Goal: Task Accomplishment & Management: Use online tool/utility

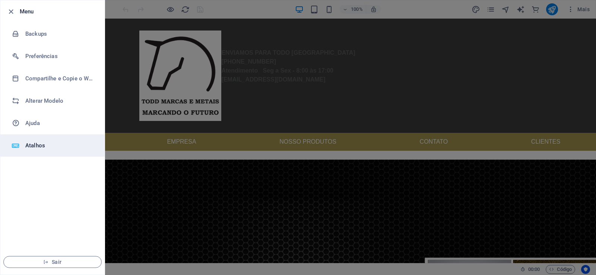
click at [54, 144] on h6 "Atalhos" at bounding box center [59, 145] width 69 height 9
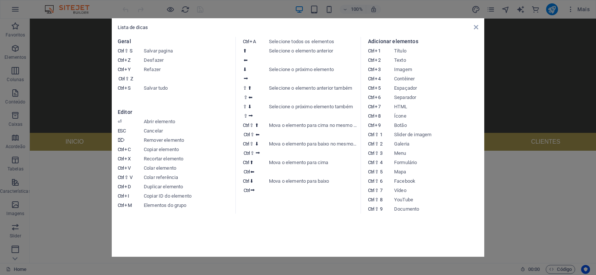
click at [67, 187] on aside "Lista de dicas Geral Ctrl ⇧ S Salvar pagina Ctrl Z Desfazer Ctrl Y Ctrl ⇧ Z Ref…" at bounding box center [298, 137] width 596 height 275
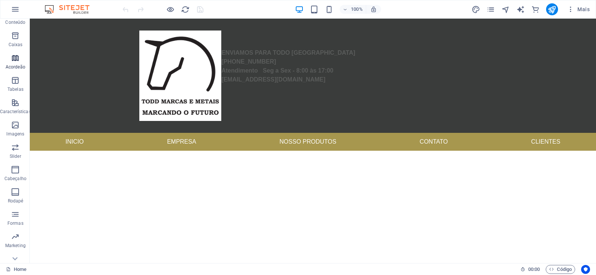
scroll to position [113, 0]
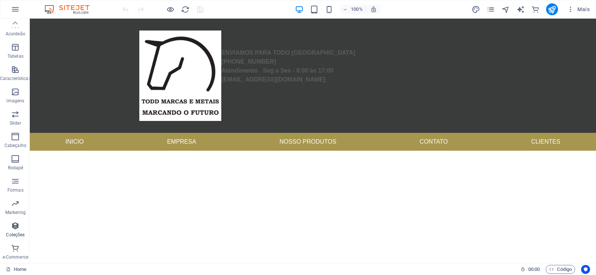
drag, startPoint x: 18, startPoint y: 232, endPoint x: 17, endPoint y: 217, distance: 14.9
click at [18, 232] on p "Coleções" at bounding box center [15, 235] width 19 height 6
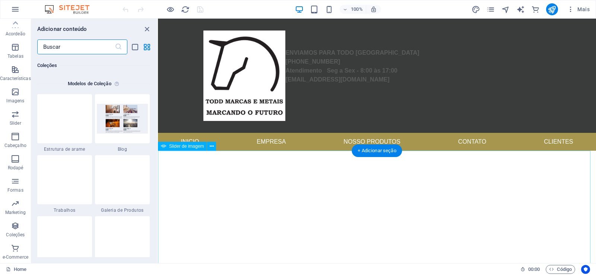
scroll to position [6814, 0]
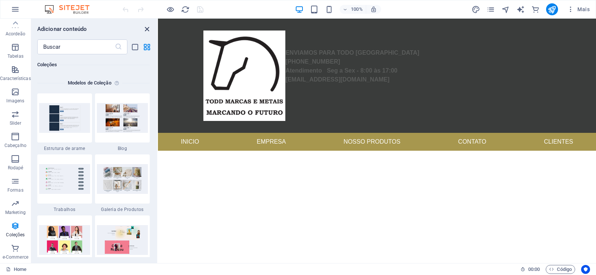
click at [146, 31] on icon "close panel" at bounding box center [147, 29] width 9 height 9
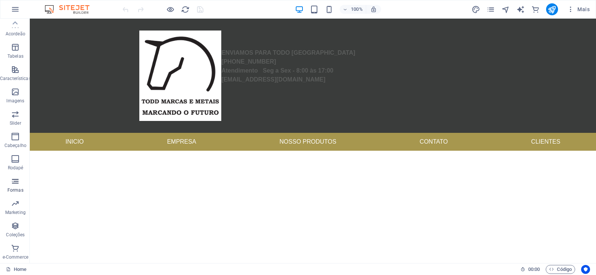
click at [15, 184] on icon "button" at bounding box center [15, 181] width 9 height 9
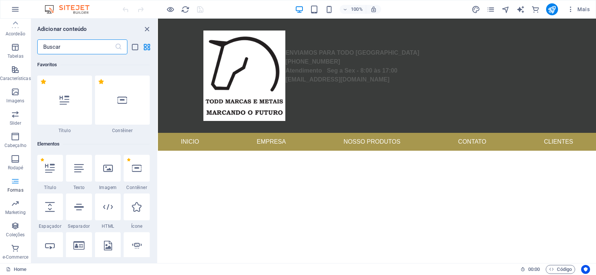
scroll to position [5435, 0]
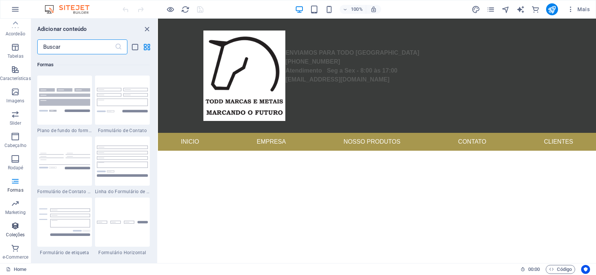
click at [15, 230] on span "Coleções" at bounding box center [15, 230] width 31 height 18
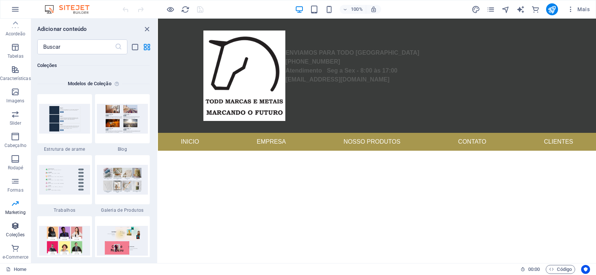
scroll to position [6814, 0]
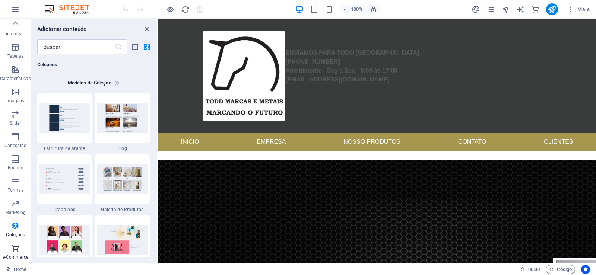
click at [17, 255] on p "e-Commerce" at bounding box center [16, 257] width 26 height 6
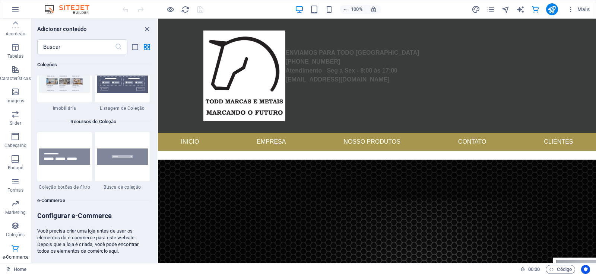
scroll to position [7174, 0]
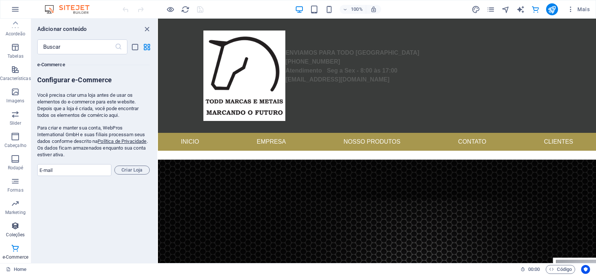
click at [15, 228] on icon "button" at bounding box center [15, 225] width 9 height 9
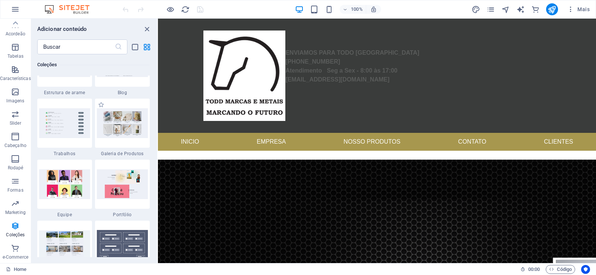
scroll to position [6859, 0]
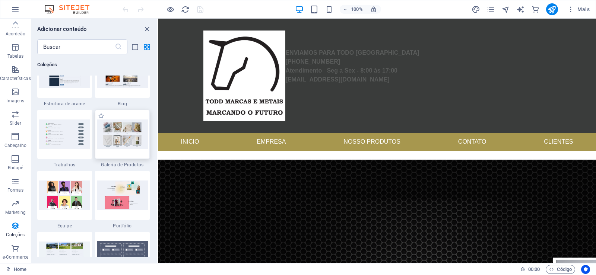
click at [125, 151] on div at bounding box center [122, 134] width 55 height 49
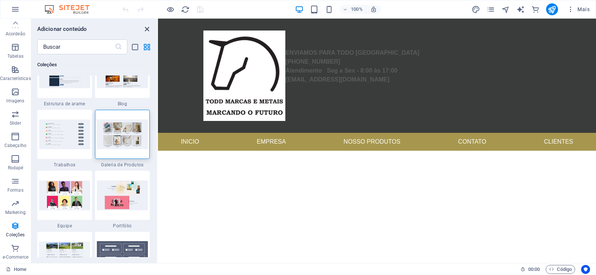
click at [147, 30] on icon "close panel" at bounding box center [147, 29] width 9 height 9
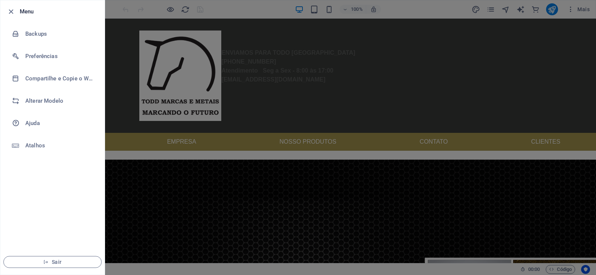
click at [15, 5] on li "Menu" at bounding box center [52, 11] width 104 height 22
click at [13, 11] on icon "button" at bounding box center [11, 11] width 9 height 9
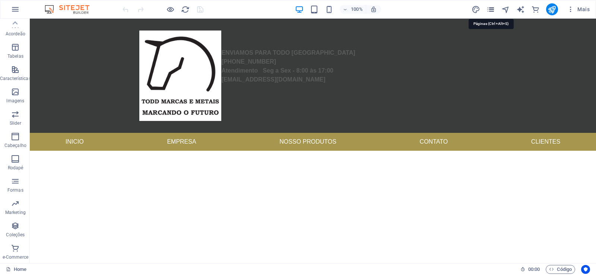
click at [490, 9] on icon "pages" at bounding box center [490, 9] width 9 height 9
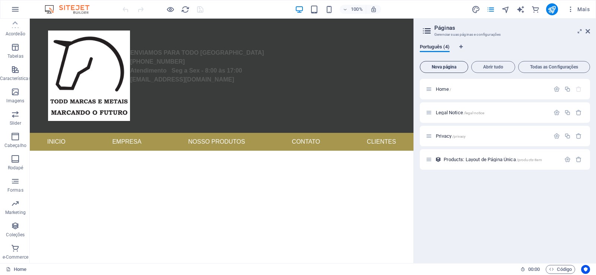
click at [450, 65] on span "Nova página" at bounding box center [444, 67] width 42 height 4
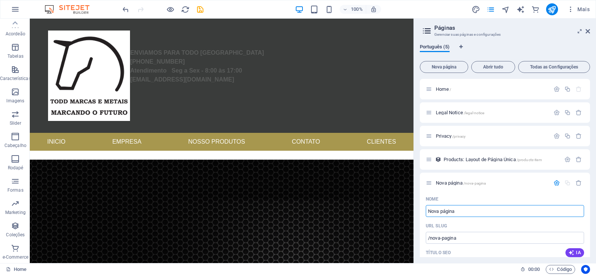
click at [434, 48] on span "Português (5)" at bounding box center [435, 47] width 30 height 10
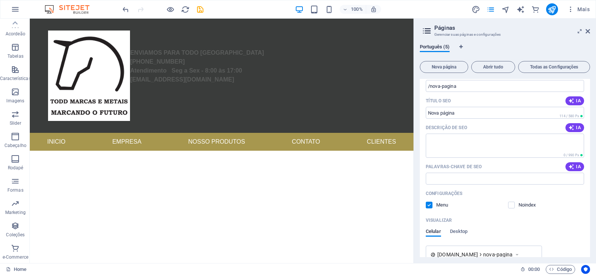
scroll to position [198, 0]
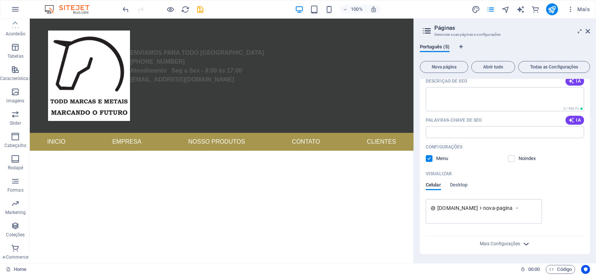
click at [522, 246] on icon "button" at bounding box center [526, 244] width 9 height 9
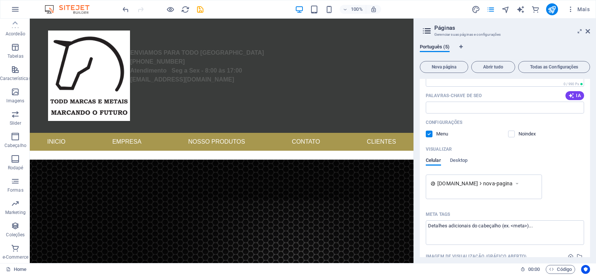
scroll to position [0, 0]
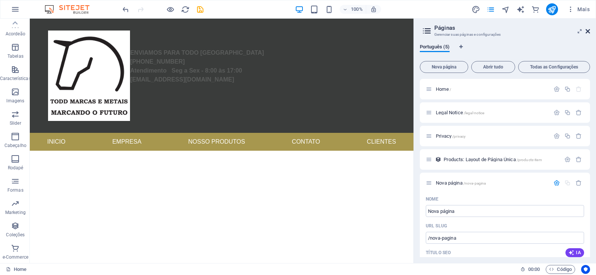
click at [587, 31] on icon at bounding box center [587, 31] width 4 height 6
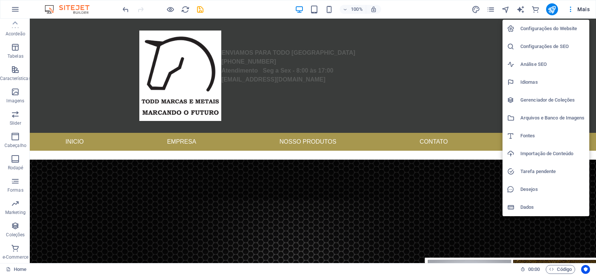
click at [568, 98] on h6 "Gerenciador de Coleções" at bounding box center [552, 100] width 64 height 9
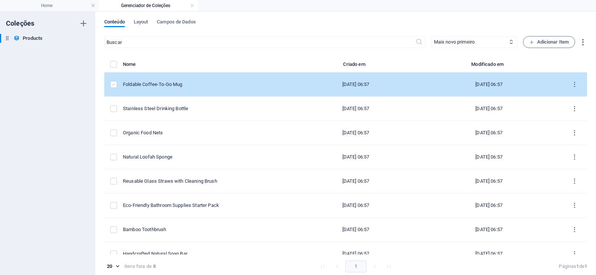
click at [115, 84] on label "items list" at bounding box center [113, 84] width 7 height 7
click at [0, 0] on input "items list" at bounding box center [0, 0] width 0 height 0
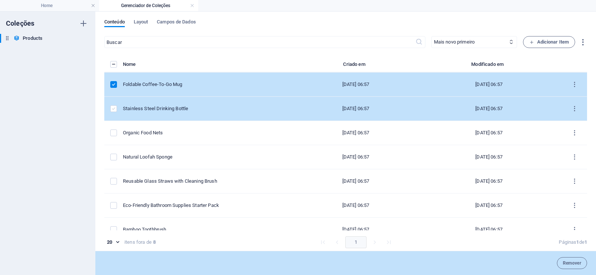
click at [114, 107] on label "items list" at bounding box center [113, 108] width 7 height 7
click at [0, 0] on input "items list" at bounding box center [0, 0] width 0 height 0
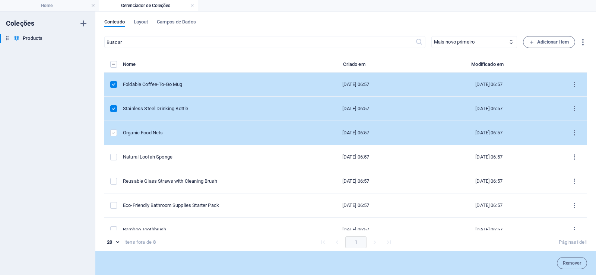
click at [113, 133] on label "items list" at bounding box center [113, 133] width 7 height 7
click at [0, 0] on input "items list" at bounding box center [0, 0] width 0 height 0
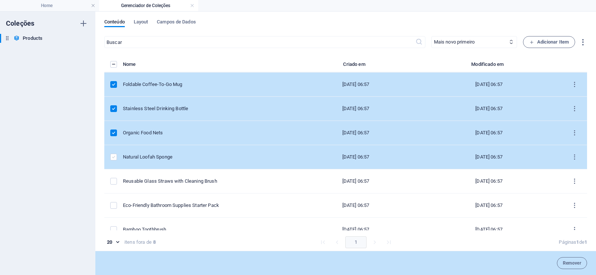
click at [111, 160] on label "items list" at bounding box center [113, 157] width 7 height 7
click at [0, 0] on input "items list" at bounding box center [0, 0] width 0 height 0
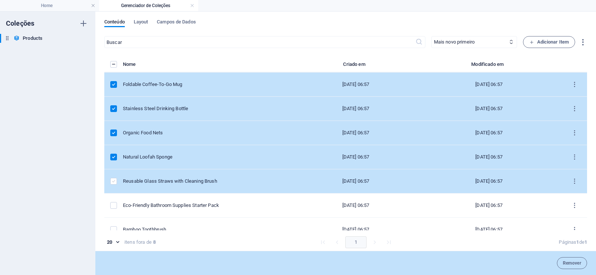
click at [115, 181] on label "items list" at bounding box center [113, 181] width 7 height 7
click at [0, 0] on input "items list" at bounding box center [0, 0] width 0 height 0
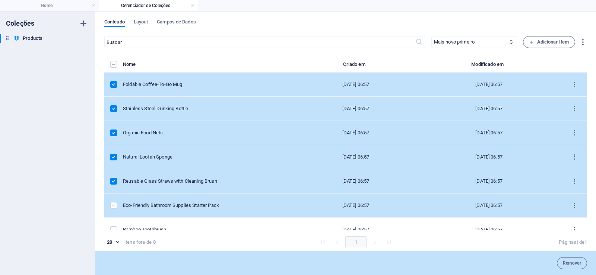
click at [116, 207] on label "items list" at bounding box center [113, 205] width 7 height 7
click at [0, 0] on input "items list" at bounding box center [0, 0] width 0 height 0
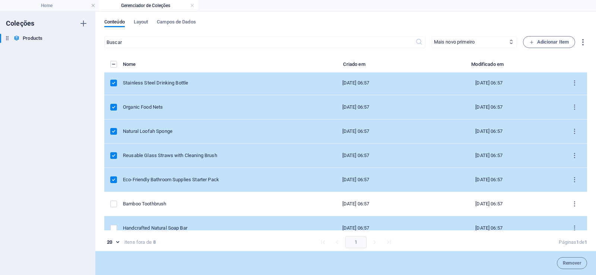
scroll to position [36, 0]
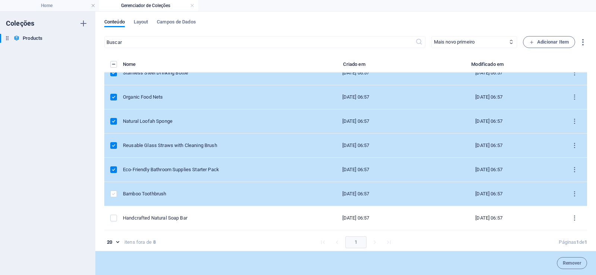
click at [112, 195] on label "items list" at bounding box center [113, 194] width 7 height 7
click at [0, 0] on input "items list" at bounding box center [0, 0] width 0 height 0
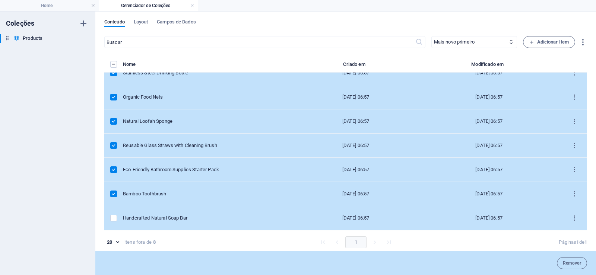
click at [117, 217] on div "items list" at bounding box center [113, 218] width 7 height 7
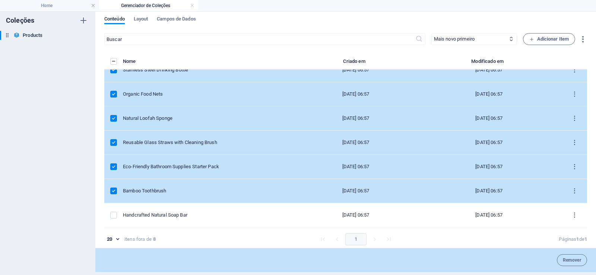
scroll to position [3, 0]
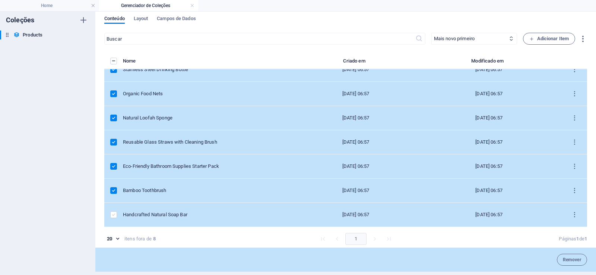
click at [112, 216] on label "items list" at bounding box center [113, 214] width 7 height 7
click at [0, 0] on input "items list" at bounding box center [0, 0] width 0 height 0
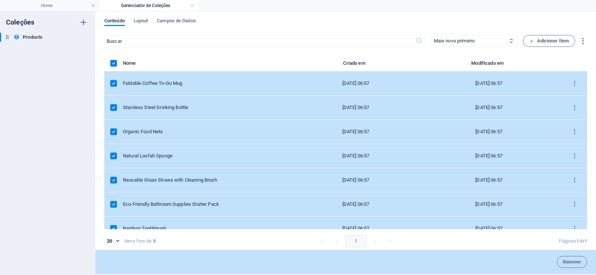
scroll to position [0, 0]
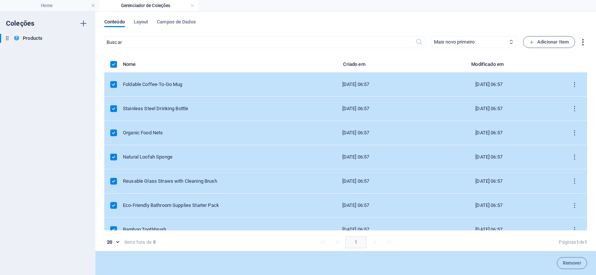
click at [579, 45] on icon "button" at bounding box center [582, 42] width 9 height 9
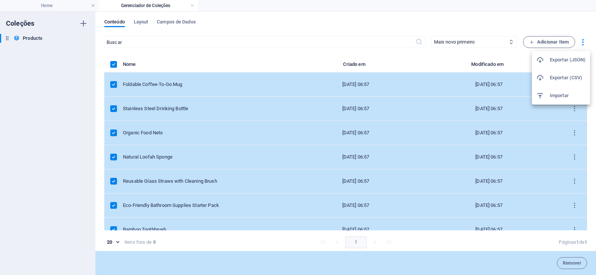
click at [579, 44] on div at bounding box center [298, 137] width 596 height 275
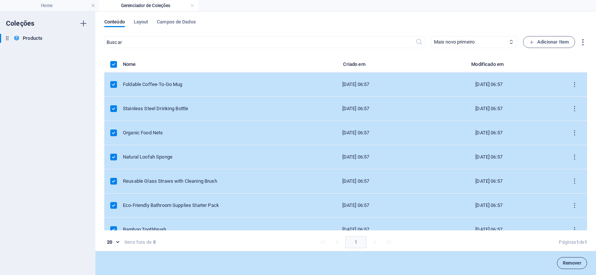
click at [574, 265] on span "Remover" at bounding box center [571, 263] width 18 height 4
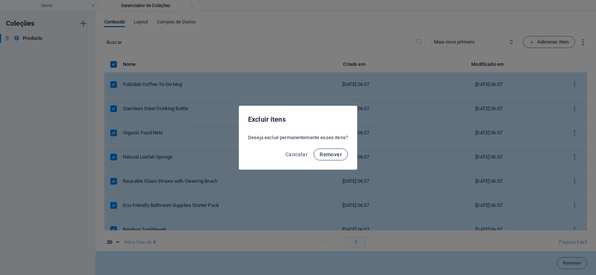
click at [338, 157] on button "Remover" at bounding box center [330, 155] width 34 height 12
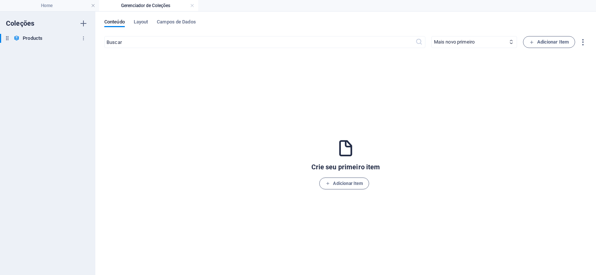
click at [26, 41] on h6 "Products" at bounding box center [33, 38] width 20 height 9
click at [83, 39] on icon "button" at bounding box center [83, 38] width 5 height 5
click at [92, 90] on h6 "Remover" at bounding box center [90, 89] width 22 height 9
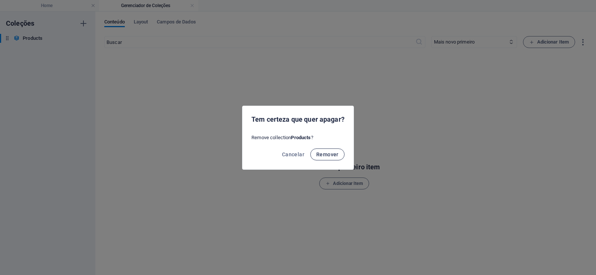
click at [337, 156] on span "Remover" at bounding box center [327, 155] width 22 height 6
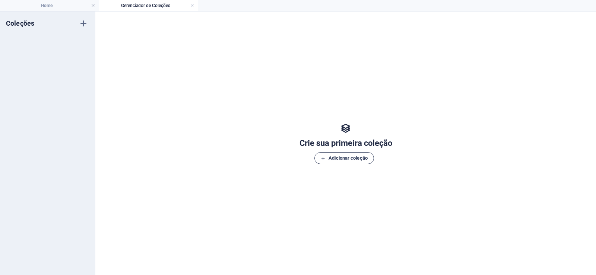
click at [357, 160] on span "Adicionar coleção" at bounding box center [344, 158] width 47 height 9
type input "Produtos"
click at [68, 107] on div "Coleções Produtos Nova Coleção" at bounding box center [47, 144] width 95 height 264
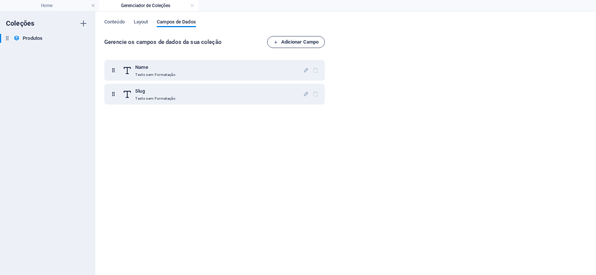
click at [296, 44] on span "Adicionar Campo" at bounding box center [295, 42] width 45 height 9
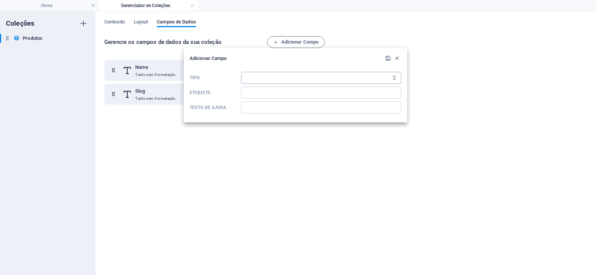
select select "multiple_files"
click at [241, 72] on select "Texto sem Formatação Link CMS Rich Text Arquivo Multiplos Arquivos Caixa de sel…" at bounding box center [321, 78] width 160 height 12
click at [294, 90] on input "Etiqueta" at bounding box center [321, 93] width 160 height 12
type input "Todos os Produtos"
click at [293, 130] on div at bounding box center [298, 137] width 596 height 275
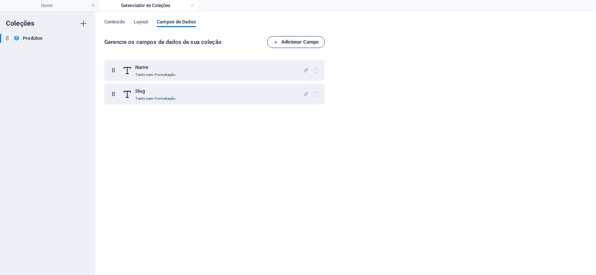
click at [299, 39] on span "Adicionar Campo" at bounding box center [295, 42] width 45 height 9
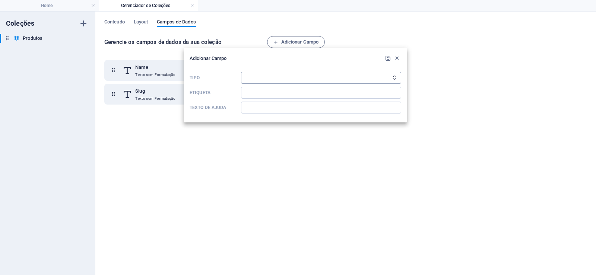
select select "multiple_files"
click at [241, 72] on select "Texto sem Formatação Link CMS Rich Text Arquivo Multiplos Arquivos Caixa de sel…" at bounding box center [321, 78] width 160 height 12
click at [281, 94] on input "Etiqueta" at bounding box center [321, 93] width 160 height 12
type input "Todos os Produtos"
click at [386, 57] on icon "submit" at bounding box center [388, 58] width 6 height 6
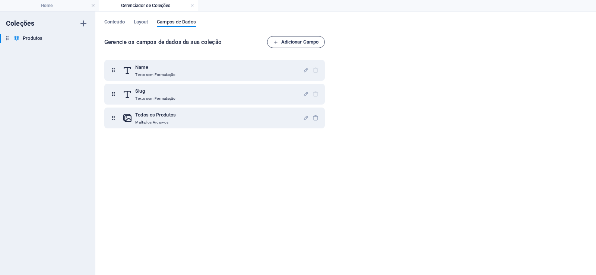
click at [295, 42] on span "Adicionar Campo" at bounding box center [295, 42] width 45 height 9
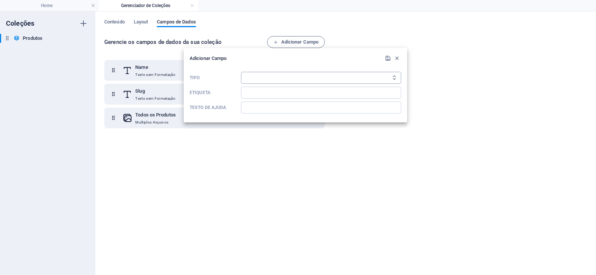
select select "checkbox"
click at [241, 72] on select "Texto sem Formatação Link CMS Rich Text Arquivo Multiplos Arquivos Caixa de sel…" at bounding box center [321, 78] width 160 height 12
click at [276, 93] on input "Etiqueta" at bounding box center [321, 93] width 160 height 12
type input "Todos os Produtos"
click at [387, 57] on icon "submit" at bounding box center [388, 58] width 6 height 6
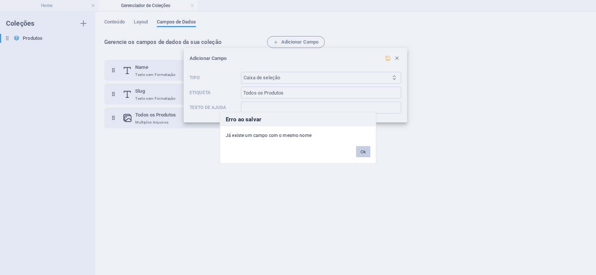
click at [363, 152] on button "Ok" at bounding box center [363, 151] width 14 height 11
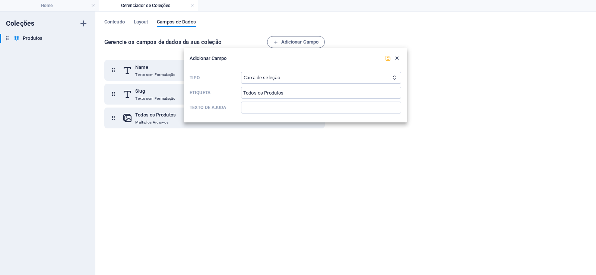
click at [396, 55] on icon "button" at bounding box center [396, 58] width 6 height 6
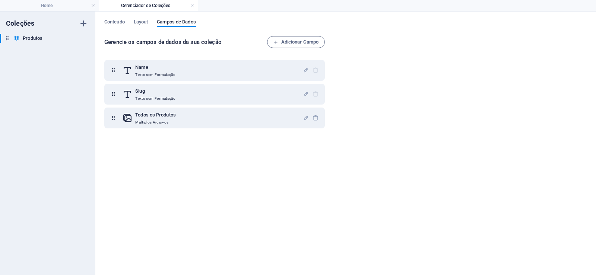
drag, startPoint x: 141, startPoint y: 167, endPoint x: 153, endPoint y: 192, distance: 28.1
click at [141, 168] on div "Name Texto sem Formatação Slug Texto sem Formatação Todos os Produtos Multiplos…" at bounding box center [215, 160] width 223 height 211
click at [112, 17] on div "Conteúdo Layout Campos de Dados Gerencie os campos de dados da sua coleção Adic…" at bounding box center [345, 144] width 500 height 264
click at [119, 20] on span "Conteúdo" at bounding box center [114, 22] width 20 height 10
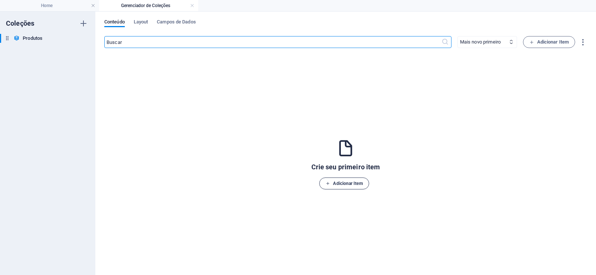
click at [349, 181] on span "Adicionar Item" at bounding box center [343, 183] width 37 height 9
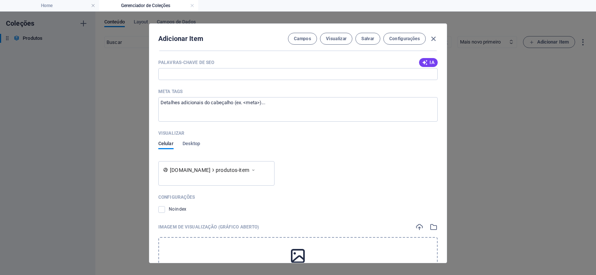
scroll to position [344, 0]
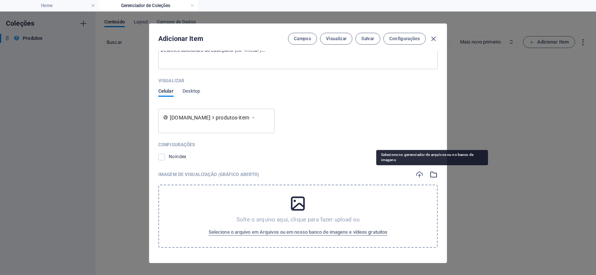
click at [432, 173] on icon "button" at bounding box center [433, 174] width 8 height 8
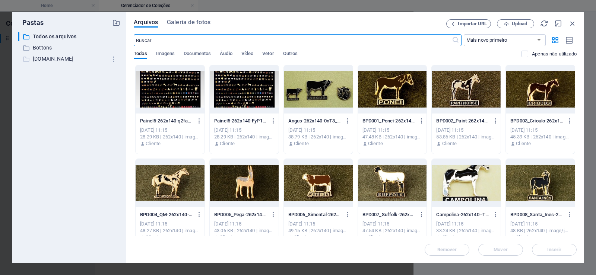
click at [61, 59] on p "[DOMAIN_NAME]" at bounding box center [70, 59] width 74 height 9
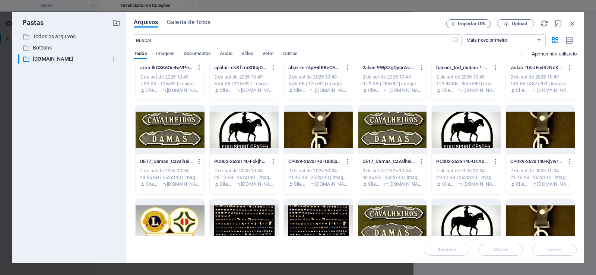
scroll to position [0, 0]
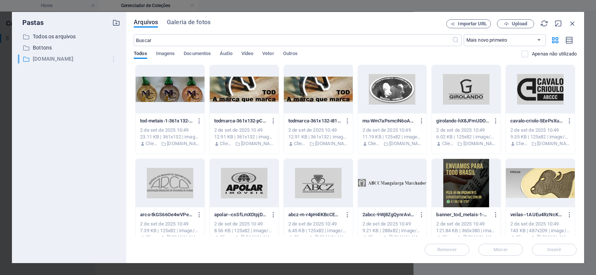
click at [115, 60] on icon "button" at bounding box center [114, 58] width 8 height 7
click at [119, 118] on h6 "Remover" at bounding box center [120, 114] width 22 height 9
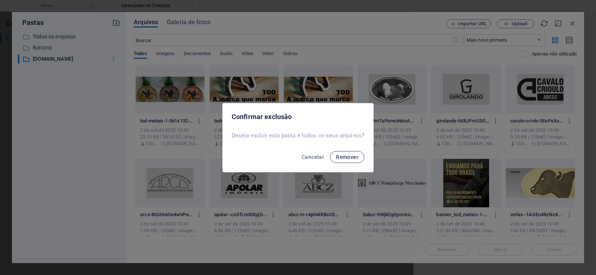
click at [355, 160] on button "Remover" at bounding box center [347, 157] width 34 height 12
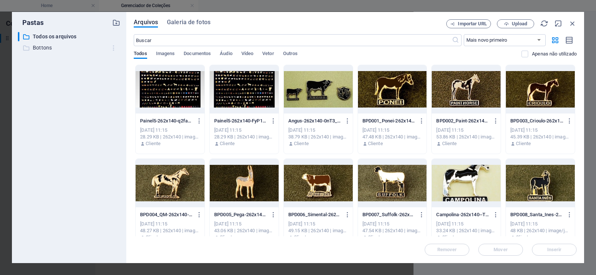
click at [114, 48] on icon "button" at bounding box center [114, 47] width 8 height 7
click at [124, 105] on h6 "Remover" at bounding box center [120, 103] width 22 height 9
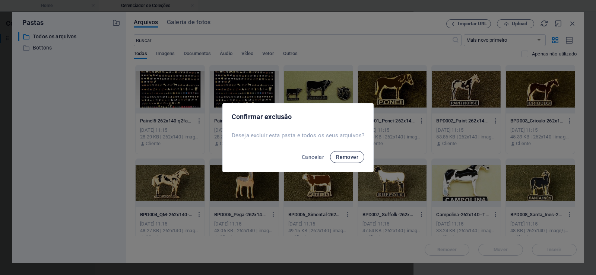
click at [361, 158] on button "Remover" at bounding box center [347, 157] width 34 height 12
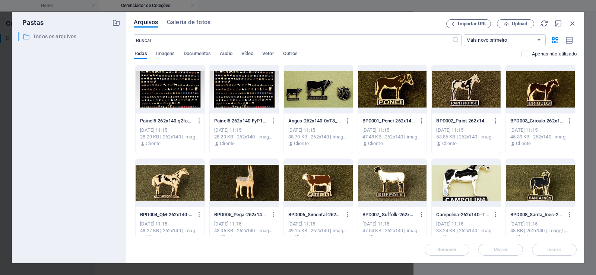
click at [67, 36] on p "Todos os arquivos" at bounding box center [70, 36] width 74 height 9
click at [186, 25] on span "Galeria de fotos" at bounding box center [189, 22] width 44 height 9
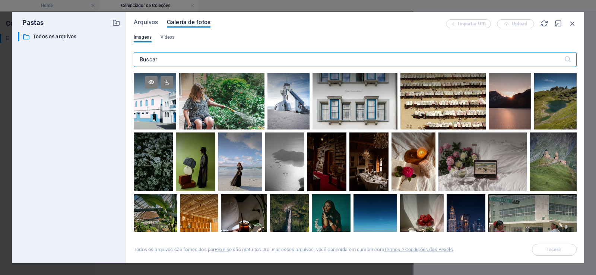
click at [168, 102] on div at bounding box center [155, 101] width 42 height 57
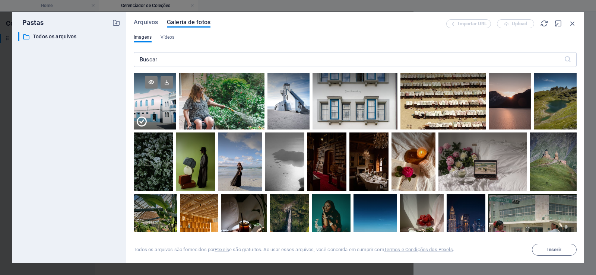
drag, startPoint x: 168, startPoint y: 102, endPoint x: 163, endPoint y: 106, distance: 5.5
click at [163, 106] on div at bounding box center [155, 115] width 42 height 28
click at [163, 106] on div at bounding box center [155, 101] width 42 height 57
click at [181, 22] on span "Galeria de fotos" at bounding box center [189, 22] width 44 height 9
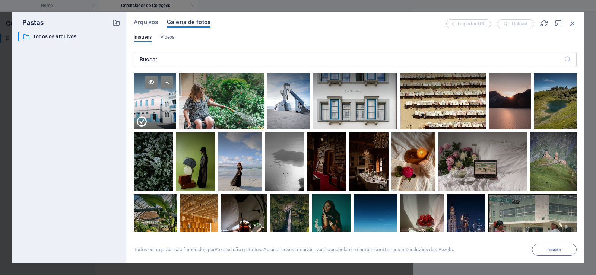
click at [181, 22] on span "Galeria de fotos" at bounding box center [189, 22] width 44 height 9
click at [297, 41] on div "Imagens Vídeos" at bounding box center [355, 41] width 443 height 14
click at [166, 36] on span "Vídeos" at bounding box center [167, 37] width 14 height 9
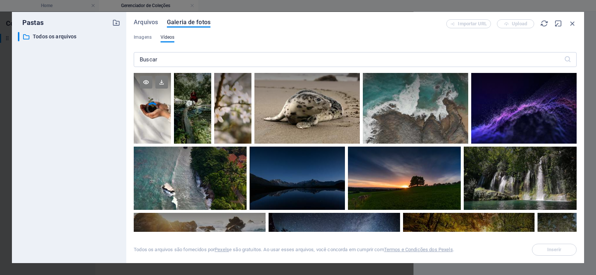
click at [158, 102] on div at bounding box center [152, 90] width 37 height 35
click at [161, 84] on icon at bounding box center [161, 82] width 13 height 13
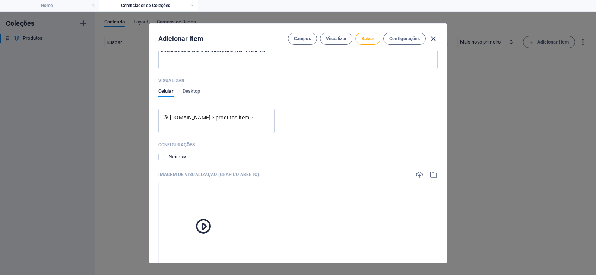
click at [435, 38] on icon "button" at bounding box center [433, 39] width 9 height 9
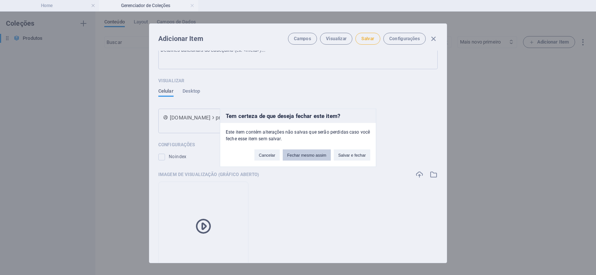
drag, startPoint x: 305, startPoint y: 154, endPoint x: 331, endPoint y: 177, distance: 34.3
click at [305, 154] on button "Fechar mesmo assim" at bounding box center [307, 154] width 48 height 11
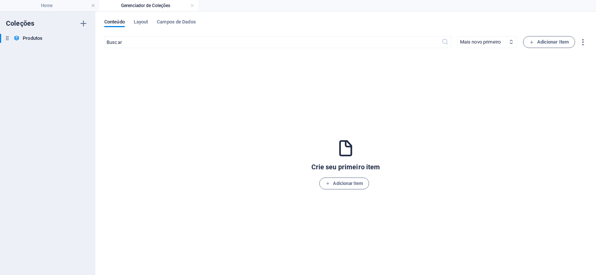
click at [186, 125] on div "Crie seu primeiro item Adicionar Item" at bounding box center [345, 164] width 482 height 208
click at [340, 182] on span "Adicionar Item" at bounding box center [343, 183] width 37 height 9
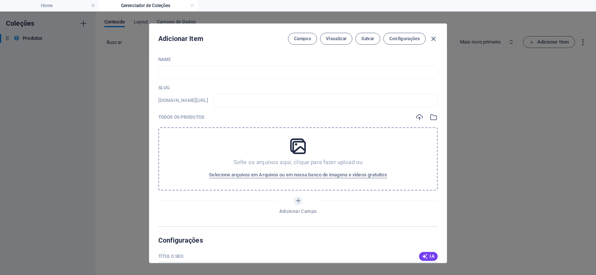
drag, startPoint x: 432, startPoint y: 41, endPoint x: 430, endPoint y: 47, distance: 5.8
click at [432, 41] on icon "button" at bounding box center [433, 39] width 9 height 9
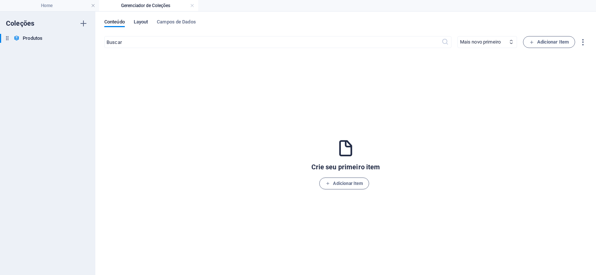
click at [144, 20] on span "Layout" at bounding box center [141, 22] width 15 height 10
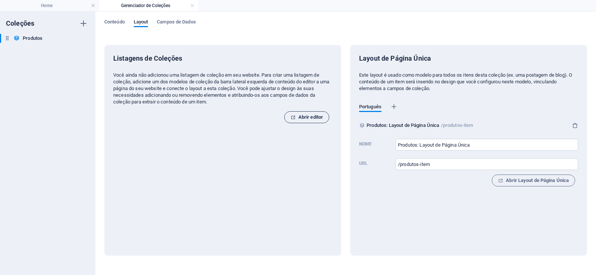
click at [302, 118] on span "Abrir editor" at bounding box center [306, 117] width 32 height 9
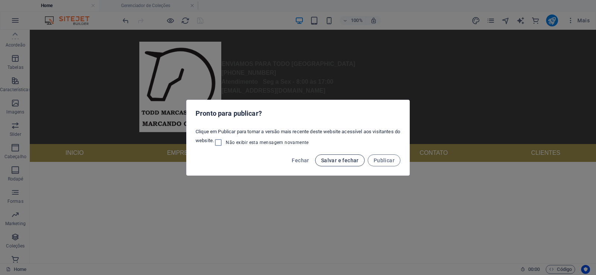
click at [329, 162] on span "Salvar e fechar" at bounding box center [340, 160] width 38 height 6
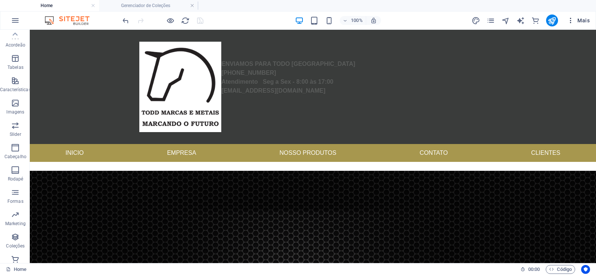
click at [0, 0] on icon "button" at bounding box center [0, 0] width 0 height 0
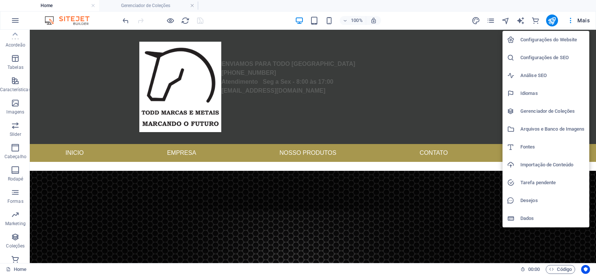
click at [564, 132] on h6 "Arquivos e Banco de Imagens" at bounding box center [552, 129] width 64 height 9
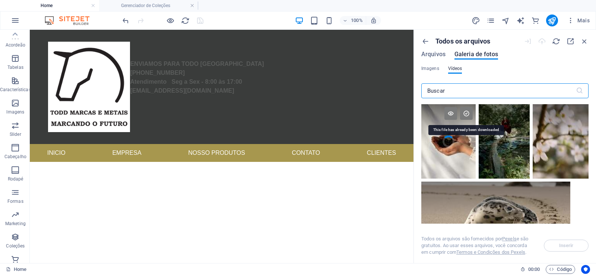
click at [463, 114] on icon at bounding box center [466, 113] width 13 height 13
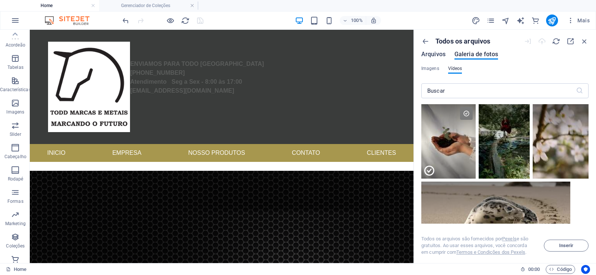
click at [425, 57] on span "Arquivos" at bounding box center [433, 54] width 24 height 9
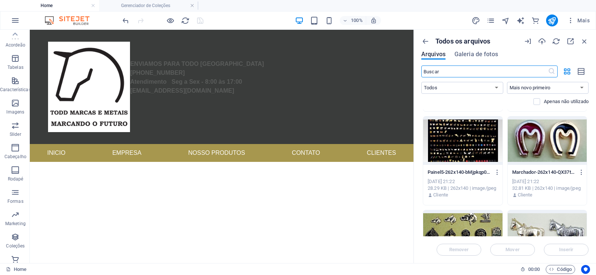
scroll to position [4090, 0]
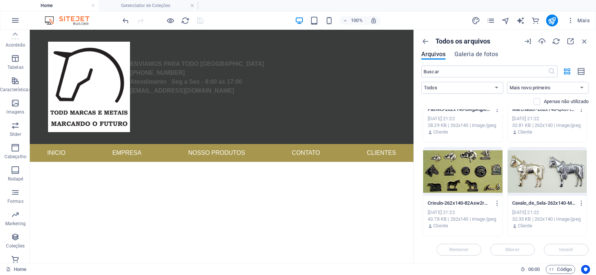
click at [457, 178] on div at bounding box center [462, 171] width 79 height 48
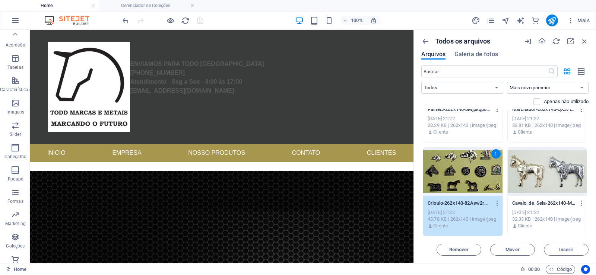
click at [545, 170] on div at bounding box center [546, 171] width 79 height 48
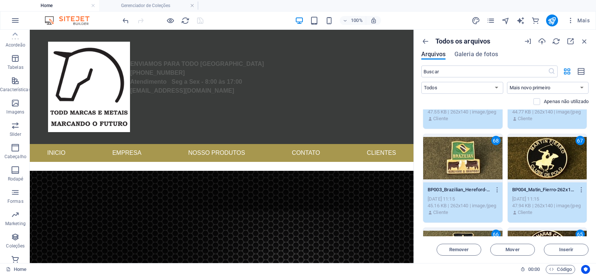
scroll to position [695, 0]
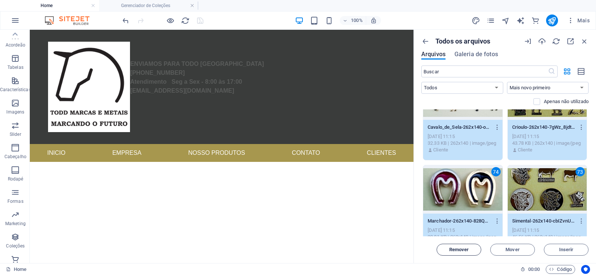
click at [465, 251] on span "Remover" at bounding box center [459, 250] width 20 height 4
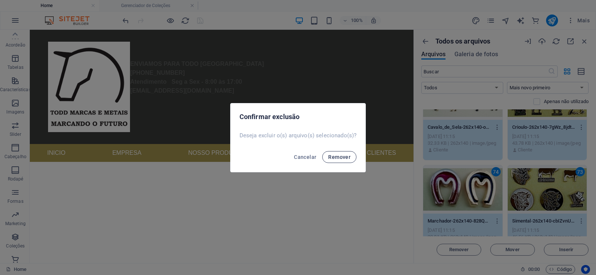
click at [335, 157] on span "Remover" at bounding box center [339, 157] width 22 height 6
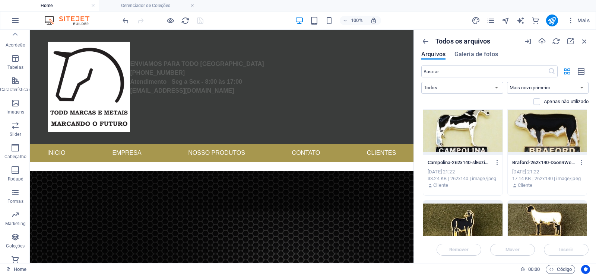
scroll to position [0, 0]
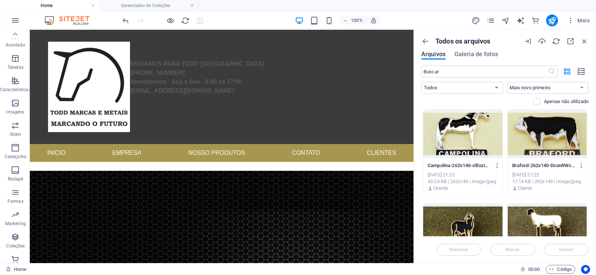
click at [453, 136] on div at bounding box center [462, 134] width 79 height 48
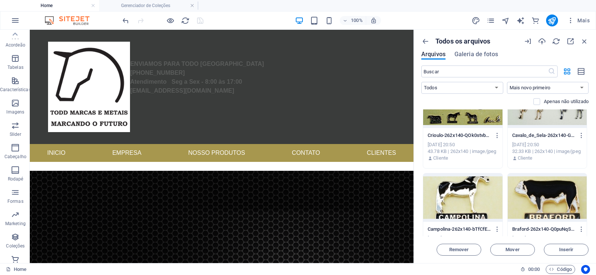
scroll to position [2189, 0]
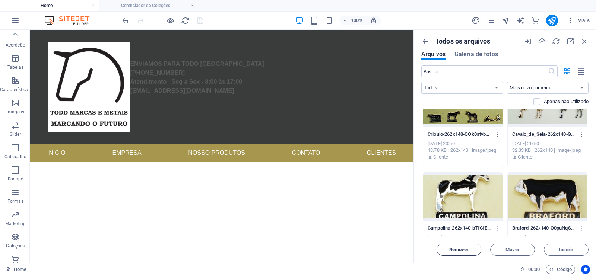
click at [460, 250] on span "Remover" at bounding box center [459, 250] width 20 height 4
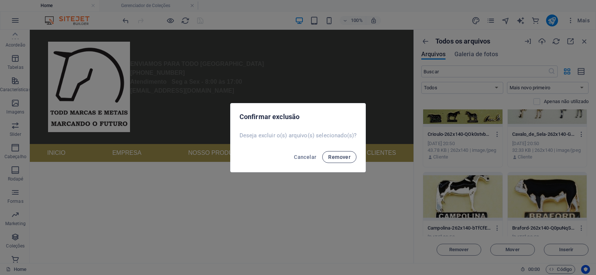
click at [339, 158] on span "Remover" at bounding box center [339, 157] width 22 height 6
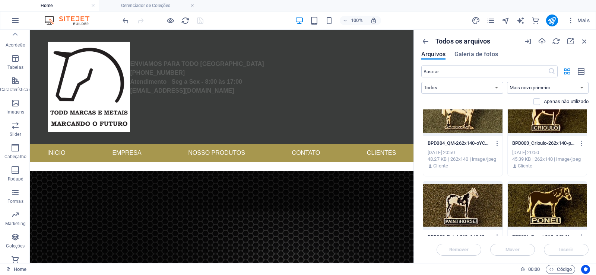
scroll to position [715, 0]
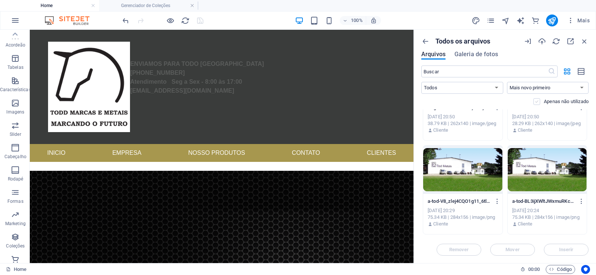
click at [536, 101] on label at bounding box center [536, 101] width 7 height 7
click at [0, 0] on input "checkbox" at bounding box center [0, 0] width 0 height 0
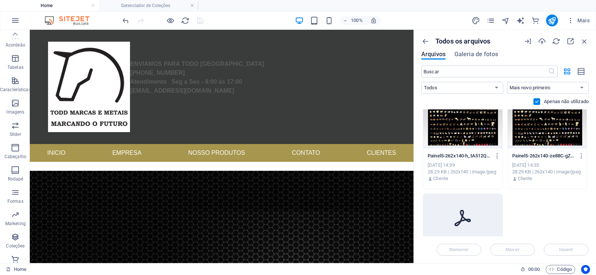
scroll to position [7279, 0]
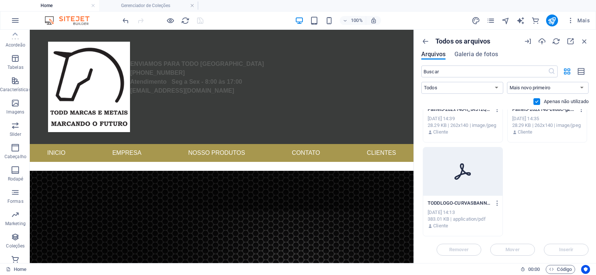
click at [458, 178] on icon at bounding box center [462, 171] width 16 height 16
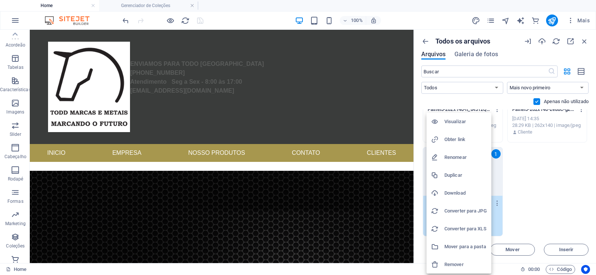
click at [546, 169] on div at bounding box center [298, 137] width 596 height 275
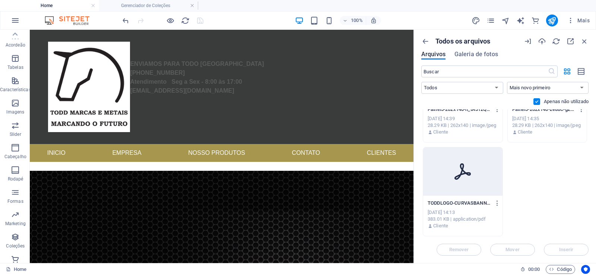
drag, startPoint x: 542, startPoint y: 168, endPoint x: 546, endPoint y: 203, distance: 35.7
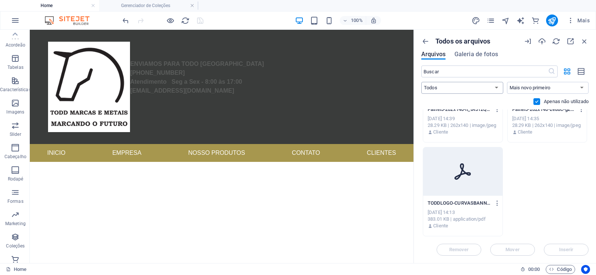
click at [494, 89] on select "Todos Imagens Documentos Áudio Vídeo Vetor Outros" at bounding box center [462, 88] width 82 height 12
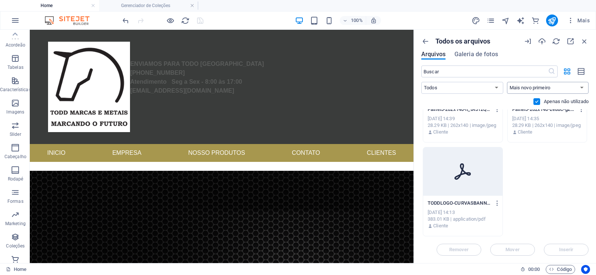
click at [557, 88] on select "Mais novo primeiro Mais antigo primeiro Nome (A-Z) Nome (Z-A) Tamanho (0-9) Tam…" at bounding box center [548, 88] width 82 height 12
click at [585, 71] on icon "button" at bounding box center [581, 71] width 8 height 9
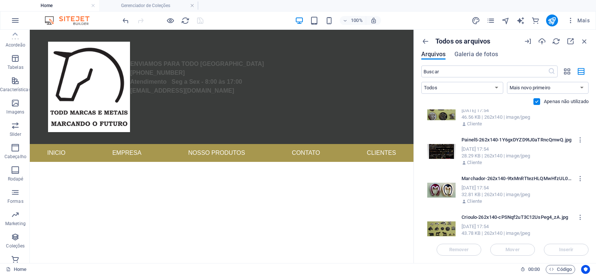
scroll to position [0, 0]
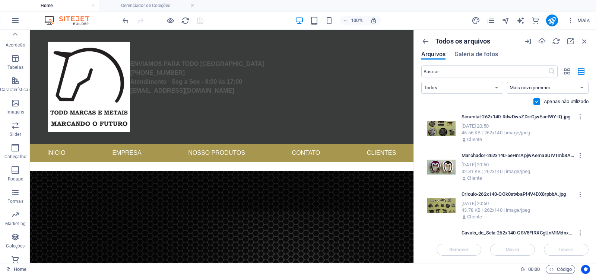
click at [471, 122] on div "Simental-262x140-RdwDwsZDrrGjwEaeIWY-IQ.jpg Simental-262x140-RdwDwsZDrrGjwEaeIW…" at bounding box center [520, 117] width 119 height 12
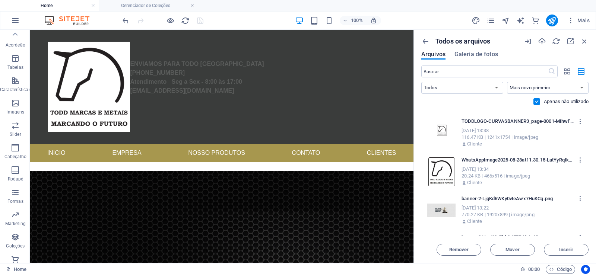
scroll to position [5271, 0]
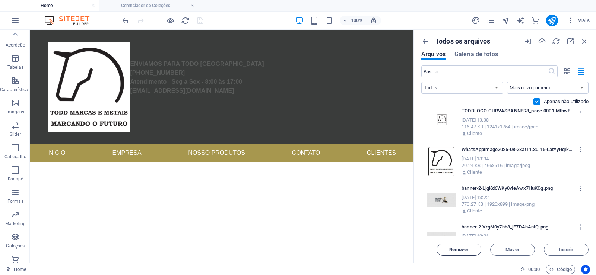
click at [457, 251] on span "Remover" at bounding box center [459, 250] width 20 height 4
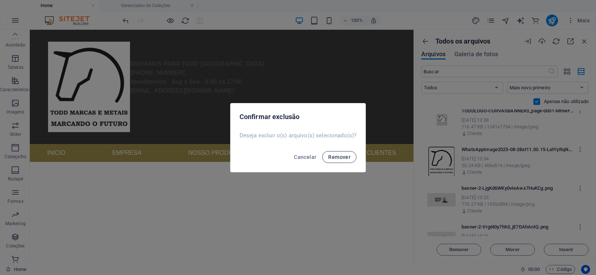
click at [341, 160] on button "Remover" at bounding box center [339, 157] width 34 height 12
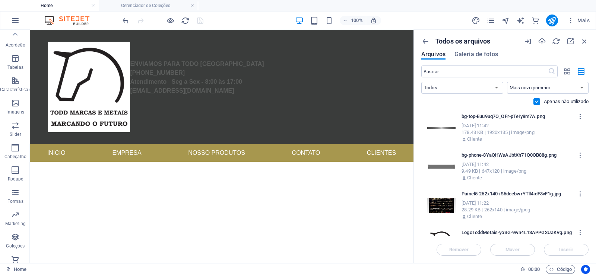
scroll to position [0, 0]
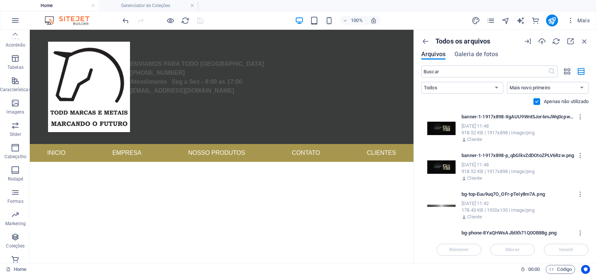
click at [513, 132] on div "918.52 KB | 1917x898 | image/png" at bounding box center [520, 133] width 119 height 7
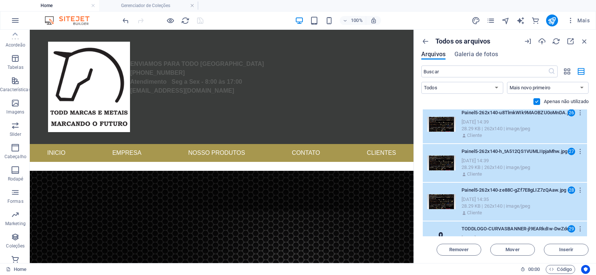
scroll to position [995, 0]
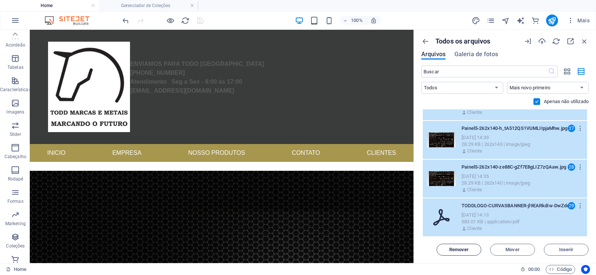
click at [455, 248] on span "Remover" at bounding box center [459, 250] width 20 height 4
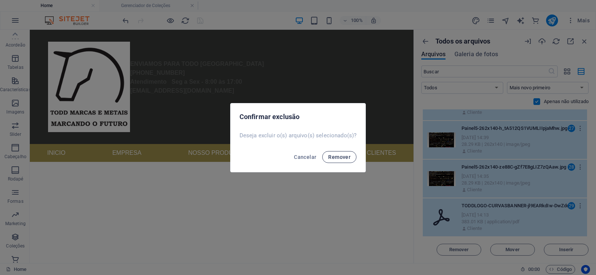
click at [340, 156] on span "Remover" at bounding box center [339, 157] width 22 height 6
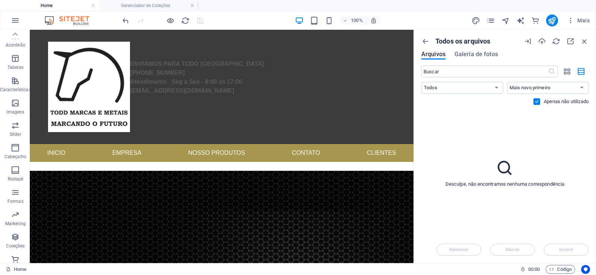
click at [536, 101] on label at bounding box center [536, 101] width 7 height 7
click at [0, 0] on input "checkbox" at bounding box center [0, 0] width 0 height 0
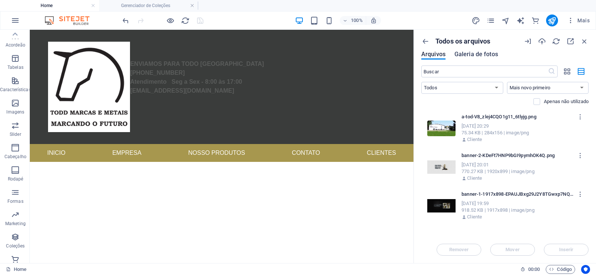
click at [475, 52] on span "Galeria de fotos" at bounding box center [476, 54] width 44 height 9
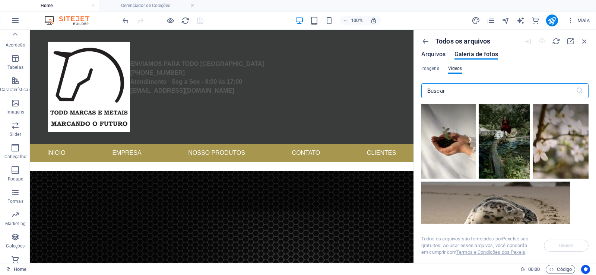
click at [434, 54] on span "Arquivos" at bounding box center [433, 54] width 24 height 9
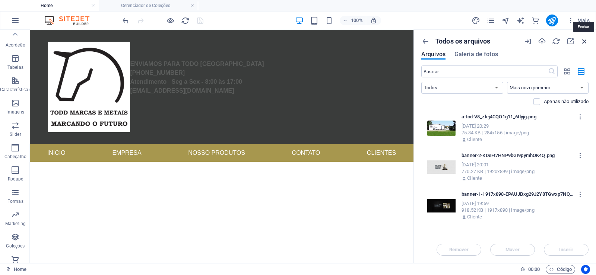
drag, startPoint x: 586, startPoint y: 40, endPoint x: 556, endPoint y: 13, distance: 40.3
click at [586, 40] on icon "button" at bounding box center [584, 41] width 8 height 8
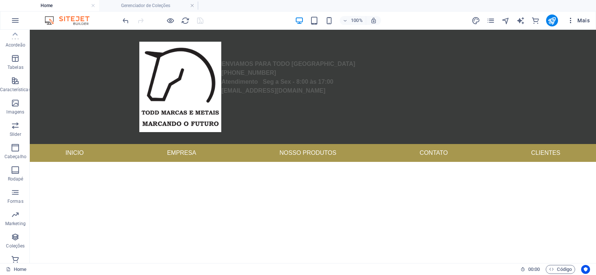
click at [0, 0] on icon "button" at bounding box center [0, 0] width 0 height 0
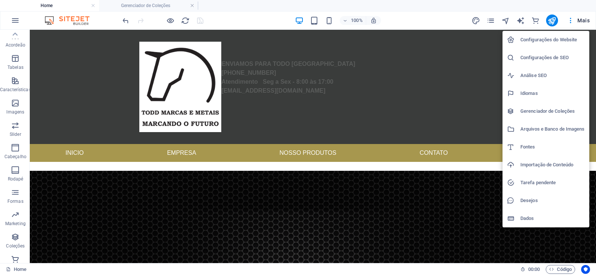
click at [565, 110] on h6 "Gerenciador de Coleções" at bounding box center [552, 111] width 64 height 9
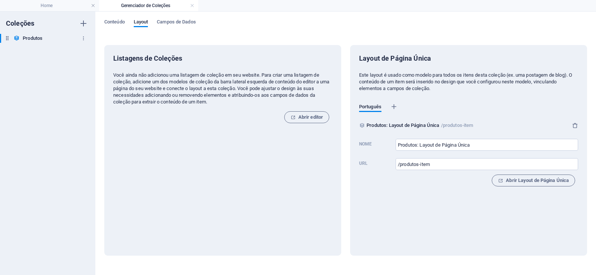
click at [31, 38] on h6 "Produtos" at bounding box center [33, 38] width 20 height 9
click at [190, 22] on span "Campos de Dados" at bounding box center [176, 22] width 39 height 10
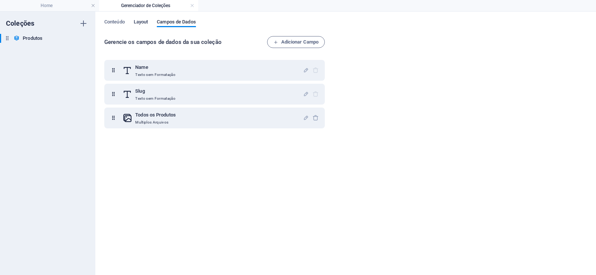
click at [142, 22] on span "Layout" at bounding box center [141, 22] width 15 height 10
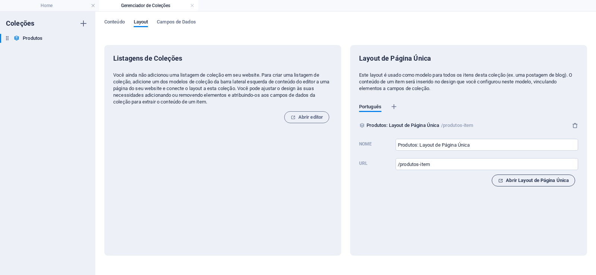
click at [570, 181] on button "Abrir Layout de Página Única" at bounding box center [532, 181] width 83 height 12
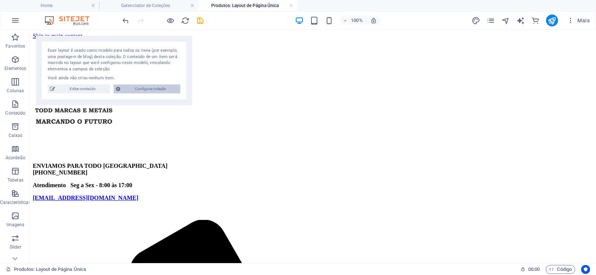
click at [153, 89] on span "Configurar coleção" at bounding box center [149, 89] width 55 height 9
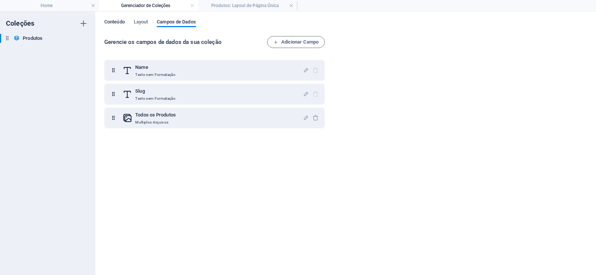
click at [112, 20] on span "Conteúdo" at bounding box center [114, 22] width 20 height 10
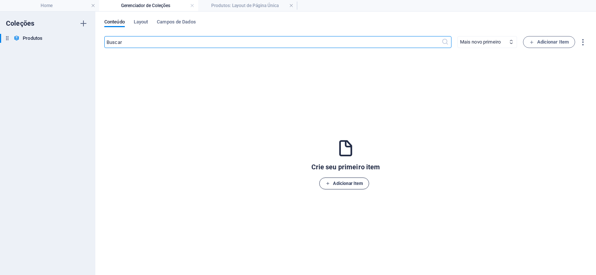
click at [339, 187] on span "Adicionar Item" at bounding box center [343, 183] width 37 height 9
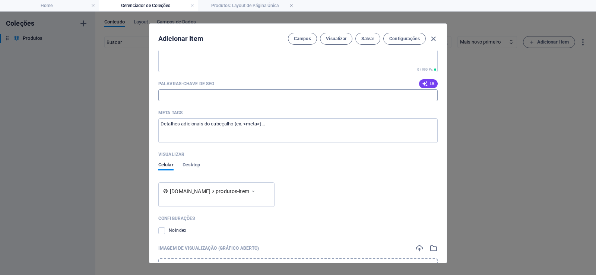
scroll to position [344, 0]
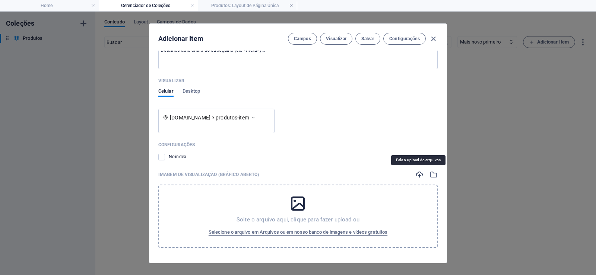
click at [415, 173] on icon "button" at bounding box center [419, 174] width 8 height 8
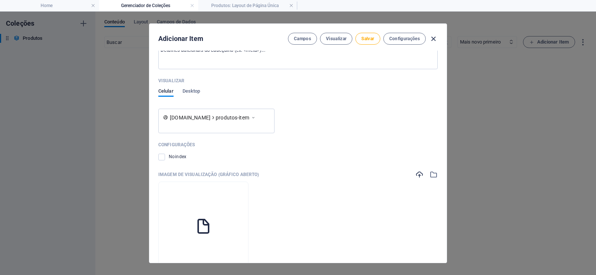
click at [435, 38] on icon "button" at bounding box center [433, 39] width 9 height 9
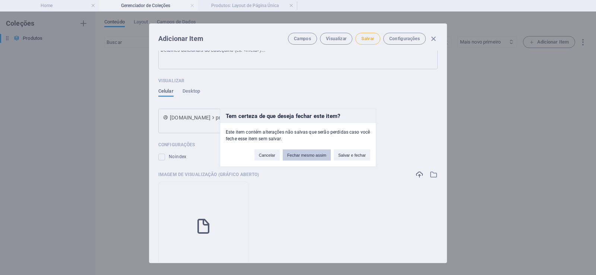
drag, startPoint x: 298, startPoint y: 156, endPoint x: 312, endPoint y: 175, distance: 23.5
click at [298, 157] on button "Fechar mesmo assim" at bounding box center [307, 154] width 48 height 11
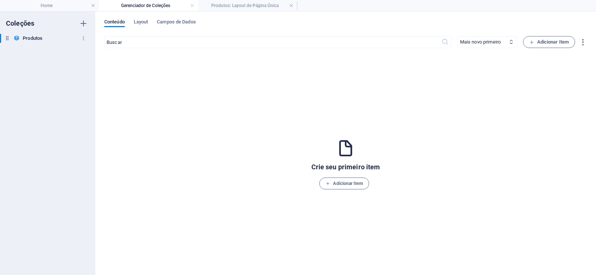
click at [22, 41] on div "Produtos Produtos" at bounding box center [44, 38] width 88 height 9
click at [87, 40] on button "button" at bounding box center [83, 38] width 9 height 12
click at [186, 108] on div at bounding box center [298, 137] width 596 height 275
click at [82, 22] on icon "button" at bounding box center [83, 23] width 9 height 9
type input "Bottons"
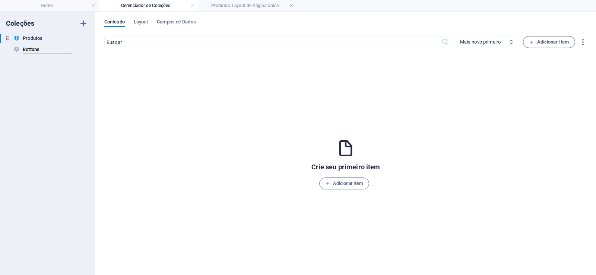
click at [57, 95] on div "Coleções Produtos Produtos Bottons Nova Coleção" at bounding box center [47, 144] width 95 height 264
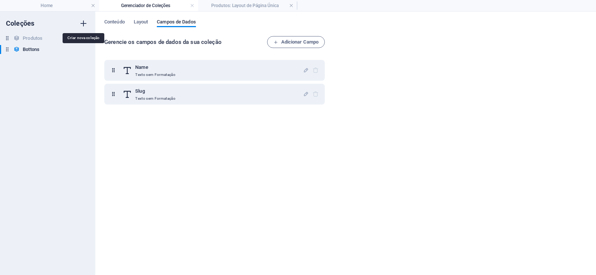
click at [85, 20] on icon "button" at bounding box center [83, 23] width 9 height 9
type input "Chaveiros"
click at [71, 124] on div "Coleções Produtos Produtos Bottons Bottons Chaveiros Nova Coleção" at bounding box center [47, 144] width 95 height 264
click at [36, 50] on h6 "Bottons" at bounding box center [31, 49] width 17 height 9
click at [143, 19] on span "Layout" at bounding box center [141, 22] width 15 height 10
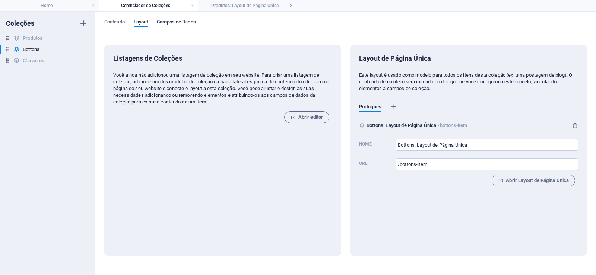
click at [173, 20] on span "Campos de Dados" at bounding box center [176, 22] width 39 height 10
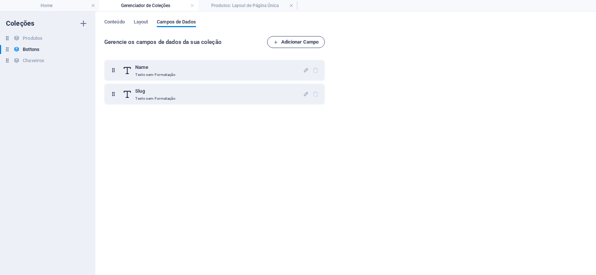
click at [291, 42] on span "Adicionar Campo" at bounding box center [295, 42] width 45 height 9
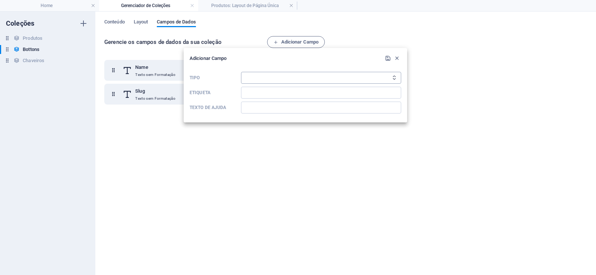
select select "multiple_files"
click at [241, 72] on select "Texto sem Formatação Link CMS Rich Text Arquivo Multiplos Arquivos Caixa de sel…" at bounding box center [321, 78] width 160 height 12
click at [302, 95] on input "Etiqueta" at bounding box center [321, 93] width 160 height 12
type input "Bottons"
click at [387, 58] on icon "submit" at bounding box center [388, 58] width 6 height 6
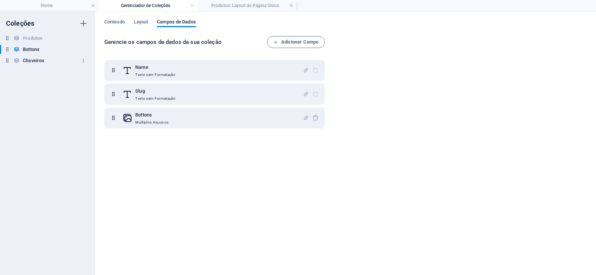
click at [30, 61] on h6 "Chaveiros" at bounding box center [34, 60] width 22 height 9
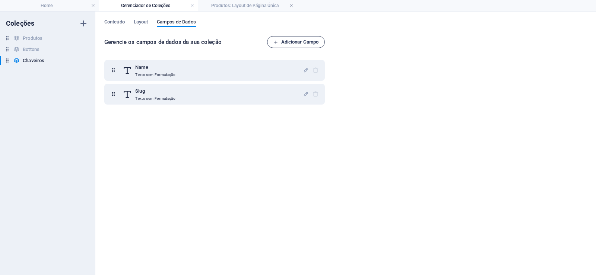
click at [291, 42] on span "Adicionar Campo" at bounding box center [295, 42] width 45 height 9
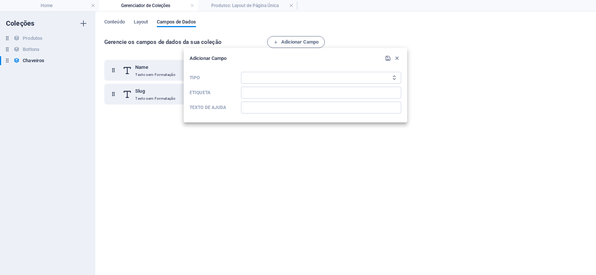
click at [369, 68] on form "Adicionar Campo Tipo Texto sem Formatação Link CMS Rich Text Arquivo Multiplos …" at bounding box center [294, 85] width 211 height 63
select select "multiple_files"
click at [241, 72] on select "Texto sem Formatação Link CMS Rich Text Arquivo Multiplos Arquivos Caixa de sel…" at bounding box center [321, 78] width 160 height 12
click at [292, 90] on input "Etiqueta" at bounding box center [321, 93] width 160 height 12
click at [254, 93] on input "Etiqueta" at bounding box center [321, 93] width 160 height 12
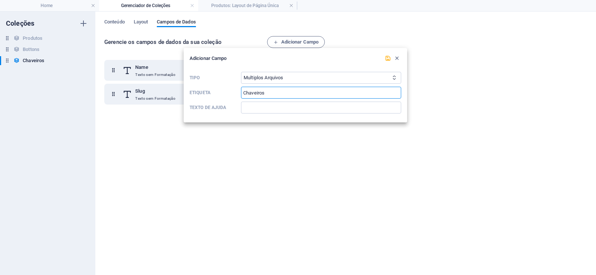
type input "Chaveiros"
click at [291, 143] on div at bounding box center [298, 137] width 596 height 275
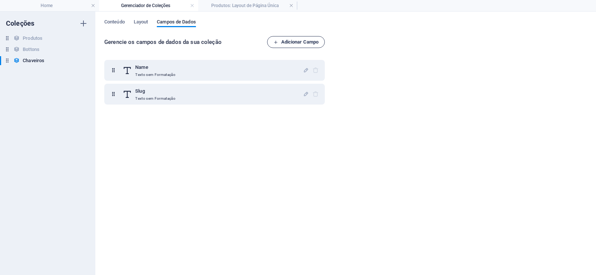
click at [297, 43] on span "Adicionar Campo" at bounding box center [295, 42] width 45 height 9
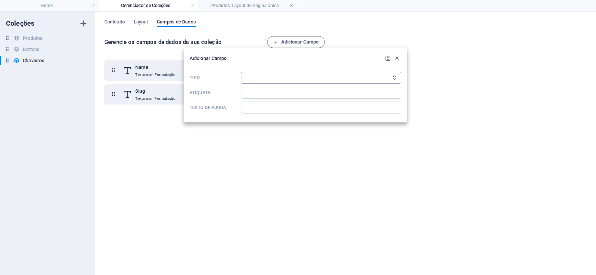
select select "multiple_files"
click at [241, 72] on select "Texto sem Formatação Link CMS Rich Text Arquivo Multiplos Arquivos Caixa de sel…" at bounding box center [321, 78] width 160 height 12
click at [281, 93] on input "Etiqueta" at bounding box center [321, 93] width 160 height 12
type input "Chaveiros"
click at [387, 53] on div "Adicionar Campo Tipo Texto sem Formatação Link CMS Rich Text Arquivo Multiplos …" at bounding box center [295, 85] width 223 height 74
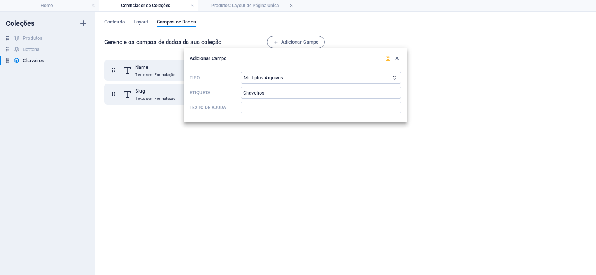
click at [387, 59] on icon "submit" at bounding box center [388, 58] width 6 height 6
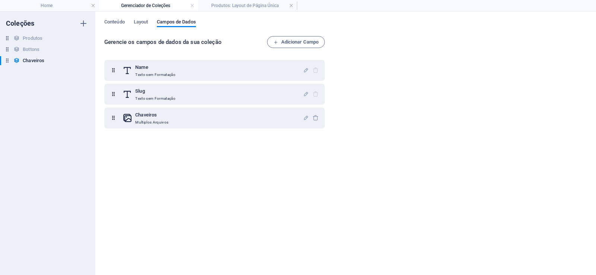
click at [172, 180] on div "Name Texto sem Formatação Slug Texto sem Formatação Chaveiros Multiplos Arquivos" at bounding box center [215, 160] width 223 height 211
click at [37, 47] on h6 "Bottons" at bounding box center [31, 49] width 17 height 9
click at [114, 21] on span "Conteúdo" at bounding box center [114, 22] width 20 height 10
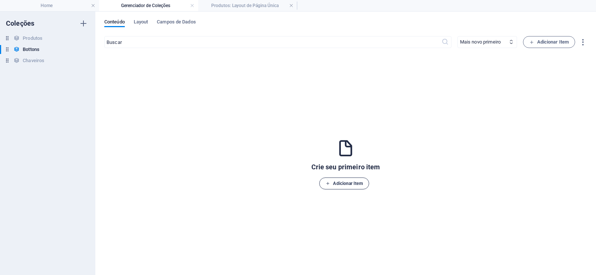
click at [352, 183] on span "Adicionar Item" at bounding box center [343, 183] width 37 height 9
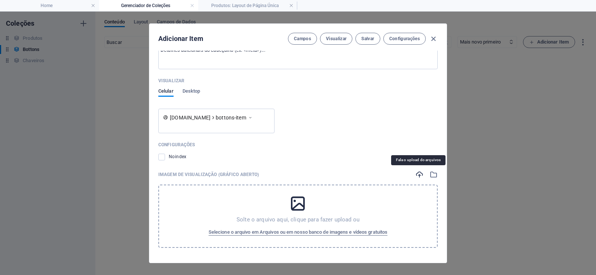
click at [418, 174] on icon "button" at bounding box center [419, 174] width 8 height 8
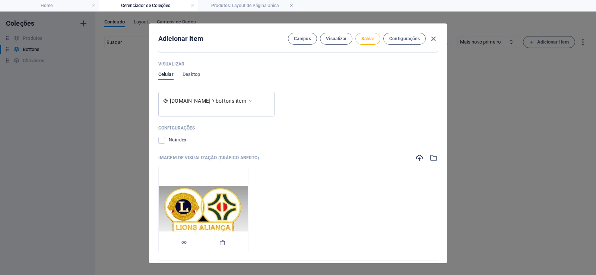
scroll to position [374, 0]
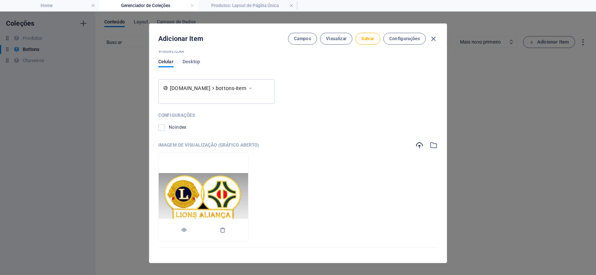
click at [245, 190] on img at bounding box center [203, 197] width 89 height 48
click at [226, 234] on button "button" at bounding box center [223, 230] width 6 height 22
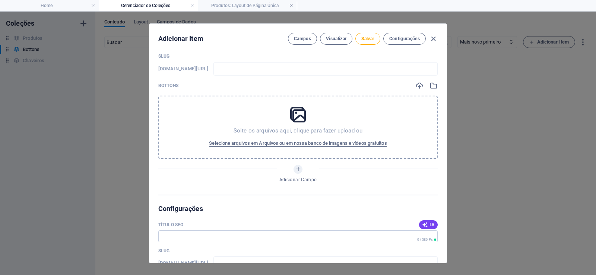
scroll to position [0, 0]
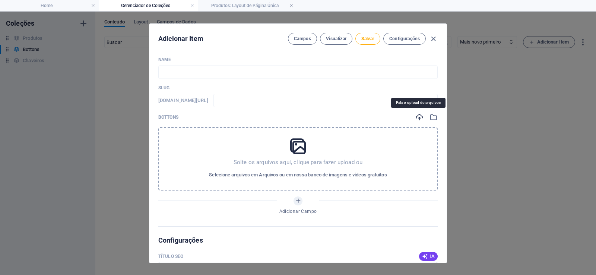
click at [415, 113] on icon "button" at bounding box center [419, 117] width 8 height 8
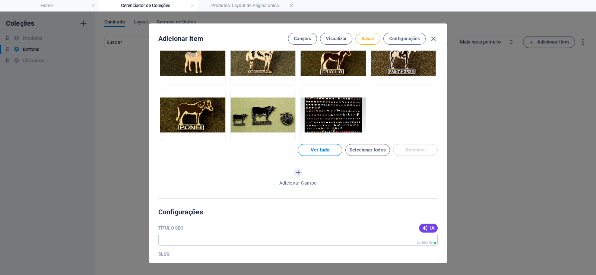
scroll to position [447, 0]
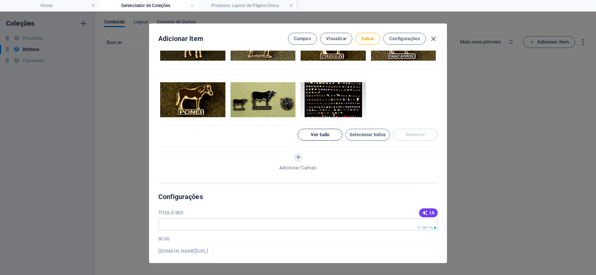
click at [313, 134] on span "Ver tudo" at bounding box center [319, 135] width 19 height 4
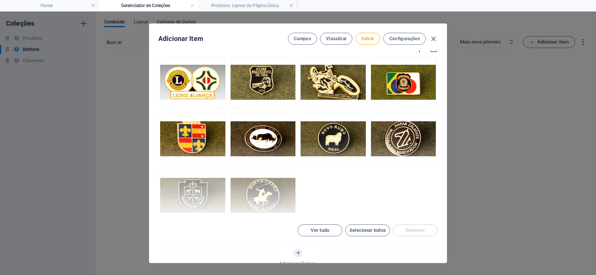
scroll to position [63, 0]
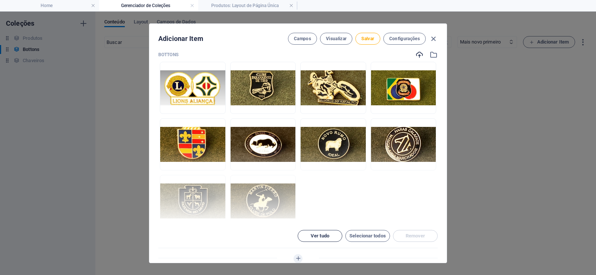
click at [317, 235] on span "Ver tudo" at bounding box center [319, 236] width 19 height 4
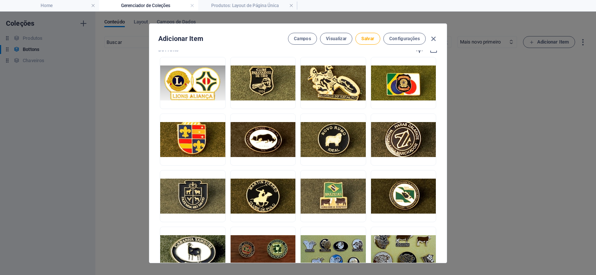
scroll to position [0, 0]
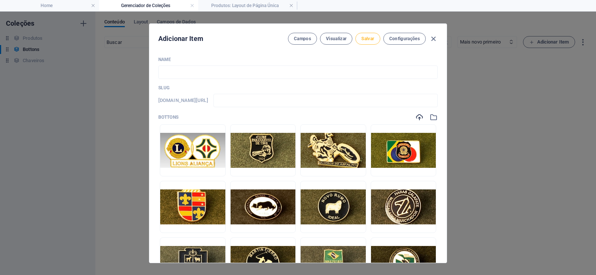
click at [367, 36] on span "Salvar" at bounding box center [367, 39] width 13 height 6
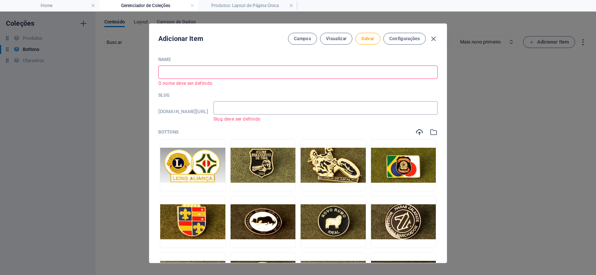
click at [254, 108] on input "text" at bounding box center [325, 107] width 224 height 13
type input "bottons"
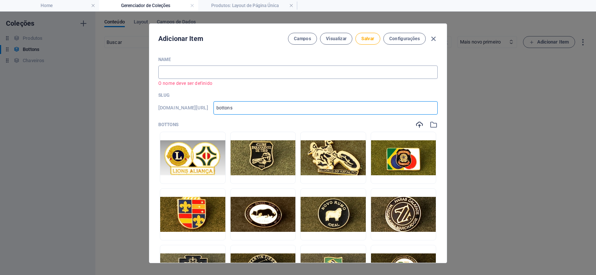
click at [200, 71] on input "text" at bounding box center [297, 72] width 279 height 13
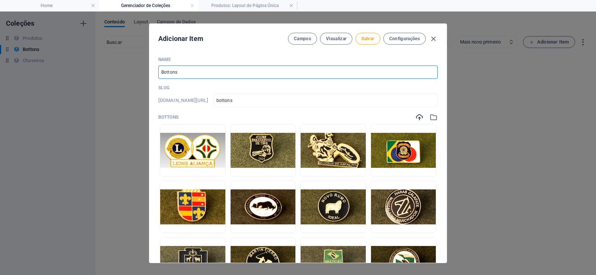
type input "Bottons"
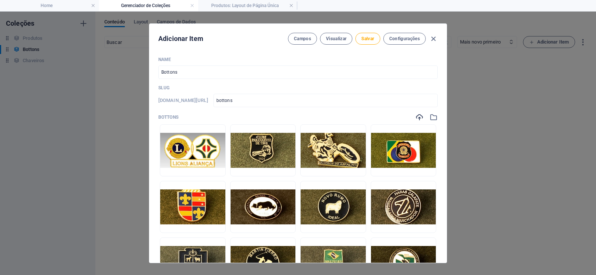
click at [233, 85] on p "Slug" at bounding box center [297, 88] width 279 height 6
click at [368, 41] on span "Salvar" at bounding box center [367, 39] width 13 height 6
click at [434, 37] on icon "button" at bounding box center [433, 39] width 9 height 9
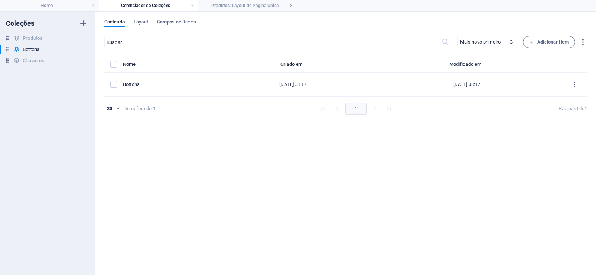
type input "bottons"
click at [180, 185] on div "​ Mais novo primeiro Mais antigo primeiro Última modificação Name (crescente) N…" at bounding box center [345, 152] width 482 height 232
click at [199, 160] on div "​ Mais novo primeiro Mais antigo primeiro Última modificação Name (crescente) N…" at bounding box center [345, 152] width 482 height 232
click at [138, 22] on span "Layout" at bounding box center [141, 22] width 15 height 10
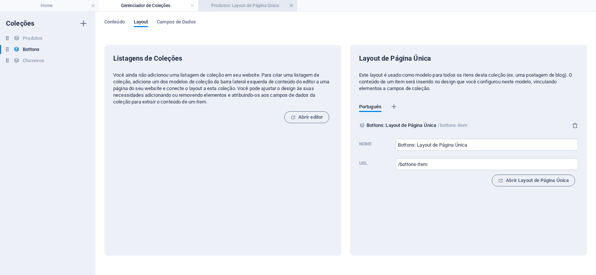
click at [291, 5] on link at bounding box center [291, 5] width 4 height 7
click at [554, 181] on span "Abrir Layout de Página Única" at bounding box center [533, 180] width 71 height 9
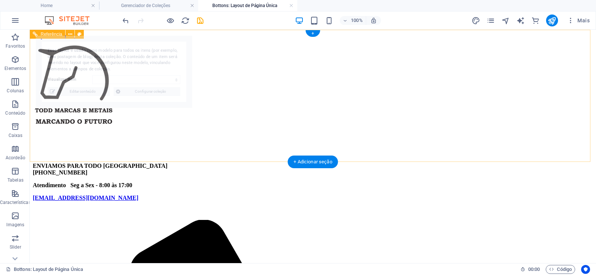
select select "68bc182d554ad53b090e0a4e"
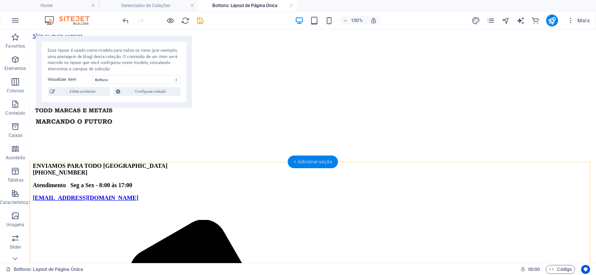
drag, startPoint x: 308, startPoint y: 159, endPoint x: 244, endPoint y: 176, distance: 66.2
click at [308, 159] on div "+ Adicionar seção" at bounding box center [312, 162] width 50 height 13
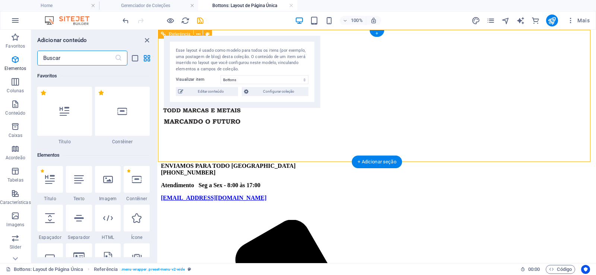
scroll to position [1303, 0]
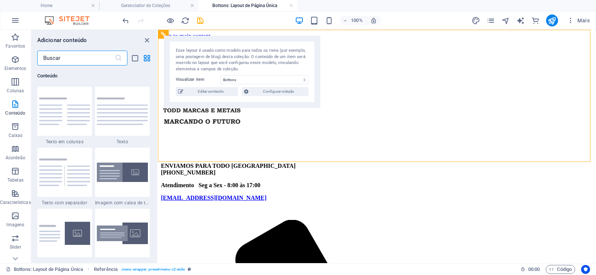
click at [86, 57] on input "text" at bounding box center [75, 58] width 77 height 15
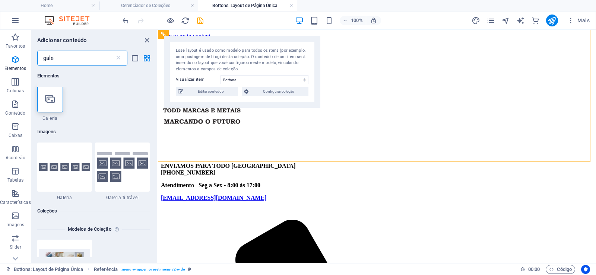
scroll to position [0, 0]
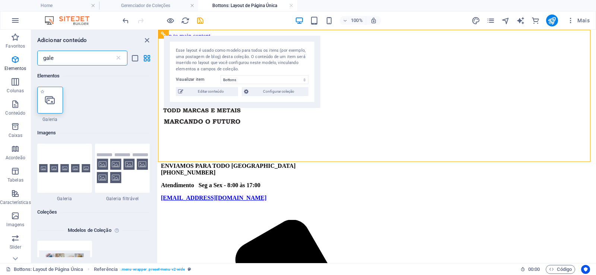
type input "gale"
click at [49, 101] on icon at bounding box center [50, 100] width 10 height 10
select select "4"
select select "%"
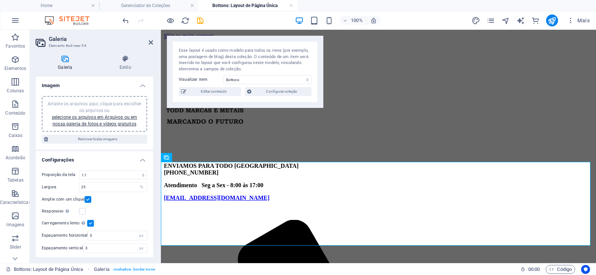
click at [130, 120] on div "Arraste os arquivos aqui, clique para escolher os arquivos ou selecione os arqu…" at bounding box center [94, 114] width 96 height 27
click at [132, 126] on link "selecione os arquivos em Arquivos ou em nossa galeria de fotos e vídeos gratuit…" at bounding box center [94, 121] width 85 height 12
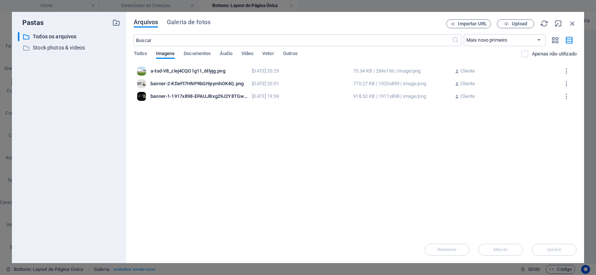
click at [140, 50] on div "​ Mais novo primeiro Mais antigo primeiro Nome (A-Z) Nome (Z-A) Tamanho (0-9) T…" at bounding box center [355, 49] width 443 height 31
click at [138, 52] on span "Todos" at bounding box center [140, 54] width 13 height 10
click at [167, 55] on span "Imagens" at bounding box center [165, 54] width 19 height 10
click at [185, 55] on span "Documentos" at bounding box center [197, 54] width 27 height 10
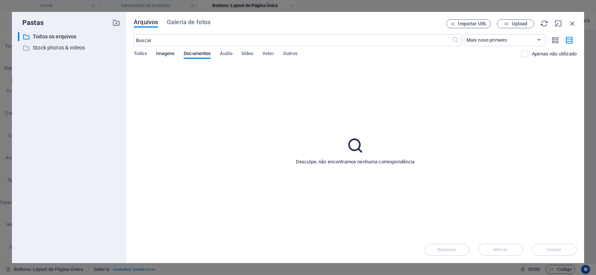
click at [162, 56] on span "Imagens" at bounding box center [165, 54] width 19 height 10
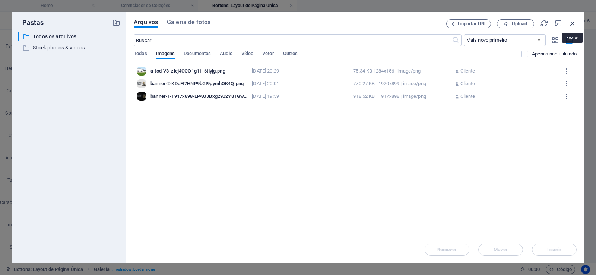
click at [574, 23] on icon "button" at bounding box center [572, 23] width 8 height 8
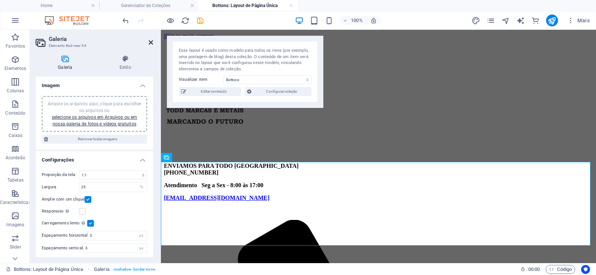
click at [151, 42] on icon at bounding box center [151, 42] width 4 height 6
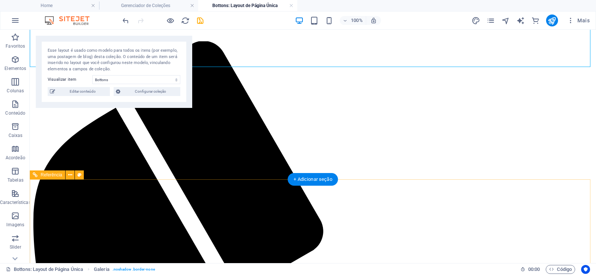
scroll to position [45, 0]
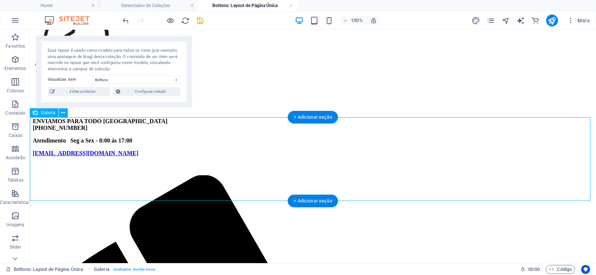
select select "4"
select select "%"
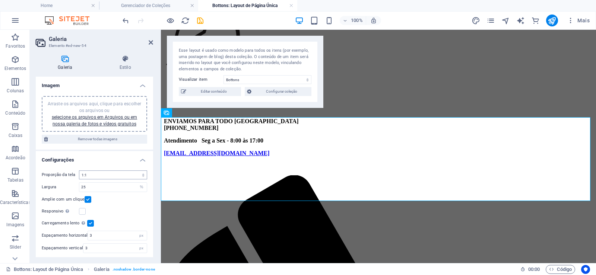
scroll to position [2, 0]
click at [129, 60] on icon at bounding box center [125, 58] width 55 height 7
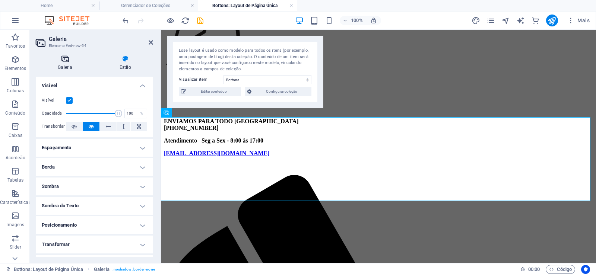
click at [68, 63] on h4 "Galeria" at bounding box center [67, 63] width 62 height 16
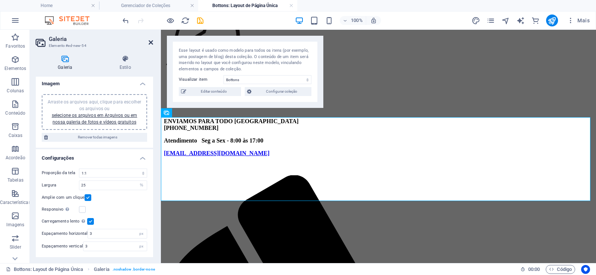
click at [151, 42] on icon at bounding box center [151, 42] width 4 height 6
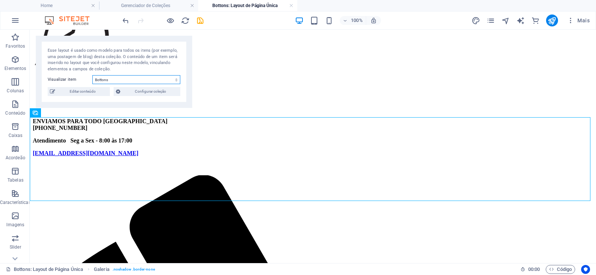
click at [176, 78] on select "Bottons" at bounding box center [136, 79] width 88 height 9
click at [161, 92] on span "Configurar coleção" at bounding box center [149, 91] width 55 height 9
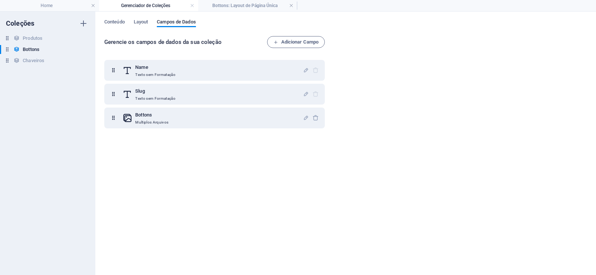
scroll to position [0, 0]
click at [139, 21] on span "Layout" at bounding box center [141, 22] width 15 height 10
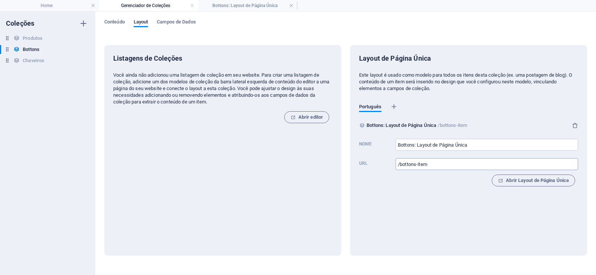
click at [440, 164] on input "/bottons-item" at bounding box center [486, 164] width 182 height 12
type input "/bottons"
click at [412, 218] on div "Layout de Página Única Este layout é usado como modelo para todos os itens dest…" at bounding box center [468, 150] width 237 height 211
click at [424, 211] on div "Layout de Página Única Este layout é usado como modelo para todos os itens dest…" at bounding box center [468, 150] width 237 height 211
click at [535, 180] on span "Abrir Layout de Página Única" at bounding box center [533, 180] width 71 height 9
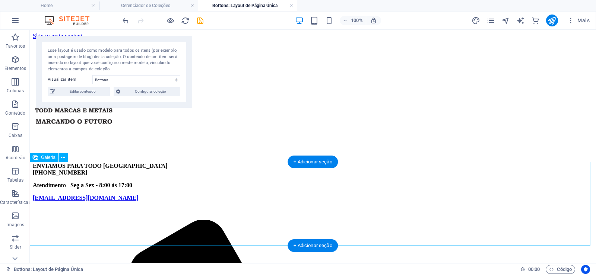
scroll to position [45, 0]
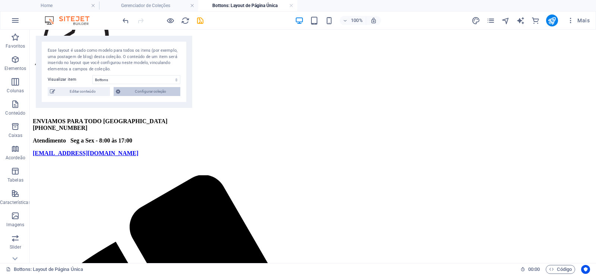
click at [151, 94] on span "Configurar coleção" at bounding box center [149, 91] width 55 height 9
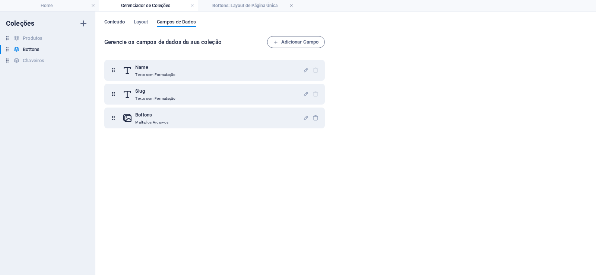
click at [115, 24] on span "Conteúdo" at bounding box center [114, 22] width 20 height 10
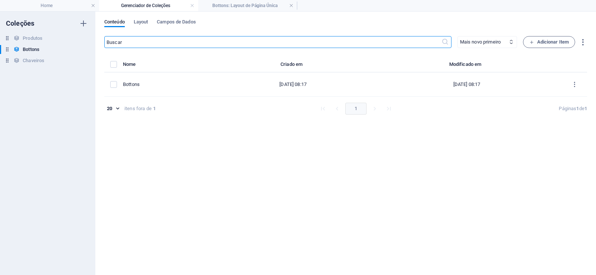
click at [138, 109] on div "itens fora de" at bounding box center [137, 108] width 27 height 7
click at [117, 109] on body "[DOMAIN_NAME] Home Gerenciador de Coleções Bottons: Layout de Página Única Favo…" at bounding box center [298, 137] width 596 height 275
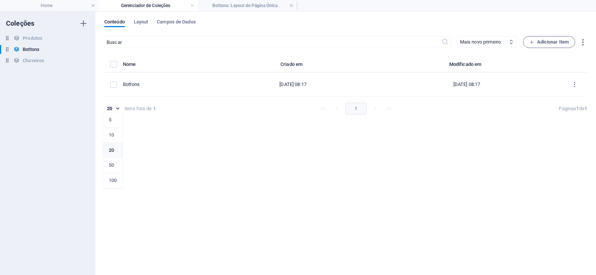
click at [118, 108] on div at bounding box center [298, 137] width 596 height 275
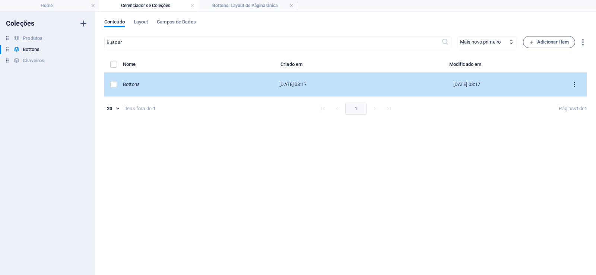
click at [577, 82] on icon "items list" at bounding box center [574, 84] width 7 height 7
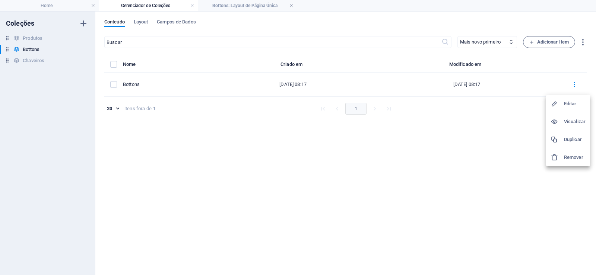
click at [573, 97] on li "Editar" at bounding box center [568, 104] width 44 height 18
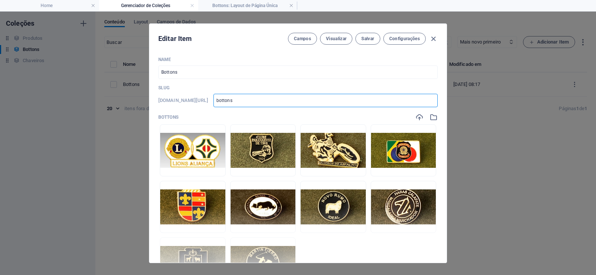
click at [251, 102] on input "bottons" at bounding box center [325, 100] width 224 height 13
type input "bottons-item"
click at [363, 38] on span "Salvar" at bounding box center [367, 39] width 13 height 6
click at [434, 42] on icon "button" at bounding box center [433, 39] width 9 height 9
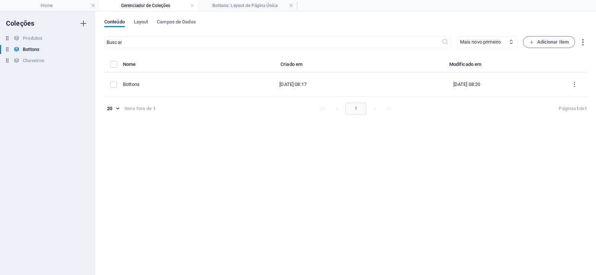
type input "bottons-item"
drag, startPoint x: 454, startPoint y: 157, endPoint x: 472, endPoint y: 164, distance: 18.7
click at [454, 157] on div "​ Mais novo primeiro Mais antigo primeiro Última modificação Name (crescente) N…" at bounding box center [345, 152] width 482 height 232
click at [147, 22] on span "Layout" at bounding box center [141, 22] width 15 height 10
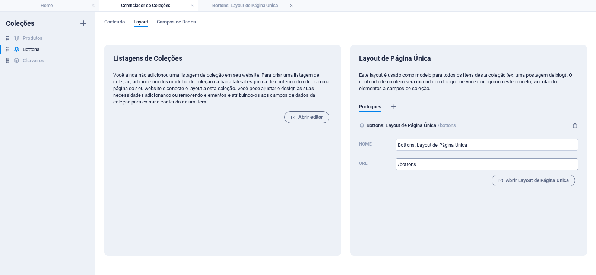
click at [421, 162] on input "/bottons" at bounding box center [486, 164] width 182 height 12
click at [426, 165] on input "/bottons" at bounding box center [486, 164] width 182 height 12
type input "/bottons-Item"
click at [421, 263] on div "Listagens de Coleções Você ainda não adicionou uma listagem de coleção em seu w…" at bounding box center [345, 152] width 482 height 232
click at [438, 220] on div "Layout de Página Única Este layout é usado como modelo para todos os itens dest…" at bounding box center [468, 150] width 237 height 211
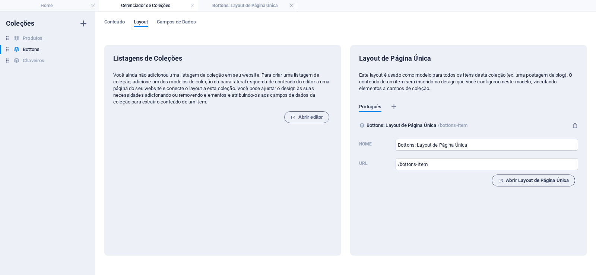
click at [524, 183] on span "Abrir Layout de Página Única" at bounding box center [533, 180] width 71 height 9
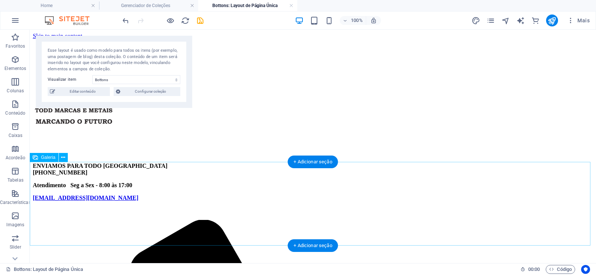
scroll to position [45, 0]
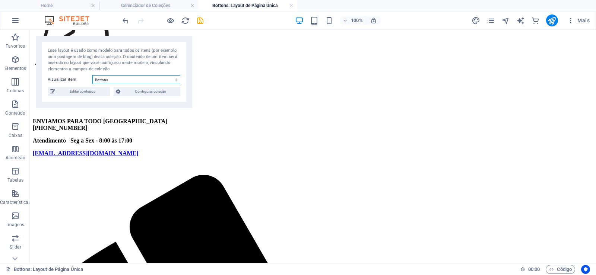
click at [142, 80] on select "Bottons" at bounding box center [136, 79] width 88 height 9
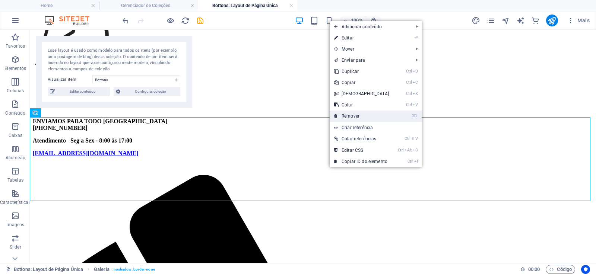
click at [354, 117] on link "⌦ Remover" at bounding box center [361, 116] width 64 height 11
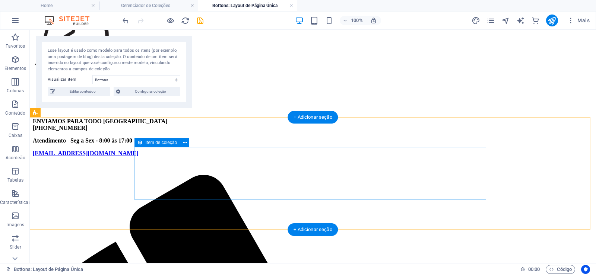
drag, startPoint x: 271, startPoint y: 182, endPoint x: 286, endPoint y: 193, distance: 18.8
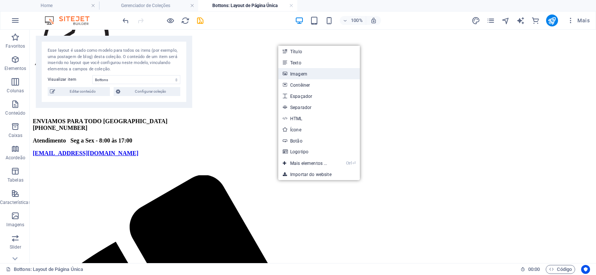
click at [319, 72] on link "Imagem" at bounding box center [319, 73] width 82 height 11
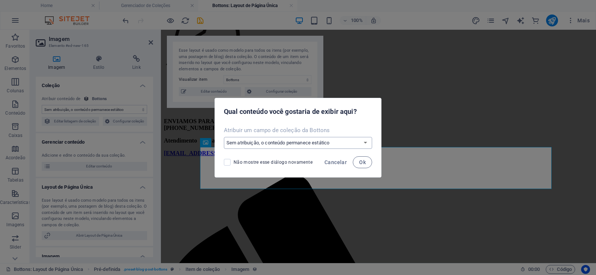
select select "bottons"
click at [224, 137] on select "Sem atribuição, o conteúdo permanece estático Criar um novo campo Criado em (Da…" at bounding box center [298, 143] width 148 height 12
click at [362, 163] on span "Ok" at bounding box center [362, 162] width 7 height 6
select select "bottons"
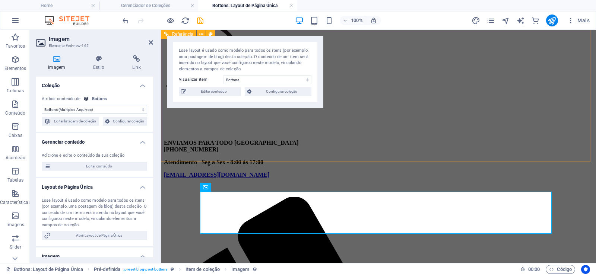
scroll to position [0, 0]
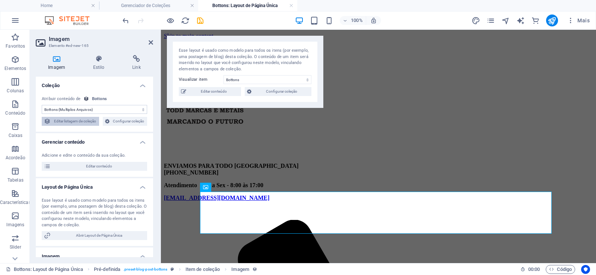
click at [81, 121] on span "Editar listagem de coleção" at bounding box center [75, 121] width 44 height 9
select select "68bc1773e895d8e2dc089181"
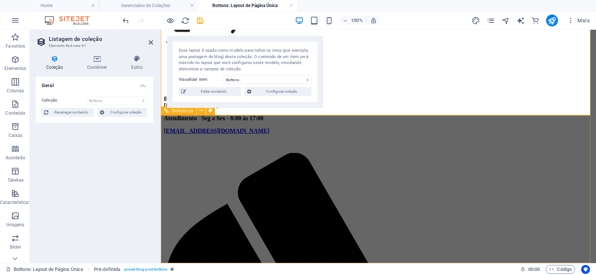
scroll to position [14, 0]
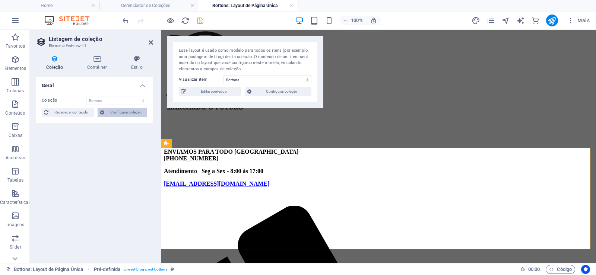
click at [117, 114] on span "Configurar coleção" at bounding box center [125, 112] width 38 height 9
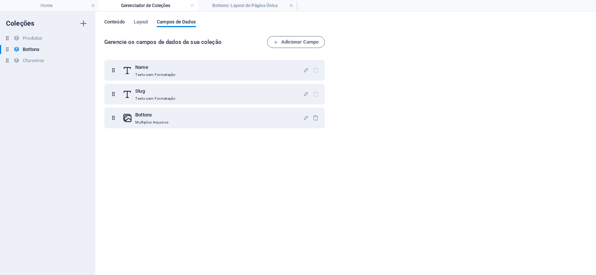
click at [113, 22] on span "Conteúdo" at bounding box center [114, 22] width 20 height 10
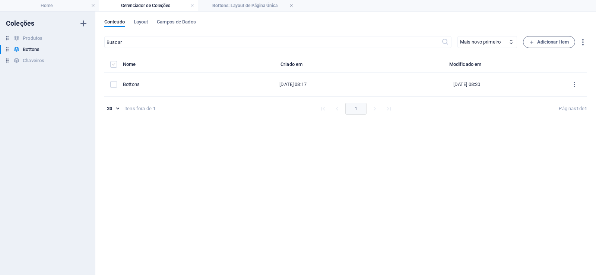
click at [111, 62] on label "items list" at bounding box center [113, 64] width 7 height 7
click at [0, 0] on input "items list" at bounding box center [0, 0] width 0 height 0
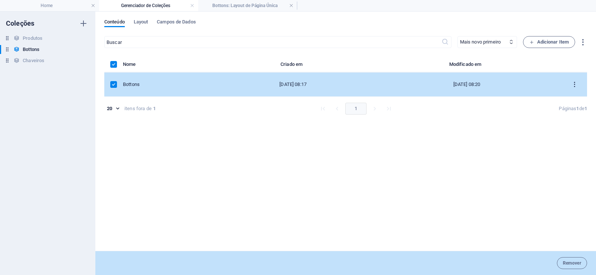
click at [573, 87] on icon "items list" at bounding box center [574, 84] width 7 height 7
click at [575, 102] on h6 "Editar" at bounding box center [575, 103] width 22 height 9
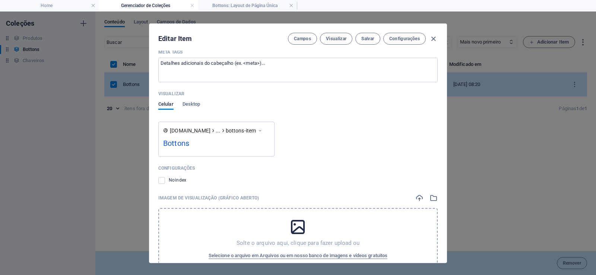
scroll to position [414, 0]
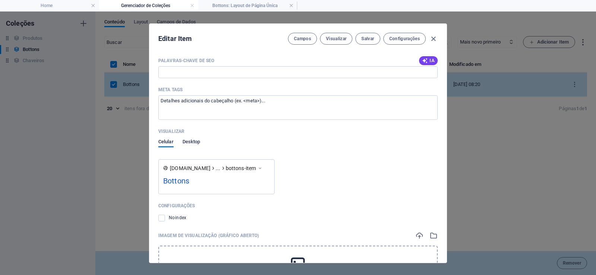
click at [196, 141] on span "Desktop" at bounding box center [191, 142] width 18 height 10
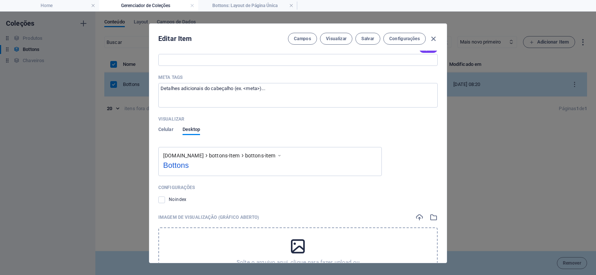
scroll to position [497, 0]
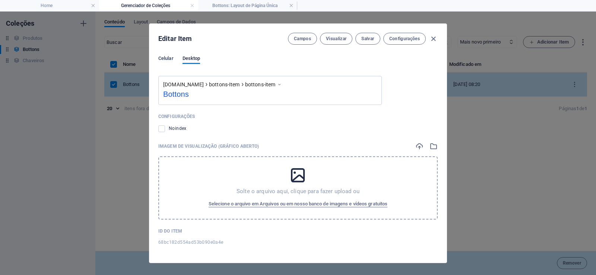
click at [165, 58] on span "Celular" at bounding box center [165, 59] width 15 height 10
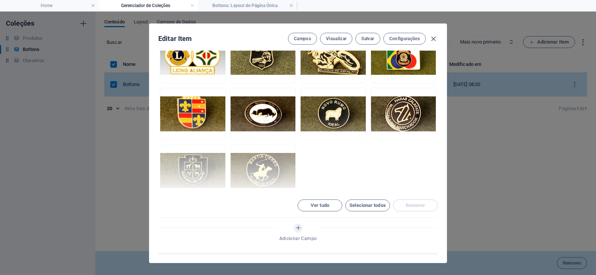
scroll to position [51, 0]
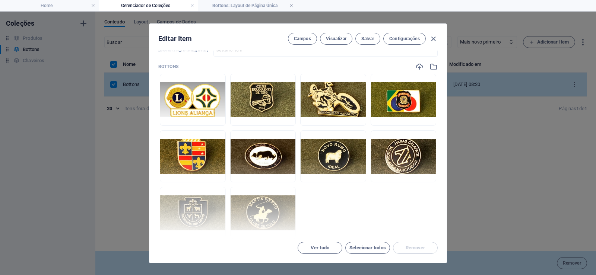
click at [363, 240] on div "Bottons Solte os arquivos aqui para carregá-los instantaneamente Ver tudo Selec…" at bounding box center [297, 162] width 279 height 198
click at [363, 243] on button "Selecionar todos" at bounding box center [367, 248] width 45 height 12
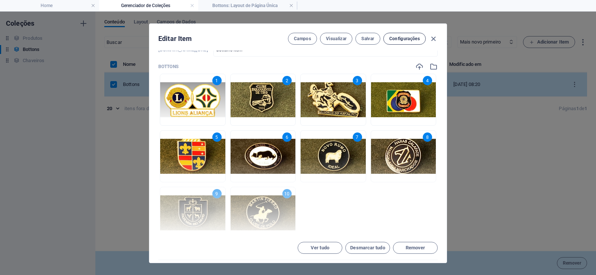
click at [401, 34] on button "Configurações" at bounding box center [404, 39] width 42 height 12
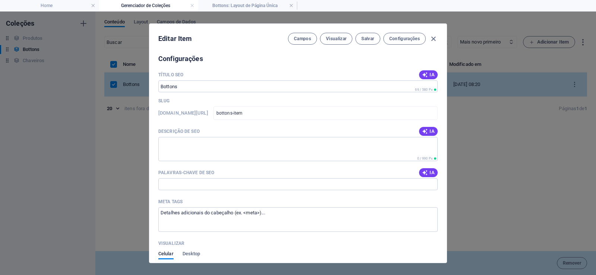
scroll to position [306, 0]
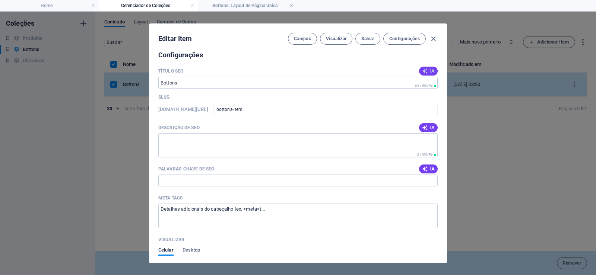
click at [425, 68] on icon "button" at bounding box center [425, 71] width 6 height 6
type input "Stylish Bottons for Every Look"
click at [434, 42] on icon "button" at bounding box center [433, 39] width 9 height 9
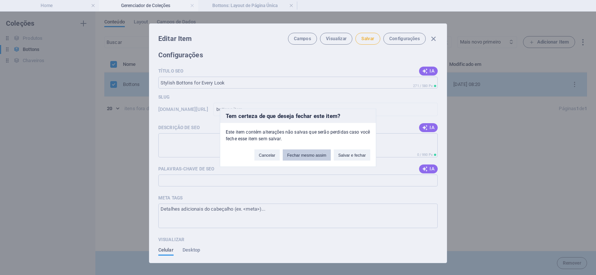
click at [302, 154] on button "Fechar mesmo assim" at bounding box center [307, 154] width 48 height 11
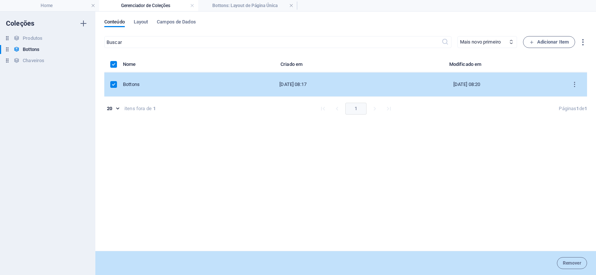
type input "bottons-item"
click at [138, 21] on span "Layout" at bounding box center [141, 22] width 15 height 10
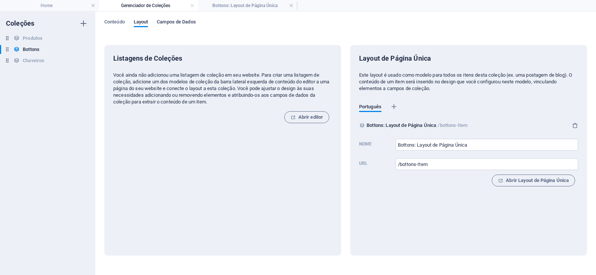
click at [176, 25] on span "Campos de Dados" at bounding box center [176, 22] width 39 height 10
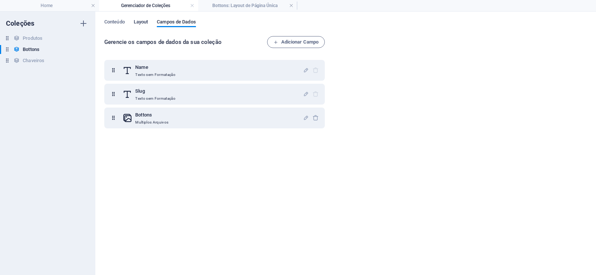
click at [139, 20] on span "Layout" at bounding box center [141, 22] width 15 height 10
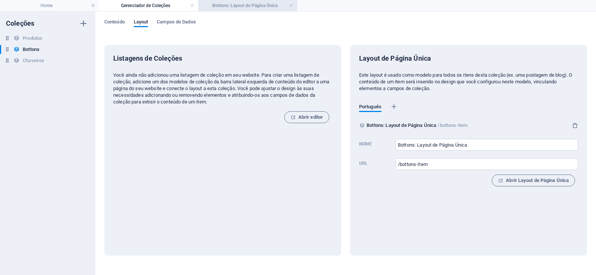
click at [246, 1] on h4 "Bottons: Layout de Página Única" at bounding box center [247, 5] width 99 height 8
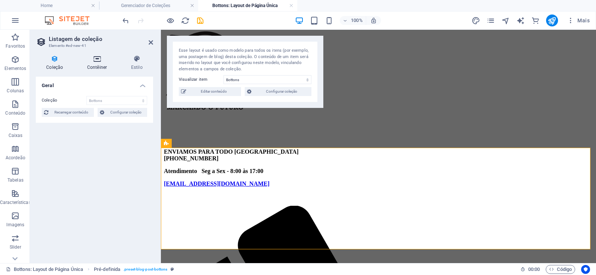
click at [96, 63] on h4 "Contêiner" at bounding box center [99, 63] width 44 height 16
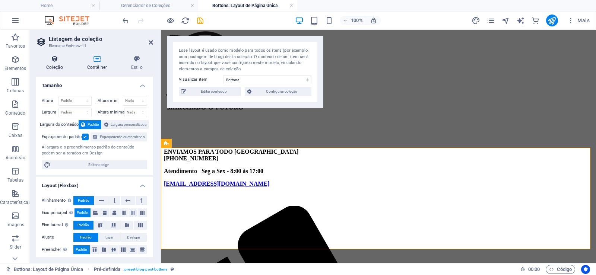
click at [59, 62] on icon at bounding box center [55, 58] width 38 height 7
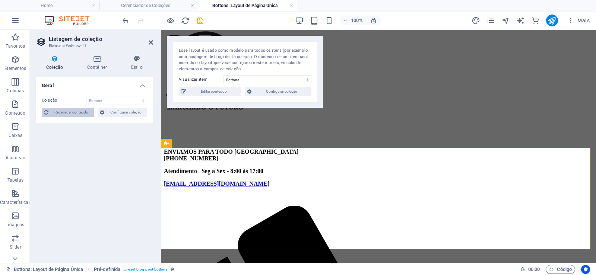
click at [62, 114] on span "Recarregar conteúdo" at bounding box center [71, 112] width 41 height 9
select select "68bc1773e895d8e2dc089181"
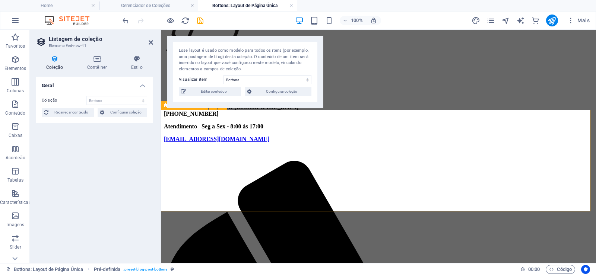
scroll to position [0, 0]
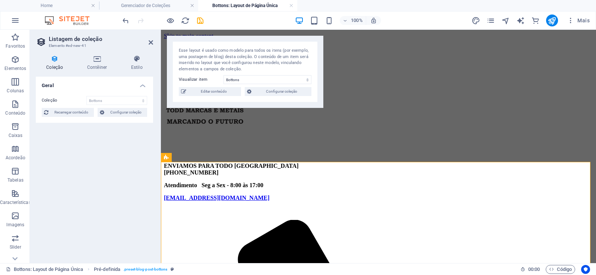
click at [147, 42] on h2 "Listagem de coleção" at bounding box center [101, 39] width 104 height 7
click at [150, 44] on icon at bounding box center [151, 42] width 4 height 6
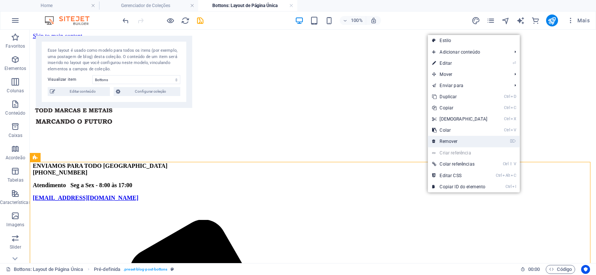
click at [462, 140] on link "⌦ Remover" at bounding box center [459, 141] width 64 height 11
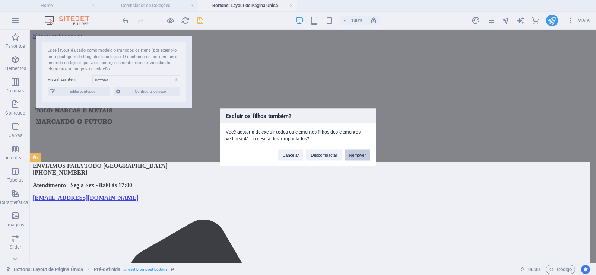
click at [348, 154] on button "Remover" at bounding box center [357, 154] width 26 height 11
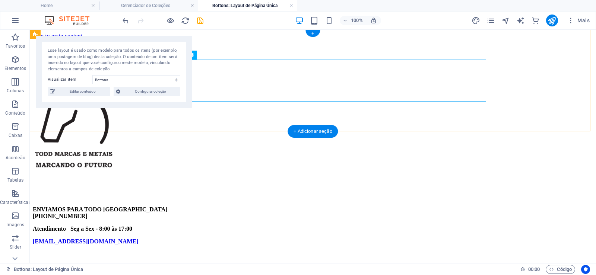
click at [422, 83] on figure at bounding box center [313, 61] width 560 height 44
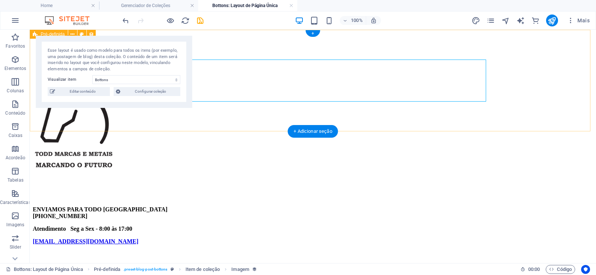
click at [537, 83] on div at bounding box center [313, 61] width 560 height 44
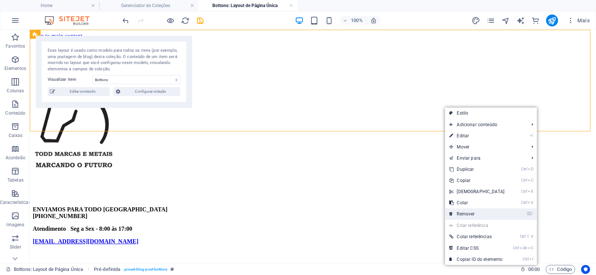
click at [487, 213] on link "⌦ Remover" at bounding box center [476, 213] width 64 height 11
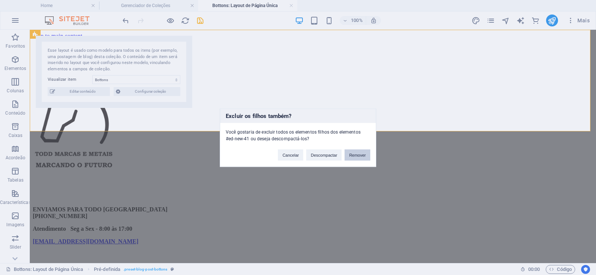
drag, startPoint x: 363, startPoint y: 153, endPoint x: 351, endPoint y: 132, distance: 24.4
click at [363, 153] on button "Remover" at bounding box center [357, 154] width 26 height 11
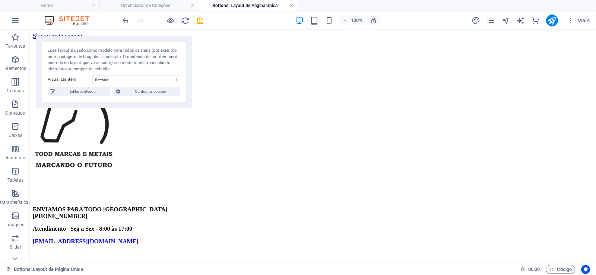
click at [293, 6] on link at bounding box center [291, 5] width 4 height 7
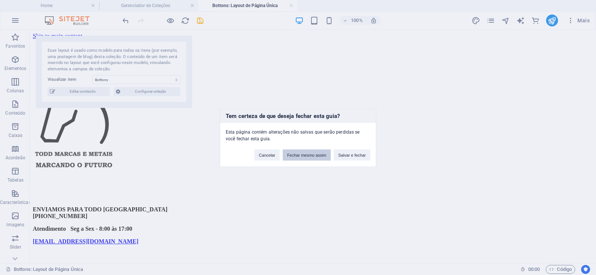
click at [320, 154] on button "Fechar mesmo assim" at bounding box center [307, 154] width 48 height 11
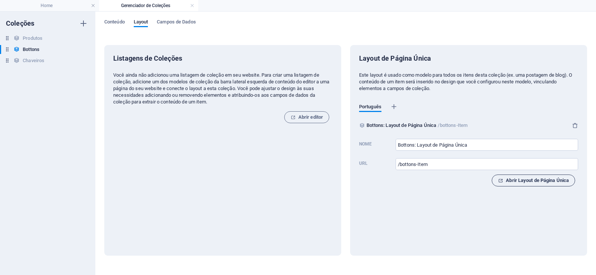
click at [542, 180] on span "Abrir Layout de Página Única" at bounding box center [533, 180] width 71 height 9
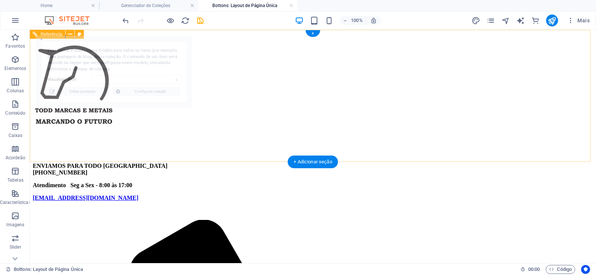
select select "68bc182d554ad53b090e0a4e"
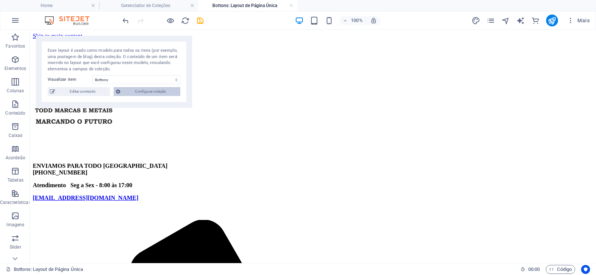
click at [153, 95] on span "Configurar coleção" at bounding box center [149, 91] width 55 height 9
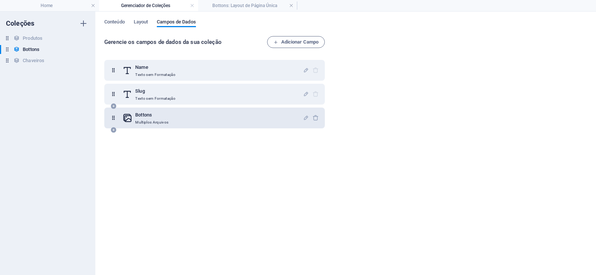
click at [262, 121] on div "Bottons Multiplos Arquivos" at bounding box center [212, 118] width 180 height 15
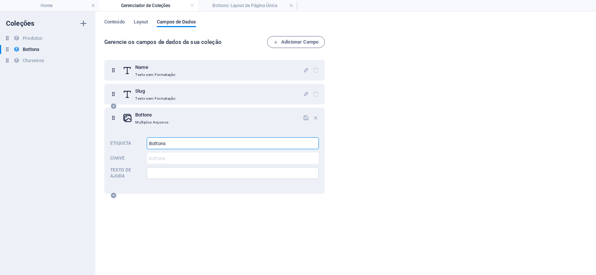
click at [189, 141] on input "Bottons" at bounding box center [233, 143] width 172 height 12
type input "Bottons-Item"
click at [400, 181] on div "Gerencie os campos de dados da sua coleção Adicionar Campo Name Texto sem Forma…" at bounding box center [345, 152] width 482 height 232
click at [258, 6] on h4 "Bottons: Layout de Página Única" at bounding box center [247, 5] width 99 height 8
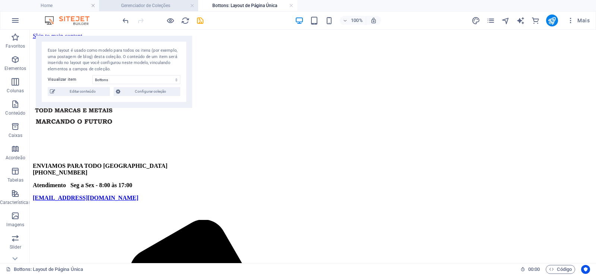
click at [172, 6] on h4 "Gerenciador de Coleções" at bounding box center [148, 5] width 99 height 8
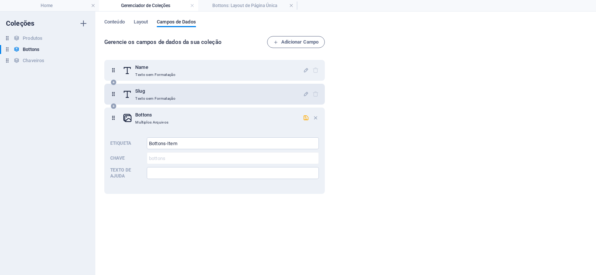
click at [209, 95] on div "Slug Texto sem Formatação" at bounding box center [212, 94] width 180 height 15
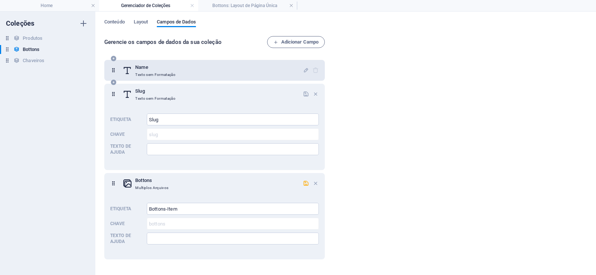
click at [182, 67] on div "Name Texto sem Formatação" at bounding box center [212, 70] width 180 height 15
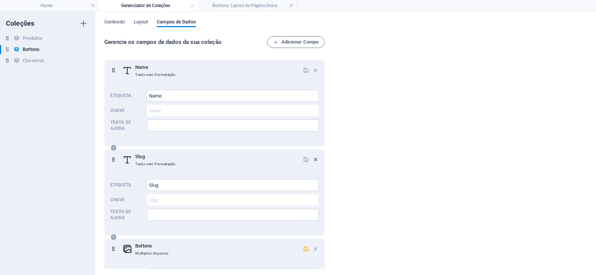
click at [312, 158] on icon "button" at bounding box center [315, 159] width 6 height 6
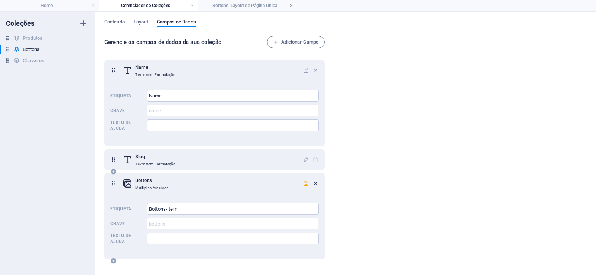
click at [314, 185] on icon "button" at bounding box center [315, 183] width 6 height 6
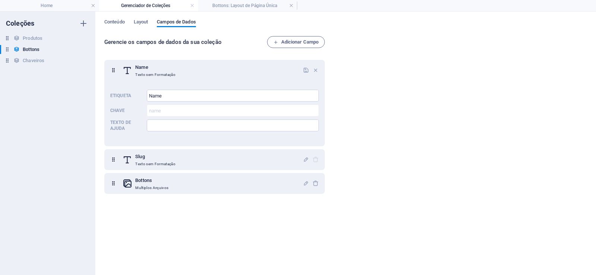
click at [223, 254] on div "Name Texto sem Formatação Etiqueta Name ​ Chave name ​ Texto de ajuda ​ Slug Te…" at bounding box center [215, 160] width 223 height 211
click at [218, 182] on div "Bottons Multiplos Arquivos" at bounding box center [212, 183] width 180 height 15
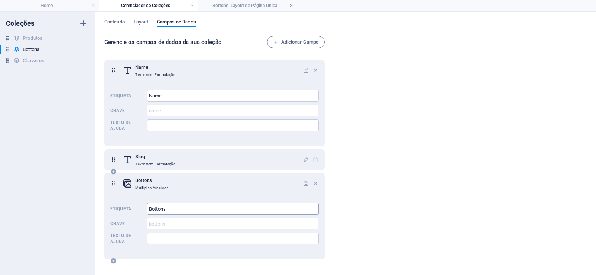
click at [208, 204] on input "Bottons" at bounding box center [233, 209] width 172 height 12
click at [424, 218] on div "Gerencie os campos de dados da sua coleção Adicionar Campo Name Texto sem Forma…" at bounding box center [345, 152] width 482 height 232
click at [305, 43] on span "Adicionar Campo" at bounding box center [295, 42] width 45 height 9
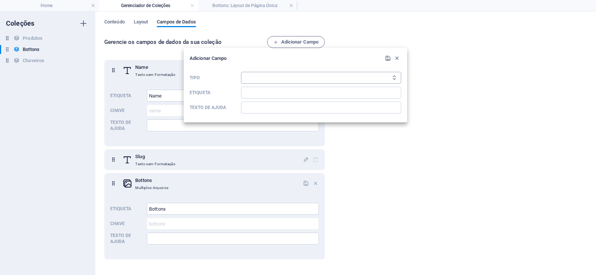
select select "file"
click at [241, 72] on select "Texto sem Formatação Link CMS Rich Text Arquivo Multiplos Arquivos Caixa de sel…" at bounding box center [321, 78] width 160 height 12
click at [385, 60] on icon "submit" at bounding box center [388, 58] width 6 height 6
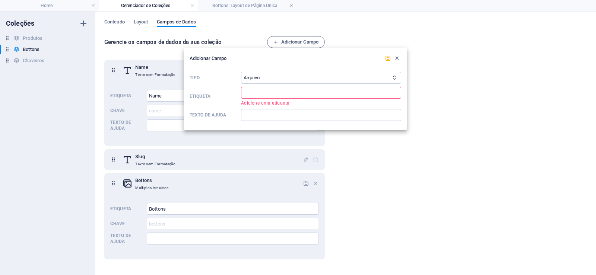
click at [274, 86] on div "Tipo Texto sem Formatação Link CMS Rich Text Arquivo Multiplos Arquivos Caixa d…" at bounding box center [294, 96] width 211 height 55
click at [273, 97] on input "Etiqueta" at bounding box center [321, 93] width 160 height 12
type input "Bottons"
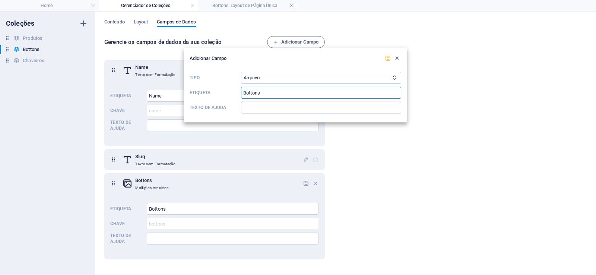
click at [386, 58] on icon "submit" at bounding box center [388, 58] width 6 height 6
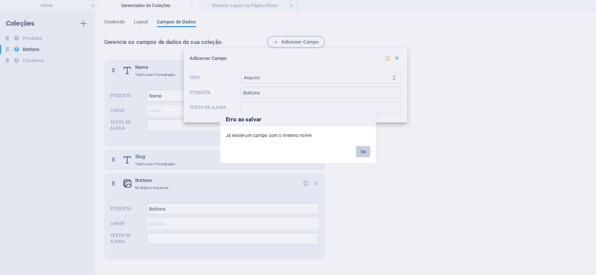
click at [359, 153] on button "Ok" at bounding box center [363, 151] width 14 height 11
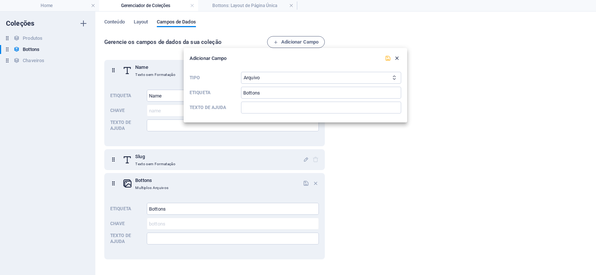
click at [396, 58] on icon "button" at bounding box center [396, 58] width 6 height 6
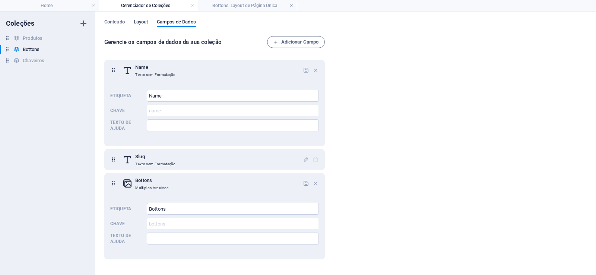
click at [146, 25] on span "Layout" at bounding box center [141, 22] width 15 height 10
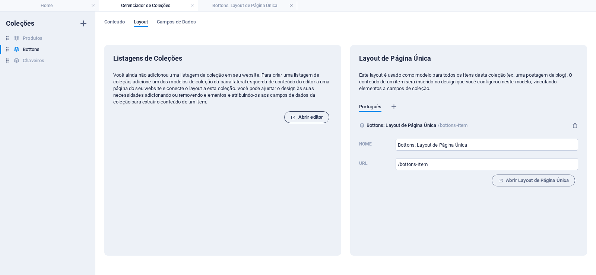
drag, startPoint x: 310, startPoint y: 120, endPoint x: 274, endPoint y: 121, distance: 36.5
click at [310, 120] on span "Abrir editor" at bounding box center [306, 117] width 32 height 9
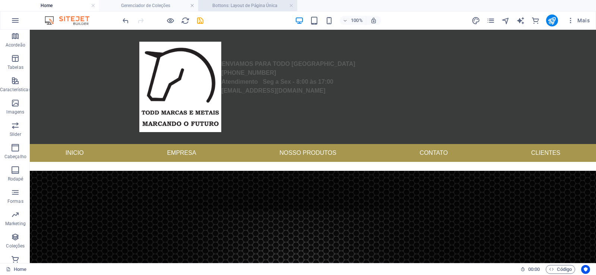
click at [271, 2] on h4 "Bottons: Layout de Página Única" at bounding box center [247, 5] width 99 height 8
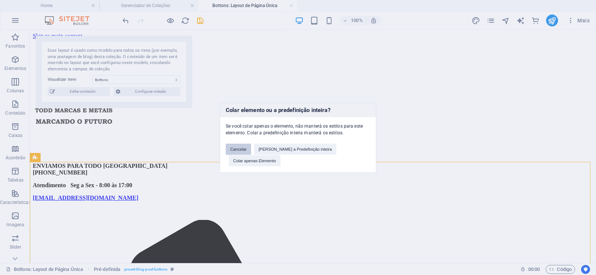
click at [246, 155] on button "Cancelar" at bounding box center [238, 149] width 25 height 11
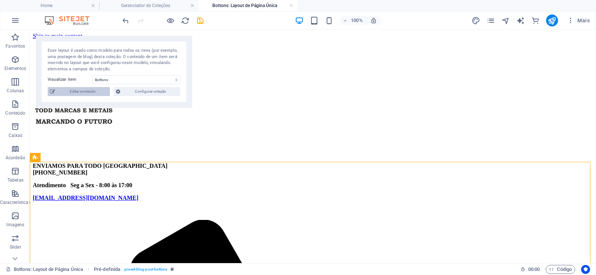
click at [96, 93] on span "Editar conteúdo" at bounding box center [82, 91] width 50 height 9
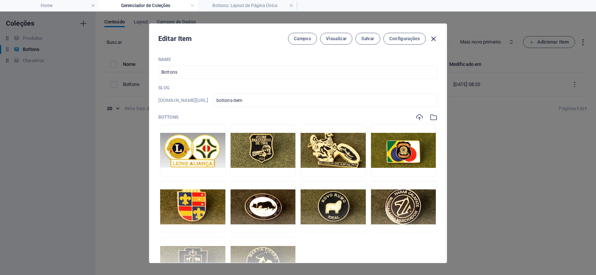
click at [432, 36] on icon "button" at bounding box center [433, 39] width 9 height 9
type input "bottons-item"
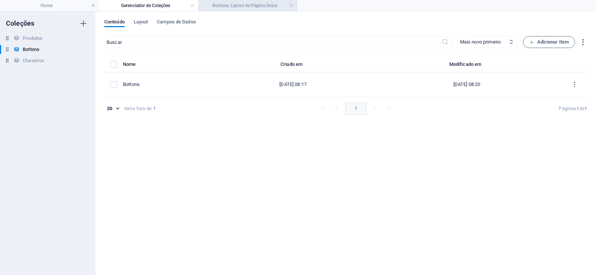
click at [259, 4] on h4 "Bottons: Layout de Página Única" at bounding box center [247, 5] width 99 height 8
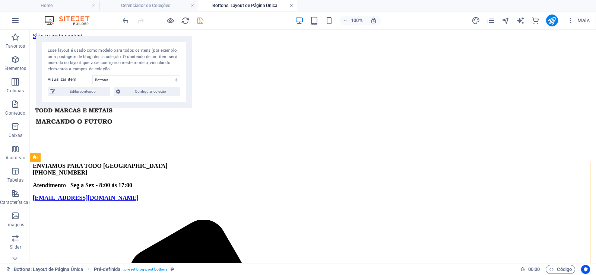
click at [290, 6] on link at bounding box center [291, 5] width 4 height 7
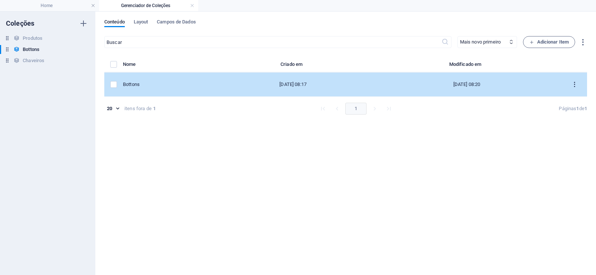
click at [576, 83] on icon "items list" at bounding box center [574, 84] width 7 height 7
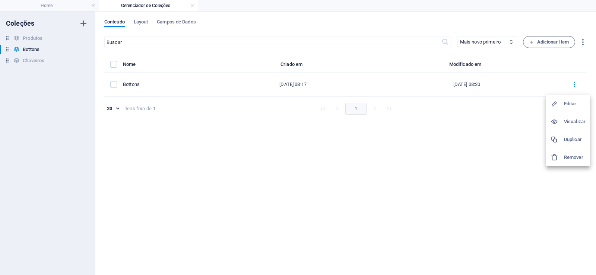
click at [474, 181] on div at bounding box center [298, 137] width 596 height 275
click at [583, 43] on icon "button" at bounding box center [582, 42] width 9 height 9
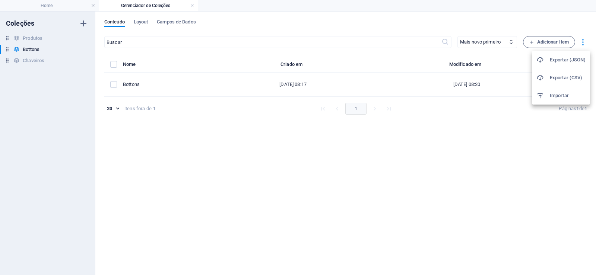
click at [583, 43] on div at bounding box center [298, 137] width 596 height 275
click at [170, 22] on span "Campos de Dados" at bounding box center [176, 22] width 39 height 10
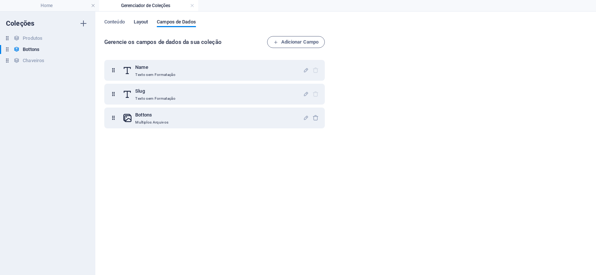
click at [141, 23] on span "Layout" at bounding box center [141, 22] width 15 height 10
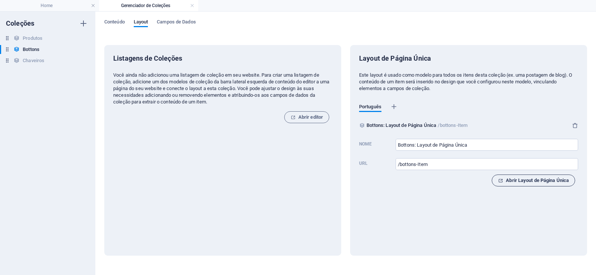
click at [533, 185] on button "Abrir Layout de Página Única" at bounding box center [532, 181] width 83 height 12
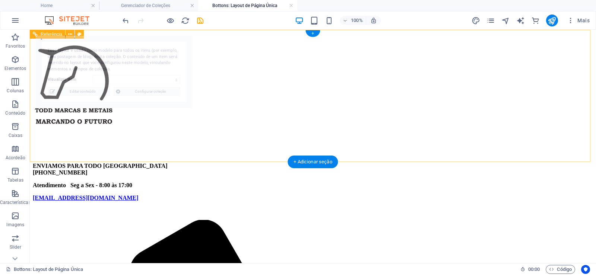
select select "68bc182d554ad53b090e0a4e"
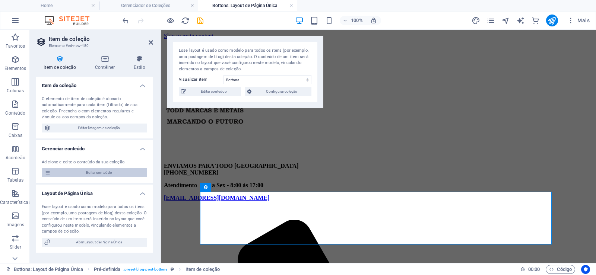
click at [105, 172] on span "Editar conteúdo" at bounding box center [99, 172] width 92 height 9
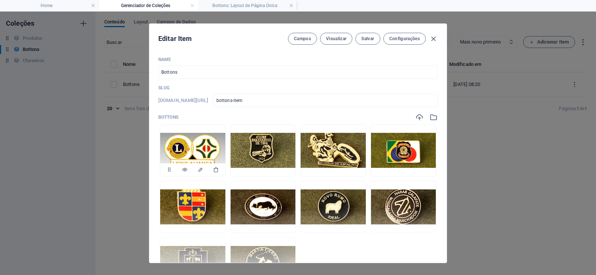
click at [182, 151] on img at bounding box center [192, 150] width 65 height 35
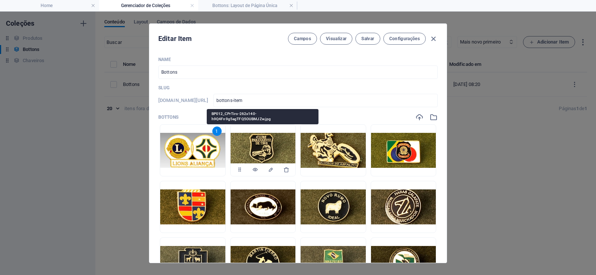
click at [256, 152] on img at bounding box center [262, 150] width 65 height 35
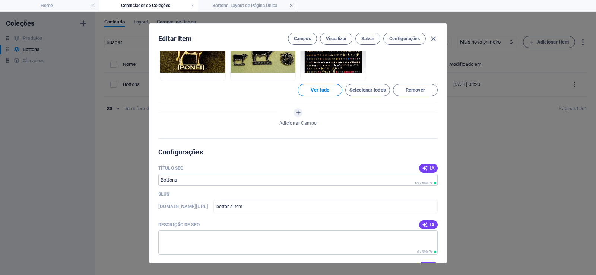
scroll to position [402, 0]
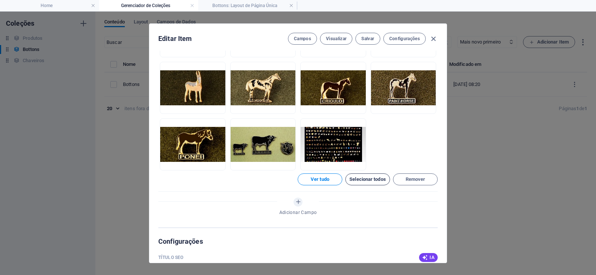
click at [372, 177] on span "Selecionar todos" at bounding box center [367, 179] width 36 height 4
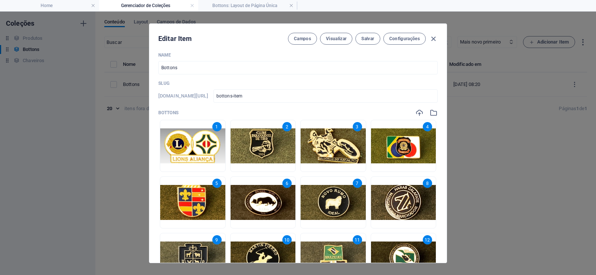
scroll to position [0, 0]
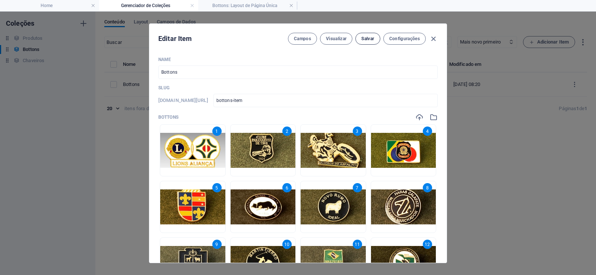
click at [369, 39] on span "Salvar" at bounding box center [367, 39] width 13 height 6
click at [433, 36] on icon "button" at bounding box center [433, 39] width 9 height 9
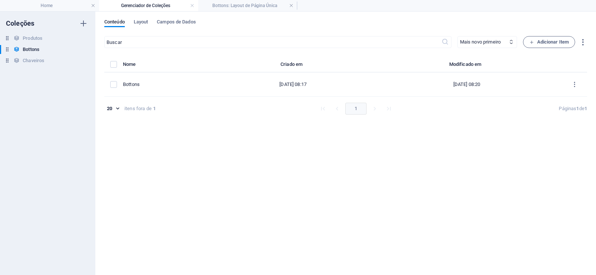
type input "bottons-item"
click at [243, 6] on h4 "Bottons: Layout de Página Única" at bounding box center [247, 5] width 99 height 8
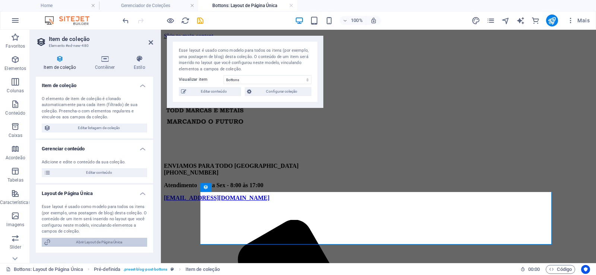
click at [121, 242] on span "Abrir Layout de Página Única" at bounding box center [99, 242] width 92 height 9
click at [111, 241] on span "Abrir Layout de Página Única" at bounding box center [99, 242] width 92 height 9
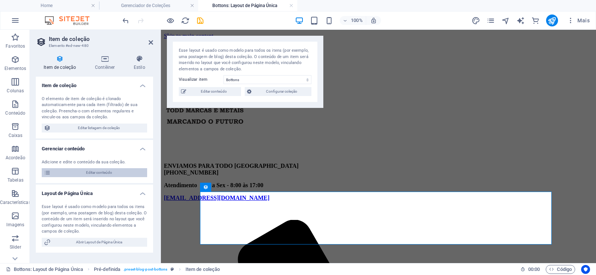
click at [116, 171] on span "Editar conteúdo" at bounding box center [99, 172] width 92 height 9
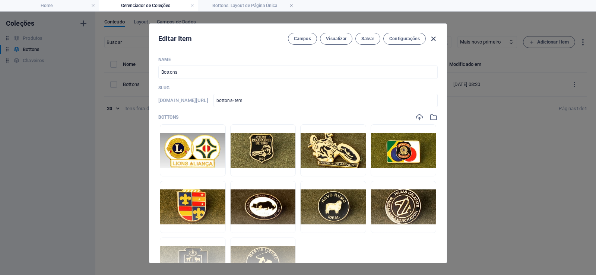
click at [434, 40] on icon "button" at bounding box center [433, 39] width 9 height 9
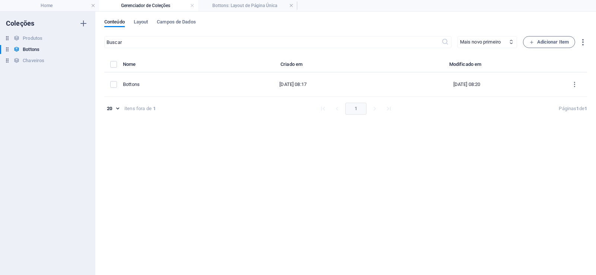
type input "bottons-item"
click at [233, 8] on h4 "Bottons: Layout de Página Única" at bounding box center [247, 5] width 99 height 8
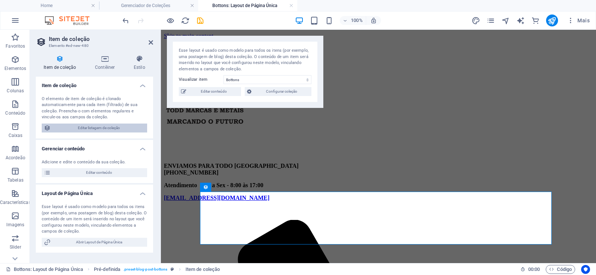
click at [99, 127] on span "Editar listagem de coleção" at bounding box center [99, 128] width 92 height 9
select select "68bc1773e895d8e2dc089181"
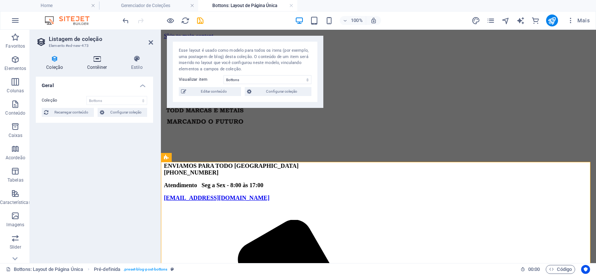
click at [98, 63] on h4 "Contêiner" at bounding box center [99, 63] width 44 height 16
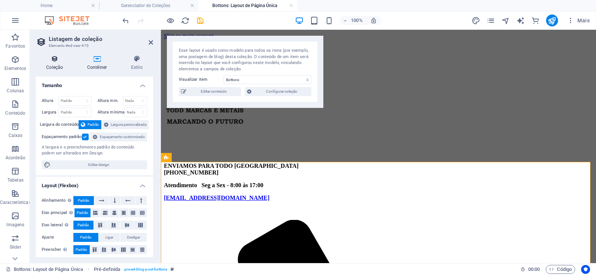
click at [44, 62] on icon at bounding box center [55, 58] width 38 height 7
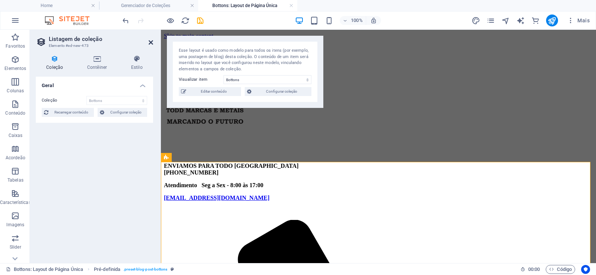
click at [151, 42] on icon at bounding box center [151, 42] width 4 height 6
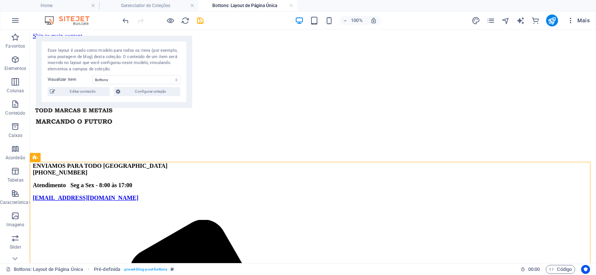
click at [586, 22] on span "Mais" at bounding box center [578, 20] width 23 height 7
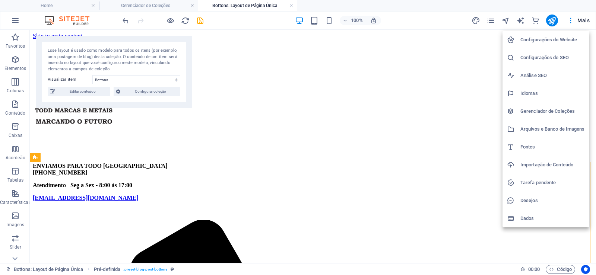
click at [563, 129] on h6 "Arquivos e Banco de Imagens" at bounding box center [552, 129] width 64 height 9
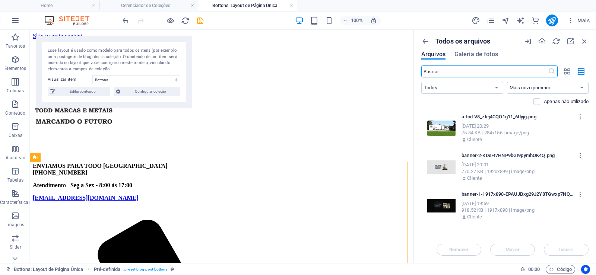
click at [440, 42] on p "Todos os arquivos" at bounding box center [462, 41] width 55 height 8
click at [478, 54] on span "Galeria de fotos" at bounding box center [476, 54] width 44 height 9
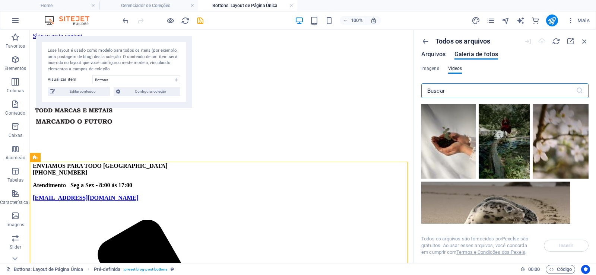
click at [438, 55] on span "Arquivos" at bounding box center [433, 54] width 24 height 9
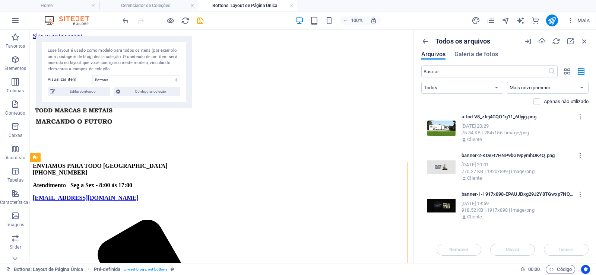
click at [424, 22] on div "100% Mais" at bounding box center [356, 21] width 471 height 12
click at [585, 41] on icon "button" at bounding box center [584, 41] width 8 height 8
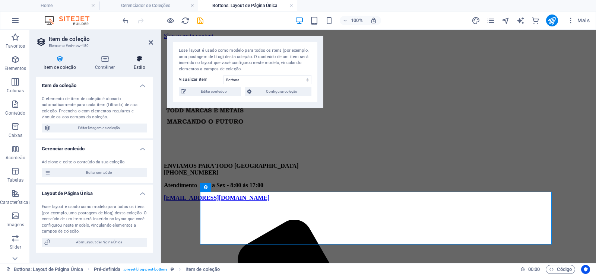
click at [139, 65] on h4 "Estilo" at bounding box center [139, 63] width 27 height 16
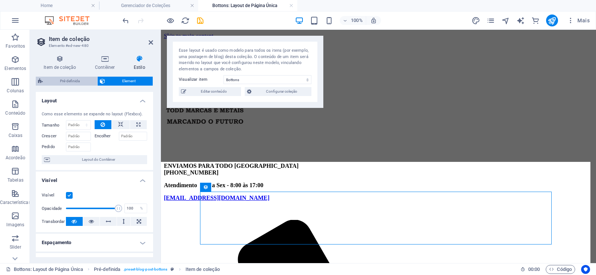
click at [73, 80] on span "Pré-definida" at bounding box center [70, 81] width 50 height 9
select select "preset-blog-post-bottons"
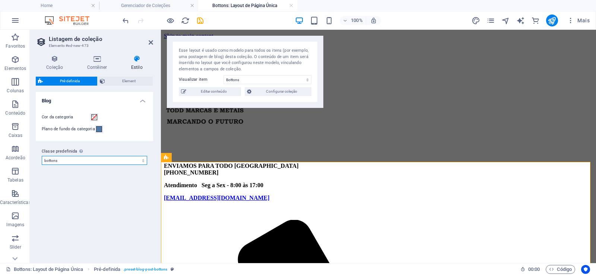
click at [133, 158] on select "produtos bottons products portfolio nossos-produtos blog real-estate Adicionar …" at bounding box center [94, 160] width 105 height 9
click at [56, 60] on icon at bounding box center [55, 58] width 38 height 7
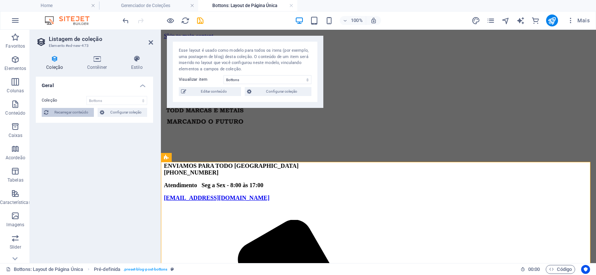
click at [79, 114] on span "Recarregar conteúdo" at bounding box center [71, 112] width 41 height 9
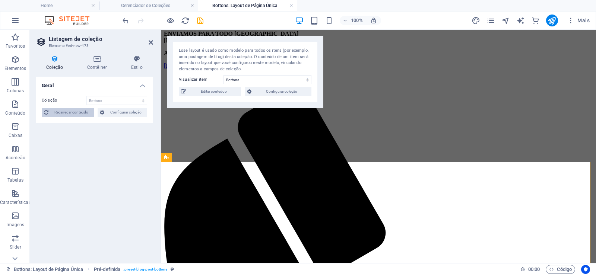
select select "68bc1773e895d8e2dc089181"
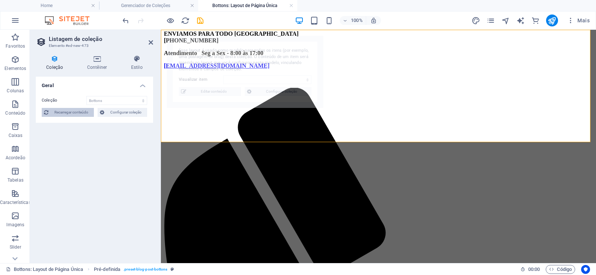
select select "68bc182d554ad53b090e0a4e"
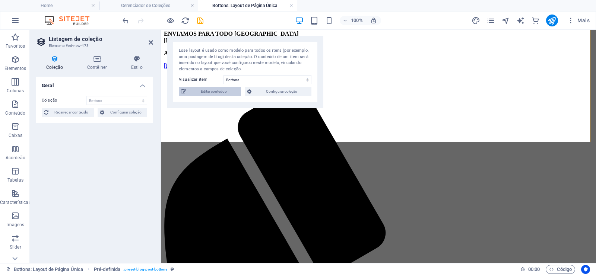
click at [210, 91] on span "Editar conteúdo" at bounding box center [213, 91] width 50 height 9
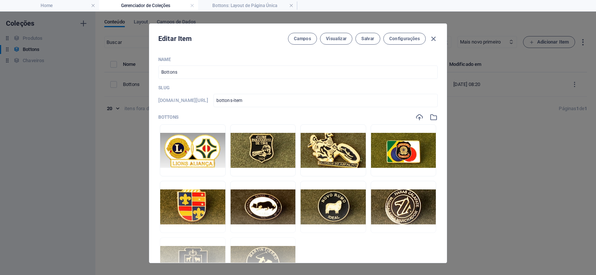
scroll to position [0, 0]
click at [179, 155] on img at bounding box center [192, 150] width 65 height 35
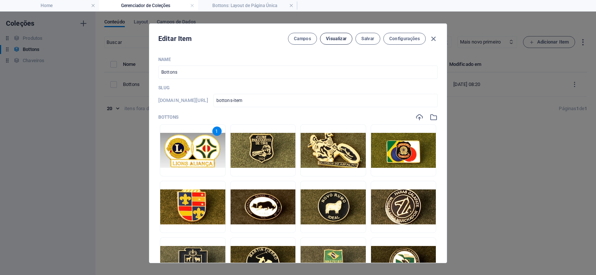
click at [337, 39] on span "Visualizar" at bounding box center [336, 39] width 20 height 6
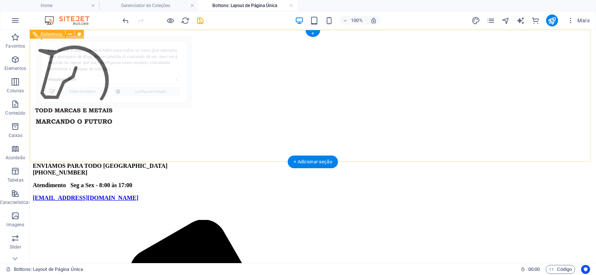
select select "68bc182d554ad53b090e0a4e"
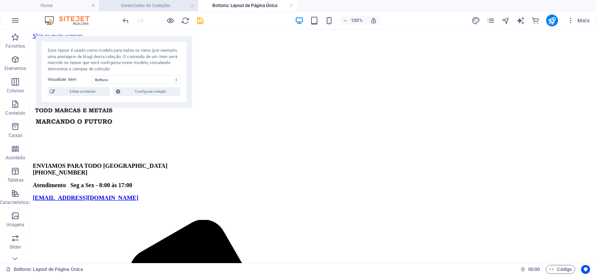
click at [154, 9] on h4 "Gerenciador de Coleções" at bounding box center [148, 5] width 99 height 8
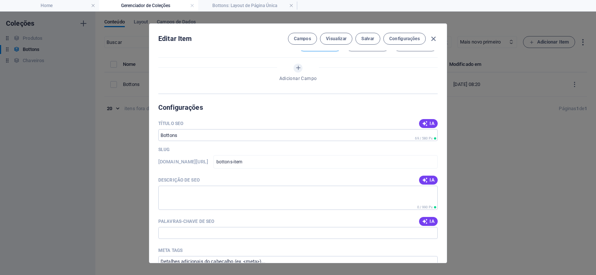
scroll to position [581, 0]
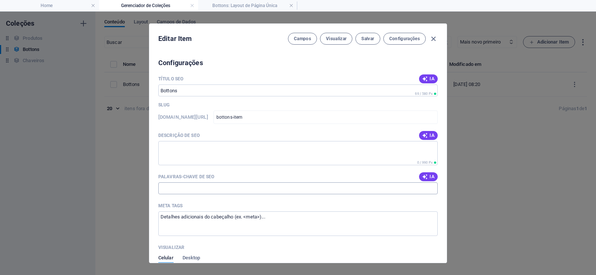
click at [209, 189] on input "Palavras-chave de SEO" at bounding box center [297, 188] width 279 height 12
type input "Bottons"
click at [272, 201] on div "Meta tags" at bounding box center [297, 205] width 279 height 11
click at [272, 211] on textarea "Meta tags ​" at bounding box center [297, 223] width 279 height 24
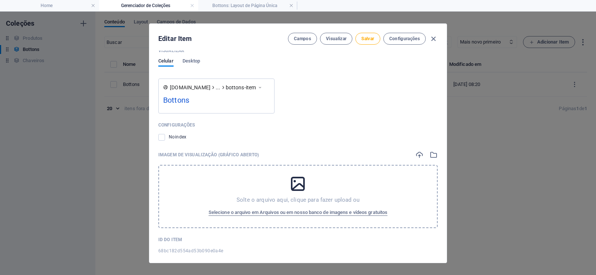
scroll to position [786, 0]
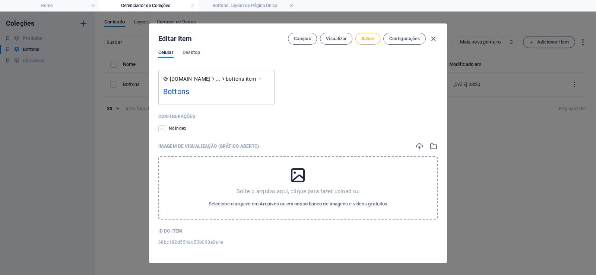
click at [159, 130] on label at bounding box center [161, 128] width 7 height 7
click at [0, 0] on input "checkbox" at bounding box center [0, 0] width 0 height 0
click at [364, 35] on button "Salvar" at bounding box center [367, 39] width 25 height 12
click at [431, 39] on icon "button" at bounding box center [433, 39] width 9 height 9
type input "bottons-item"
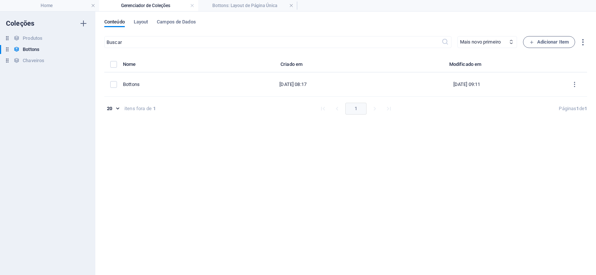
scroll to position [344, 0]
click at [236, 10] on li "Bottons: Layout de Página Única" at bounding box center [247, 5] width 99 height 11
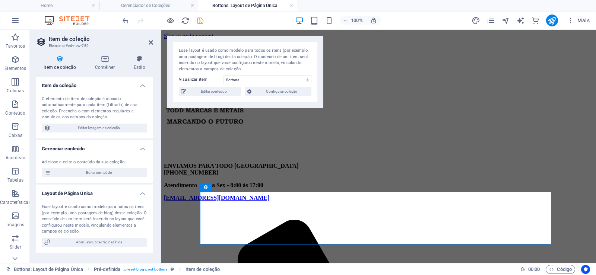
click at [147, 44] on header "Item de coleção Elemento #ed-new-780" at bounding box center [94, 39] width 117 height 19
click at [152, 43] on icon at bounding box center [151, 42] width 4 height 6
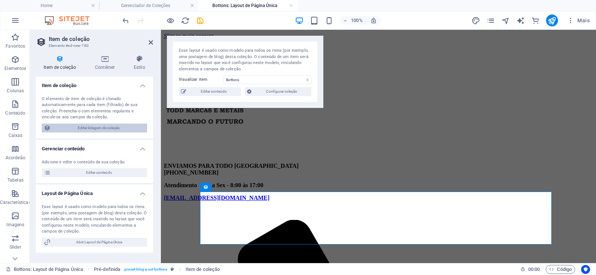
click at [119, 131] on span "Editar listagem de coleção" at bounding box center [99, 128] width 92 height 9
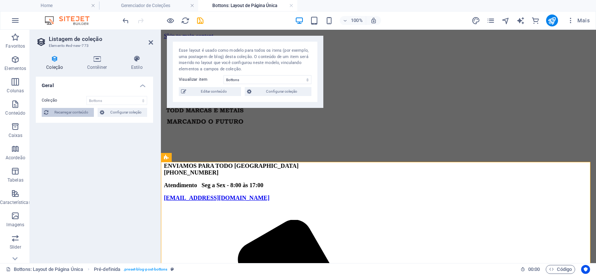
click at [74, 111] on span "Recarregar conteúdo" at bounding box center [71, 112] width 41 height 9
select select "68bc1773e895d8e2dc089181"
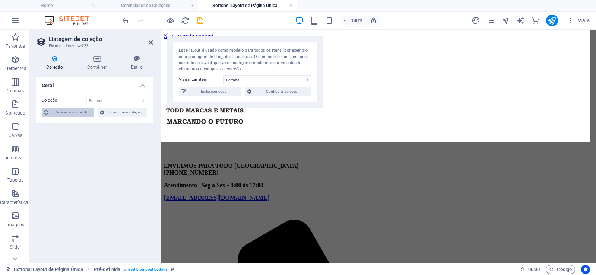
scroll to position [132, 0]
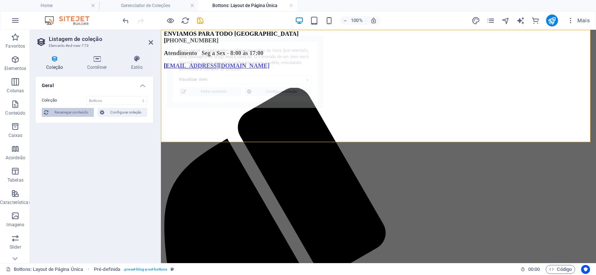
select select "68bc182d554ad53b090e0a4e"
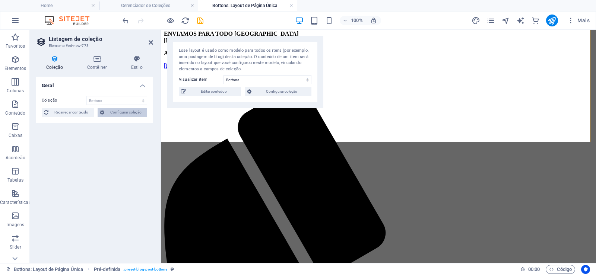
click at [130, 114] on span "Configurar coleção" at bounding box center [125, 112] width 38 height 9
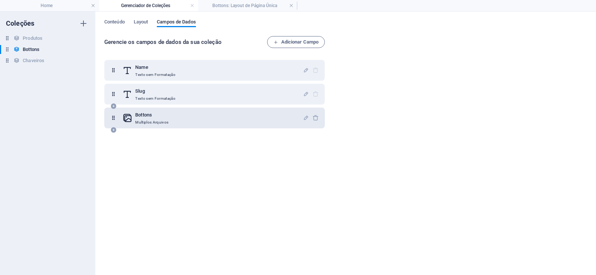
scroll to position [0, 0]
click at [115, 20] on span "Conteúdo" at bounding box center [114, 22] width 20 height 10
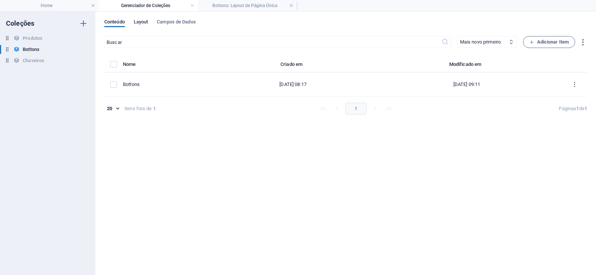
click at [146, 22] on span "Layout" at bounding box center [141, 22] width 15 height 10
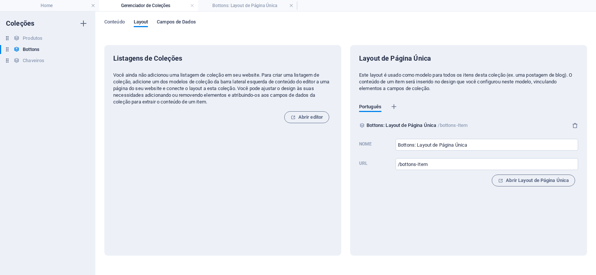
click at [178, 24] on span "Campos de Dados" at bounding box center [176, 22] width 39 height 10
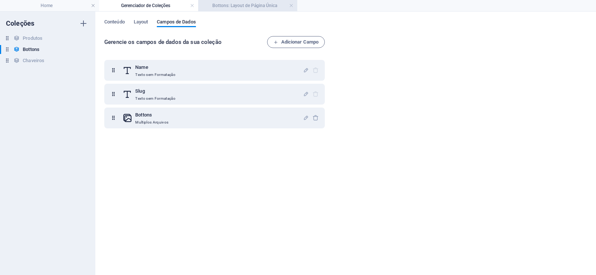
click at [237, 1] on li "Bottons: Layout de Página Única" at bounding box center [247, 5] width 99 height 11
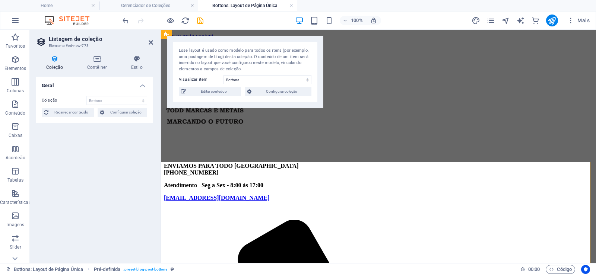
scroll to position [132, 0]
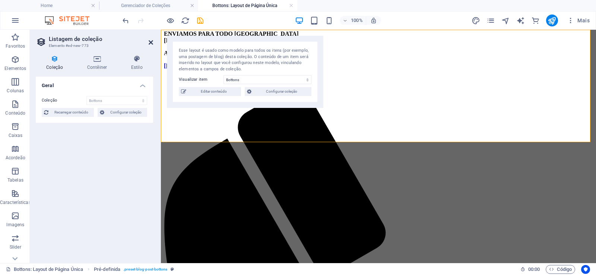
click at [151, 44] on icon at bounding box center [151, 42] width 4 height 6
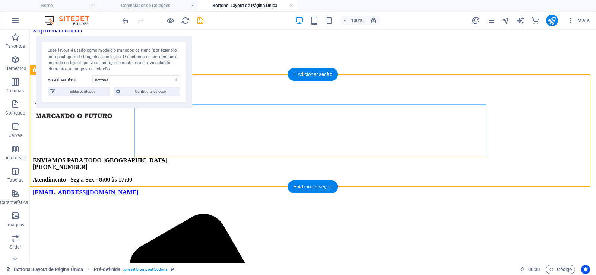
scroll to position [0, 0]
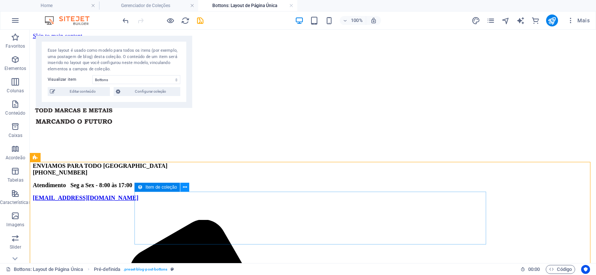
click at [181, 184] on button at bounding box center [184, 187] width 9 height 9
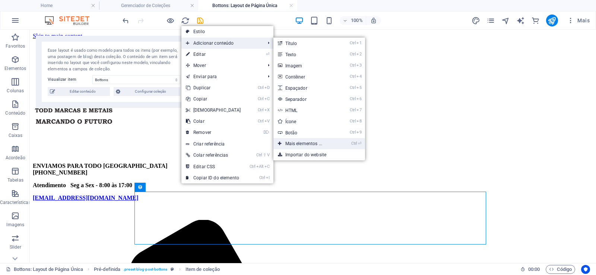
drag, startPoint x: 301, startPoint y: 141, endPoint x: 154, endPoint y: 118, distance: 148.9
click at [301, 141] on link "Ctrl ⏎ Mais elementos ..." at bounding box center [305, 143] width 64 height 11
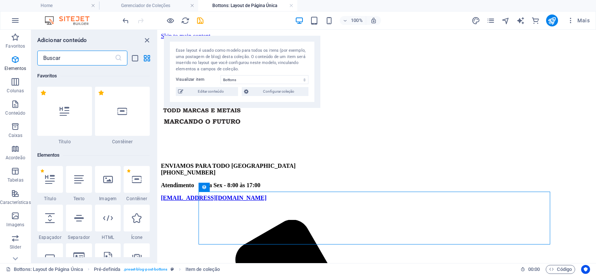
scroll to position [79, 0]
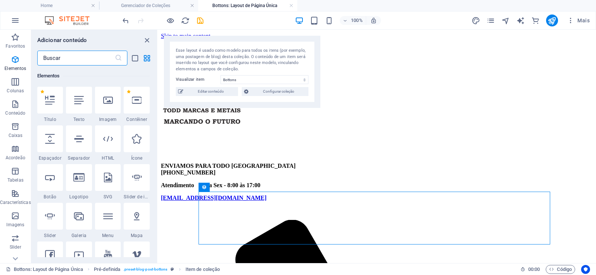
click at [90, 56] on input "text" at bounding box center [75, 58] width 77 height 15
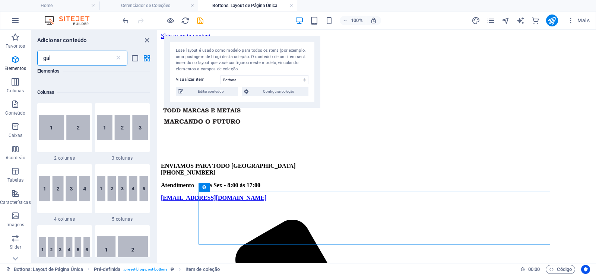
scroll to position [0, 0]
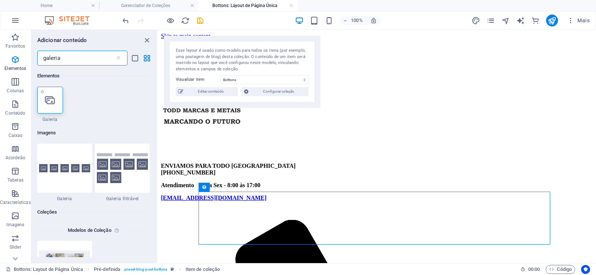
type input "galeria"
click at [48, 105] on div at bounding box center [50, 100] width 26 height 27
select select "4"
select select "%"
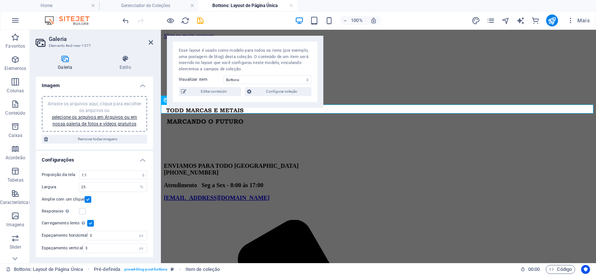
scroll to position [170, 0]
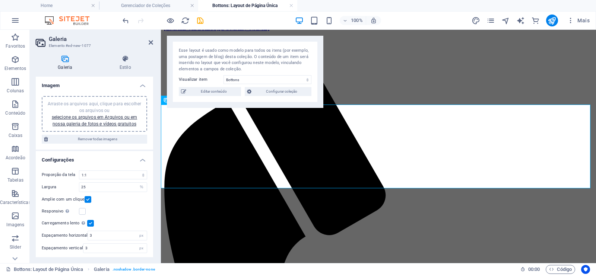
click at [136, 122] on div "Arraste os arquivos aqui, clique para escolher os arquivos ou selecione os arqu…" at bounding box center [94, 114] width 96 height 27
click at [141, 85] on h4 "Imagem" at bounding box center [94, 81] width 117 height 13
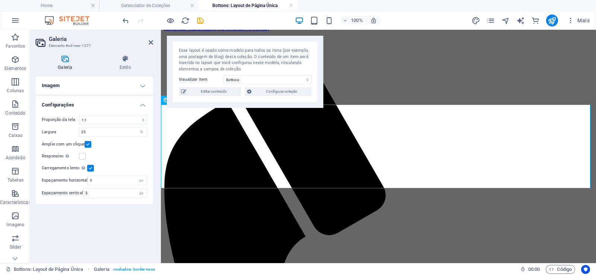
scroll to position [0, 0]
click at [144, 87] on h4 "Imagem" at bounding box center [94, 86] width 117 height 18
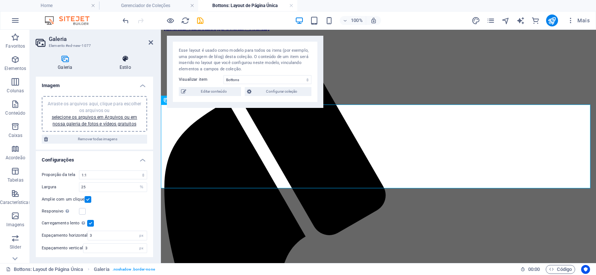
click at [127, 61] on icon at bounding box center [125, 58] width 55 height 7
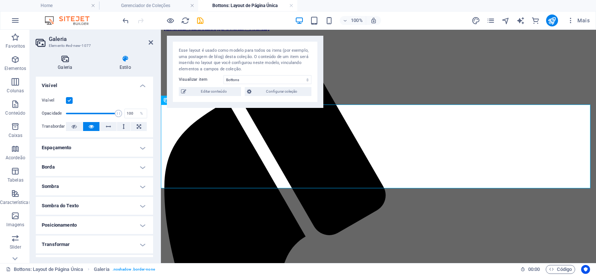
click at [64, 58] on icon at bounding box center [65, 58] width 59 height 7
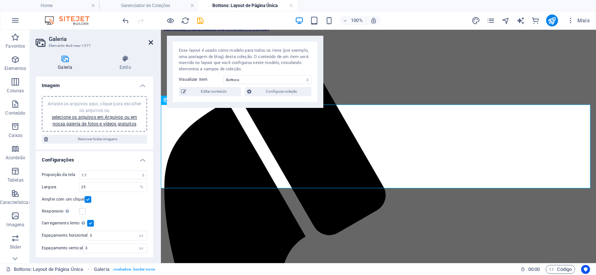
click at [149, 43] on icon at bounding box center [151, 42] width 4 height 6
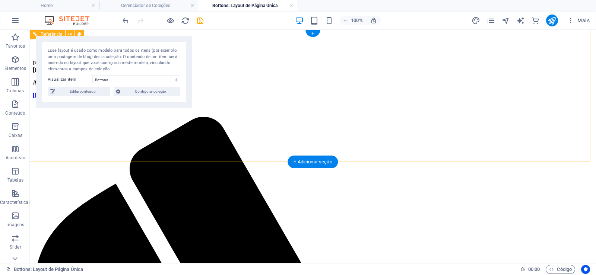
scroll to position [134, 0]
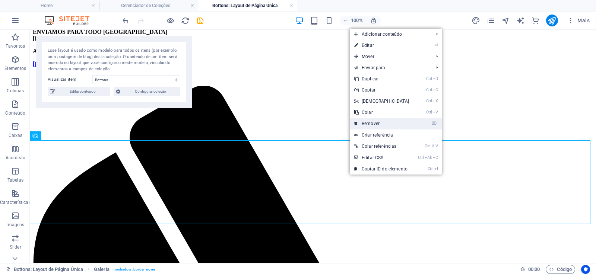
click at [389, 128] on link "⌦ Remover" at bounding box center [382, 123] width 64 height 11
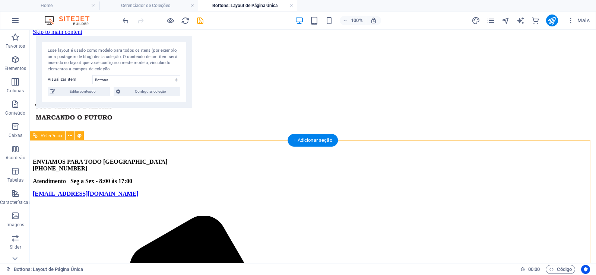
scroll to position [0, 0]
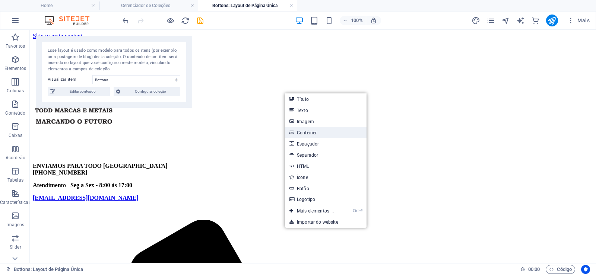
drag, startPoint x: 322, startPoint y: 133, endPoint x: 165, endPoint y: 111, distance: 158.2
click at [322, 133] on link "Contêiner" at bounding box center [326, 132] width 82 height 11
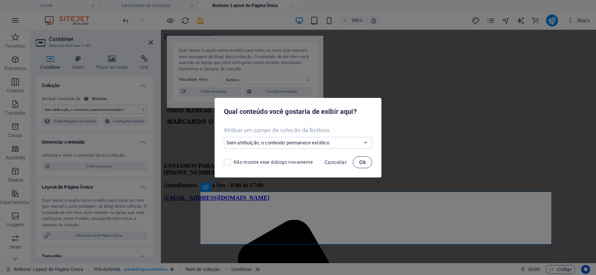
click at [370, 162] on button "Ok" at bounding box center [362, 162] width 19 height 12
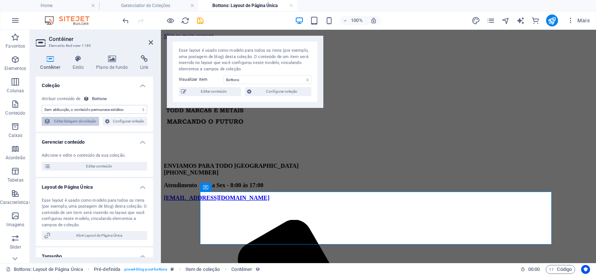
click at [89, 122] on span "Editar listagem de coleção" at bounding box center [75, 121] width 44 height 9
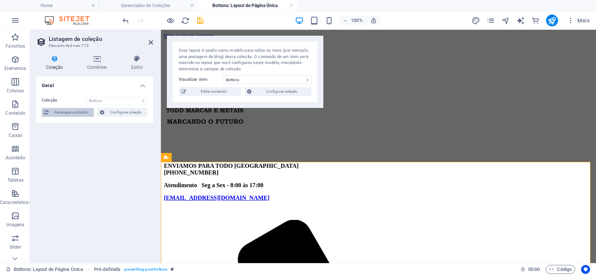
click at [82, 109] on span "Recarregar conteúdo" at bounding box center [71, 112] width 41 height 9
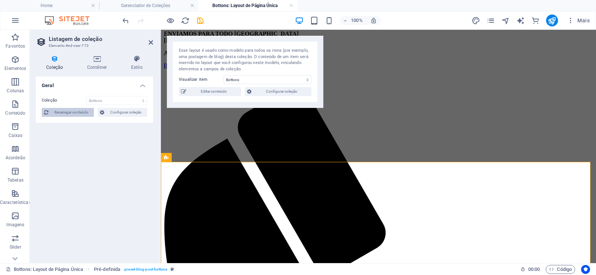
select select "68bc1773e895d8e2dc089181"
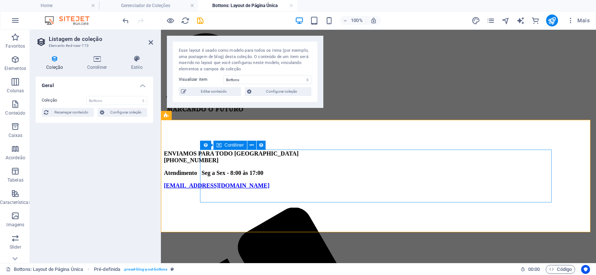
scroll to position [0, 0]
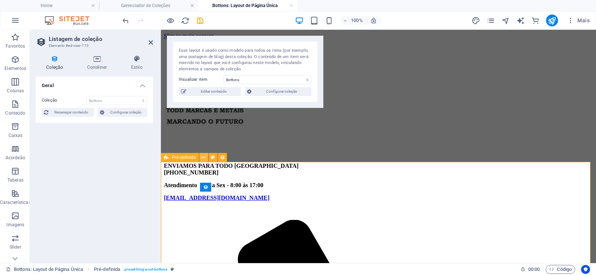
click at [203, 159] on icon at bounding box center [203, 158] width 4 height 8
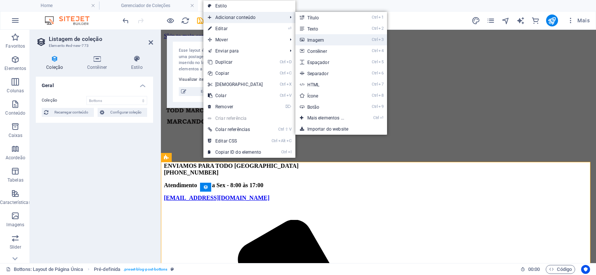
drag, startPoint x: 334, startPoint y: 40, endPoint x: 224, endPoint y: 60, distance: 111.5
click at [334, 40] on link "Ctrl 3 Imagem" at bounding box center [327, 39] width 64 height 11
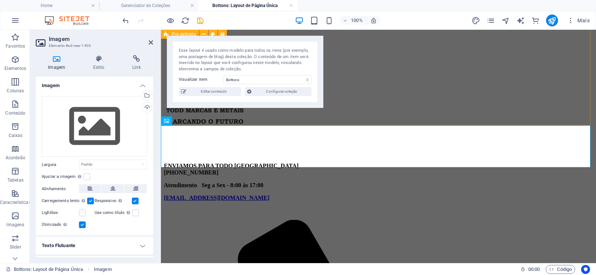
scroll to position [149, 0]
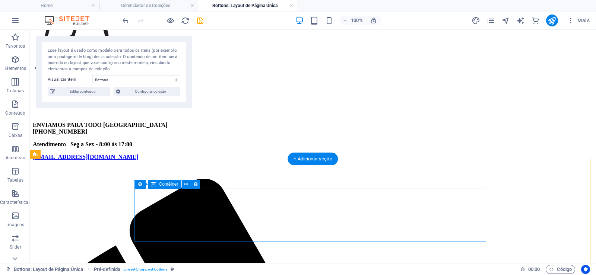
scroll to position [89, 0]
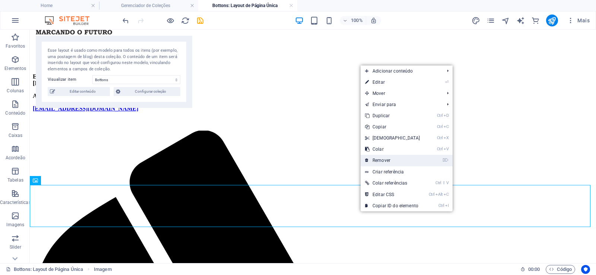
click at [403, 162] on link "⌦ Remover" at bounding box center [392, 160] width 64 height 11
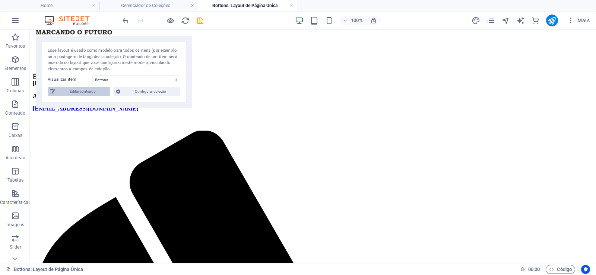
click at [92, 91] on span "Editar conteúdo" at bounding box center [82, 91] width 50 height 9
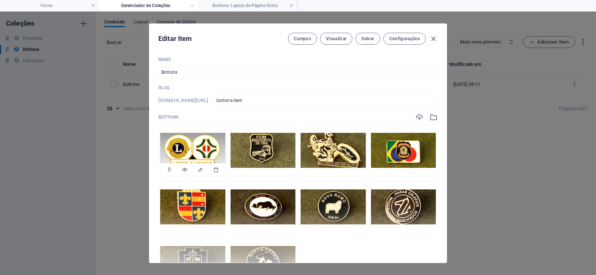
click at [212, 159] on img at bounding box center [192, 150] width 65 height 35
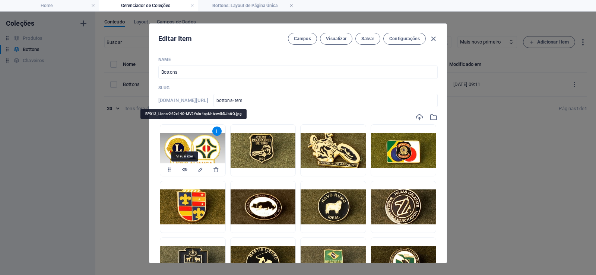
click at [185, 170] on icon "button" at bounding box center [185, 170] width 6 height 6
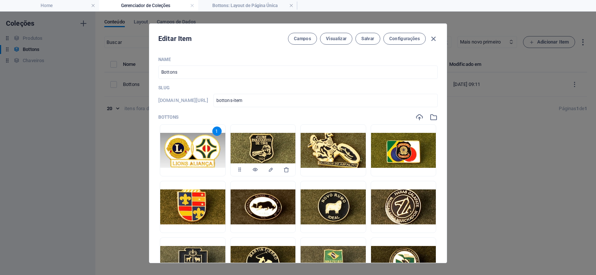
click at [254, 149] on img at bounding box center [262, 150] width 65 height 35
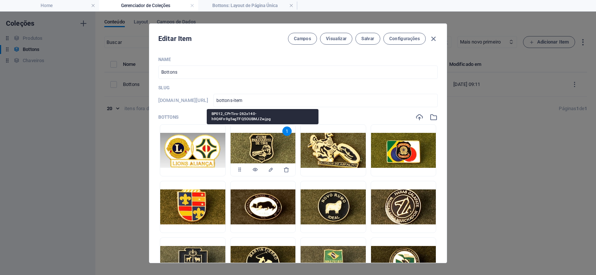
click at [254, 149] on img at bounding box center [262, 150] width 65 height 35
click at [256, 169] on icon "button" at bounding box center [255, 170] width 6 height 6
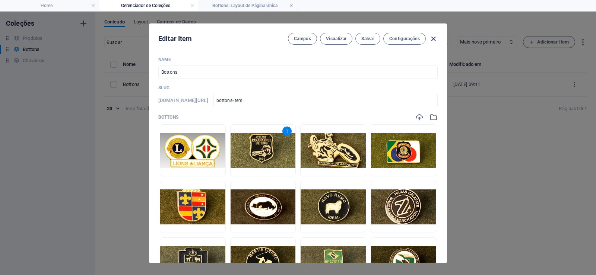
click at [435, 36] on icon "button" at bounding box center [433, 39] width 9 height 9
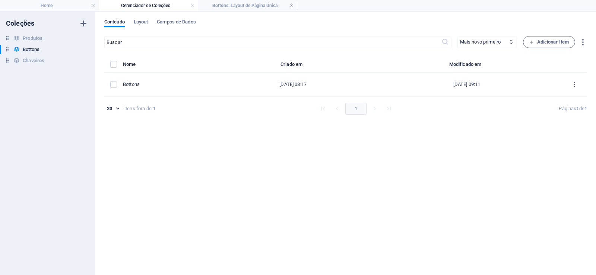
type input "bottons-item"
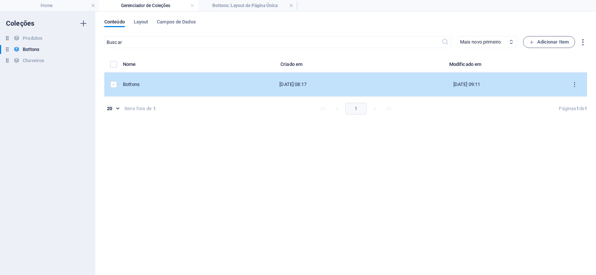
click at [114, 85] on label "items list" at bounding box center [113, 84] width 7 height 7
click at [0, 0] on input "items list" at bounding box center [0, 0] width 0 height 0
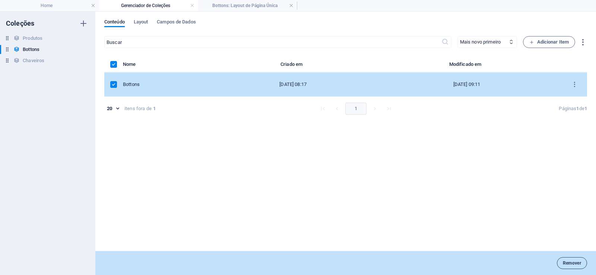
click at [576, 259] on button "Remover" at bounding box center [572, 263] width 30 height 12
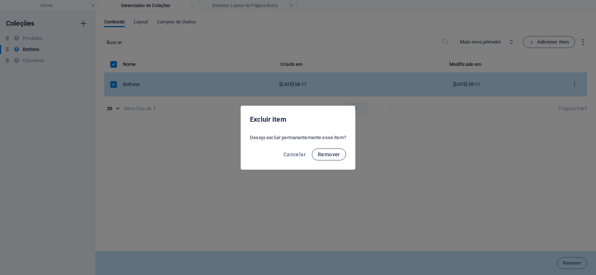
click at [333, 152] on span "Remover" at bounding box center [329, 155] width 22 height 6
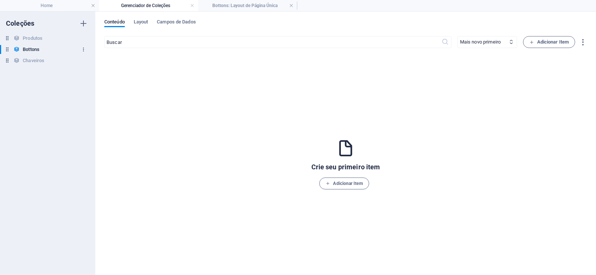
click at [80, 48] on button "button" at bounding box center [83, 50] width 9 height 12
click at [89, 98] on h6 "Remover" at bounding box center [90, 100] width 22 height 9
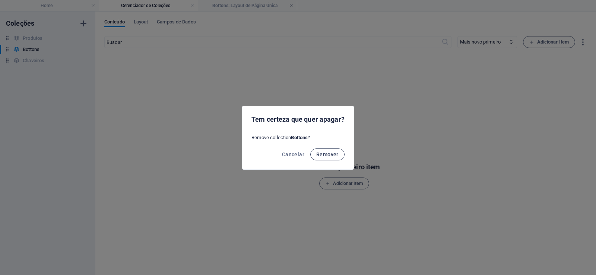
click at [333, 155] on span "Remover" at bounding box center [327, 155] width 22 height 6
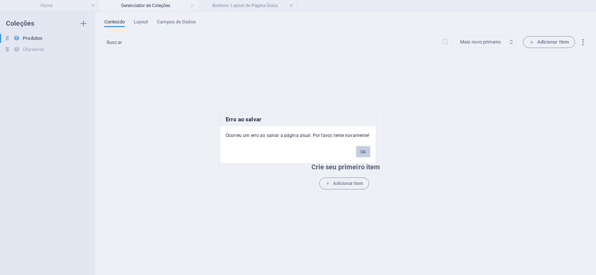
click at [367, 152] on button "Ok" at bounding box center [363, 151] width 14 height 11
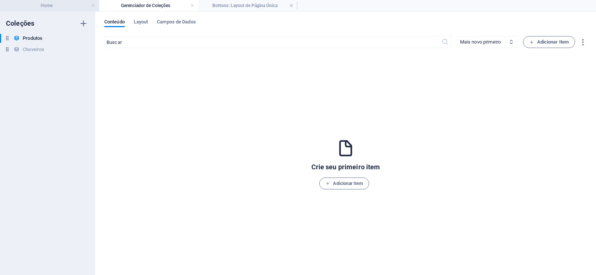
click at [62, 1] on h4 "Home" at bounding box center [49, 5] width 99 height 8
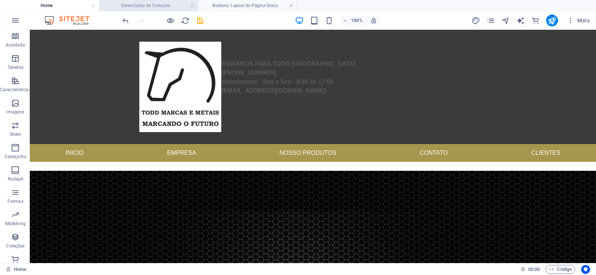
click at [150, 5] on h4 "Gerenciador de Coleções" at bounding box center [148, 5] width 99 height 8
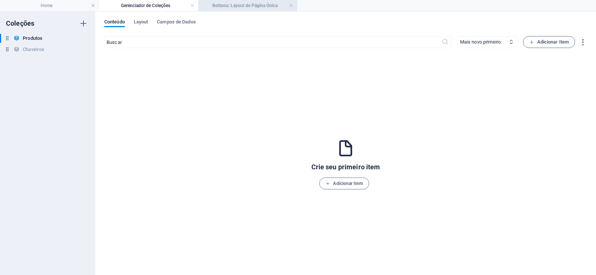
click at [246, 4] on h4 "Bottons: Layout de Página Única" at bounding box center [247, 5] width 99 height 8
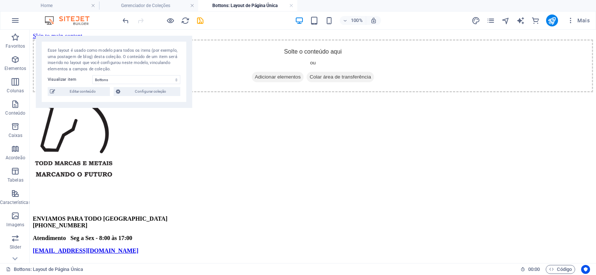
scroll to position [89, 0]
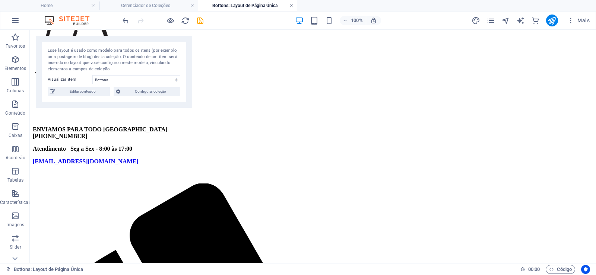
click at [290, 5] on link at bounding box center [291, 5] width 4 height 7
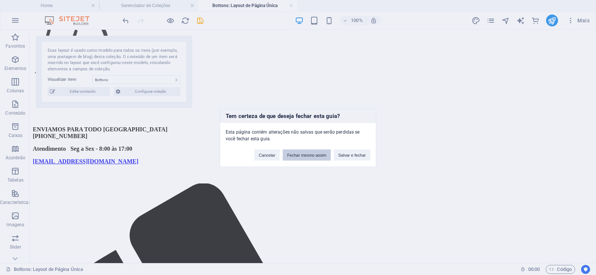
click at [303, 154] on button "Fechar mesmo assim" at bounding box center [307, 154] width 48 height 11
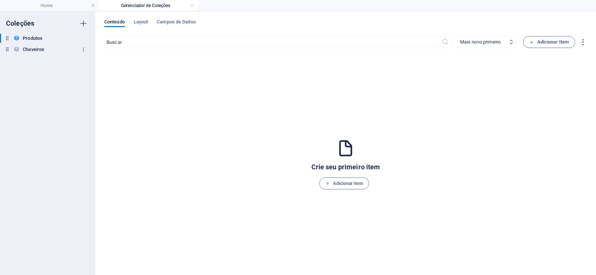
click at [82, 51] on icon "button" at bounding box center [83, 49] width 5 height 5
click at [89, 98] on h6 "Remover" at bounding box center [90, 100] width 22 height 9
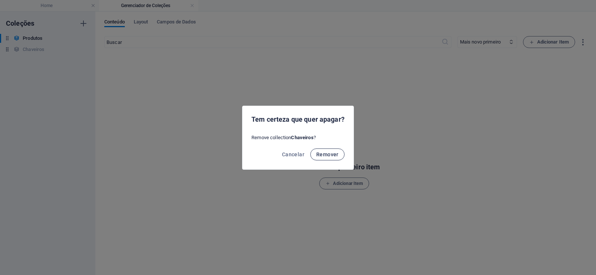
click at [331, 154] on span "Remover" at bounding box center [327, 155] width 22 height 6
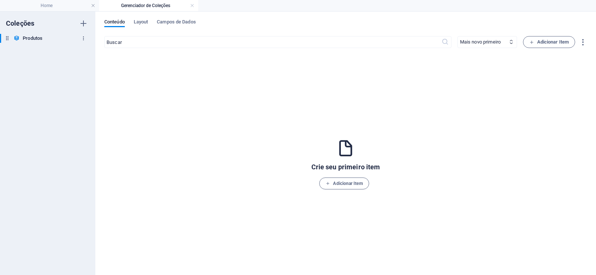
click at [84, 38] on icon "button" at bounding box center [83, 38] width 5 height 5
click at [98, 89] on h6 "Remover" at bounding box center [90, 89] width 22 height 9
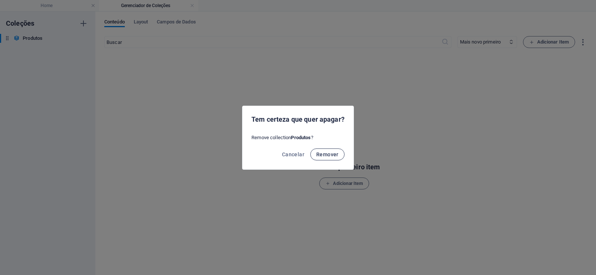
click at [330, 150] on button "Remover" at bounding box center [327, 155] width 34 height 12
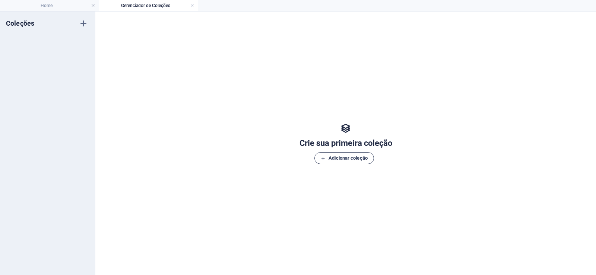
click at [337, 158] on span "Adicionar coleção" at bounding box center [344, 158] width 47 height 9
type input "Bouuons"
click at [54, 80] on div "Coleções Bouuons Nova Coleção" at bounding box center [47, 144] width 95 height 264
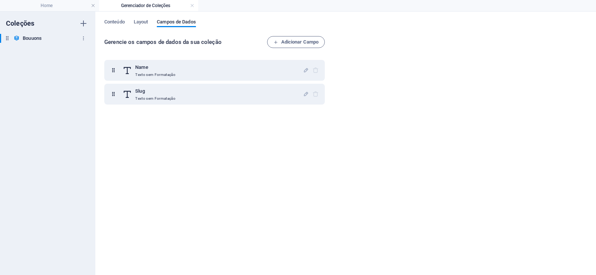
click at [44, 40] on div "Bouuons Bouuons" at bounding box center [44, 38] width 88 height 9
click at [83, 38] on icon "button" at bounding box center [83, 38] width 5 height 5
click at [92, 51] on h6 "Renomear" at bounding box center [90, 53] width 22 height 9
click at [32, 38] on input "Bouuons" at bounding box center [51, 38] width 56 height 9
drag, startPoint x: 35, startPoint y: 36, endPoint x: 35, endPoint y: 55, distance: 19.0
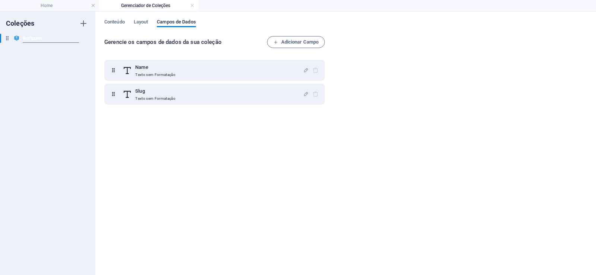
click at [35, 42] on input "Bottuons" at bounding box center [51, 38] width 56 height 9
click at [36, 37] on input "Bottuons" at bounding box center [51, 38] width 56 height 9
type input "Bottons"
click at [46, 76] on div "Coleções Bottons Bouuons" at bounding box center [47, 144] width 95 height 264
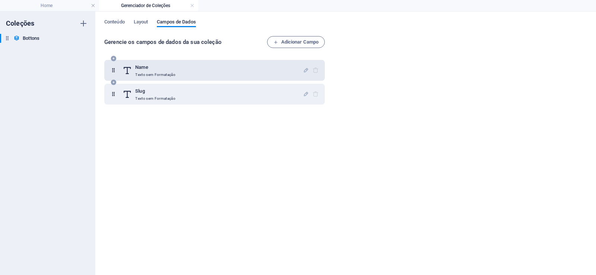
click at [241, 72] on div "Name Texto sem Formatação" at bounding box center [212, 70] width 180 height 15
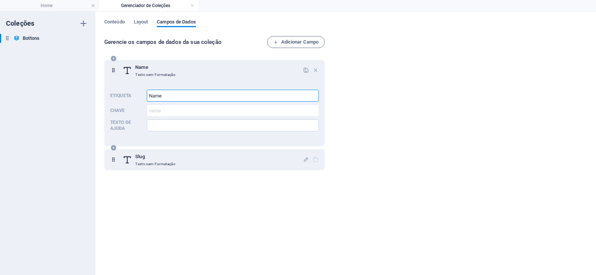
click at [225, 93] on input "Name" at bounding box center [233, 96] width 172 height 12
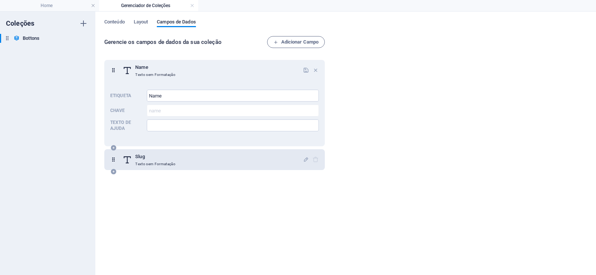
click at [203, 158] on div "Slug Texto sem Formatação" at bounding box center [212, 159] width 180 height 15
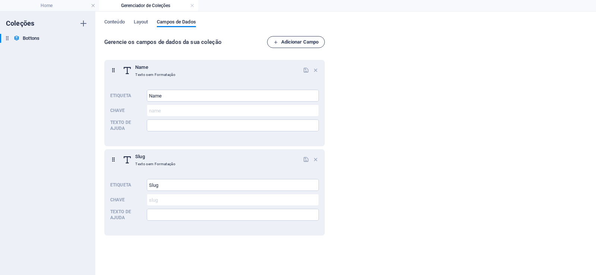
click at [286, 40] on span "Adicionar Campo" at bounding box center [295, 42] width 45 height 9
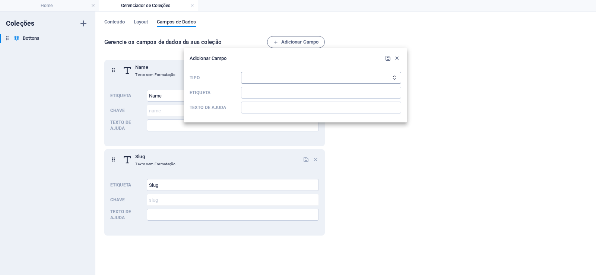
select select "choice"
click at [241, 72] on select "Texto sem Formatação Link CMS Rich Text Arquivo Multiplos Arquivos Caixa de sel…" at bounding box center [321, 78] width 160 height 12
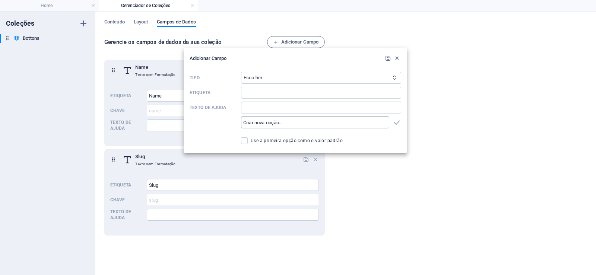
click at [367, 122] on input "text" at bounding box center [315, 123] width 148 height 12
click at [249, 122] on input "Imgens" at bounding box center [315, 123] width 148 height 12
type input "Imagens"
click at [357, 140] on label "Use a primeira opção como o valor padrão" at bounding box center [321, 140] width 160 height 7
click at [251, 140] on input "Use a primeira opção como o valor padrão" at bounding box center [246, 140] width 10 height 7
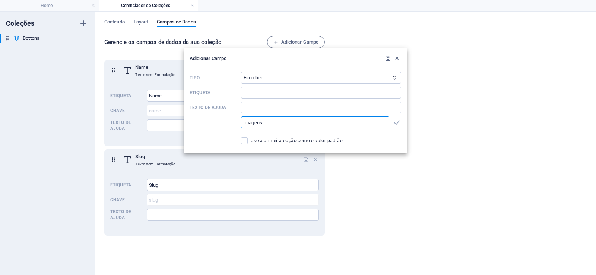
checkbox input "true"
click at [387, 55] on icon "submit" at bounding box center [388, 58] width 6 height 6
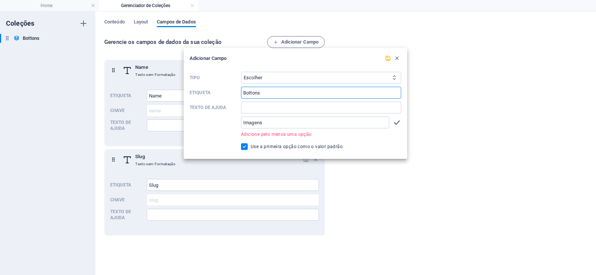
type input "Bottons"
click at [398, 125] on icon "button" at bounding box center [396, 122] width 9 height 9
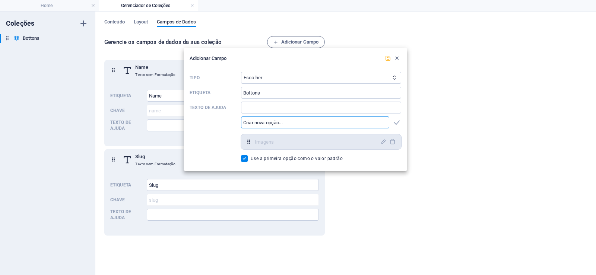
click at [389, 56] on icon "submit" at bounding box center [388, 58] width 6 height 6
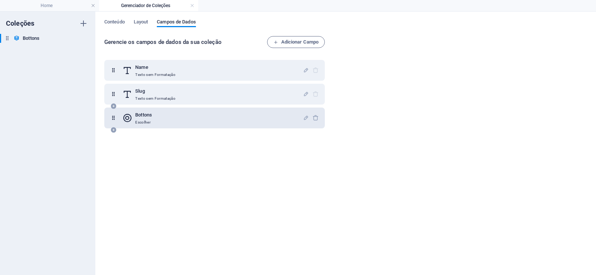
click at [210, 122] on div "Bottons Escolher" at bounding box center [212, 118] width 180 height 15
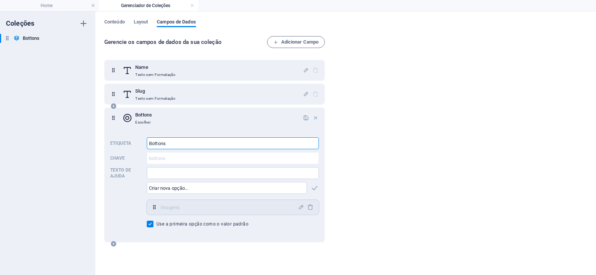
click at [300, 140] on input "Bottons" at bounding box center [233, 143] width 172 height 12
click at [273, 187] on input "text" at bounding box center [227, 188] width 160 height 12
drag, startPoint x: 158, startPoint y: 205, endPoint x: 149, endPoint y: 207, distance: 9.2
click at [155, 205] on div "Imagens ​" at bounding box center [233, 207] width 172 height 15
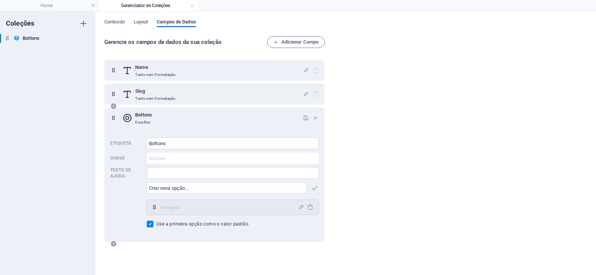
click at [153, 208] on icon at bounding box center [154, 207] width 6 height 6
click at [159, 206] on div "Imagens ​" at bounding box center [233, 207] width 172 height 15
click at [298, 207] on icon "button" at bounding box center [301, 207] width 6 height 6
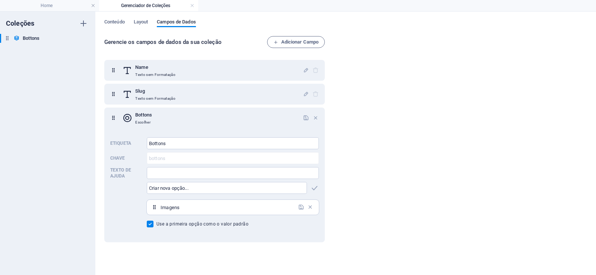
click at [374, 203] on div "Gerencie os campos de dados da sua coleção Adicionar Campo Name Texto sem Forma…" at bounding box center [345, 152] width 482 height 232
click at [36, 40] on h6 "Bottons" at bounding box center [31, 38] width 17 height 9
click at [313, 188] on icon "button" at bounding box center [314, 188] width 9 height 9
click at [186, 90] on div "Slug Texto sem Formatação" at bounding box center [212, 94] width 180 height 15
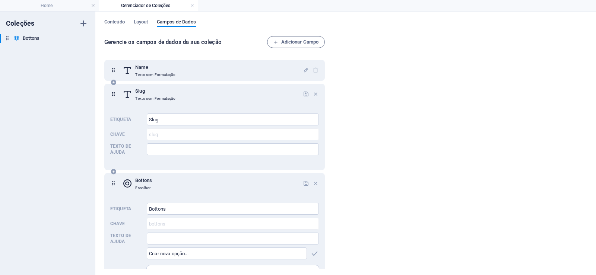
click at [196, 91] on div "Slug Texto sem Formatação" at bounding box center [212, 94] width 180 height 15
click at [314, 92] on icon "button" at bounding box center [315, 94] width 6 height 6
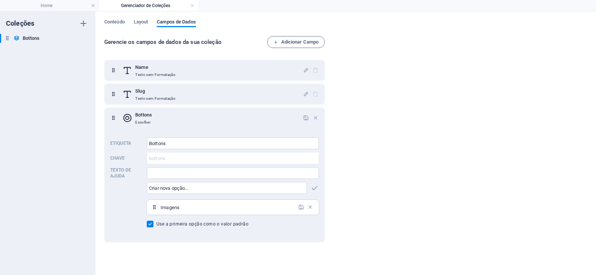
drag, startPoint x: 316, startPoint y: 116, endPoint x: 319, endPoint y: 136, distance: 20.4
click at [315, 117] on icon "button" at bounding box center [315, 118] width 6 height 6
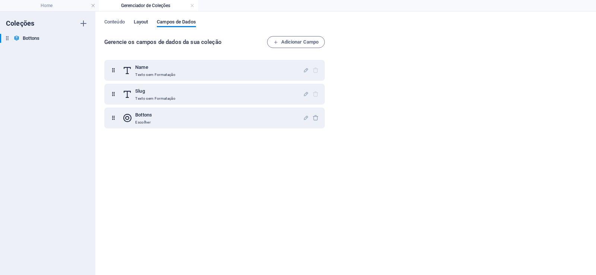
click at [139, 23] on span "Layout" at bounding box center [141, 22] width 15 height 10
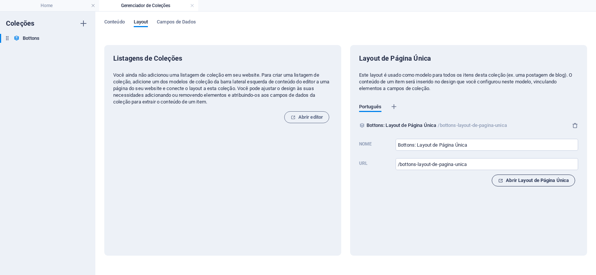
click at [522, 181] on span "Abrir Layout de Página Única" at bounding box center [533, 180] width 71 height 9
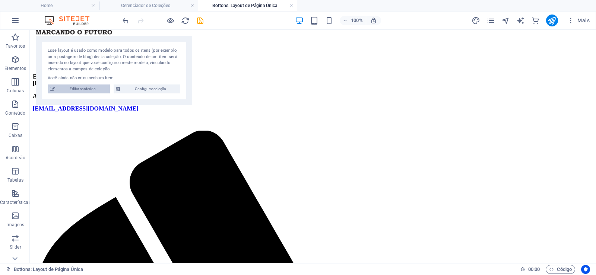
click at [92, 90] on span "Editar conteúdo" at bounding box center [82, 89] width 50 height 9
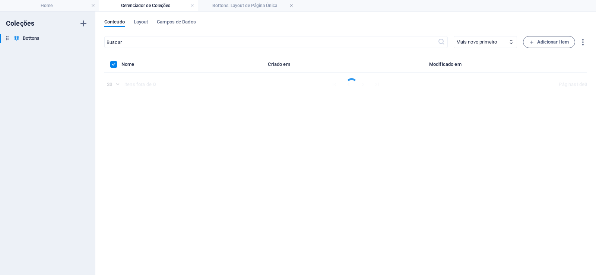
scroll to position [0, 0]
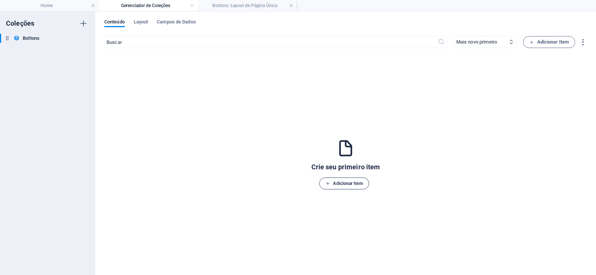
click at [348, 185] on span "Adicionar Item" at bounding box center [343, 183] width 37 height 9
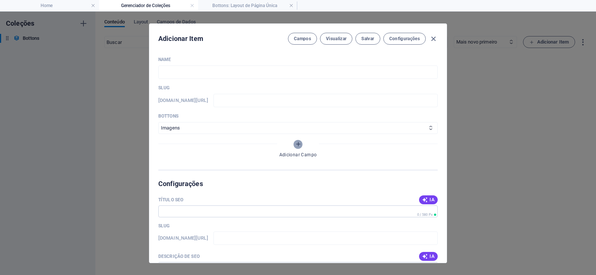
click at [298, 143] on icon "Adicionar Campo" at bounding box center [298, 144] width 6 height 6
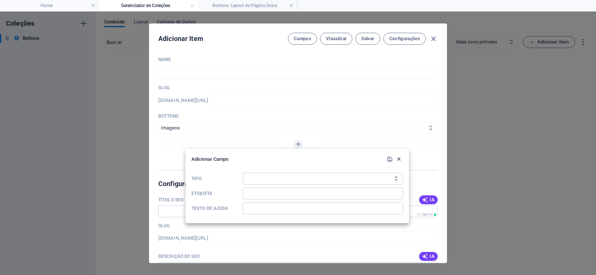
click at [400, 161] on icon "button" at bounding box center [398, 159] width 6 height 6
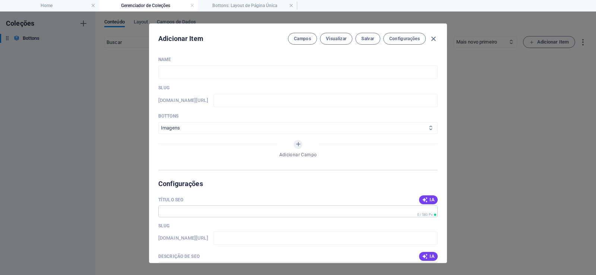
click at [428, 129] on icon at bounding box center [430, 127] width 5 height 5
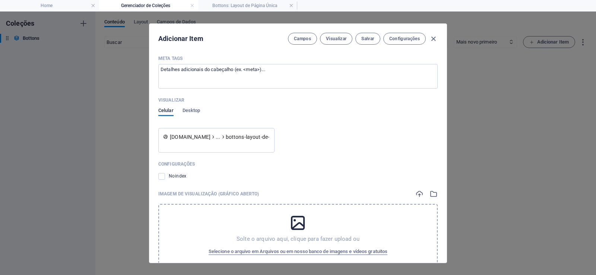
scroll to position [288, 0]
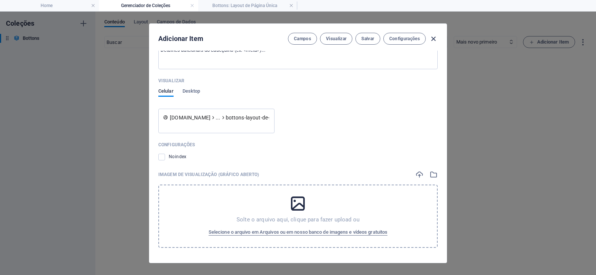
click at [435, 39] on icon "button" at bounding box center [433, 39] width 9 height 9
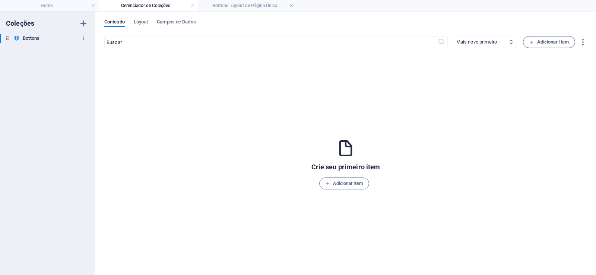
click at [22, 36] on div "Bottons Bottons" at bounding box center [44, 38] width 88 height 9
click at [142, 20] on span "Layout" at bounding box center [141, 22] width 15 height 10
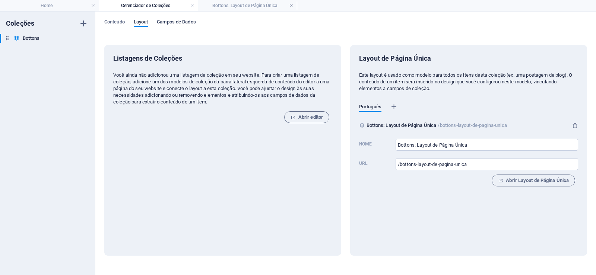
click at [184, 20] on span "Campos de Dados" at bounding box center [176, 22] width 39 height 10
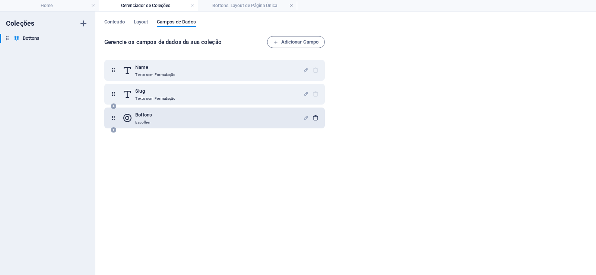
click at [313, 117] on icon "button" at bounding box center [315, 118] width 6 height 6
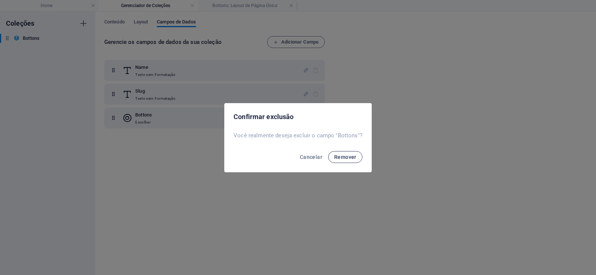
click at [353, 159] on span "Remover" at bounding box center [345, 157] width 22 height 6
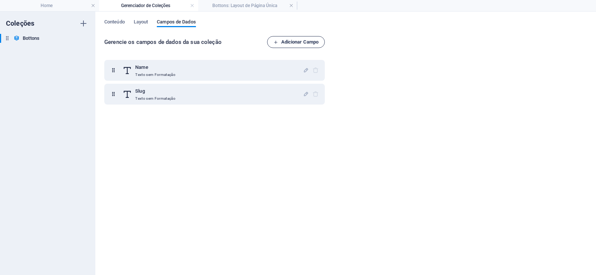
click at [314, 39] on span "Adicionar Campo" at bounding box center [295, 42] width 45 height 9
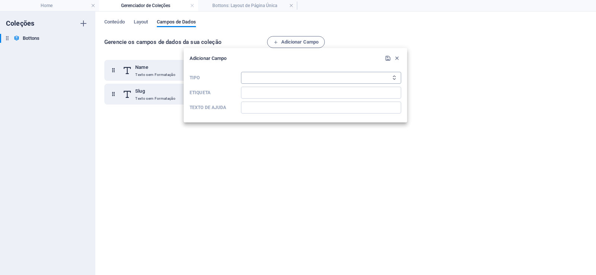
select select "multiple_files"
click at [241, 72] on select "Texto sem Formatação Link CMS Rich Text Arquivo Multiplos Arquivos Caixa de sel…" at bounding box center [321, 78] width 160 height 12
click at [276, 96] on input "Etiqueta" at bounding box center [321, 93] width 160 height 12
type input "Bottons-Itens"
click at [388, 59] on icon "submit" at bounding box center [388, 58] width 6 height 6
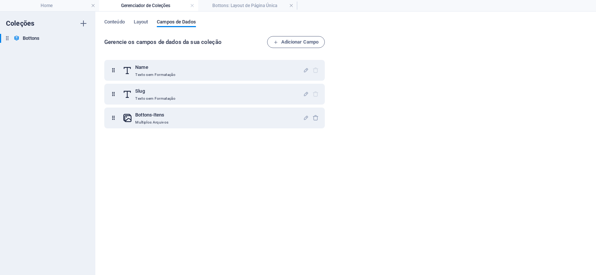
click at [281, 195] on div "Name Texto sem Formatação Slug Texto sem Formatação Bottons-Itens Multiplos Arq…" at bounding box center [215, 160] width 223 height 211
click at [117, 26] on span "Conteúdo" at bounding box center [114, 22] width 20 height 10
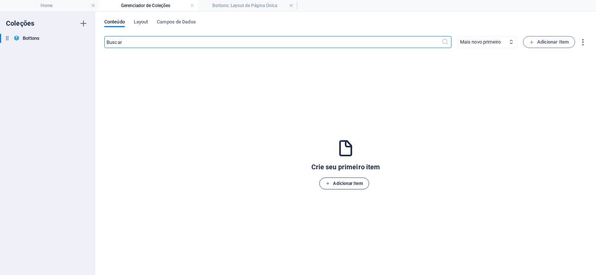
click at [355, 184] on span "Adicionar Item" at bounding box center [343, 183] width 37 height 9
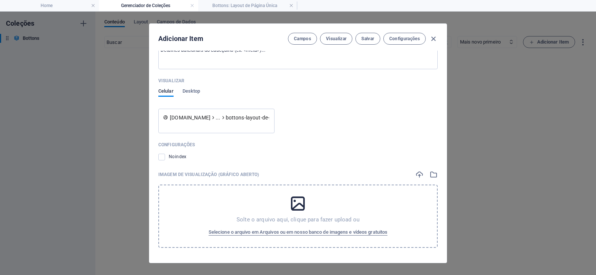
scroll to position [0, 0]
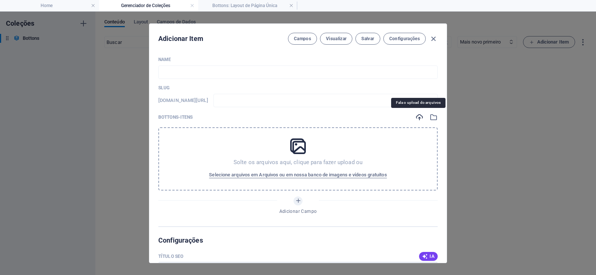
click at [417, 116] on icon "button" at bounding box center [419, 117] width 8 height 8
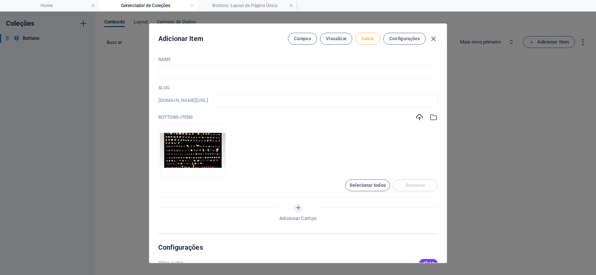
click at [365, 41] on span "Salvar" at bounding box center [367, 39] width 13 height 6
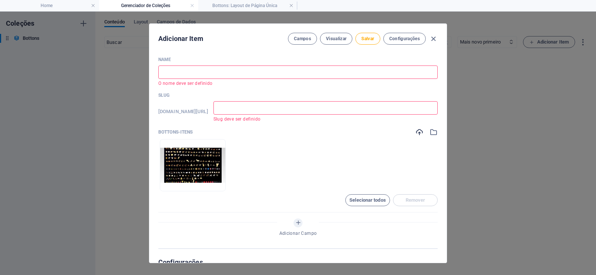
click at [195, 70] on input "text" at bounding box center [297, 72] width 279 height 13
type input "G"
type input "g"
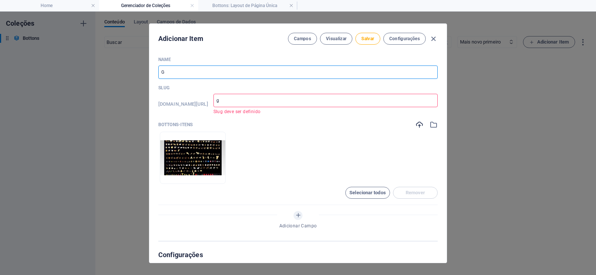
type input "Ga"
type input "ga"
type input "Gal"
type input "gal"
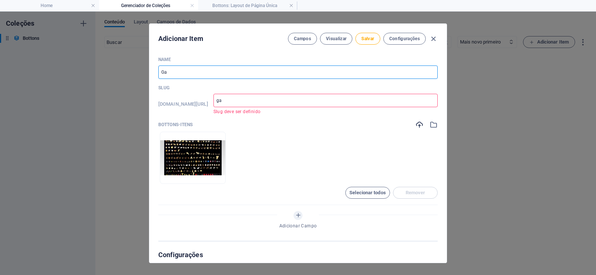
type input "gal"
type input "Gale"
type input "gale"
type input "Galer"
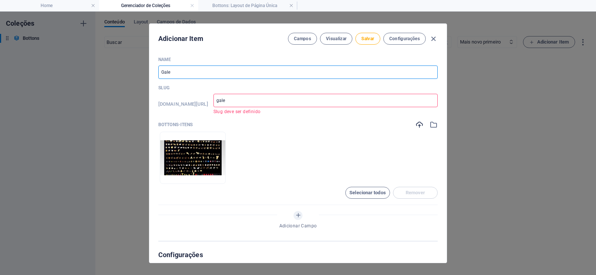
type input "galer"
type input "Galeri"
type input "galeri"
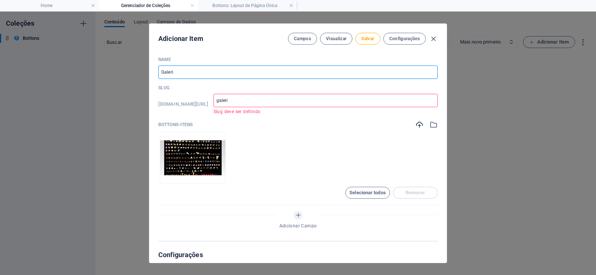
type input "Galeria"
type input "galeria"
type input "Galeria"
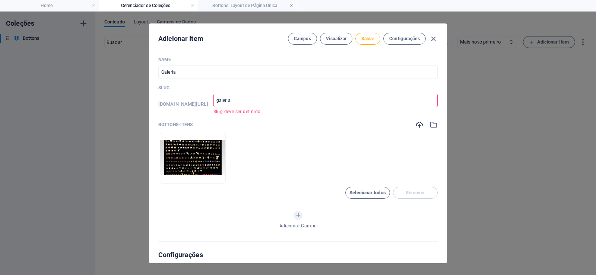
click at [263, 144] on ul "Solte os arquivos aqui para carregá-los instantaneamente" at bounding box center [297, 158] width 279 height 52
click at [375, 39] on button "Salvar" at bounding box center [367, 39] width 25 height 12
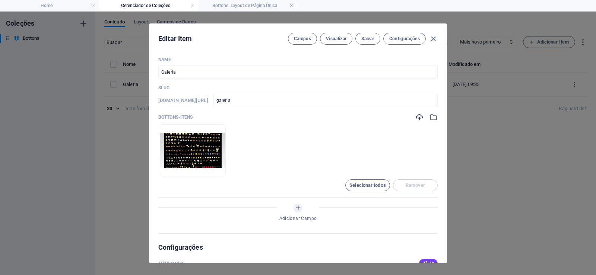
drag, startPoint x: 125, startPoint y: 179, endPoint x: 176, endPoint y: 211, distance: 59.9
click at [125, 181] on div "Editar Item Campos Visualizar Salvar Configurações Name Galeria ​ Slug [DOMAIN_…" at bounding box center [298, 144] width 596 height 264
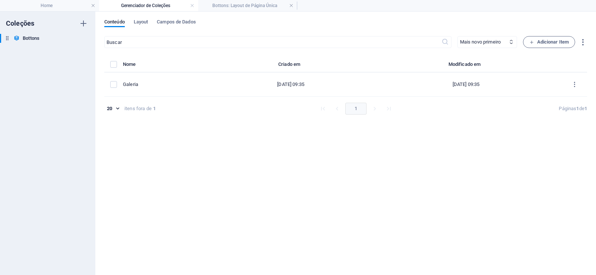
type input "galeria"
drag, startPoint x: 258, startPoint y: 10, endPoint x: 255, endPoint y: 13, distance: 4.0
click at [245, 5] on h4 "Bottons: Layout de Página Única" at bounding box center [247, 5] width 99 height 8
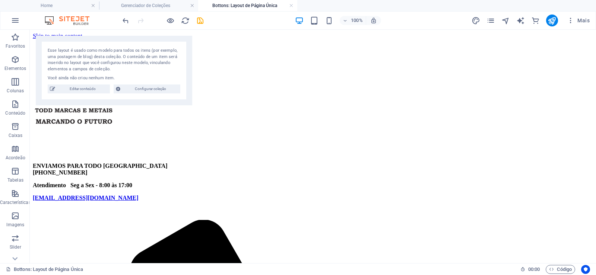
scroll to position [89, 0]
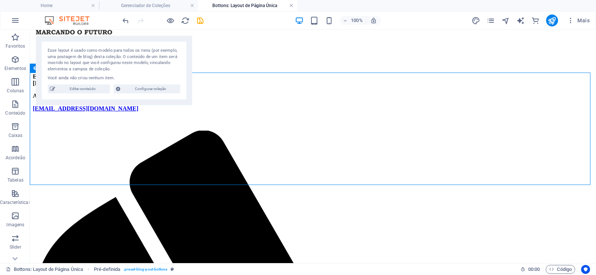
click at [291, 4] on link at bounding box center [291, 5] width 4 height 7
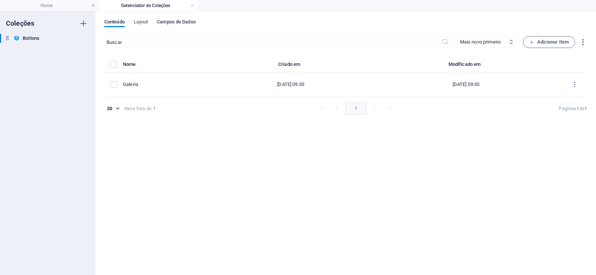
click at [181, 22] on span "Campos de Dados" at bounding box center [176, 22] width 39 height 10
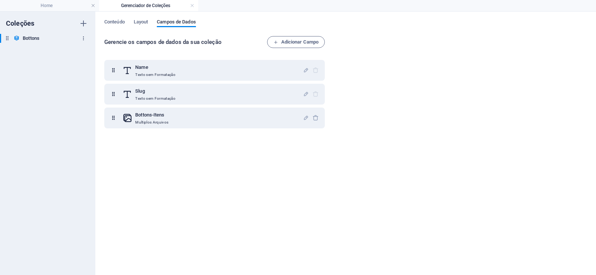
click at [85, 39] on icon "button" at bounding box center [83, 38] width 5 height 5
click at [87, 89] on h6 "Remover" at bounding box center [90, 89] width 22 height 9
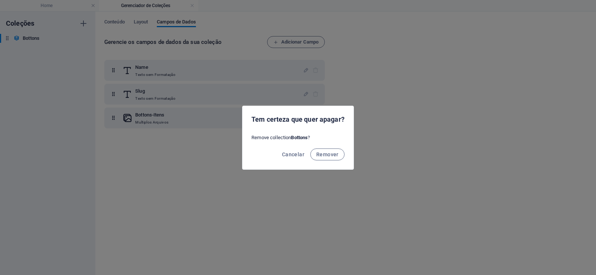
drag, startPoint x: 332, startPoint y: 152, endPoint x: 343, endPoint y: 167, distance: 18.7
click at [332, 152] on span "Remover" at bounding box center [327, 155] width 22 height 6
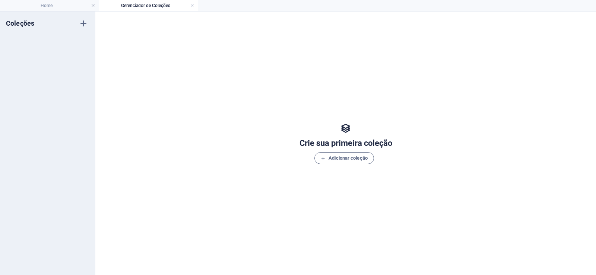
click at [411, 96] on div "Crie sua primeira coleção Adicionar coleção" at bounding box center [345, 143] width 482 height 249
click at [490, 80] on div "Crie sua primeira coleção Adicionar coleção" at bounding box center [345, 143] width 482 height 249
click at [190, 5] on link at bounding box center [192, 5] width 4 height 7
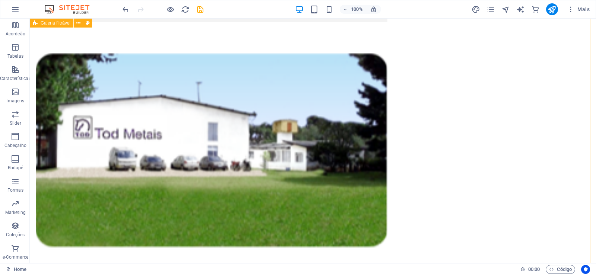
scroll to position [1072, 0]
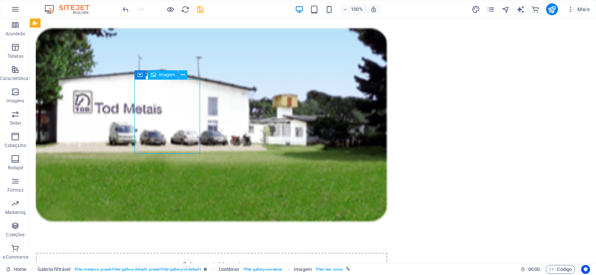
select select "%"
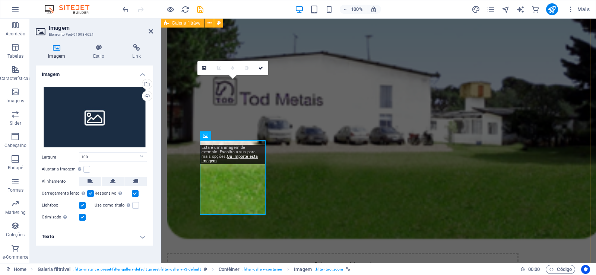
scroll to position [1011, 0]
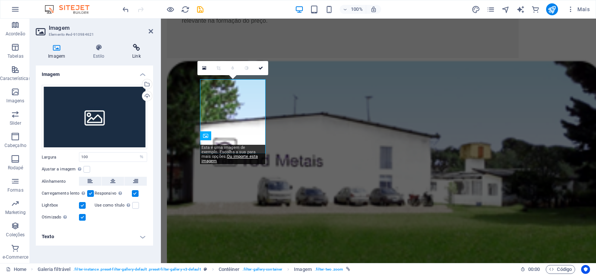
click at [138, 52] on h4 "Link" at bounding box center [136, 52] width 33 height 16
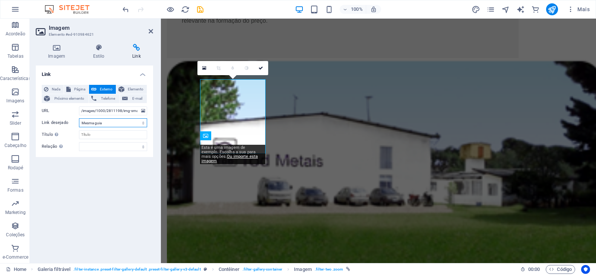
click at [143, 120] on select "Nova guia Mesma guia Sobreposição" at bounding box center [113, 122] width 68 height 9
click at [152, 31] on icon at bounding box center [151, 31] width 4 height 6
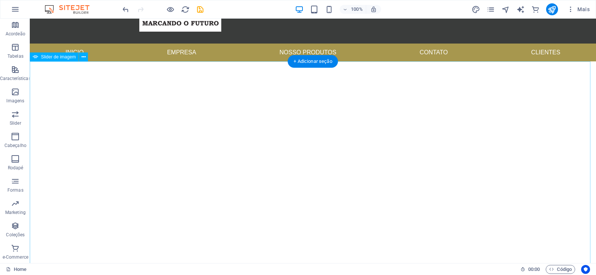
scroll to position [0, 0]
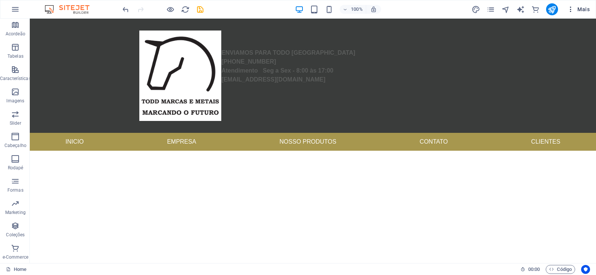
click at [0, 0] on icon "button" at bounding box center [0, 0] width 0 height 0
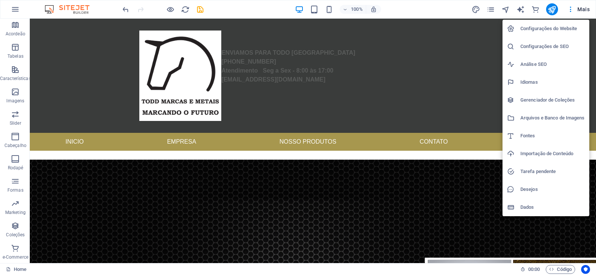
click at [566, 30] on h6 "Configurações do Website" at bounding box center [552, 28] width 64 height 9
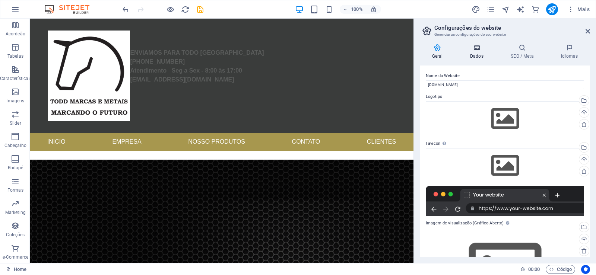
click at [478, 50] on icon at bounding box center [476, 47] width 38 height 7
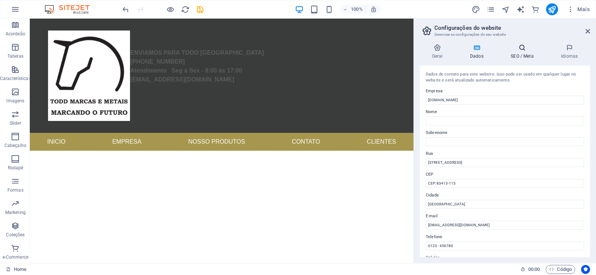
click at [518, 50] on icon at bounding box center [521, 47] width 47 height 7
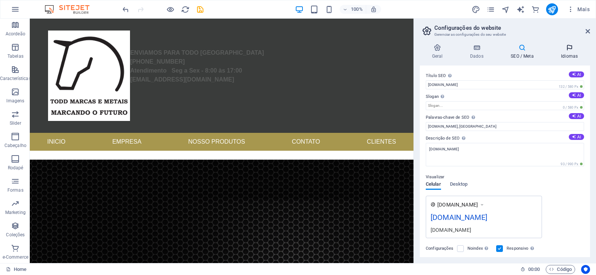
click at [574, 50] on icon at bounding box center [568, 47] width 41 height 7
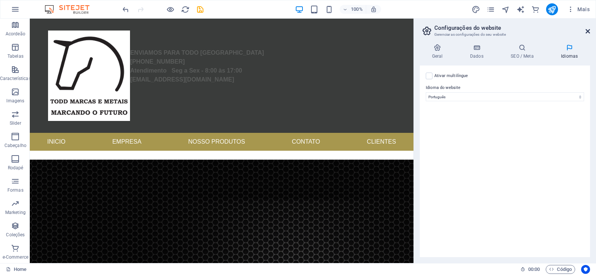
click at [585, 31] on icon at bounding box center [587, 31] width 4 height 6
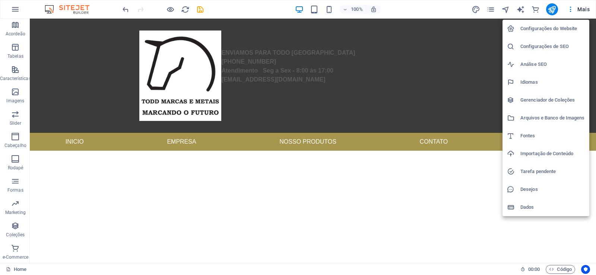
click at [540, 114] on h6 "Arquivos e Banco de Imagens" at bounding box center [552, 118] width 64 height 9
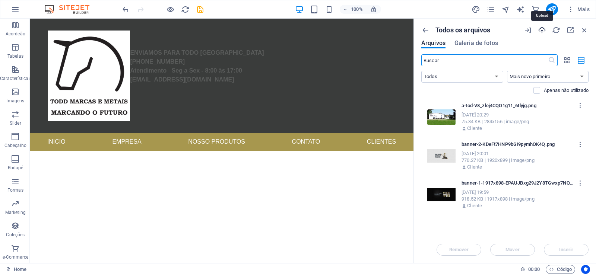
click at [542, 28] on icon "button" at bounding box center [542, 30] width 8 height 8
click at [581, 77] on select "Mais novo primeiro Mais antigo primeiro Nome (A-Z) Nome (Z-A) Tamanho (0-9) Tam…" at bounding box center [548, 77] width 82 height 12
drag, startPoint x: 479, startPoint y: 77, endPoint x: 487, endPoint y: 77, distance: 7.5
click at [479, 77] on select "Todos Imagens Documentos Áudio Vídeo Vetor Outros" at bounding box center [462, 77] width 82 height 12
click at [567, 59] on icon "button" at bounding box center [566, 60] width 9 height 8
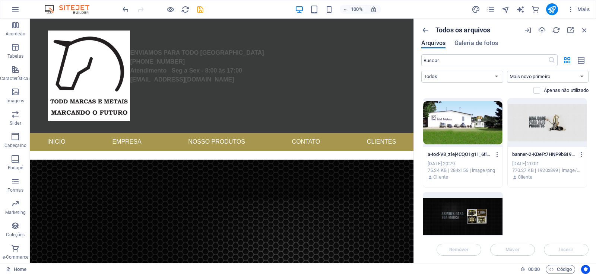
drag, startPoint x: 516, startPoint y: 213, endPoint x: 534, endPoint y: 211, distance: 17.6
click at [534, 211] on div "a-tod-V8_zlej4CQO1g11_6tlyjg.png a-tod-V8_zlej4CQO1g11_6tlyjg.png [DATE] 20:29 …" at bounding box center [504, 189] width 167 height 183
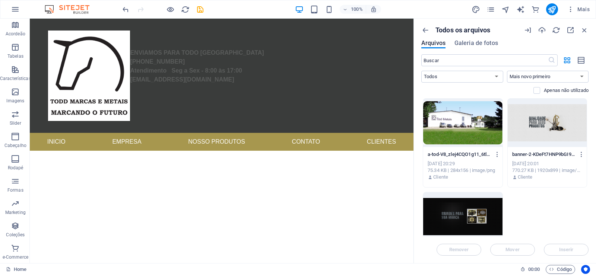
drag, startPoint x: 534, startPoint y: 211, endPoint x: 592, endPoint y: 215, distance: 58.2
click at [594, 215] on div "Todos os arquivos Arquivos Galeria de fotos ​ Todos Imagens Documentos Áudio Ví…" at bounding box center [505, 141] width 182 height 245
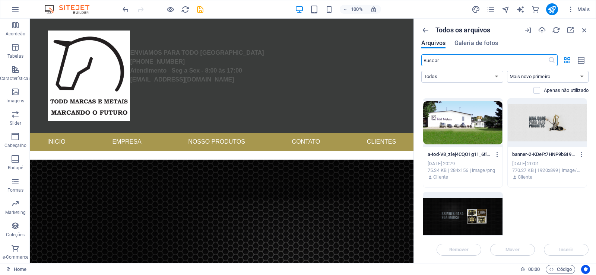
click at [440, 59] on input "text" at bounding box center [484, 60] width 127 height 12
click at [583, 31] on icon "button" at bounding box center [584, 30] width 8 height 8
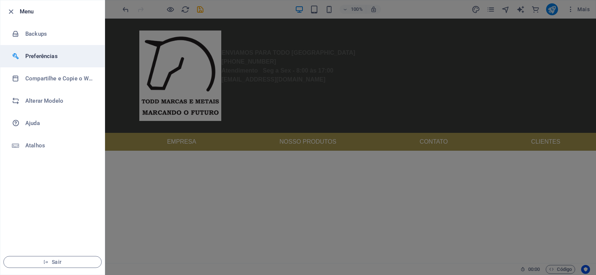
click at [43, 55] on h6 "Preferências" at bounding box center [59, 56] width 69 height 9
select select "pt"
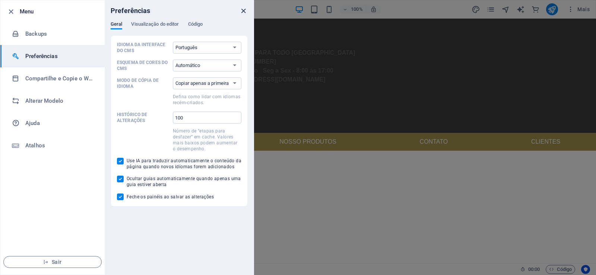
click at [243, 10] on icon "close" at bounding box center [243, 11] width 9 height 9
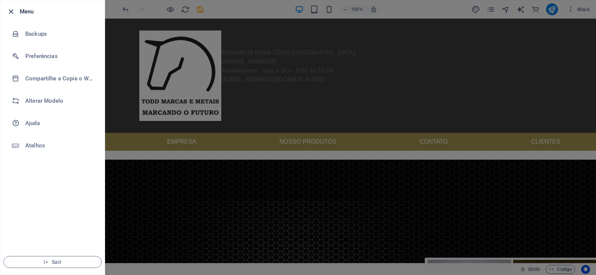
click at [9, 15] on icon "button" at bounding box center [11, 11] width 9 height 9
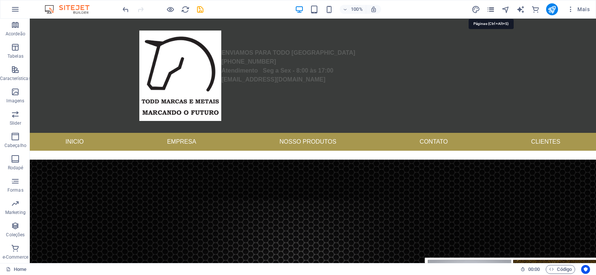
click at [487, 13] on icon "pages" at bounding box center [490, 9] width 9 height 9
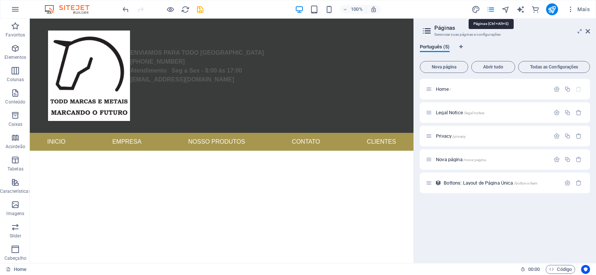
scroll to position [94, 0]
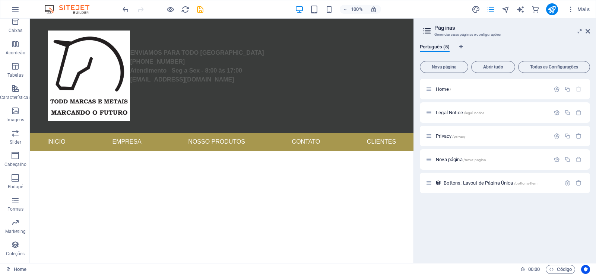
click at [558, 77] on div "Nova página Abrir tudo Todas as Configurações Home / Legal Notice /legal-notice…" at bounding box center [505, 157] width 170 height 199
click at [559, 68] on span "Todas as Configurações" at bounding box center [553, 67] width 65 height 4
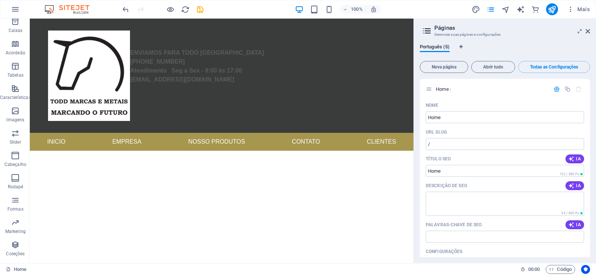
scroll to position [1100, 0]
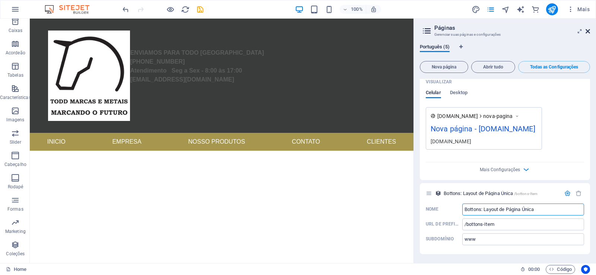
click at [586, 30] on icon at bounding box center [587, 31] width 4 height 6
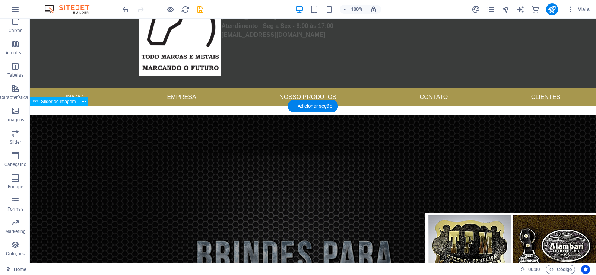
scroll to position [0, 0]
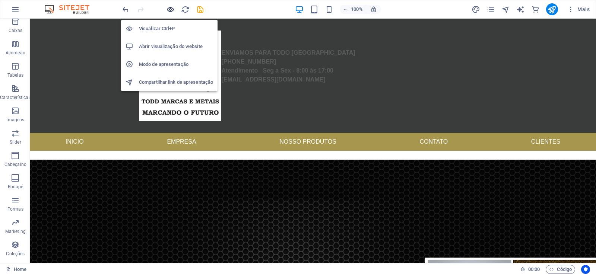
click at [168, 9] on icon "button" at bounding box center [170, 9] width 9 height 9
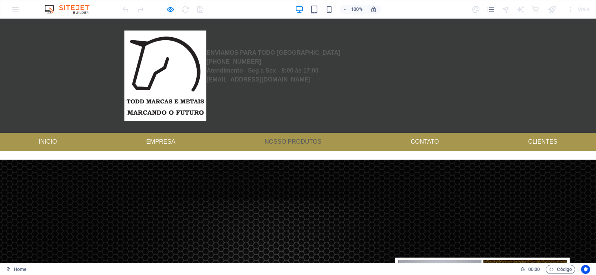
click at [291, 146] on link "Nosso produtos" at bounding box center [292, 142] width 69 height 18
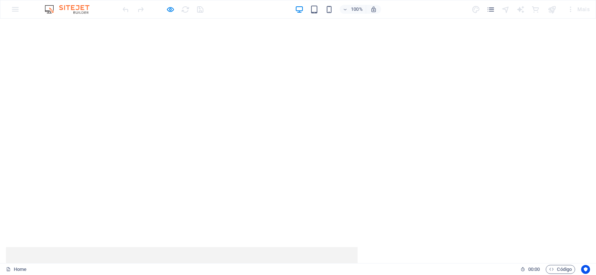
scroll to position [545, 0]
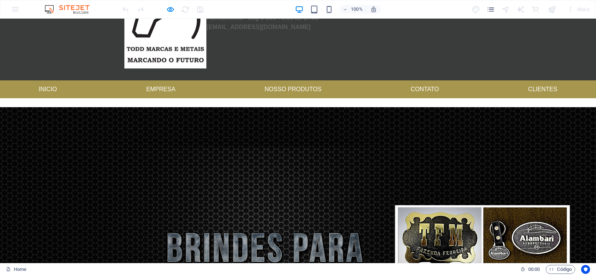
scroll to position [0, 0]
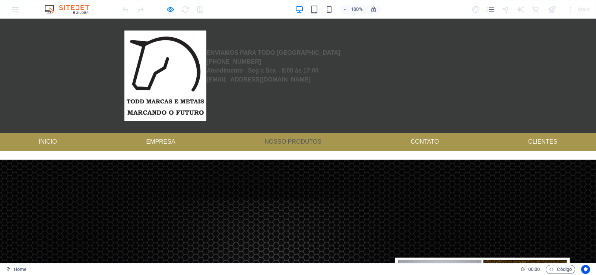
click at [301, 143] on link "Nosso produtos" at bounding box center [292, 142] width 69 height 18
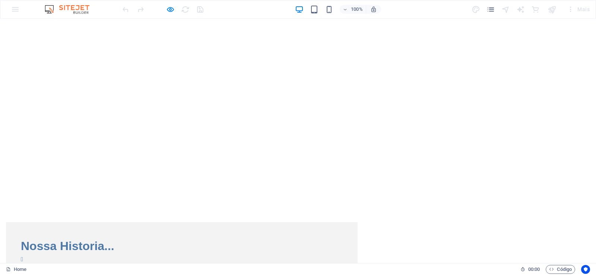
scroll to position [724, 0]
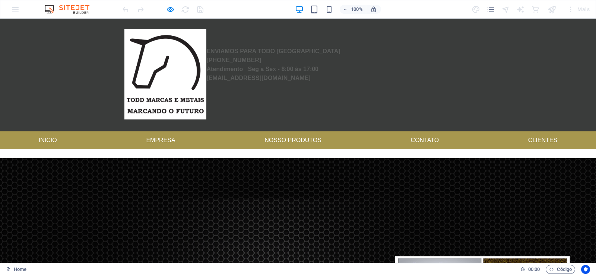
scroll to position [0, 0]
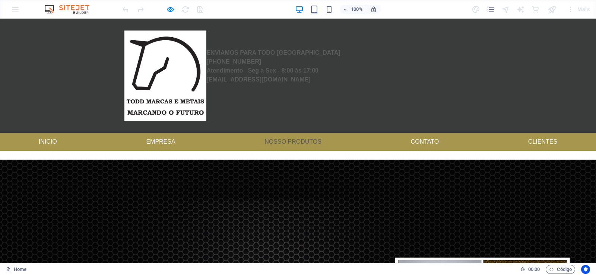
click at [286, 139] on link "Nosso produtos" at bounding box center [292, 142] width 69 height 18
click at [344, 140] on ul "Inicio Empresa Nosso produtos Contato Clientes" at bounding box center [298, 142] width 596 height 18
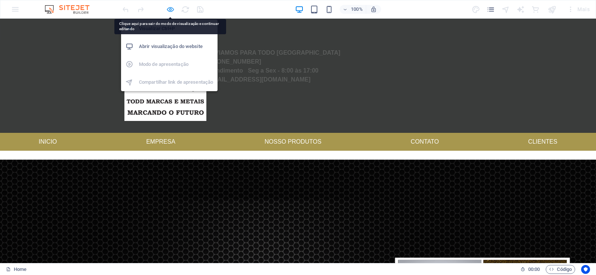
click at [171, 7] on icon "button" at bounding box center [170, 9] width 9 height 9
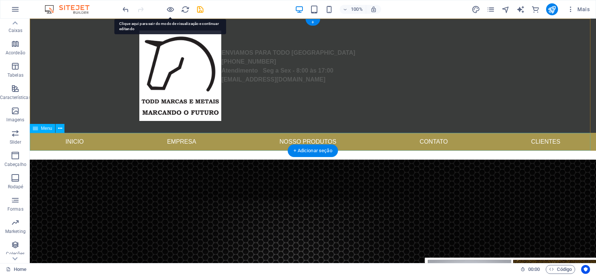
click at [383, 141] on nav "Inicio Empresa Nosso produtos Contato Clientes" at bounding box center [313, 142] width 566 height 18
select select
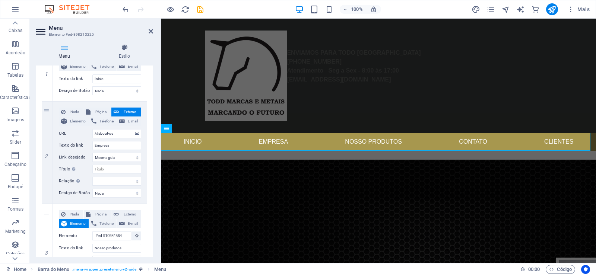
scroll to position [179, 0]
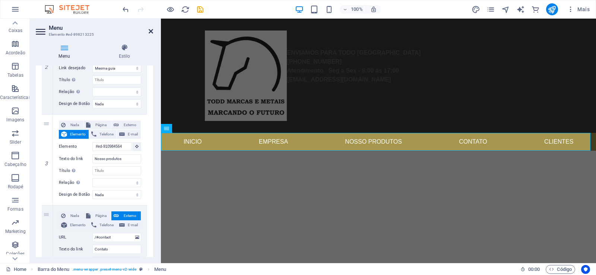
click at [152, 33] on icon at bounding box center [151, 31] width 4 height 6
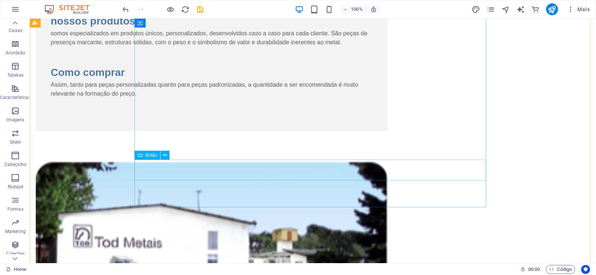
scroll to position [1072, 0]
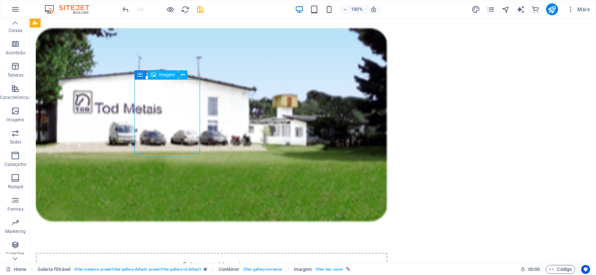
select select
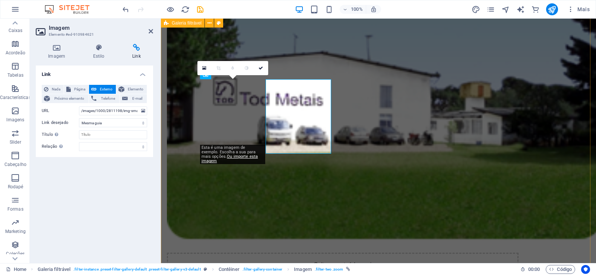
scroll to position [1011, 0]
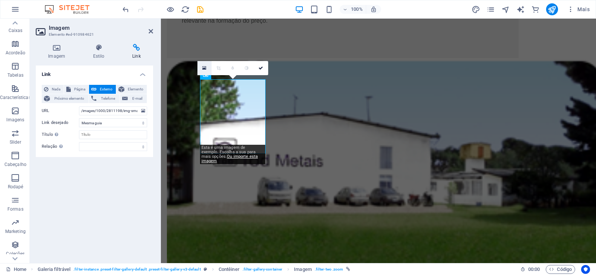
click at [203, 66] on icon at bounding box center [204, 68] width 4 height 5
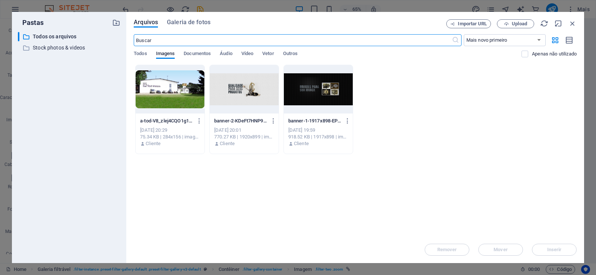
scroll to position [989, 0]
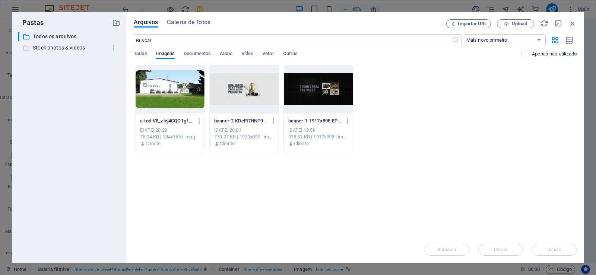
click at [77, 49] on p "Stock photos & videos" at bounding box center [70, 48] width 74 height 9
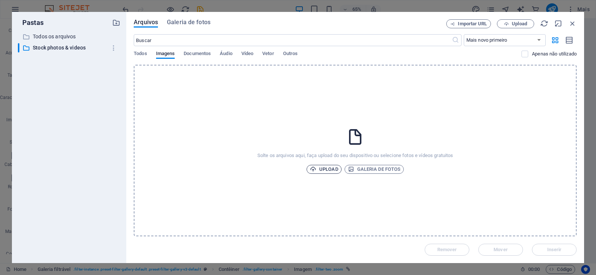
click at [319, 168] on span "Upload" at bounding box center [324, 169] width 28 height 9
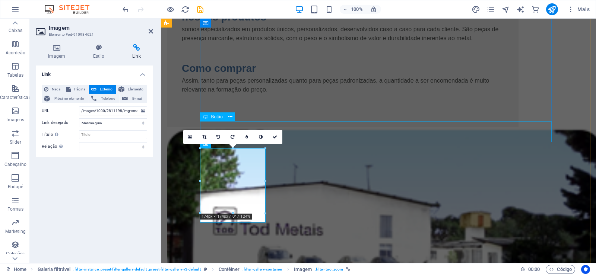
scroll to position [921, 0]
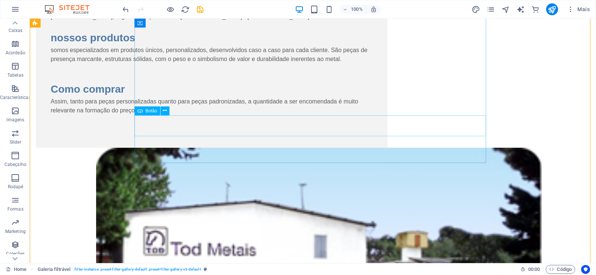
scroll to position [982, 0]
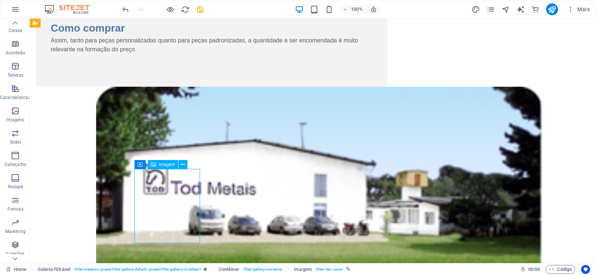
select select
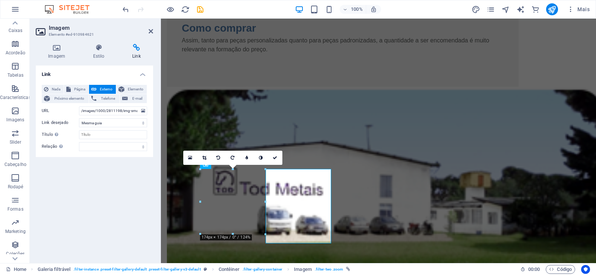
scroll to position [921, 0]
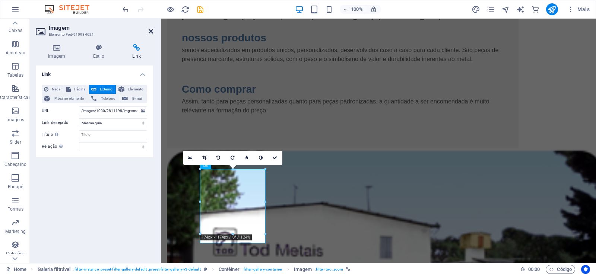
click at [152, 33] on icon at bounding box center [151, 31] width 4 height 6
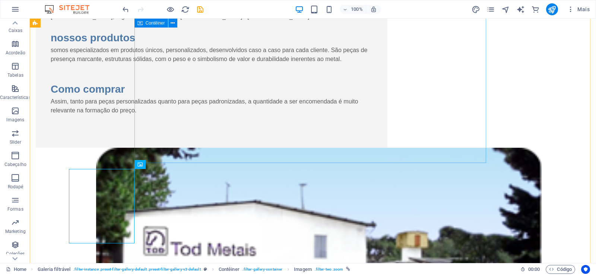
scroll to position [982, 0]
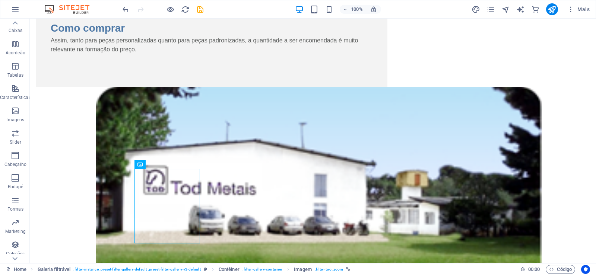
click at [175, 9] on div at bounding box center [162, 9] width 83 height 12
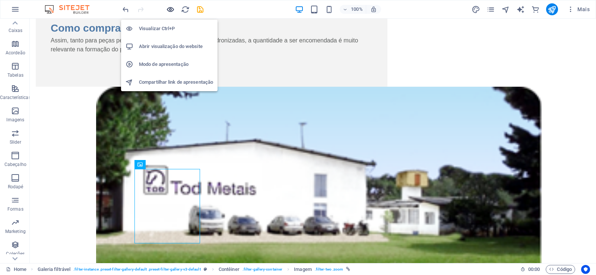
click at [169, 9] on icon "button" at bounding box center [170, 9] width 9 height 9
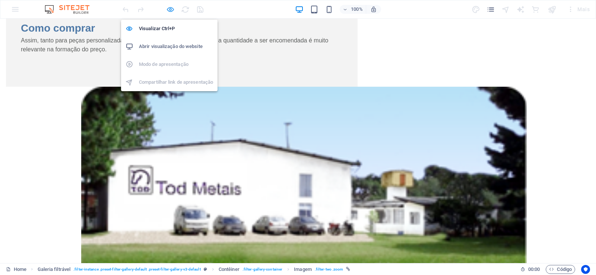
scroll to position [997, 0]
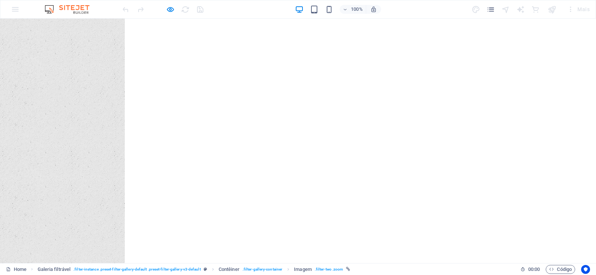
scroll to position [684, 0]
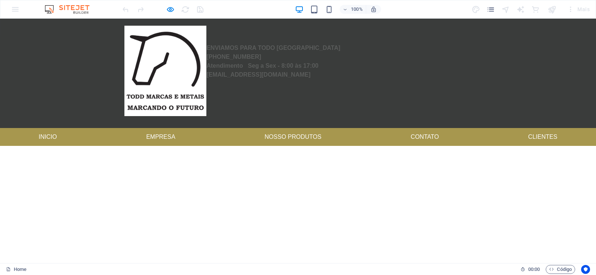
scroll to position [0, 0]
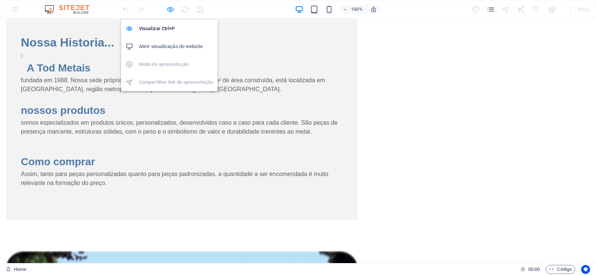
click at [172, 9] on icon "button" at bounding box center [170, 9] width 9 height 9
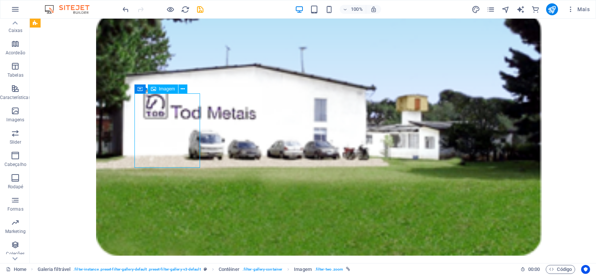
select select
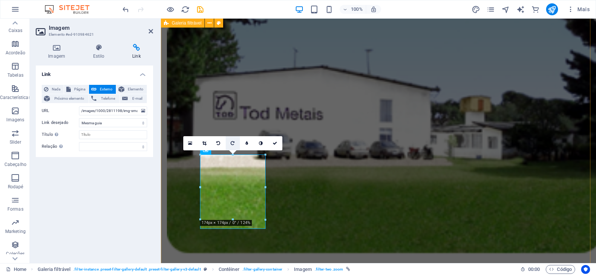
scroll to position [997, 0]
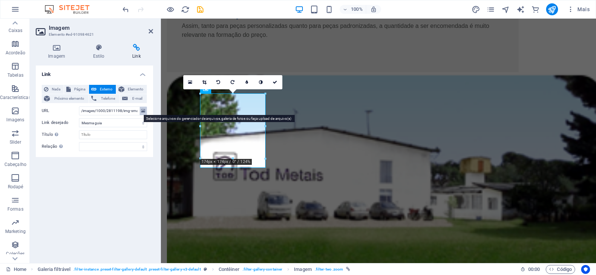
click at [141, 112] on button at bounding box center [143, 111] width 7 height 8
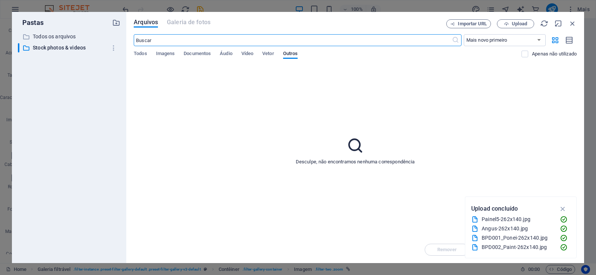
scroll to position [975, 0]
click at [270, 56] on span "Vetor" at bounding box center [268, 54] width 12 height 10
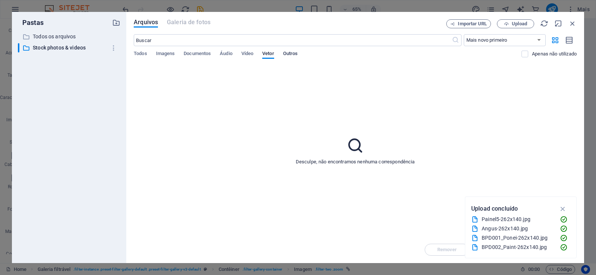
click at [294, 54] on span "Outros" at bounding box center [290, 54] width 15 height 10
drag, startPoint x: 193, startPoint y: 54, endPoint x: 166, endPoint y: 55, distance: 27.6
click at [192, 55] on span "Documentos" at bounding box center [197, 54] width 27 height 10
click at [163, 55] on span "Imagens" at bounding box center [165, 54] width 19 height 10
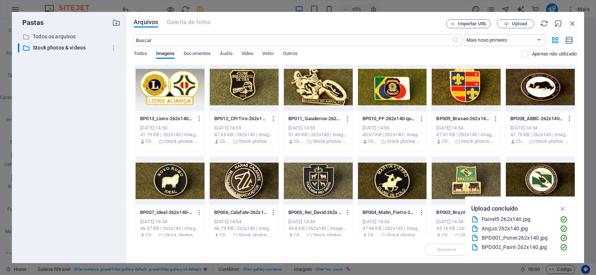
scroll to position [0, 0]
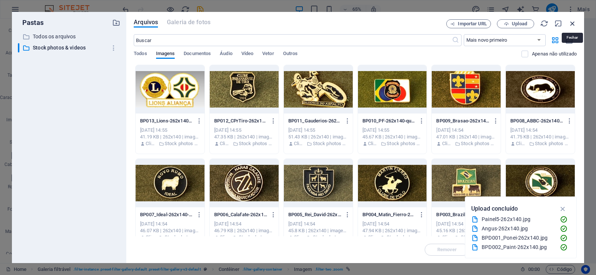
click at [573, 24] on icon "button" at bounding box center [572, 23] width 8 height 8
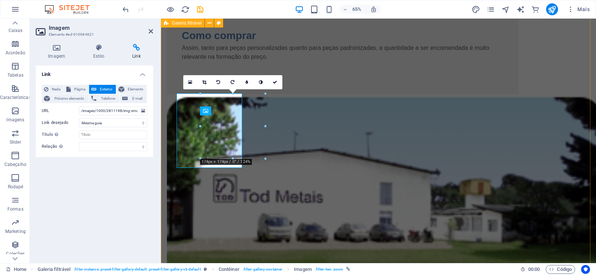
scroll to position [997, 0]
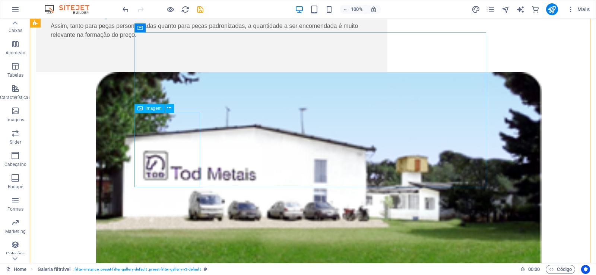
scroll to position [1058, 0]
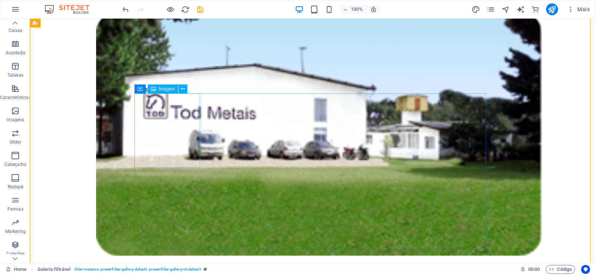
select select
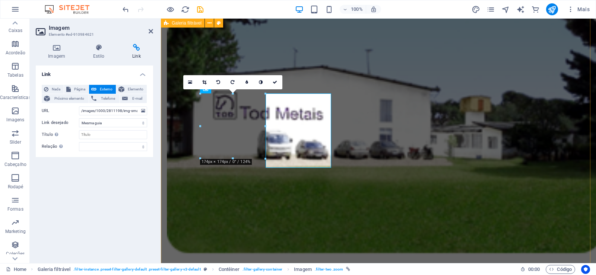
scroll to position [997, 0]
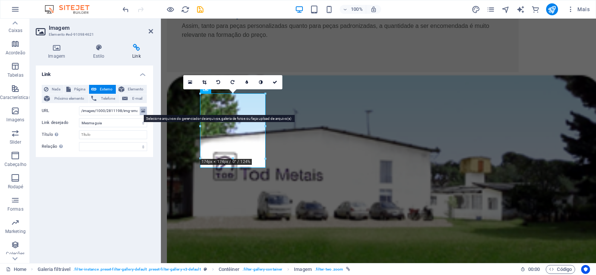
click at [142, 111] on icon at bounding box center [143, 111] width 4 height 8
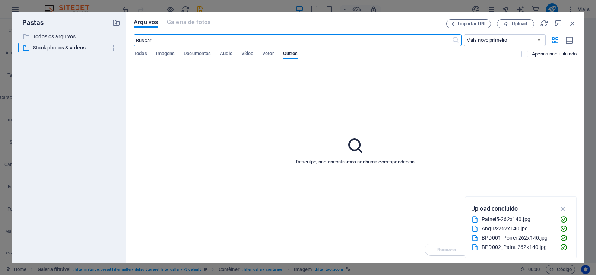
scroll to position [975, 0]
click at [115, 23] on icon "button" at bounding box center [116, 23] width 8 height 8
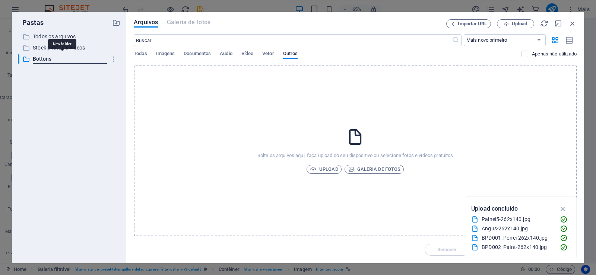
type input "Bottons"
click at [69, 105] on div "​ Todos os arquivos Todos os arquivos ​ Stock photos & videos Stock photos & vi…" at bounding box center [69, 144] width 102 height 225
click at [69, 106] on div "​ Todos os arquivos Todos os arquivos ​ Stock photos & videos Stock photos & vi…" at bounding box center [69, 144] width 102 height 225
click at [50, 56] on p "Bottons" at bounding box center [70, 59] width 74 height 9
click at [323, 171] on span "Upload" at bounding box center [324, 169] width 28 height 9
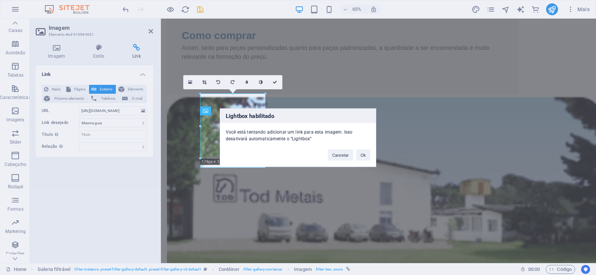
scroll to position [997, 0]
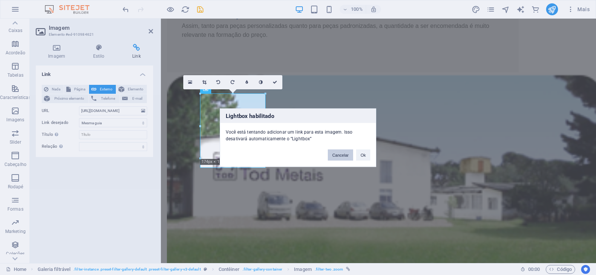
drag, startPoint x: 339, startPoint y: 152, endPoint x: 179, endPoint y: 135, distance: 160.7
click at [339, 152] on button "Cancelar" at bounding box center [340, 154] width 25 height 11
type input "/images/1000/2811198/img-small.jpg"
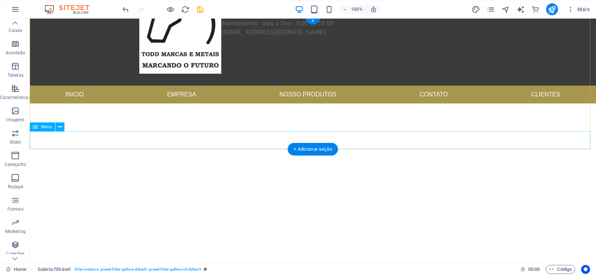
scroll to position [0, 0]
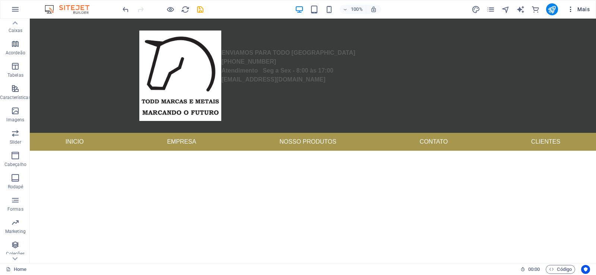
click at [573, 10] on icon "button" at bounding box center [570, 9] width 7 height 7
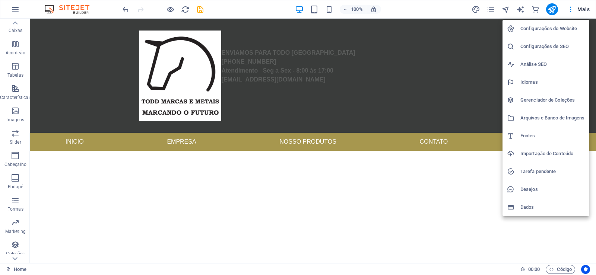
click at [562, 102] on h6 "Gerenciador de Coleções" at bounding box center [552, 100] width 64 height 9
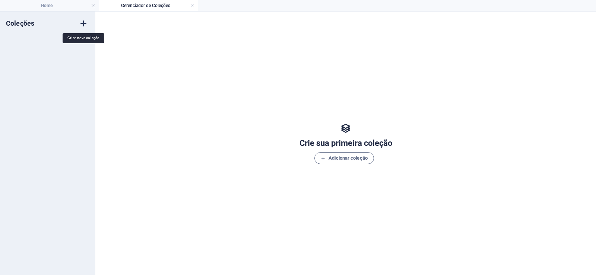
click at [80, 25] on icon "button" at bounding box center [83, 23] width 9 height 9
type input "Bottons"
click at [77, 131] on div "Coleções Bottons Nova Coleção" at bounding box center [47, 144] width 95 height 264
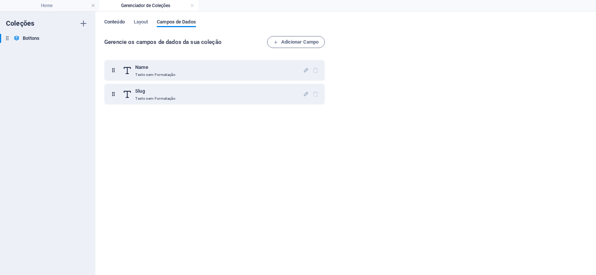
click at [120, 21] on span "Conteúdo" at bounding box center [114, 22] width 20 height 10
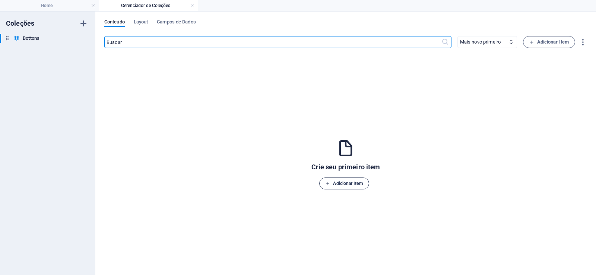
click at [345, 180] on span "Adicionar Item" at bounding box center [343, 183] width 37 height 9
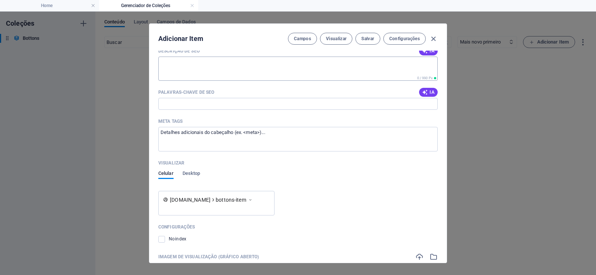
scroll to position [127, 0]
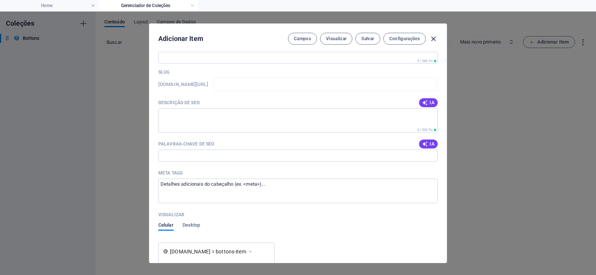
click at [431, 36] on icon "button" at bounding box center [433, 39] width 9 height 9
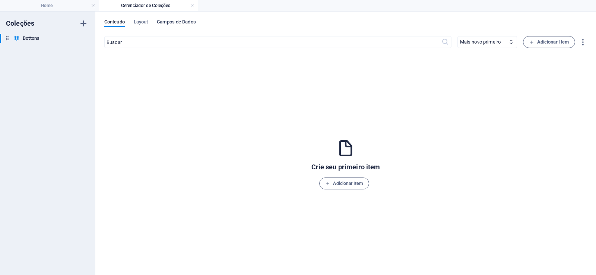
click at [183, 23] on span "Campos de Dados" at bounding box center [176, 22] width 39 height 10
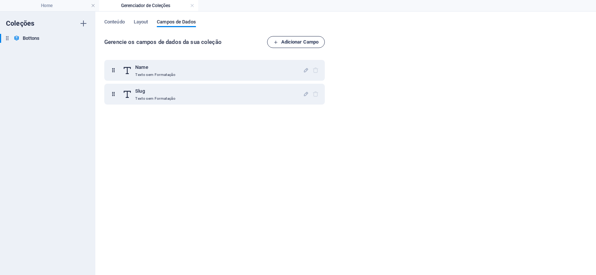
click at [307, 45] on span "Adicionar Campo" at bounding box center [295, 42] width 45 height 9
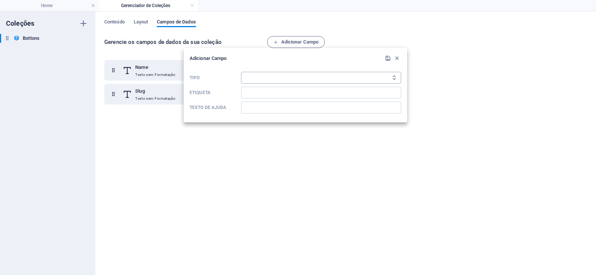
select select "multiple_files"
click at [241, 72] on select "Texto sem Formatação Link CMS Rich Text Arquivo Multiplos Arquivos Caixa de sel…" at bounding box center [321, 78] width 160 height 12
click at [286, 92] on input "Etiqueta" at bounding box center [321, 93] width 160 height 12
type input "Bottons"
click at [385, 56] on icon "submit" at bounding box center [388, 58] width 6 height 6
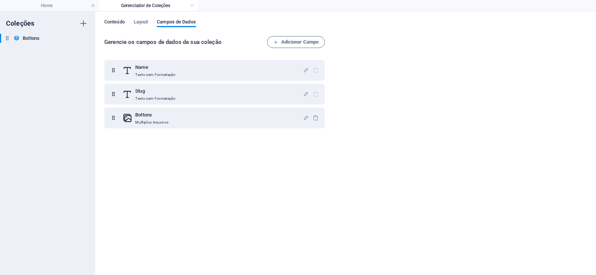
click at [109, 19] on span "Conteúdo" at bounding box center [114, 22] width 20 height 10
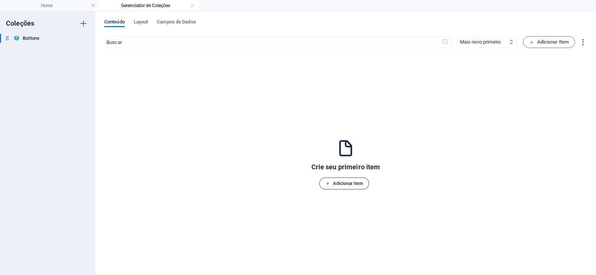
click at [362, 181] on span "Adicionar Item" at bounding box center [343, 183] width 37 height 9
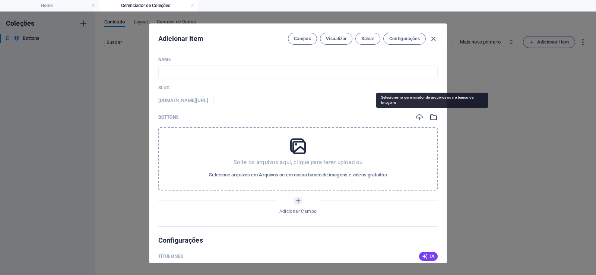
click at [431, 117] on icon "button" at bounding box center [433, 117] width 8 height 8
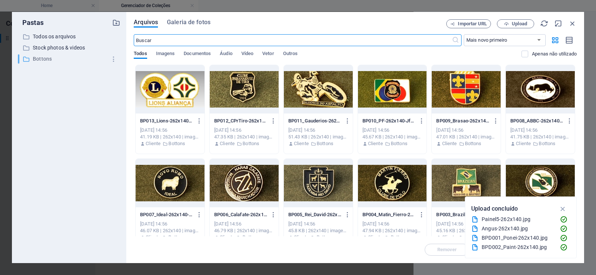
click at [48, 58] on p "Bottons" at bounding box center [70, 59] width 74 height 9
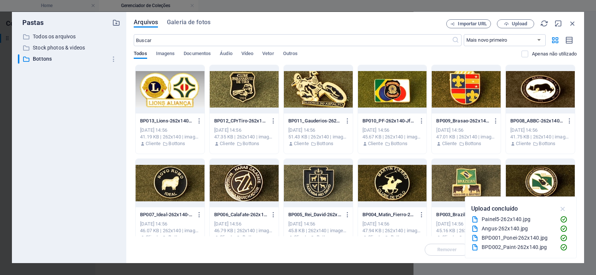
click at [562, 208] on icon "button" at bounding box center [562, 209] width 9 height 8
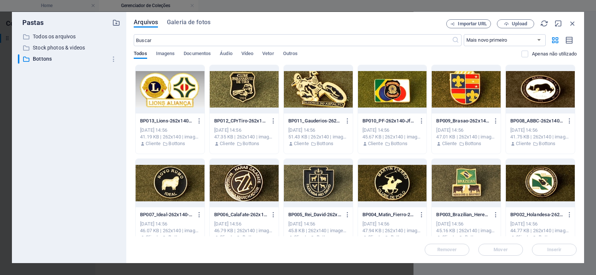
click at [167, 88] on div at bounding box center [169, 89] width 69 height 48
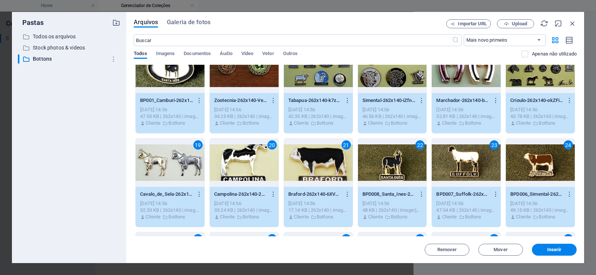
scroll to position [387, 0]
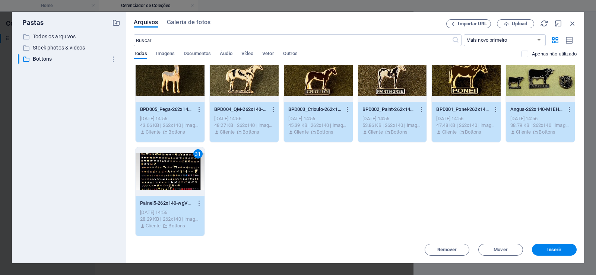
drag, startPoint x: 559, startPoint y: 249, endPoint x: 507, endPoint y: 260, distance: 53.7
click at [559, 249] on span "Inserir" at bounding box center [554, 250] width 15 height 4
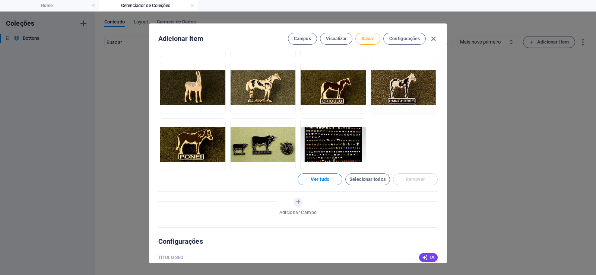
scroll to position [223, 0]
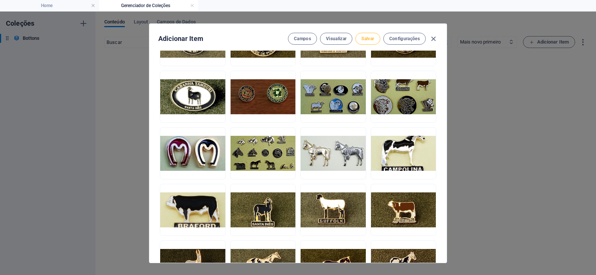
click at [368, 36] on span "Salvar" at bounding box center [367, 39] width 13 height 6
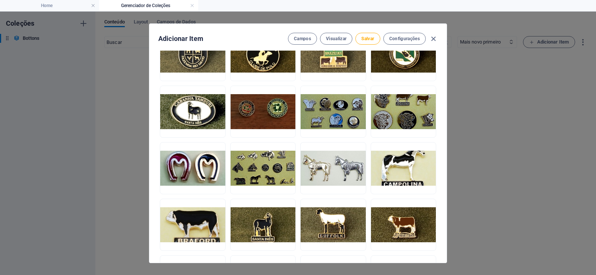
scroll to position [0, 0]
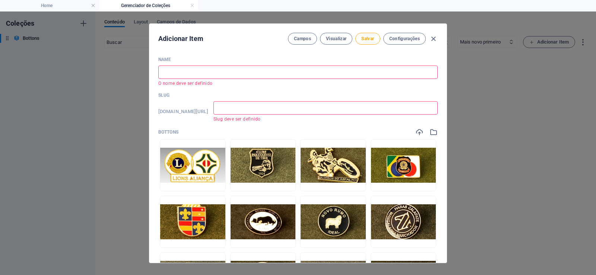
type input "U"
type input "u"
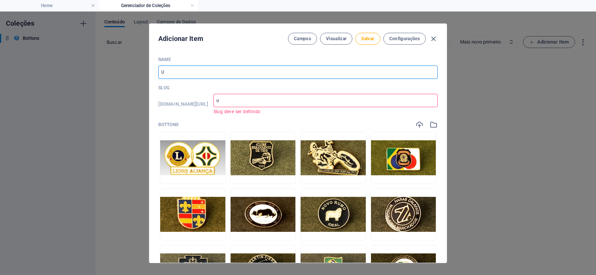
type input "Um"
type input "um"
type input "Uma"
type input "uma"
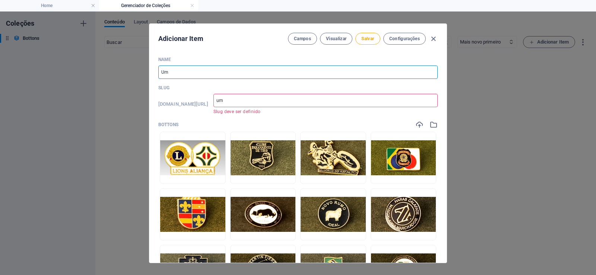
type input "uma"
type input "Umag"
type input "umag"
type input "Uma"
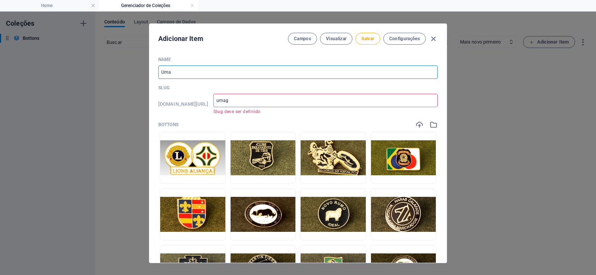
type input "uma"
type input "Um"
type input "um"
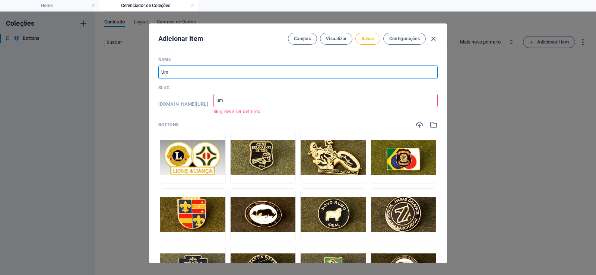
type input "U"
type input "u"
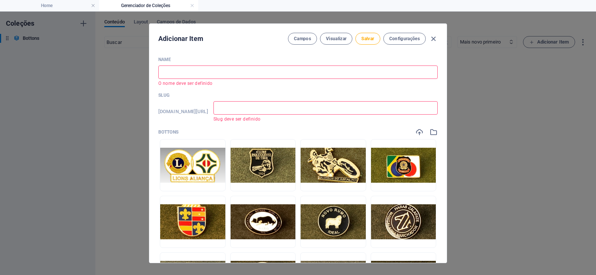
type input "U"
type input "u"
type input "Um"
type input "um"
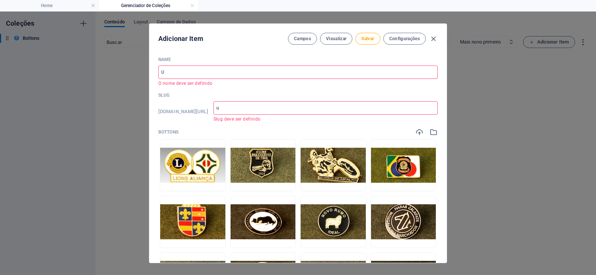
type input "um"
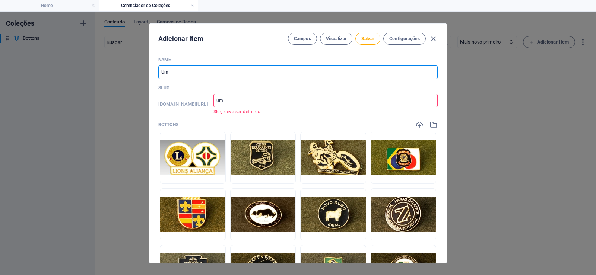
type input "Uma"
type input "uma"
type input "Um"
type input "um"
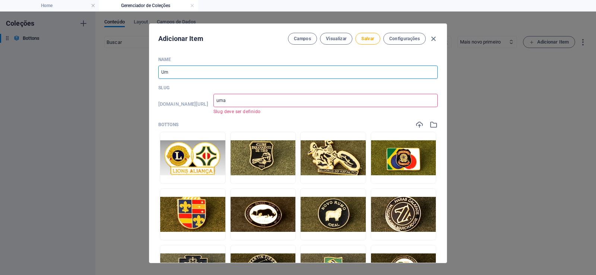
type input "um"
type input "U"
type input "u"
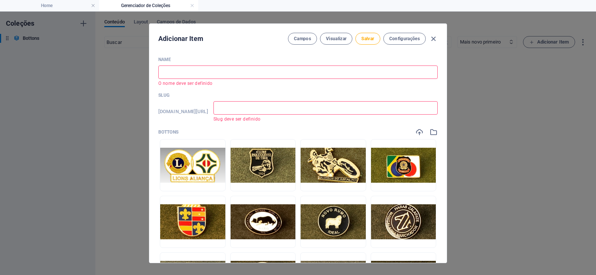
type input "I"
type input "i"
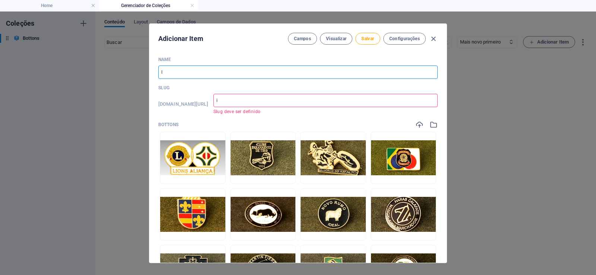
type input "Im"
type input "im"
type input "Ima"
type input "ima"
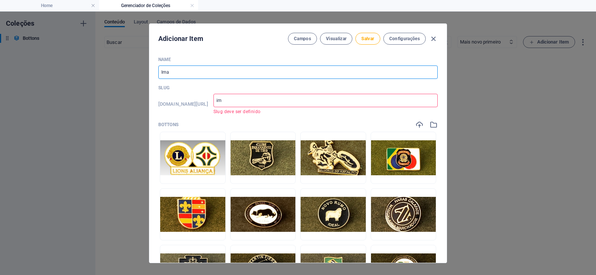
type input "ima"
type input "Imag"
type input "imag"
type input "Image"
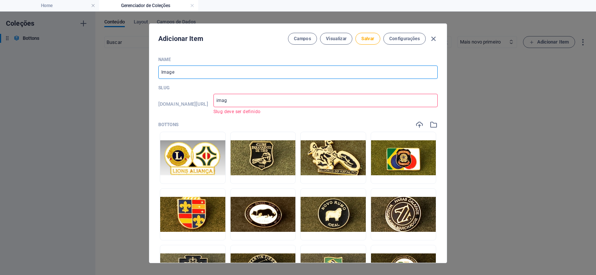
type input "image"
type input "Imagen"
type input "imagen"
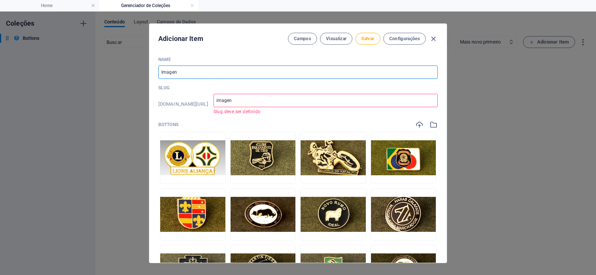
type input "Imagens"
type input "imagens"
drag, startPoint x: 196, startPoint y: 73, endPoint x: 130, endPoint y: 73, distance: 65.9
click at [130, 73] on div "Adicionar Item Campos Visualizar Salvar Configurações Name Imagens ​ Slug www.e…" at bounding box center [298, 144] width 596 height 264
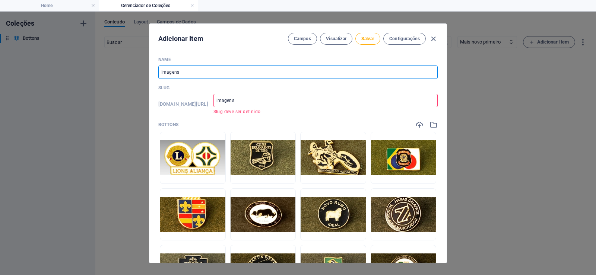
type input "B"
type input "b"
type input "Bo"
type input "bo"
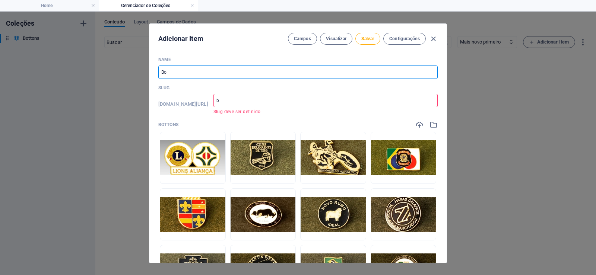
type input "bo"
type input "Bot"
type input "bot"
type input "Bott"
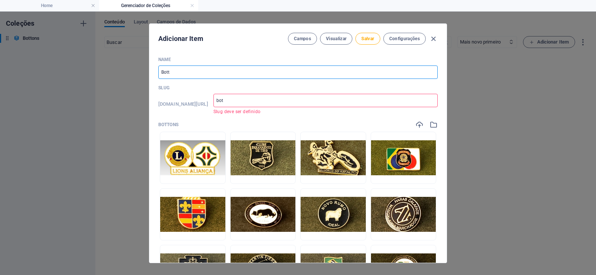
type input "bott"
type input "Botto"
type input "botto"
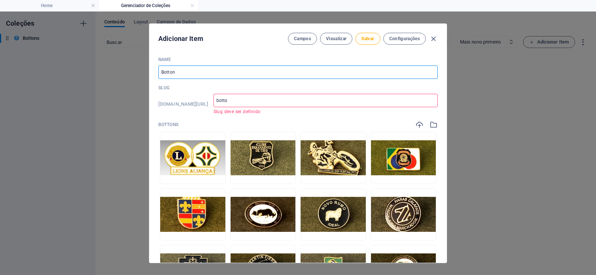
type input "Bottons"
type input "bottons"
type input "Bottons"
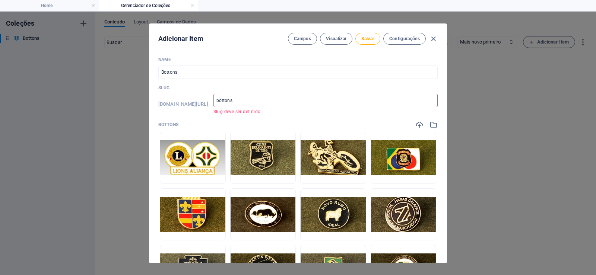
click at [269, 97] on input "bottons" at bounding box center [325, 100] width 224 height 13
type input "bottons-item"
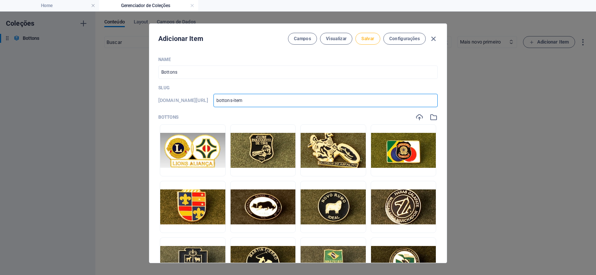
click at [370, 38] on span "Salvar" at bounding box center [367, 39] width 13 height 6
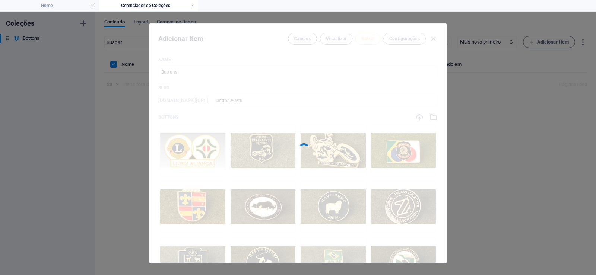
type input "bottons-item"
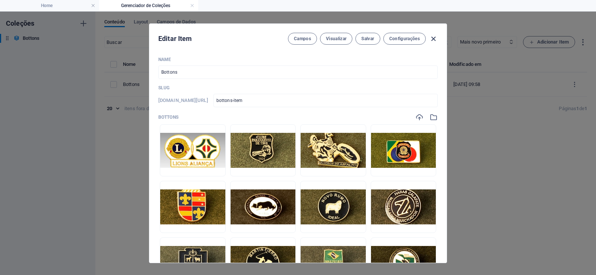
click at [435, 39] on icon "button" at bounding box center [433, 39] width 9 height 9
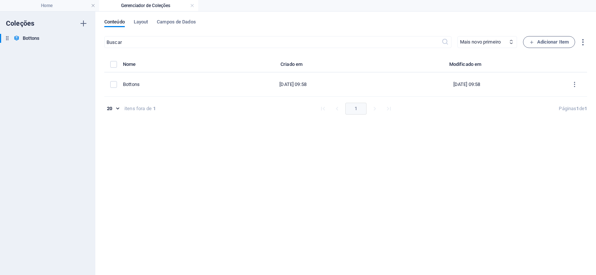
type input "bottons"
click at [583, 43] on icon "button" at bounding box center [582, 42] width 9 height 9
drag, startPoint x: 370, startPoint y: 167, endPoint x: 329, endPoint y: 205, distance: 56.6
click at [370, 168] on div at bounding box center [298, 137] width 596 height 275
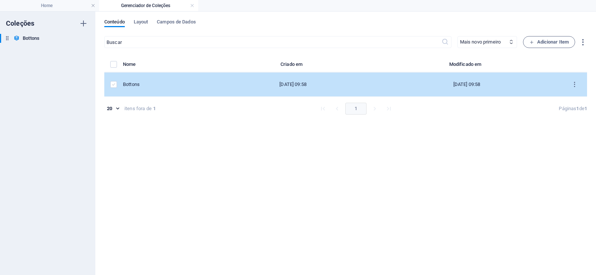
click at [116, 85] on label "items list" at bounding box center [113, 84] width 7 height 7
click at [0, 0] on input "items list" at bounding box center [0, 0] width 0 height 0
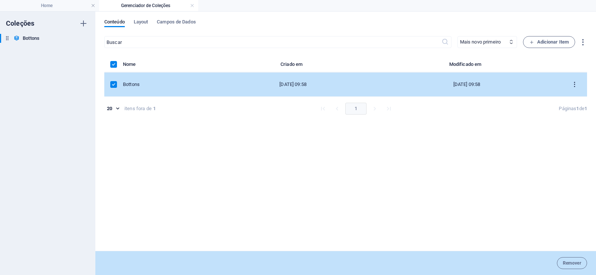
click at [577, 81] on icon "items list" at bounding box center [574, 84] width 7 height 7
click at [579, 121] on h6 "Visualizar" at bounding box center [575, 121] width 22 height 9
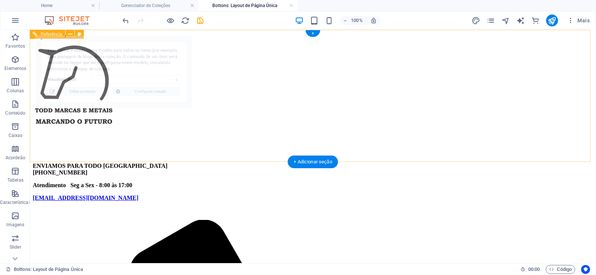
select select "68bc300027deb7747c0cf53b"
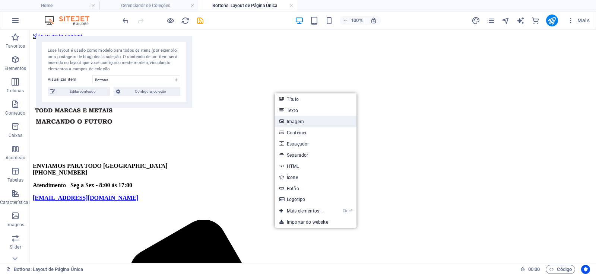
click at [307, 120] on link "Imagem" at bounding box center [316, 121] width 82 height 11
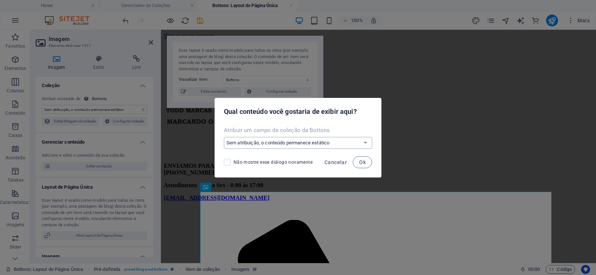
select select "bottons"
click at [224, 137] on select "Sem atribuição, o conteúdo permanece estático Criar um novo campo Criado em (Da…" at bounding box center [298, 143] width 148 height 12
click at [363, 163] on span "Ok" at bounding box center [362, 162] width 7 height 6
select select "bottons"
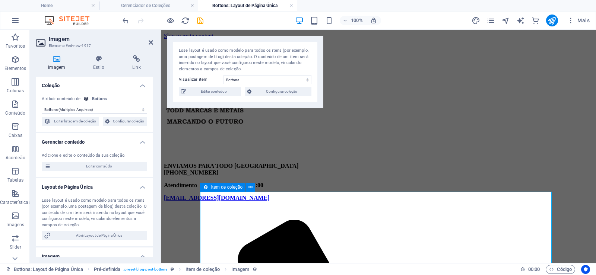
click at [154, 40] on aside "Imagem Elemento #ed-new-1917 Imagem Estilo Link Coleção Sem atribuição, o conte…" at bounding box center [95, 146] width 131 height 233
click at [153, 42] on aside "Imagem Elemento #ed-new-1917 Imagem Estilo Link Coleção Sem atribuição, o conte…" at bounding box center [95, 146] width 131 height 233
click at [150, 42] on icon at bounding box center [151, 42] width 4 height 6
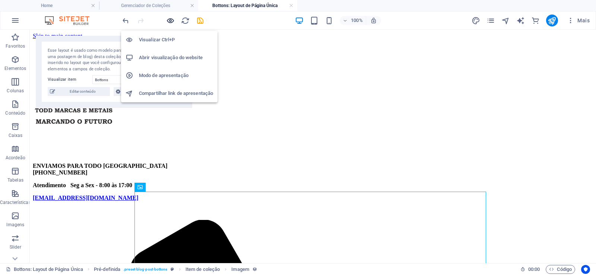
click at [169, 18] on icon "button" at bounding box center [170, 20] width 9 height 9
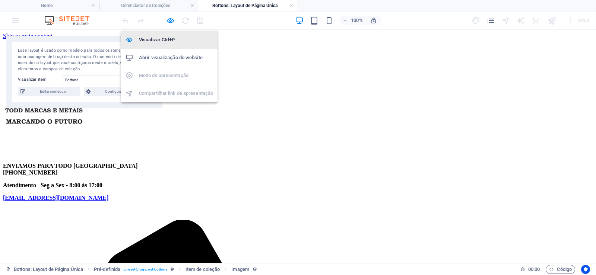
click at [168, 41] on h6 "Visualizar Ctrl+P" at bounding box center [176, 39] width 74 height 9
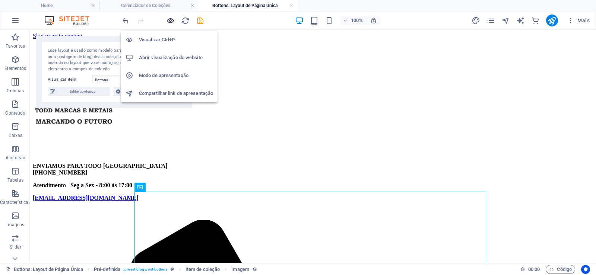
click at [172, 17] on icon "button" at bounding box center [170, 20] width 9 height 9
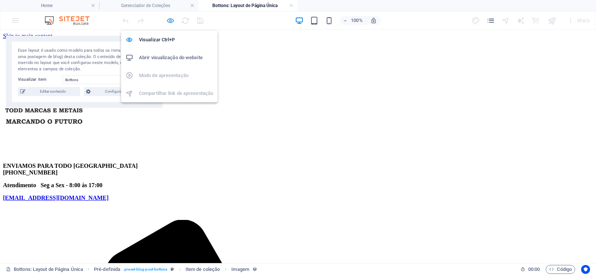
click at [172, 17] on icon "button" at bounding box center [170, 20] width 9 height 9
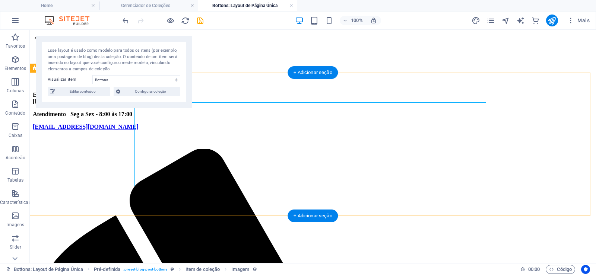
scroll to position [45, 0]
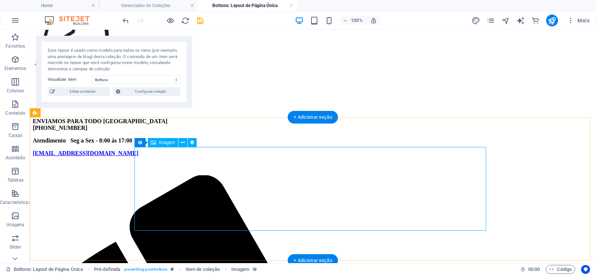
select select "bottons"
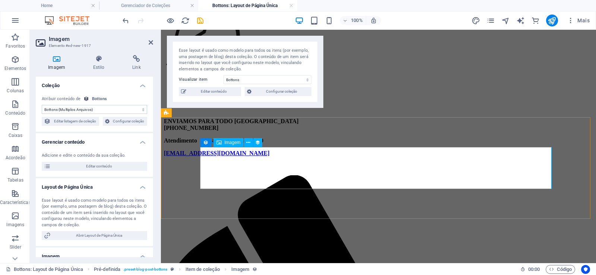
click at [150, 42] on icon at bounding box center [151, 42] width 4 height 6
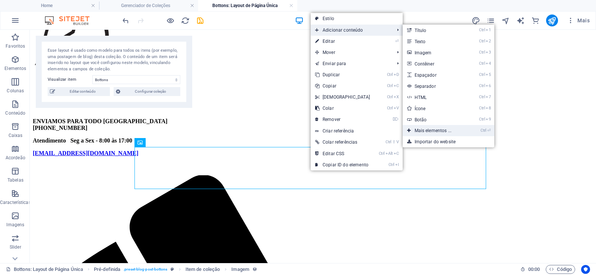
drag, startPoint x: 447, startPoint y: 130, endPoint x: 105, endPoint y: 168, distance: 344.2
click at [447, 130] on link "Ctrl ⏎ Mais elementos ..." at bounding box center [434, 130] width 64 height 11
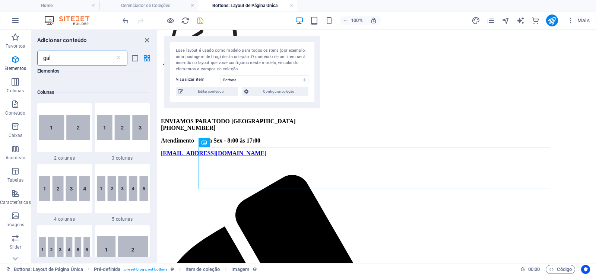
scroll to position [0, 0]
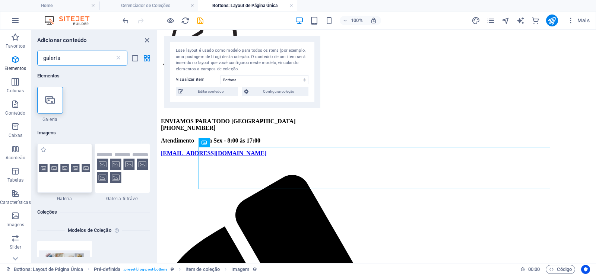
type input "galeria"
click at [64, 178] on div at bounding box center [64, 168] width 55 height 49
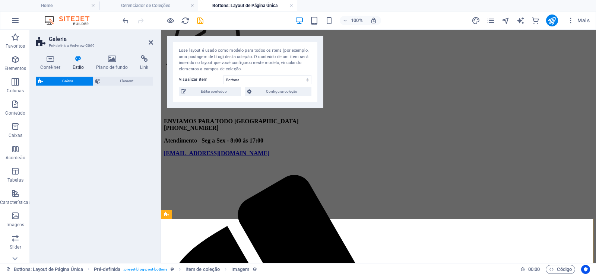
select select "rem"
select select "preset-gallery-v3-default"
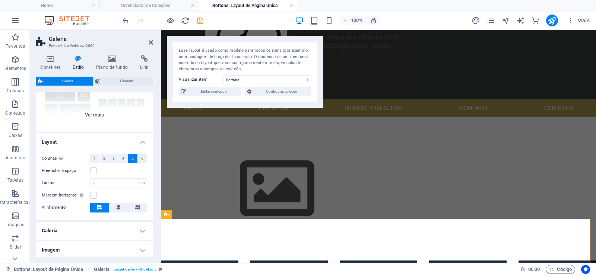
scroll to position [117, 0]
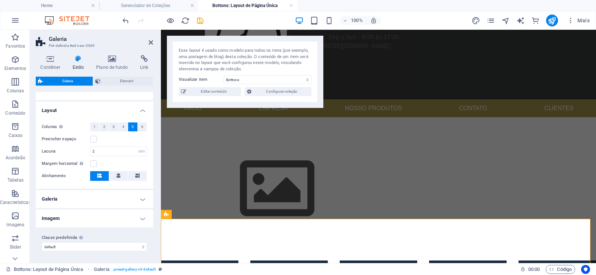
click at [142, 215] on h4 "Imagem" at bounding box center [94, 219] width 117 height 18
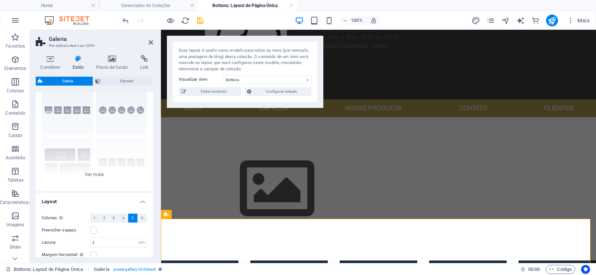
scroll to position [0, 0]
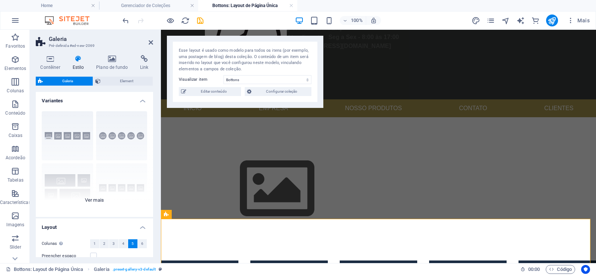
click at [100, 198] on div "Legendas Circulo Colagem Padrão Grade Grade deslocada" at bounding box center [94, 161] width 117 height 112
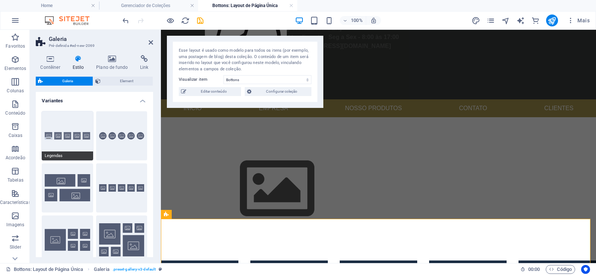
click at [66, 153] on span "Legendas" at bounding box center [67, 156] width 51 height 9
click at [153, 42] on icon at bounding box center [151, 42] width 4 height 6
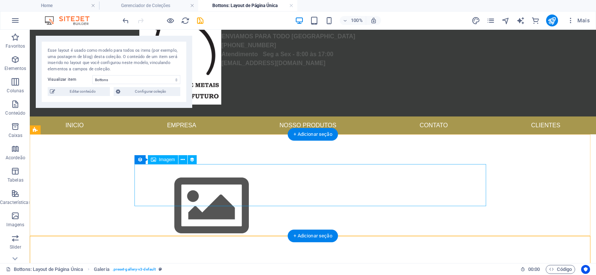
scroll to position [117, 0]
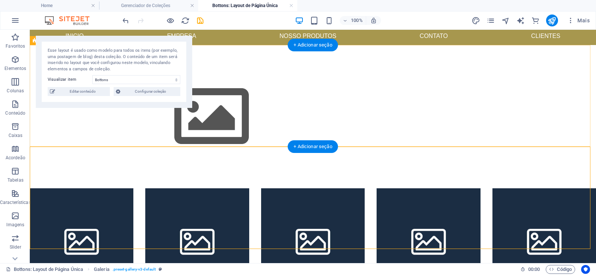
click at [188, 144] on div at bounding box center [313, 116] width 566 height 143
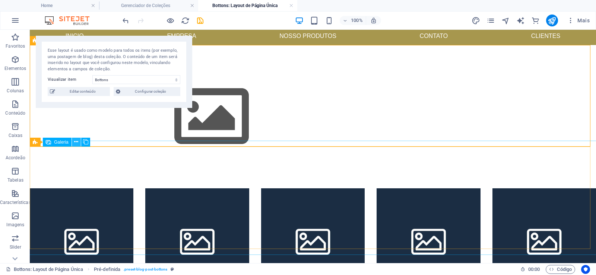
click at [78, 139] on icon at bounding box center [76, 142] width 4 height 8
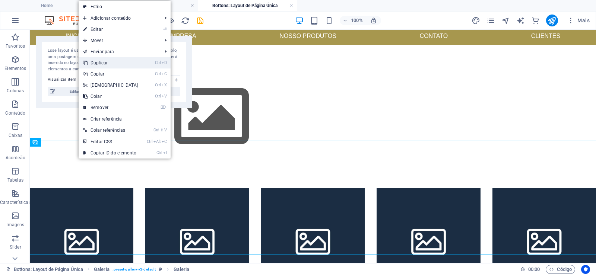
click at [108, 60] on link "Ctrl D Duplicar" at bounding box center [111, 62] width 64 height 11
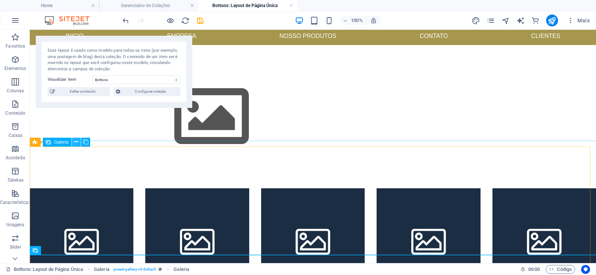
click at [77, 143] on icon at bounding box center [76, 142] width 4 height 8
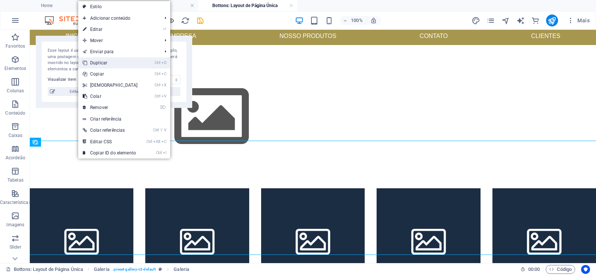
click at [108, 64] on link "Ctrl D Duplicar" at bounding box center [110, 62] width 64 height 11
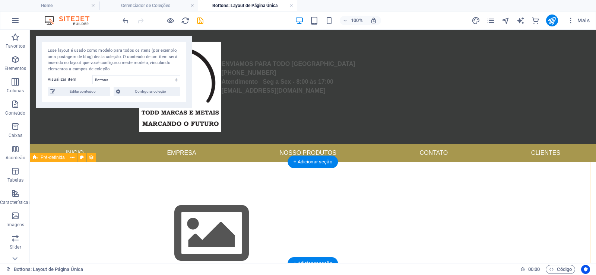
scroll to position [45, 0]
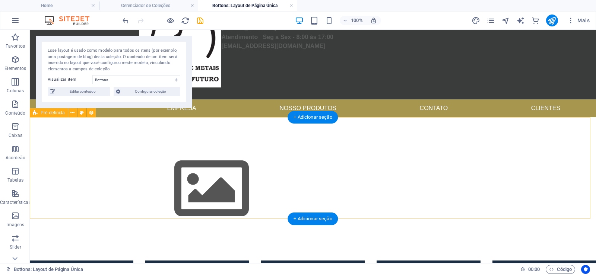
click at [520, 154] on div at bounding box center [313, 188] width 566 height 143
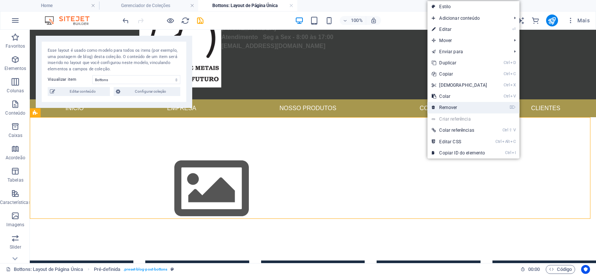
click at [456, 108] on link "⌦ Remover" at bounding box center [459, 107] width 64 height 11
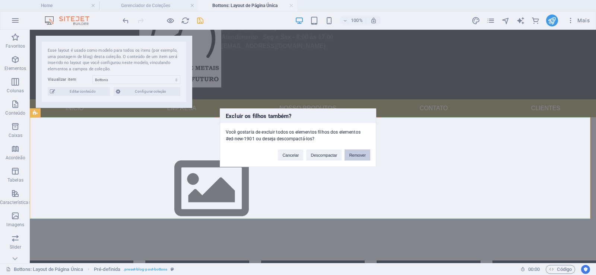
click at [356, 156] on button "Remover" at bounding box center [357, 154] width 26 height 11
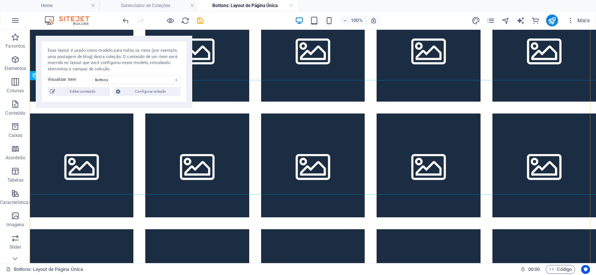
scroll to position [256, 0]
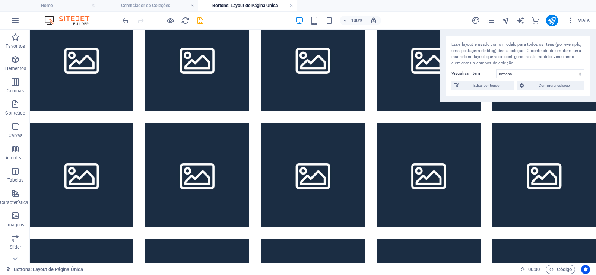
drag, startPoint x: 181, startPoint y: 36, endPoint x: 560, endPoint y: 22, distance: 378.9
click at [592, 0] on html "todmetais.com Home Gerenciador de Coleções Bottons: Layout de Página Única Favo…" at bounding box center [298, 137] width 596 height 275
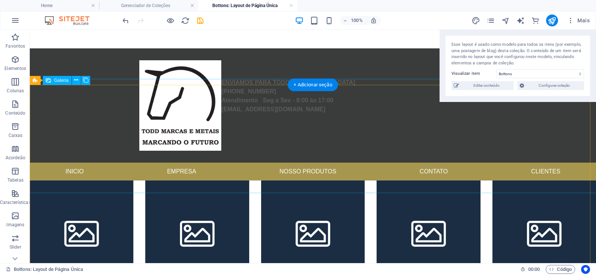
scroll to position [179, 0]
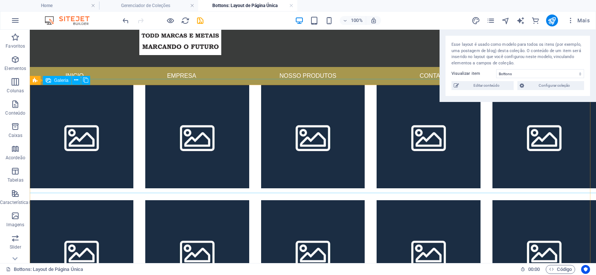
click at [58, 84] on div "Galeria" at bounding box center [57, 80] width 29 height 9
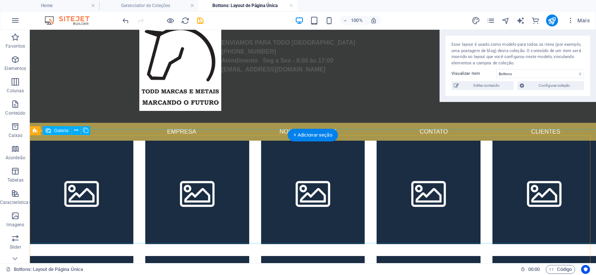
scroll to position [122, 0]
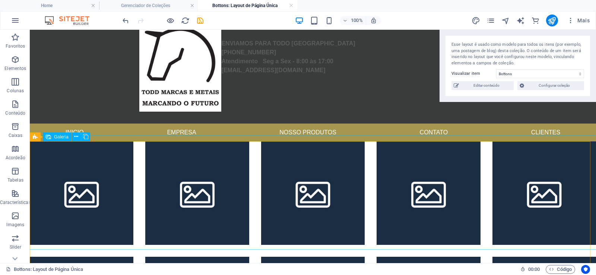
click at [54, 138] on span "Galeria" at bounding box center [61, 137] width 15 height 4
click at [85, 137] on icon at bounding box center [85, 137] width 5 height 8
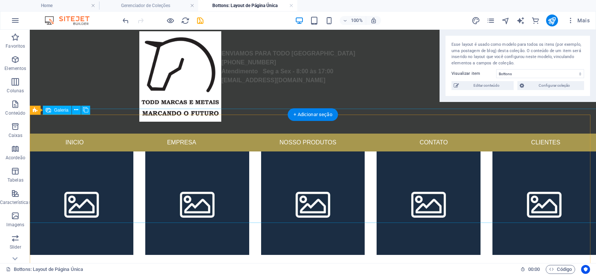
scroll to position [103, 0]
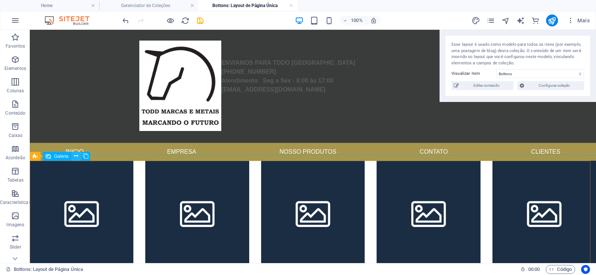
click at [77, 156] on icon at bounding box center [76, 156] width 4 height 8
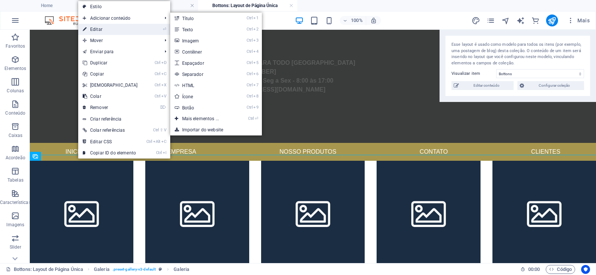
click at [119, 32] on link "⏎ Editar" at bounding box center [110, 29] width 64 height 11
select select "4"
select select "px"
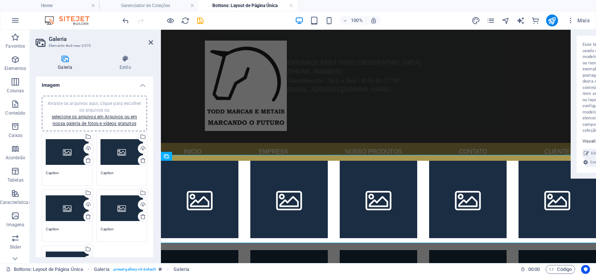
scroll to position [0, 0]
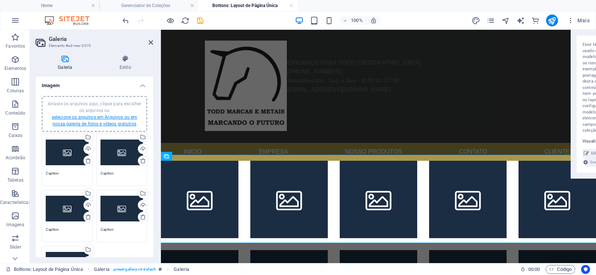
click at [103, 118] on link "selecione os arquivos em Arquivos ou em nossa galeria de fotos e vídeos gratuit…" at bounding box center [94, 121] width 85 height 12
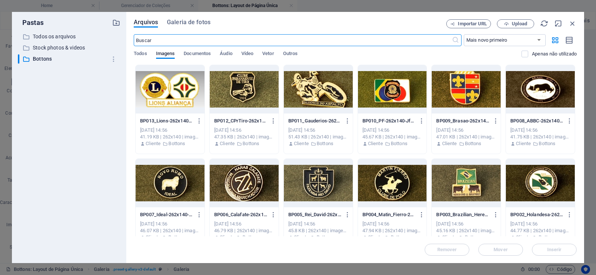
click at [175, 101] on div at bounding box center [169, 89] width 69 height 48
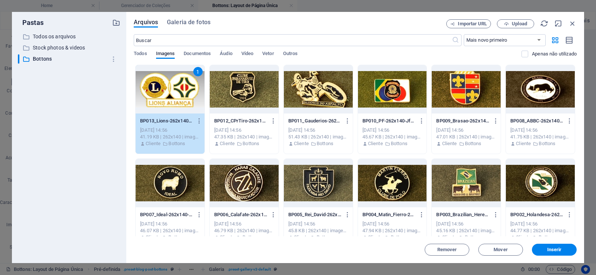
click at [232, 95] on div at bounding box center [244, 89] width 69 height 48
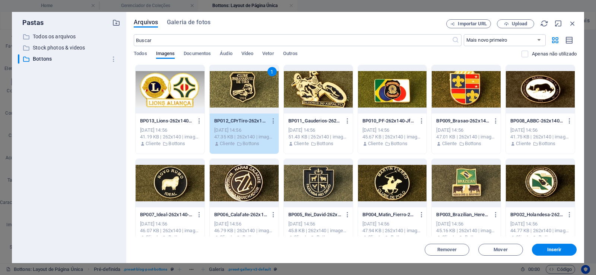
click at [181, 91] on div at bounding box center [169, 89] width 69 height 48
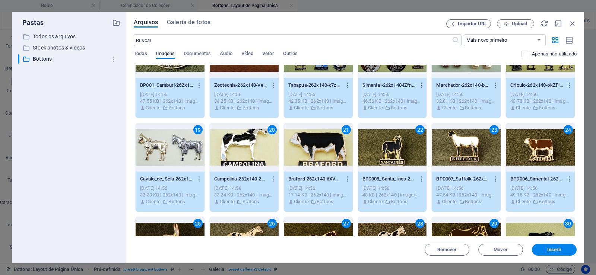
scroll to position [387, 0]
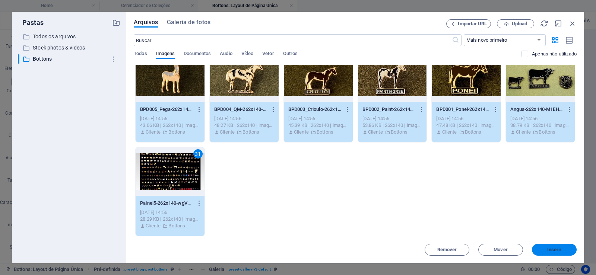
click at [550, 254] on button "Inserir" at bounding box center [554, 250] width 45 height 12
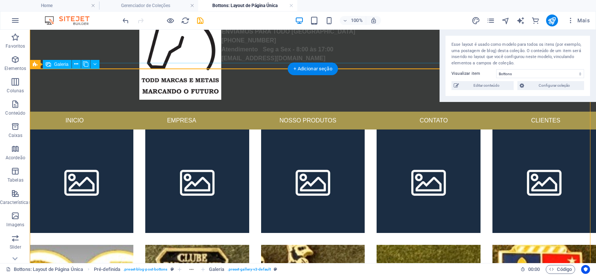
scroll to position [223, 0]
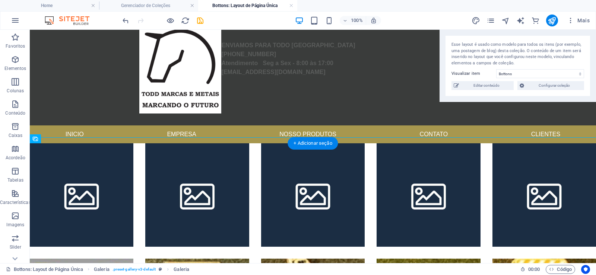
drag, startPoint x: 153, startPoint y: 216, endPoint x: 163, endPoint y: 54, distance: 162.3
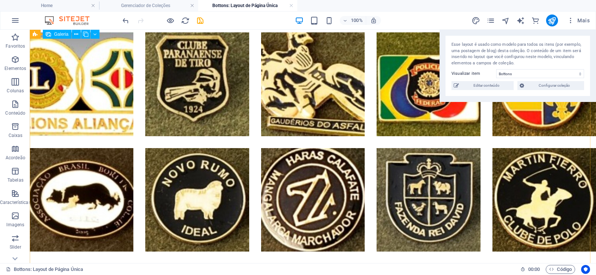
scroll to position [364, 0]
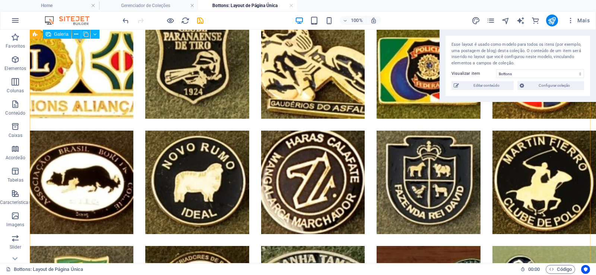
select select "4"
select select "px"
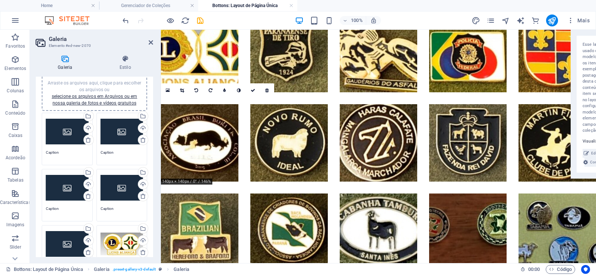
scroll to position [0, 0]
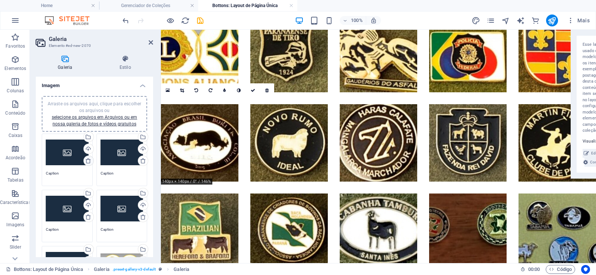
click at [88, 159] on icon at bounding box center [88, 161] width 6 height 6
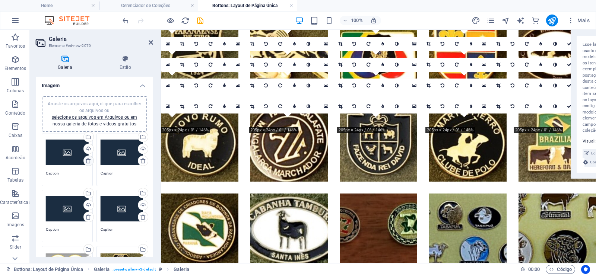
click at [86, 161] on icon at bounding box center [88, 161] width 6 height 6
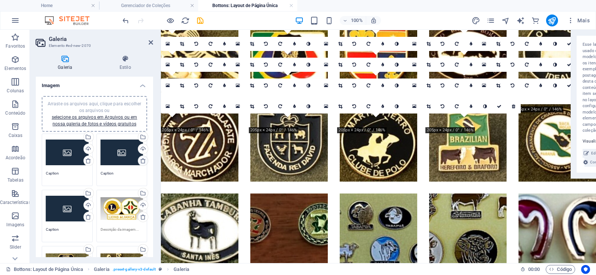
click at [140, 160] on icon at bounding box center [143, 161] width 6 height 6
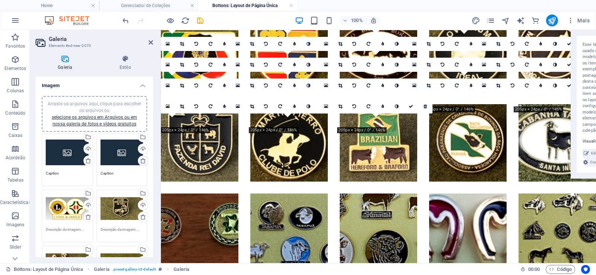
click at [141, 159] on icon at bounding box center [143, 161] width 6 height 6
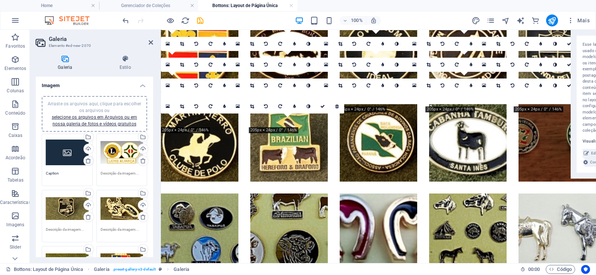
click at [85, 160] on icon at bounding box center [88, 161] width 6 height 6
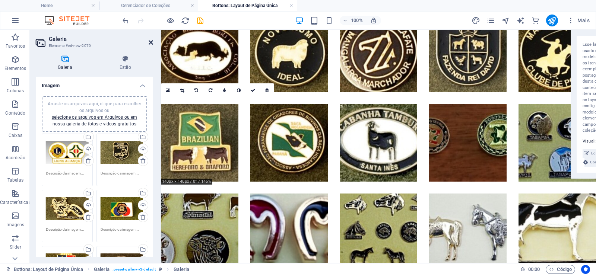
drag, startPoint x: 149, startPoint y: 40, endPoint x: 242, endPoint y: 80, distance: 100.9
click at [149, 40] on icon at bounding box center [151, 42] width 4 height 6
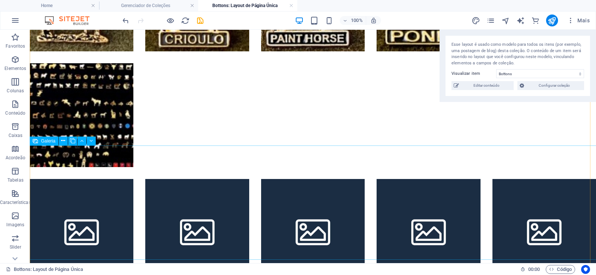
scroll to position [938, 0]
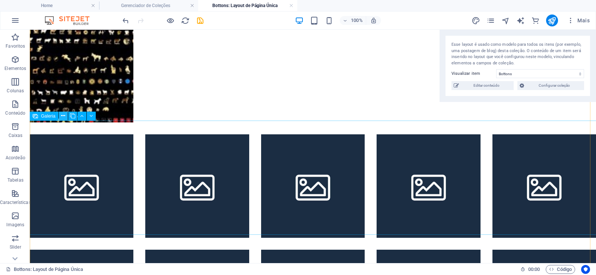
click at [61, 115] on icon at bounding box center [63, 116] width 4 height 8
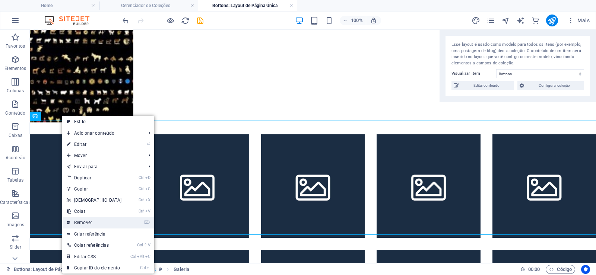
click at [94, 219] on link "⌦ Remover" at bounding box center [94, 222] width 64 height 11
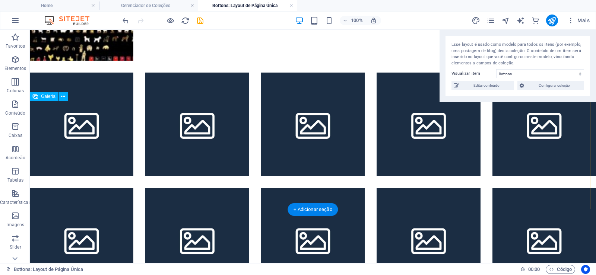
scroll to position [1072, 0]
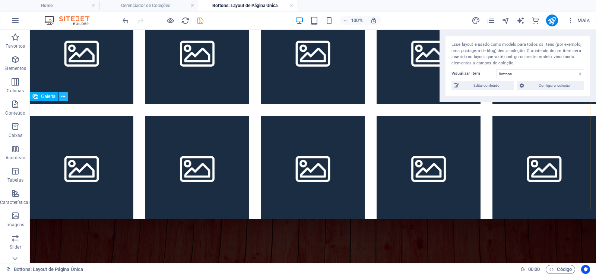
click at [63, 98] on icon at bounding box center [63, 97] width 4 height 8
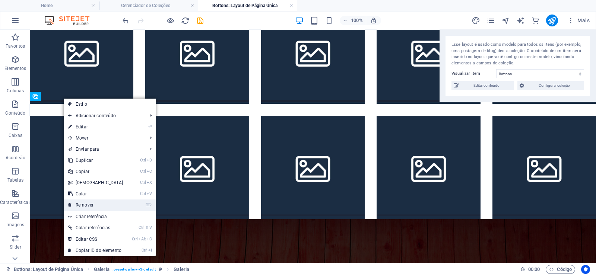
click at [80, 204] on link "⌦ Remover" at bounding box center [96, 205] width 64 height 11
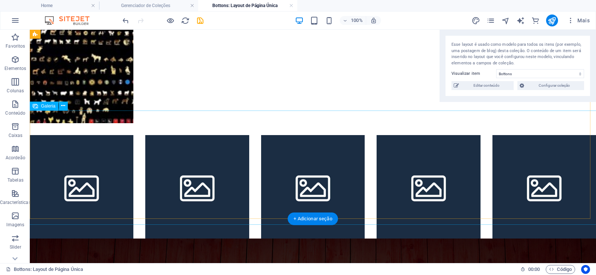
scroll to position [962, 0]
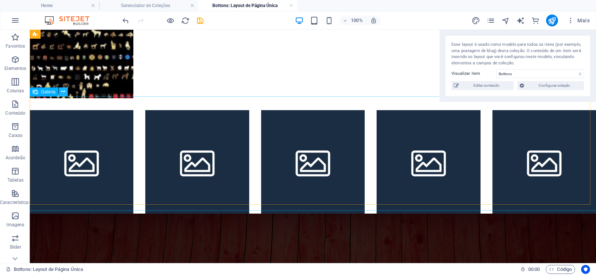
click at [64, 91] on icon at bounding box center [63, 92] width 4 height 8
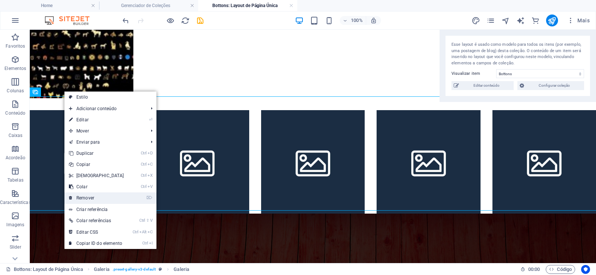
click at [87, 198] on link "⌦ Remover" at bounding box center [96, 197] width 64 height 11
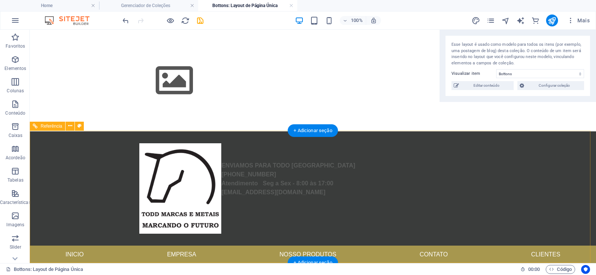
scroll to position [223, 0]
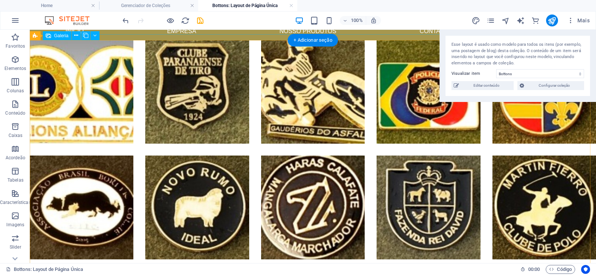
click at [104, 126] on li at bounding box center [81, 91] width 103 height 103
select select "4"
select select "px"
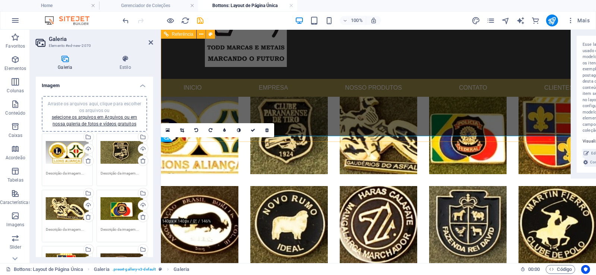
scroll to position [89, 0]
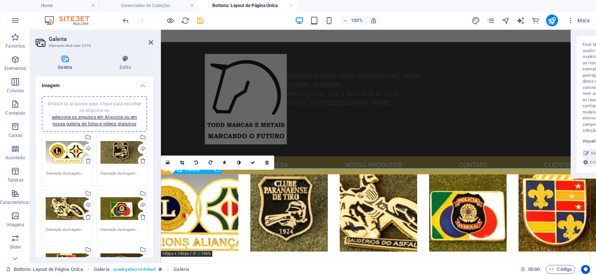
click at [220, 207] on li at bounding box center [199, 212] width 77 height 77
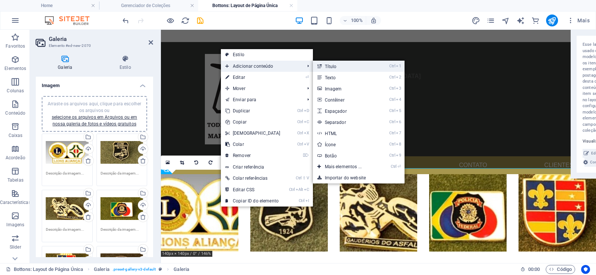
drag, startPoint x: 352, startPoint y: 66, endPoint x: 161, endPoint y: 92, distance: 192.7
click at [352, 66] on link "Ctrl 1 Título" at bounding box center [345, 66] width 64 height 11
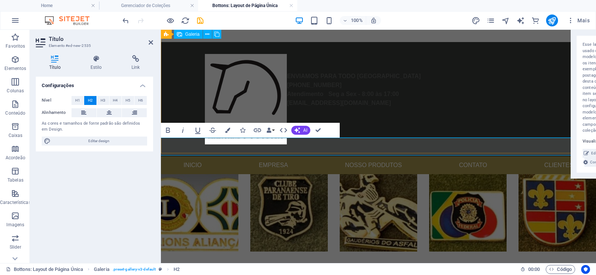
scroll to position [4, 0]
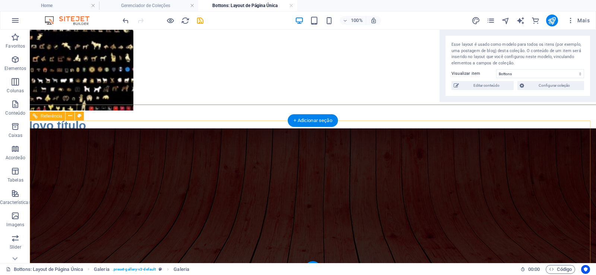
scroll to position [954, 0]
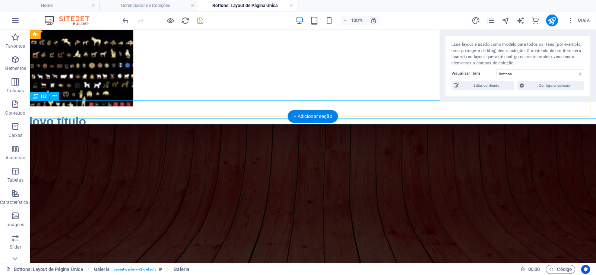
click at [157, 112] on div "Novo título" at bounding box center [313, 121] width 578 height 18
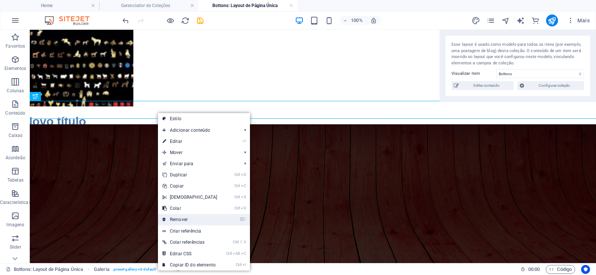
click at [191, 223] on link "⌦ Remover" at bounding box center [190, 219] width 64 height 11
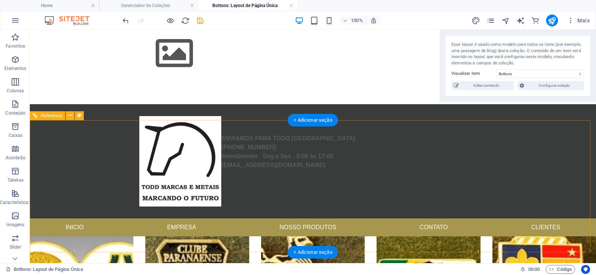
scroll to position [0, 0]
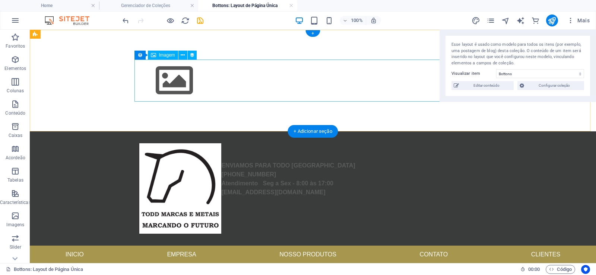
click at [217, 99] on figure at bounding box center [312, 81] width 351 height 42
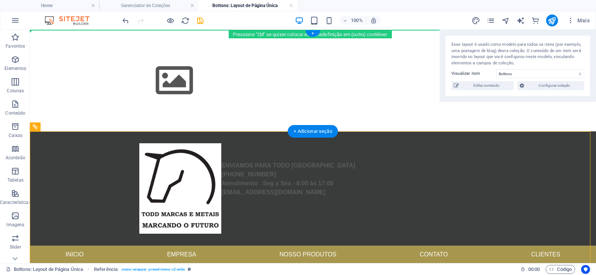
drag, startPoint x: 102, startPoint y: 210, endPoint x: 111, endPoint y: 72, distance: 138.4
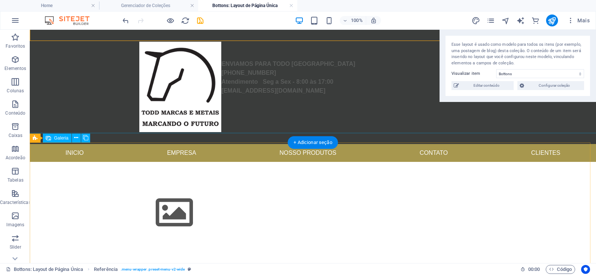
scroll to position [134, 0]
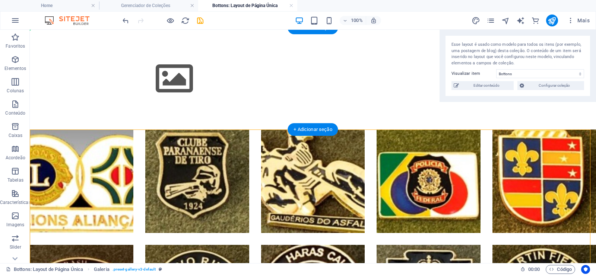
drag, startPoint x: 136, startPoint y: 204, endPoint x: 147, endPoint y: 75, distance: 129.3
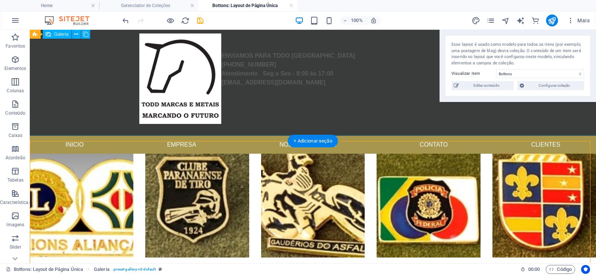
scroll to position [0, 0]
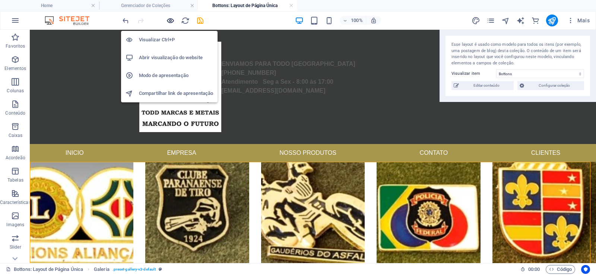
click at [168, 21] on icon "button" at bounding box center [170, 20] width 9 height 9
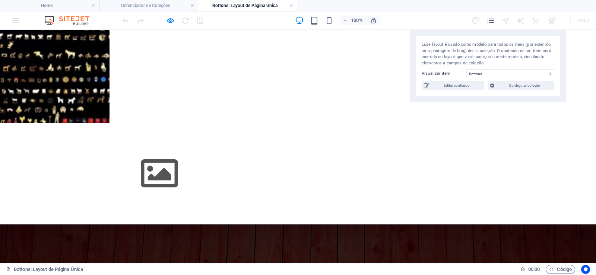
scroll to position [845, 0]
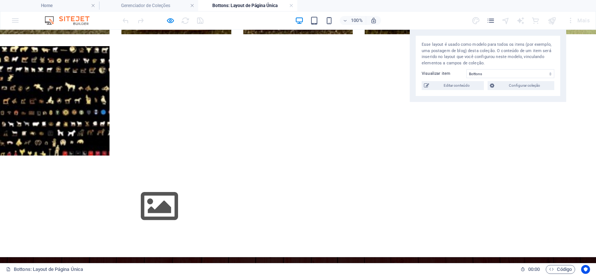
click at [211, 199] on figure at bounding box center [297, 206] width 351 height 42
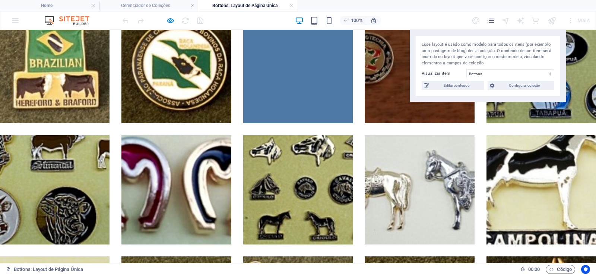
scroll to position [309, 0]
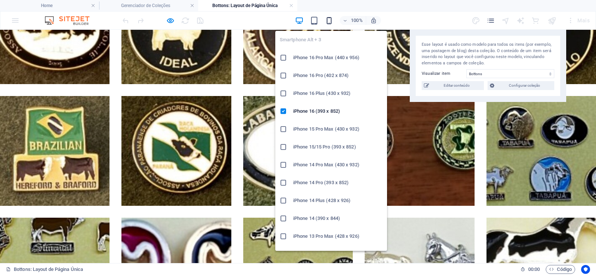
click at [328, 22] on icon "button" at bounding box center [329, 20] width 9 height 9
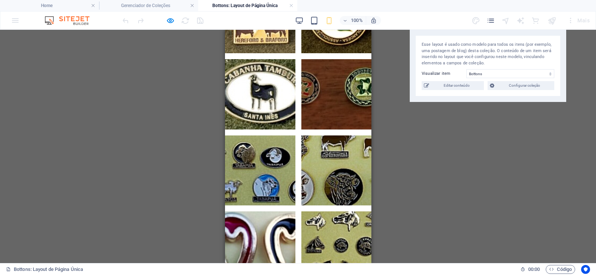
scroll to position [536, 0]
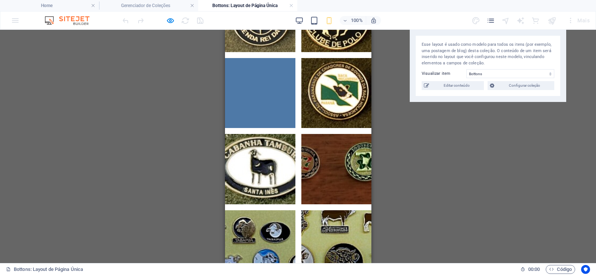
click at [241, 89] on link at bounding box center [259, 93] width 70 height 70
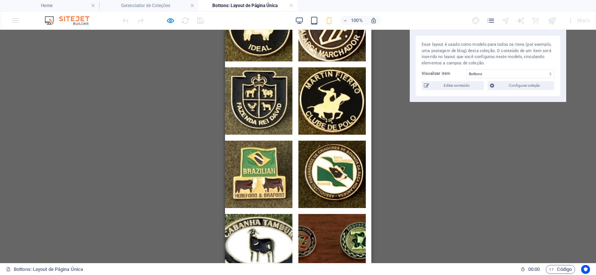
click at [134, 157] on div "Referência Pré-definida Referência Item de coleção Espaço reservado Item de col…" at bounding box center [298, 146] width 596 height 233
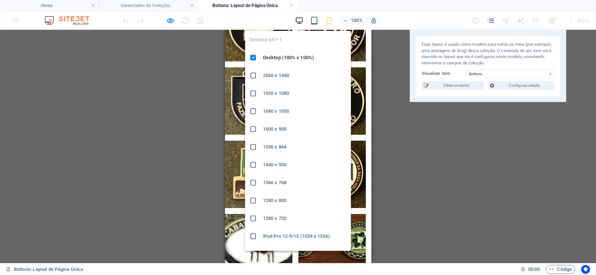
click at [299, 21] on icon "button" at bounding box center [299, 20] width 9 height 9
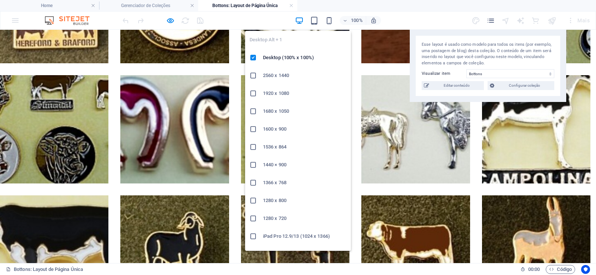
scroll to position [532, 0]
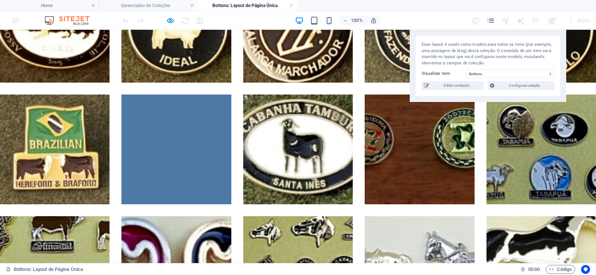
click at [196, 168] on link at bounding box center [175, 149] width 109 height 109
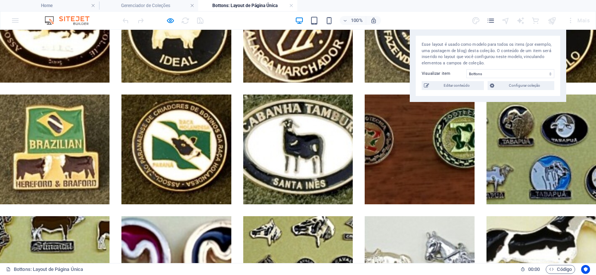
click at [453, 153] on link at bounding box center [418, 149] width 109 height 109
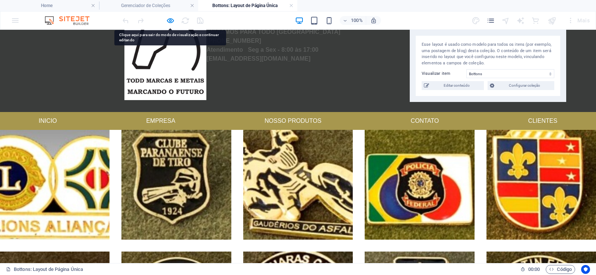
scroll to position [0, 0]
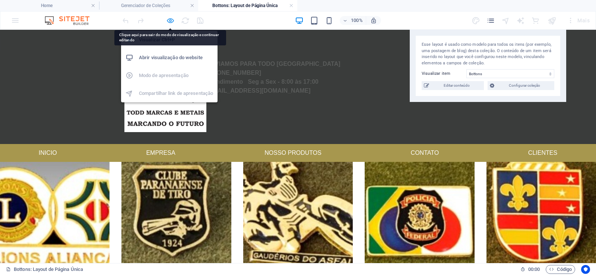
click at [173, 17] on icon "button" at bounding box center [170, 20] width 9 height 9
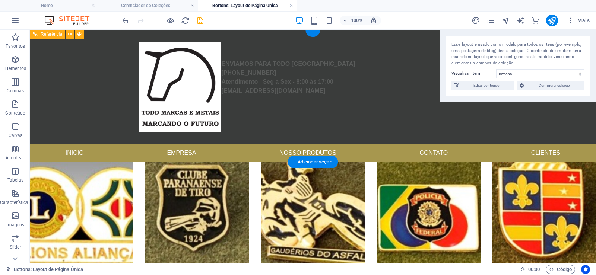
click at [69, 154] on nav "Inicio Empresa Nosso produtos Contato Clientes" at bounding box center [313, 153] width 566 height 18
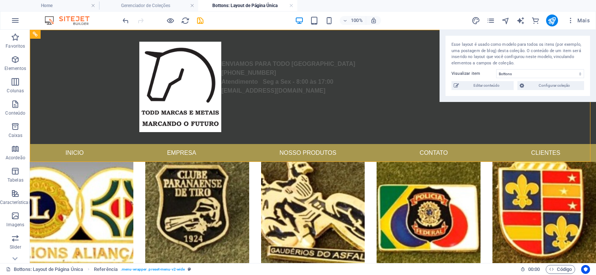
click at [171, 15] on div "100% Mais" at bounding box center [297, 21] width 595 height 18
click at [170, 17] on icon "button" at bounding box center [170, 20] width 9 height 9
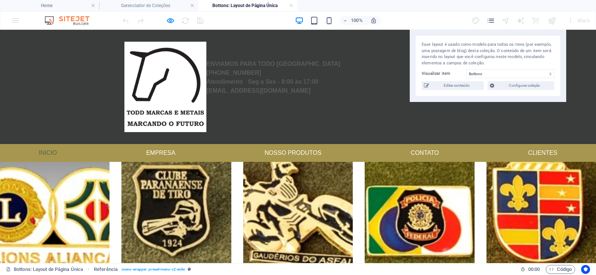
click at [47, 150] on link "Inicio" at bounding box center [48, 153] width 30 height 18
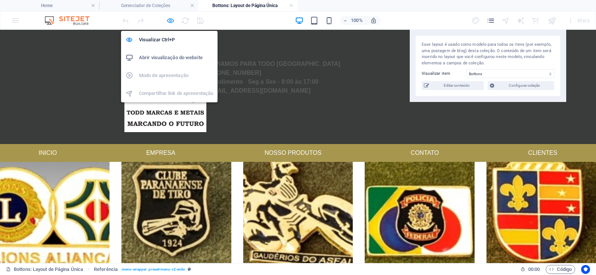
click at [169, 18] on icon "button" at bounding box center [170, 20] width 9 height 9
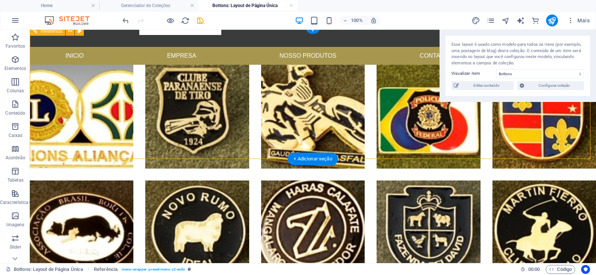
scroll to position [134, 0]
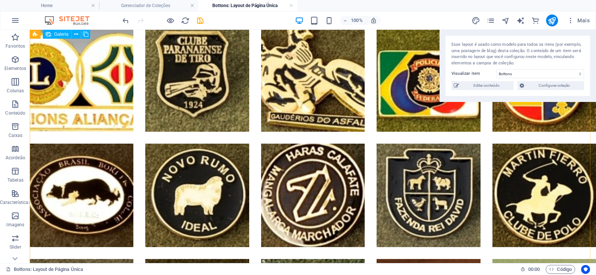
click at [65, 36] on span "Galeria" at bounding box center [61, 34] width 15 height 4
click at [75, 32] on icon at bounding box center [76, 35] width 4 height 8
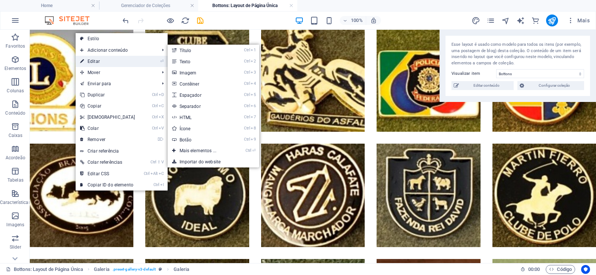
click at [114, 60] on link "⏎ Editar" at bounding box center [108, 61] width 64 height 11
select select "4"
select select "px"
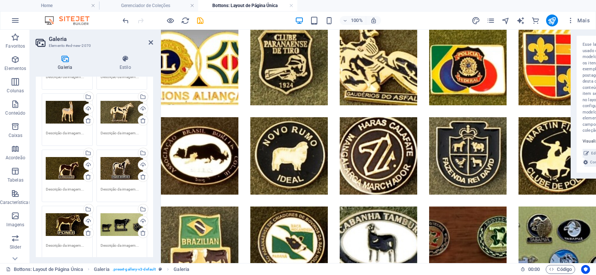
scroll to position [901, 0]
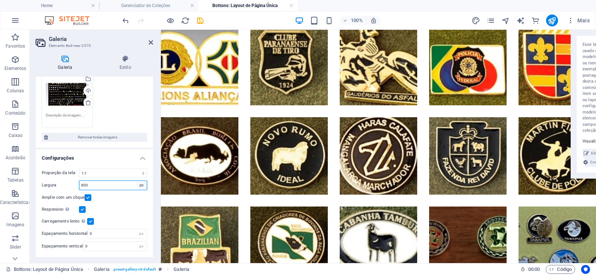
click at [138, 184] on select "px %" at bounding box center [141, 185] width 10 height 9
select select "0"
drag, startPoint x: 137, startPoint y: 172, endPoint x: 7, endPoint y: 138, distance: 133.5
click at [79, 169] on select "Sem proporção fixa 16:9 16:10 4:3 1:1 1:2 2:1" at bounding box center [113, 173] width 68 height 9
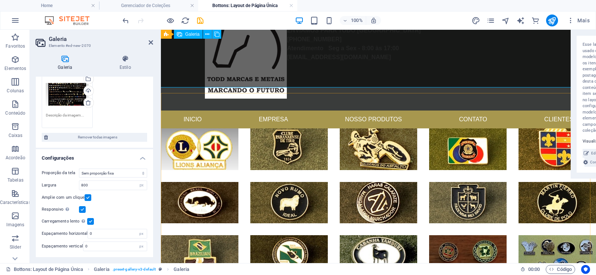
scroll to position [0, 0]
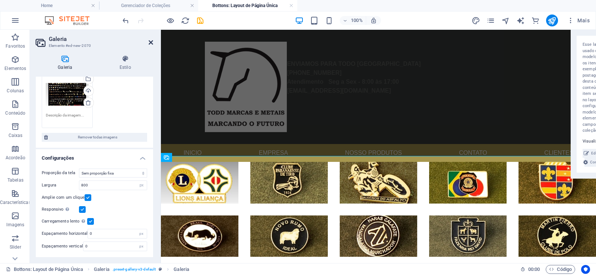
click at [151, 41] on icon at bounding box center [151, 42] width 4 height 6
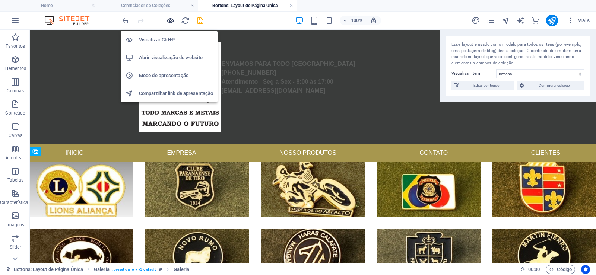
click at [167, 21] on icon "button" at bounding box center [170, 20] width 9 height 9
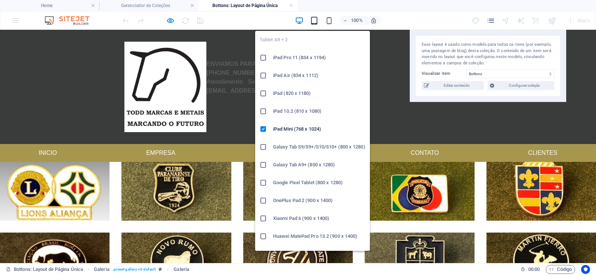
click at [315, 20] on icon "button" at bounding box center [314, 20] width 9 height 9
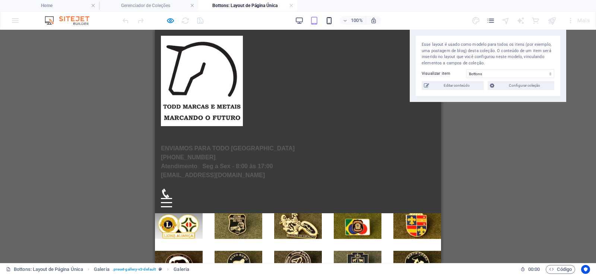
click at [325, 25] on icon "button" at bounding box center [329, 20] width 9 height 9
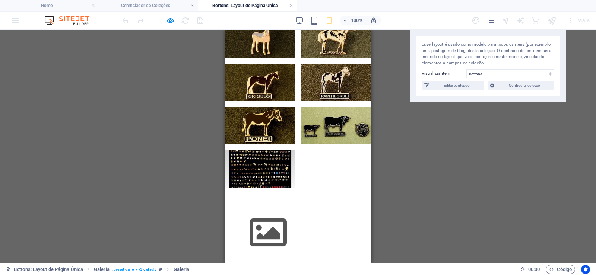
scroll to position [849, 0]
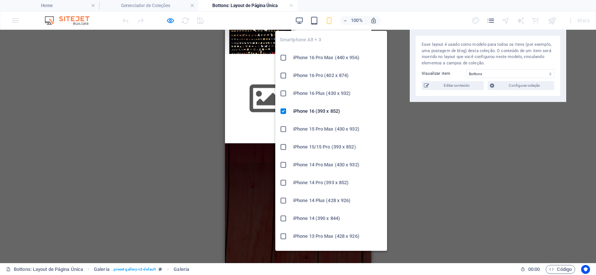
click at [331, 19] on icon "button" at bounding box center [329, 20] width 9 height 9
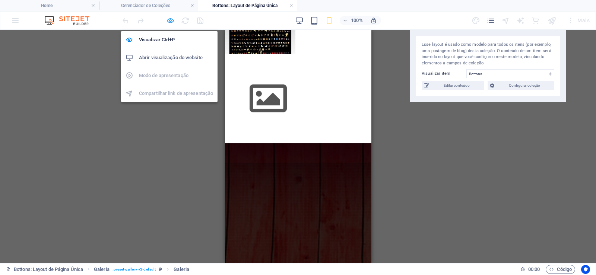
click at [169, 21] on icon "button" at bounding box center [170, 20] width 9 height 9
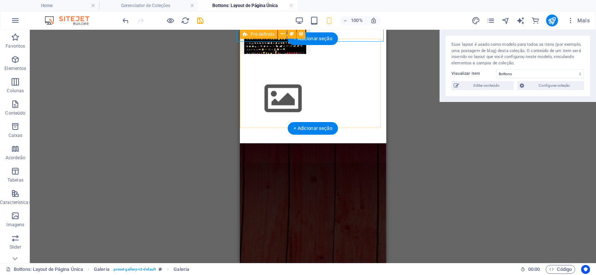
click at [353, 117] on div at bounding box center [312, 99] width 146 height 90
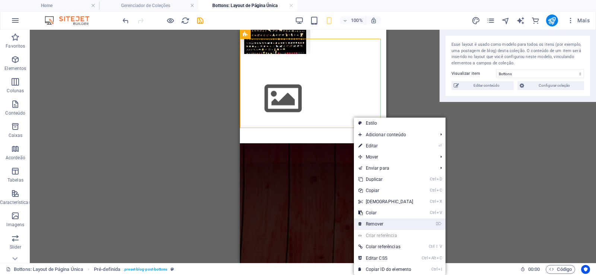
click at [388, 222] on link "⌦ Remover" at bounding box center [386, 224] width 64 height 11
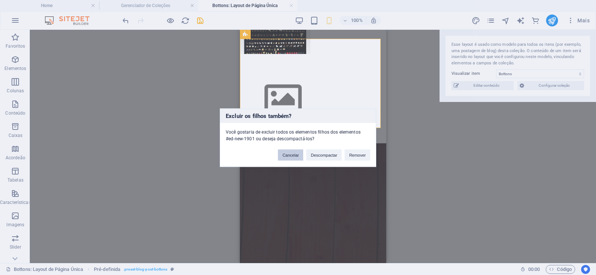
click at [292, 154] on button "Cancelar" at bounding box center [290, 154] width 25 height 11
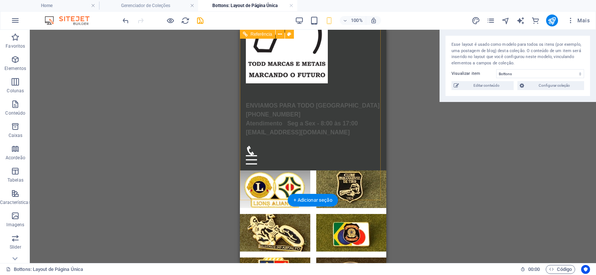
scroll to position [0, 0]
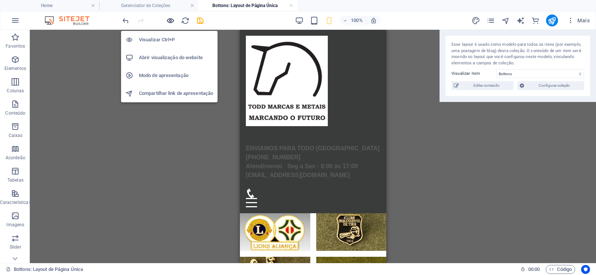
click at [172, 22] on icon "button" at bounding box center [170, 20] width 9 height 9
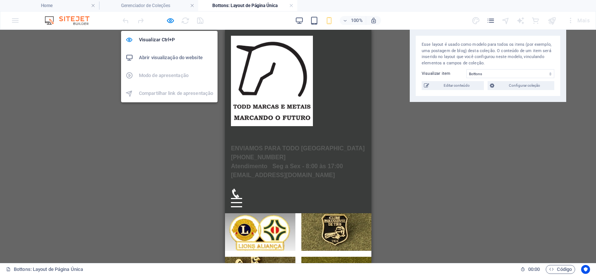
drag, startPoint x: 171, startPoint y: 20, endPoint x: 174, endPoint y: 29, distance: 9.8
click at [172, 20] on icon "button" at bounding box center [170, 20] width 9 height 9
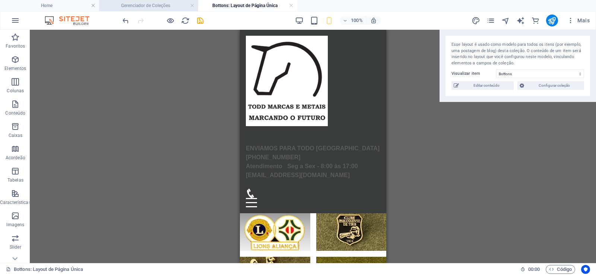
click at [126, 7] on h4 "Gerenciador de Coleções" at bounding box center [148, 5] width 99 height 8
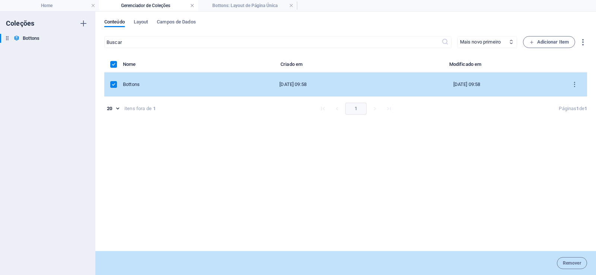
click at [192, 9] on link at bounding box center [192, 5] width 4 height 7
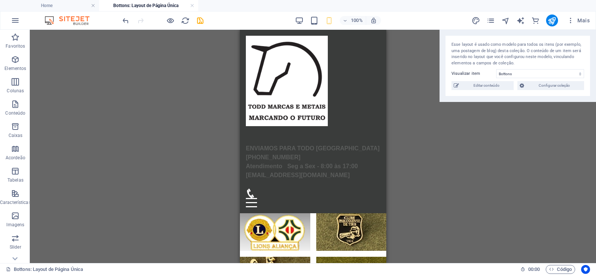
click at [238, 161] on div "Arraste aqui para substituir o conteúdo existente. Pressione “Ctrl” se quiser c…" at bounding box center [313, 146] width 566 height 233
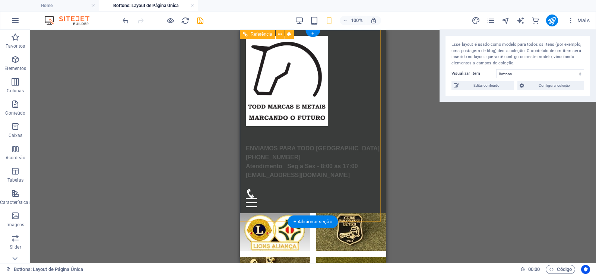
click at [371, 207] on div "Menu" at bounding box center [312, 202] width 134 height 9
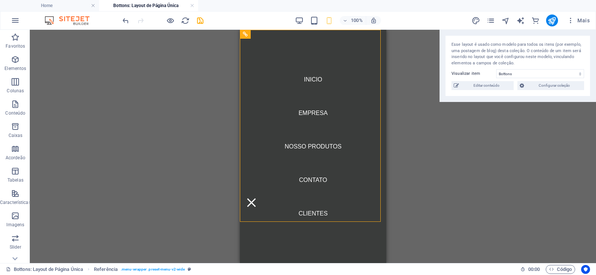
click at [125, 141] on div "Arraste aqui para substituir o conteúdo existente. Pressione “Ctrl” se quiser c…" at bounding box center [313, 146] width 566 height 233
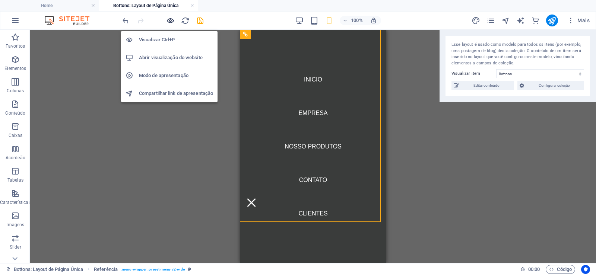
click at [169, 19] on icon "button" at bounding box center [170, 20] width 9 height 9
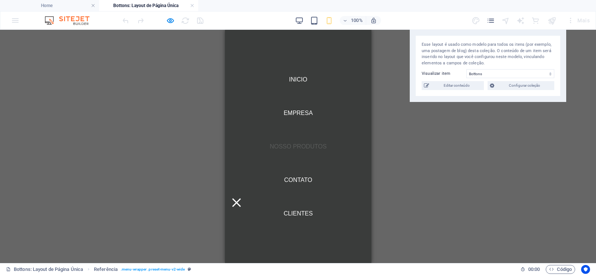
click at [289, 138] on link "Nosso produtos" at bounding box center [297, 147] width 69 height 18
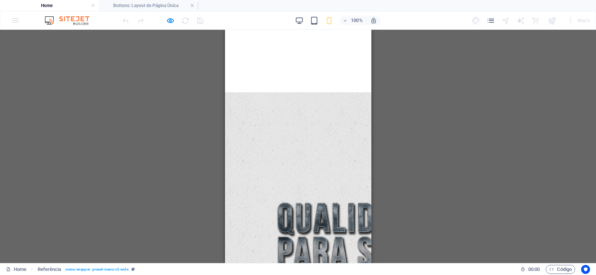
scroll to position [491, 0]
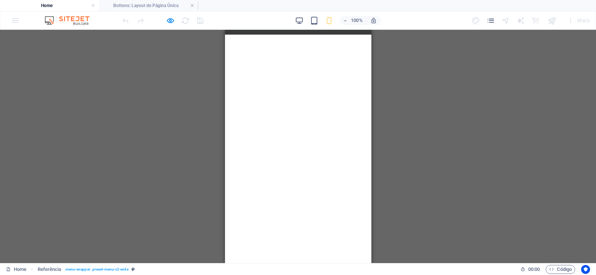
scroll to position [0, 0]
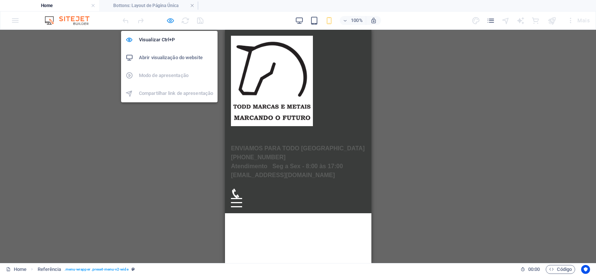
click at [172, 22] on icon "button" at bounding box center [170, 20] width 9 height 9
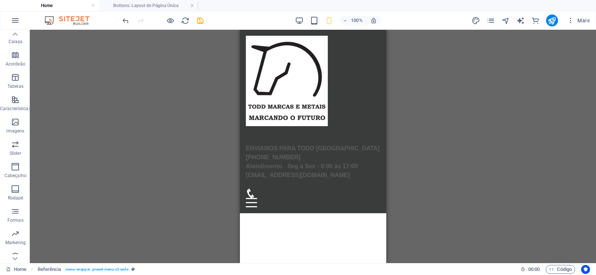
click at [60, 3] on h4 "Home" at bounding box center [49, 5] width 99 height 8
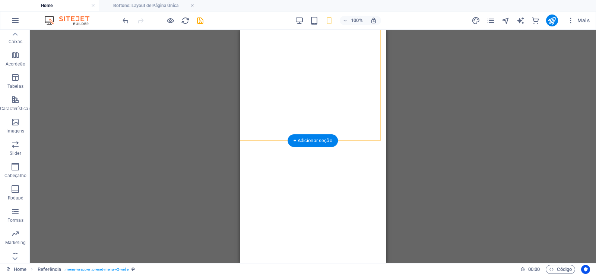
scroll to position [581, 0]
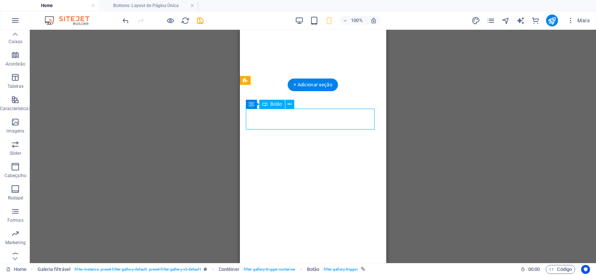
select select
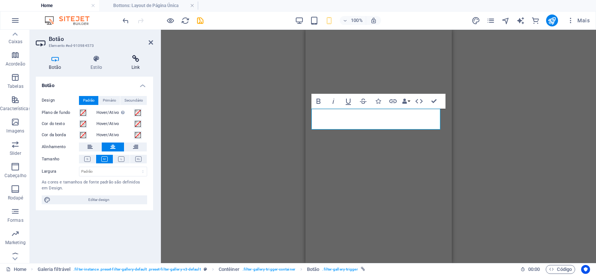
click at [138, 63] on h4 "Link" at bounding box center [135, 63] width 35 height 16
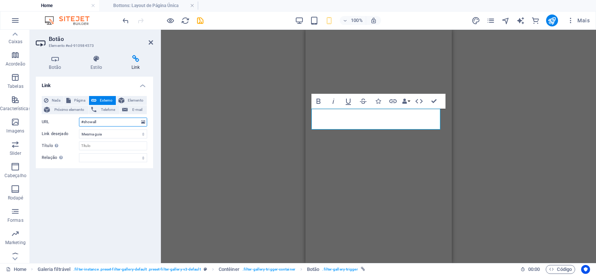
click at [117, 123] on input "#showall" at bounding box center [113, 122] width 68 height 9
type input "#Botons-Item"
click at [105, 200] on div "Link Nada Página Externo Elemento Próximo elemento Telefone E-mail Página Home …" at bounding box center [94, 167] width 117 height 181
click at [147, 42] on h2 "Botão" at bounding box center [101, 39] width 104 height 7
click at [150, 41] on icon at bounding box center [151, 42] width 4 height 6
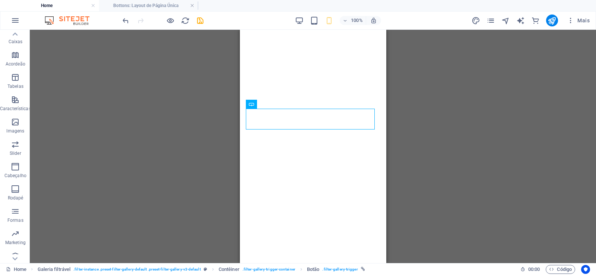
click at [186, 138] on div "H2 Pré-definida Pré-definida Contêiner Barra do Menu Logotipo Barra do Menu Sli…" at bounding box center [313, 146] width 566 height 233
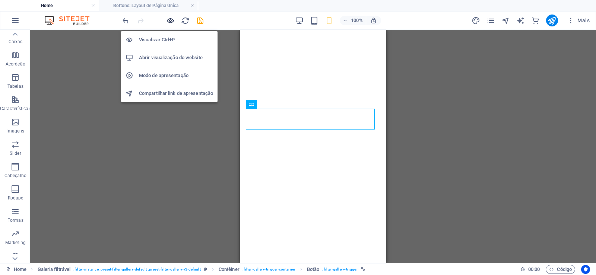
click at [168, 20] on icon "button" at bounding box center [170, 20] width 9 height 9
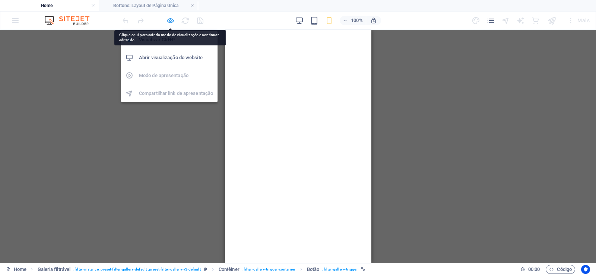
click at [171, 23] on icon "button" at bounding box center [170, 20] width 9 height 9
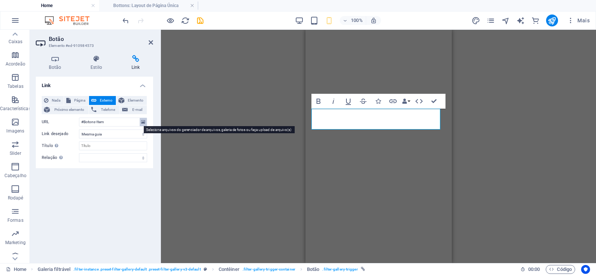
click at [141, 121] on icon at bounding box center [143, 122] width 4 height 8
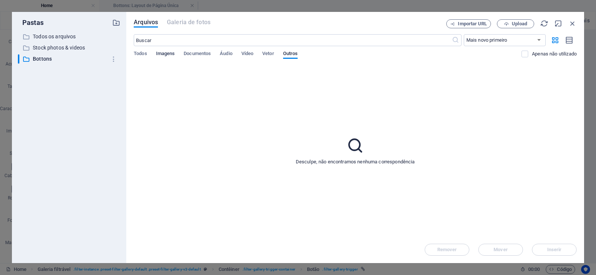
click at [161, 52] on span "Imagens" at bounding box center [165, 54] width 19 height 10
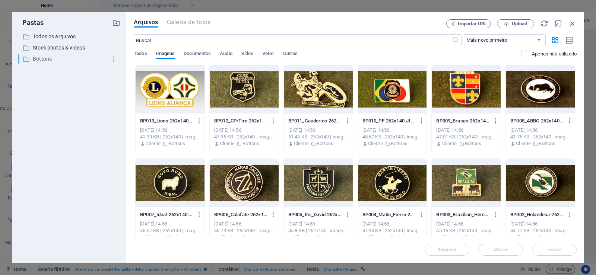
click at [46, 60] on p "Bottons" at bounding box center [70, 59] width 74 height 9
click at [574, 23] on icon "button" at bounding box center [572, 23] width 8 height 8
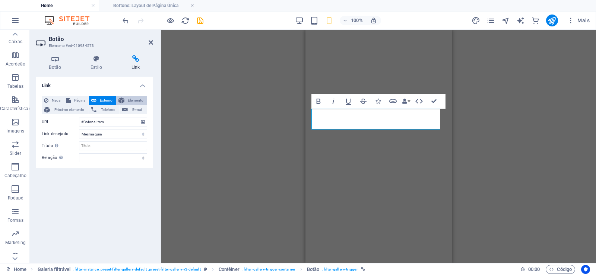
click at [133, 96] on span "Elemento" at bounding box center [136, 100] width 18 height 9
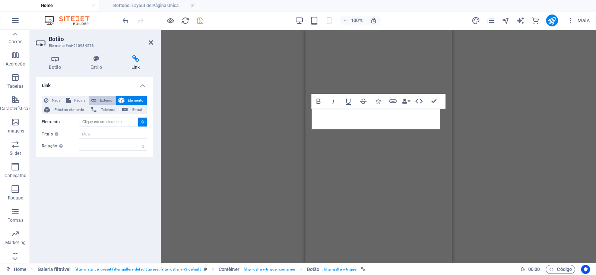
click at [101, 101] on span "Externo" at bounding box center [106, 100] width 15 height 9
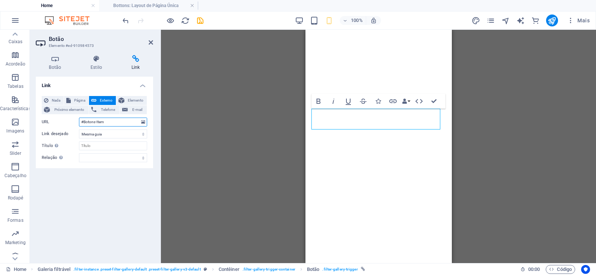
select select "blank"
click at [76, 97] on span "Página" at bounding box center [79, 100] width 13 height 9
select select
click at [143, 121] on select "Home Legal Notice Privacy Nova página" at bounding box center [113, 122] width 68 height 9
click at [137, 133] on select "Nova guia Mesma guia Sobreposição" at bounding box center [113, 134] width 68 height 9
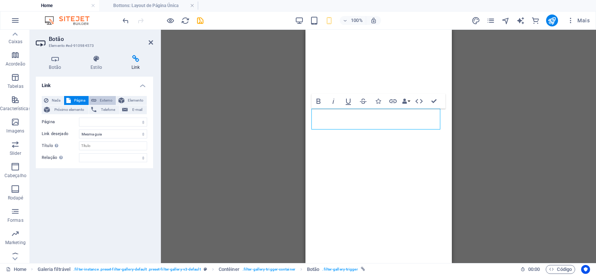
click at [101, 98] on span "Externo" at bounding box center [106, 100] width 15 height 9
select select "blank"
click at [76, 108] on span "Próximo elemento" at bounding box center [69, 109] width 34 height 9
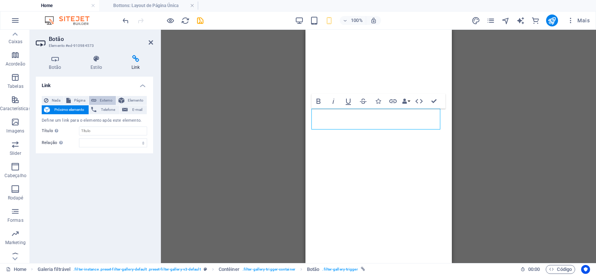
click at [102, 101] on span "Externo" at bounding box center [106, 100] width 15 height 9
select select "blank"
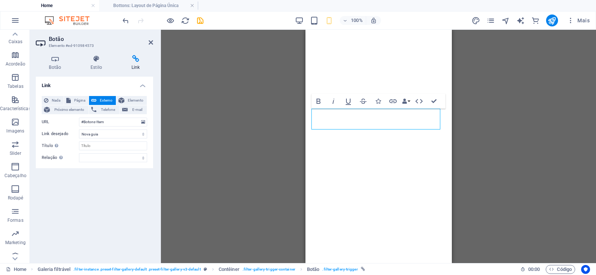
click at [174, 136] on div "H2 Pré-definida Pré-definida Contêiner Barra do Menu Logotipo Barra do Menu Sli…" at bounding box center [378, 146] width 435 height 233
click at [150, 44] on icon at bounding box center [151, 42] width 4 height 6
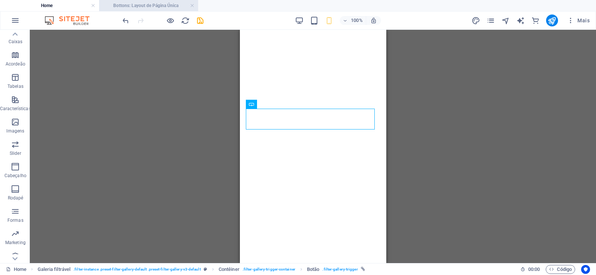
click at [138, 4] on h4 "Bottons: Layout de Página Única" at bounding box center [148, 5] width 99 height 8
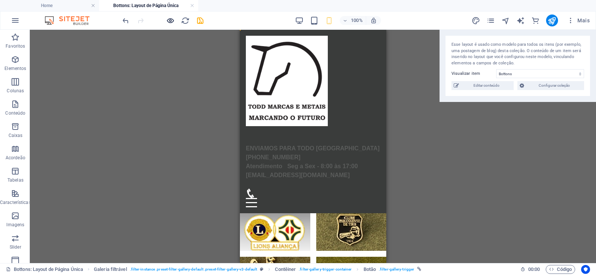
scroll to position [0, 0]
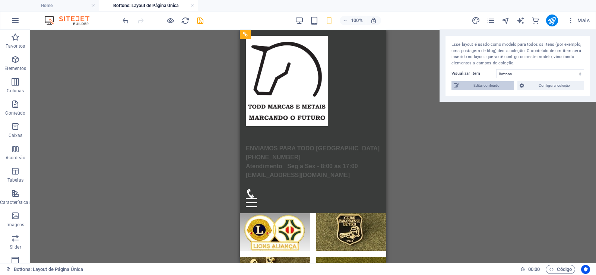
click at [475, 82] on span "Editar conteúdo" at bounding box center [486, 85] width 50 height 9
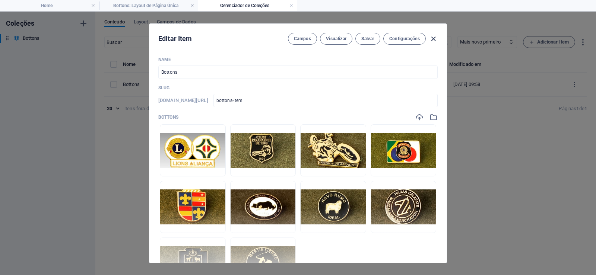
click at [432, 38] on icon "button" at bounding box center [433, 39] width 9 height 9
type input "bottons-item"
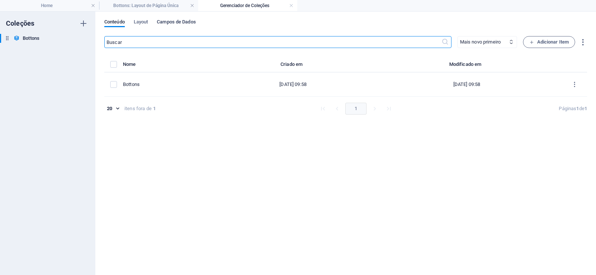
click at [184, 21] on span "Campos de Dados" at bounding box center [176, 22] width 39 height 10
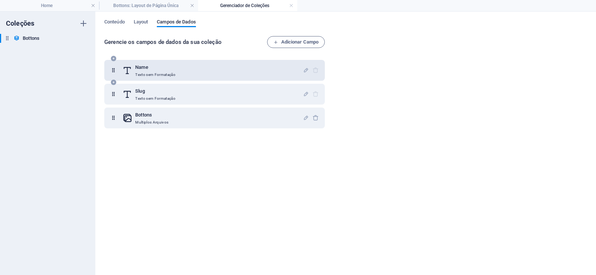
click at [252, 74] on div "Name Texto sem Formatação" at bounding box center [212, 70] width 180 height 15
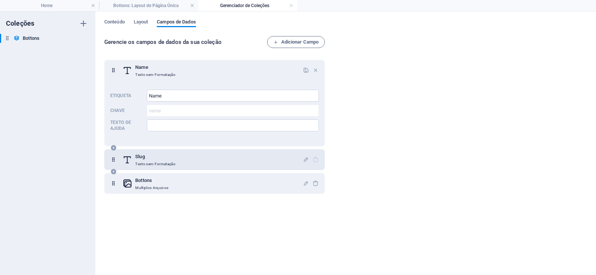
click at [213, 160] on div "Slug Texto sem Formatação" at bounding box center [212, 159] width 180 height 15
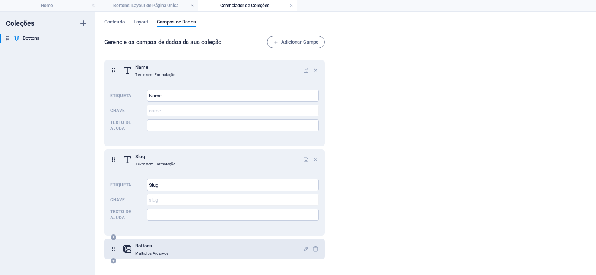
click at [206, 250] on div "Bottons Multiplos Arquivos" at bounding box center [212, 249] width 180 height 15
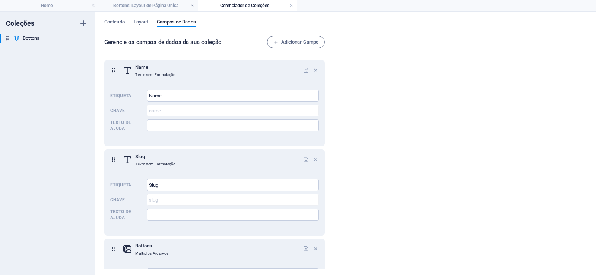
click at [144, 19] on div "Conteúdo Layout Campos de Dados Gerencie os campos de dados da sua coleção Adic…" at bounding box center [345, 144] width 500 height 264
click at [143, 19] on div "Conteúdo Layout Campos de Dados Gerencie os campos de dados da sua coleção Adic…" at bounding box center [345, 144] width 500 height 264
click at [143, 24] on span "Layout" at bounding box center [141, 22] width 15 height 10
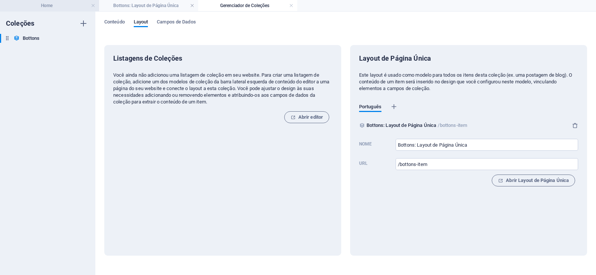
click at [57, 9] on h4 "Home" at bounding box center [49, 5] width 99 height 8
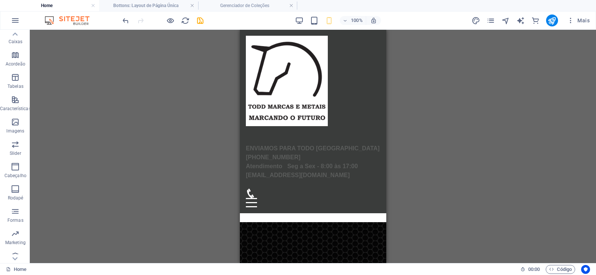
scroll to position [581, 0]
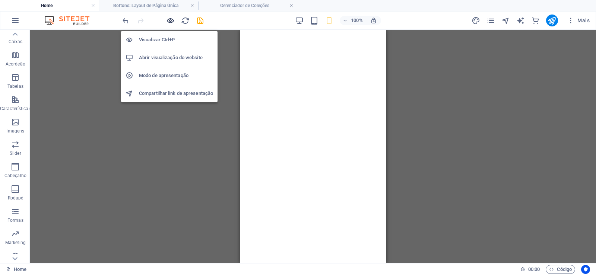
click at [169, 22] on icon "button" at bounding box center [170, 20] width 9 height 9
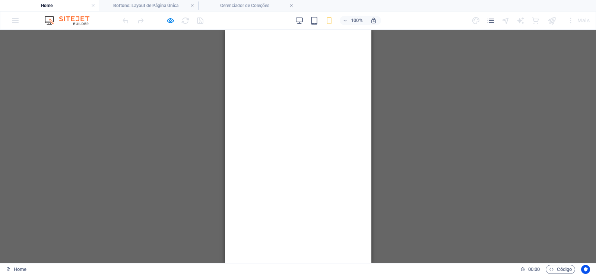
click at [201, 23] on div at bounding box center [162, 21] width 83 height 12
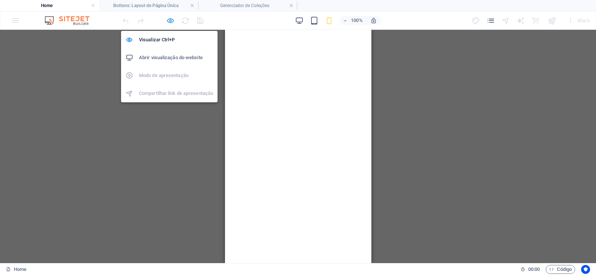
click at [169, 22] on icon "button" at bounding box center [170, 20] width 9 height 9
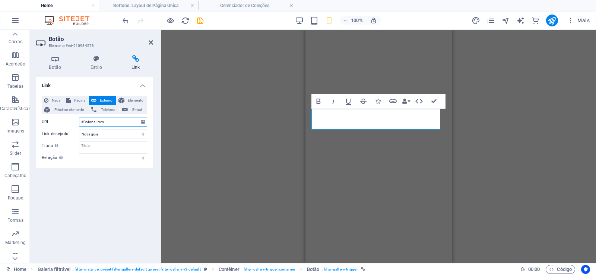
drag, startPoint x: 85, startPoint y: 120, endPoint x: 82, endPoint y: 128, distance: 8.4
click at [84, 122] on input "#Botons-Item" at bounding box center [113, 122] width 68 height 9
click at [87, 120] on input "/Botons-Item" at bounding box center [113, 122] width 68 height 9
type input "/Bottons-Item"
click at [128, 189] on div "Link Nada Página Externo Elemento Próximo elemento Telefone E-mail Página Home …" at bounding box center [94, 167] width 117 height 181
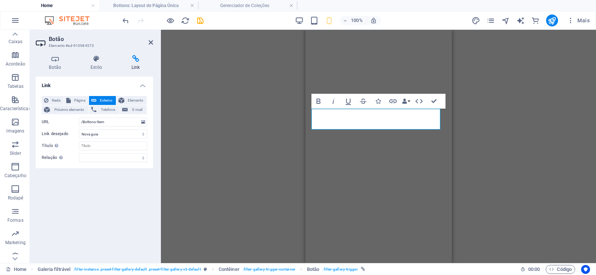
click at [133, 193] on div "Link Nada Página Externo Elemento Próximo elemento Telefone E-mail Página Home …" at bounding box center [94, 167] width 117 height 181
click at [150, 41] on icon at bounding box center [151, 42] width 4 height 6
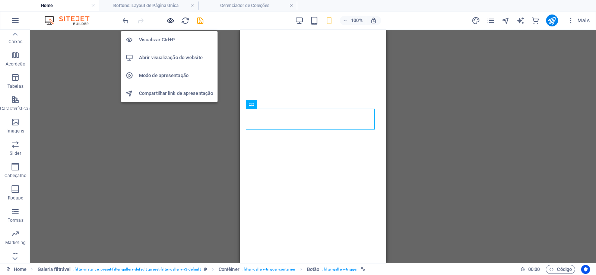
click at [168, 18] on icon "button" at bounding box center [170, 20] width 9 height 9
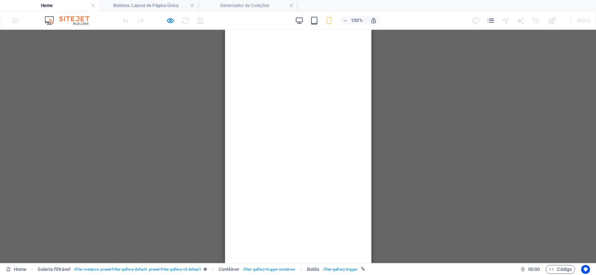
click at [154, 7] on h4 "Bottons: Layout de Página Única" at bounding box center [148, 5] width 99 height 8
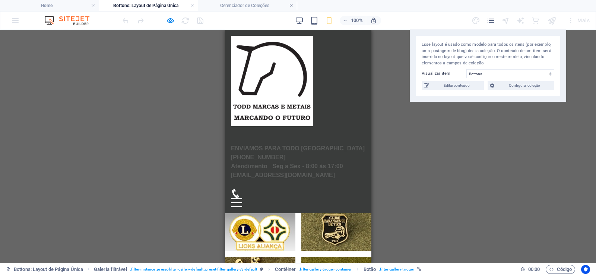
scroll to position [0, 0]
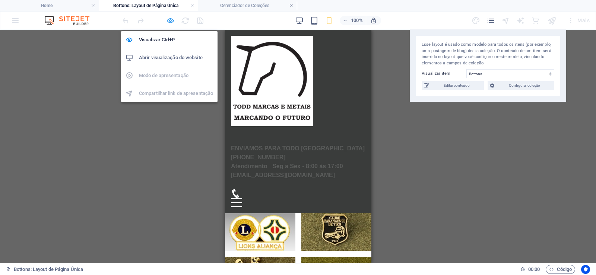
click at [174, 20] on icon "button" at bounding box center [170, 20] width 9 height 9
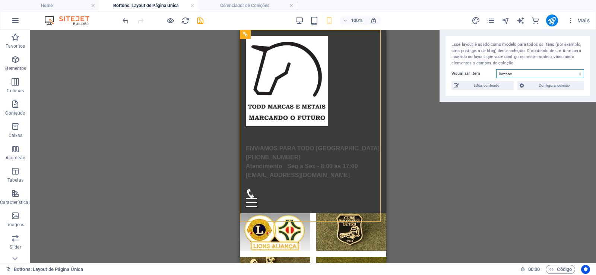
click at [553, 71] on select "Bottons" at bounding box center [540, 73] width 88 height 9
click at [235, 2] on h4 "Gerenciador de Coleções" at bounding box center [247, 5] width 99 height 8
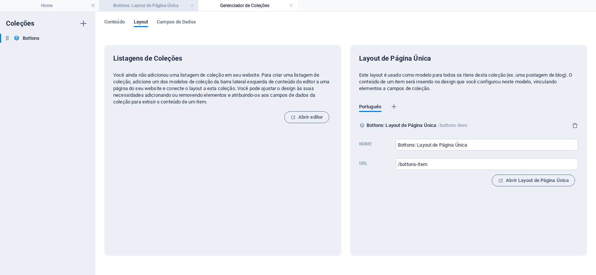
click at [163, 6] on h4 "Bottons: Layout de Página Única" at bounding box center [148, 5] width 99 height 8
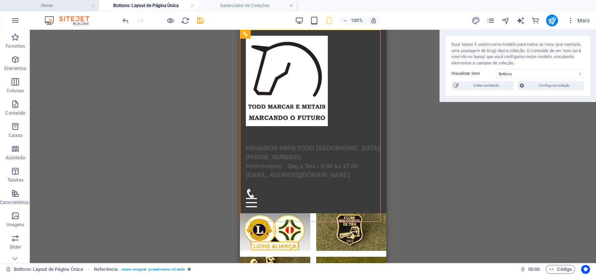
click at [71, 4] on h4 "Home" at bounding box center [49, 5] width 99 height 8
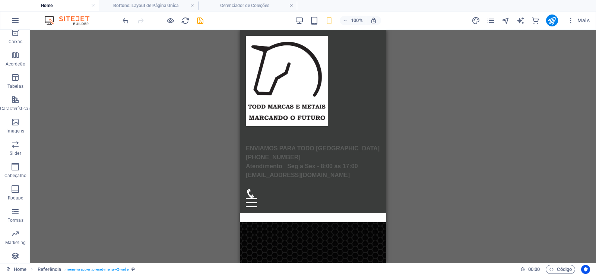
scroll to position [581, 0]
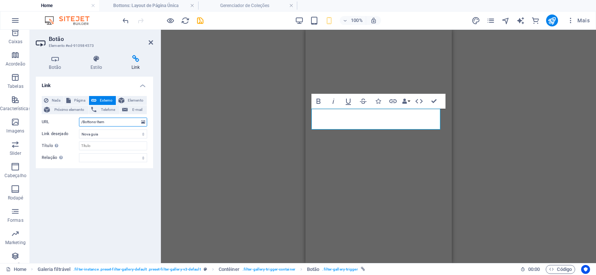
click at [113, 124] on input "/Bottons-Item" at bounding box center [113, 122] width 68 height 9
type input "/Bottons"
click at [137, 209] on div "Link Nada Página Externo Elemento Próximo elemento Telefone E-mail Página Home …" at bounding box center [94, 167] width 117 height 181
click at [153, 42] on icon at bounding box center [151, 42] width 4 height 6
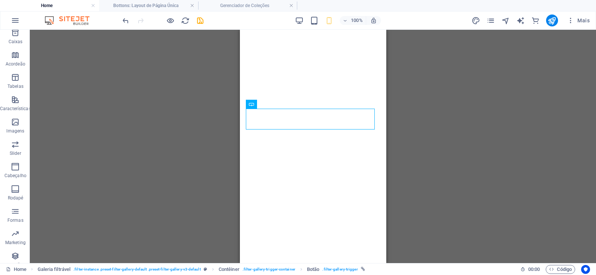
click at [156, 166] on div "H2 Pré-definida Pré-definida Contêiner Barra do Menu Logotipo Barra do Menu Sli…" at bounding box center [313, 146] width 566 height 233
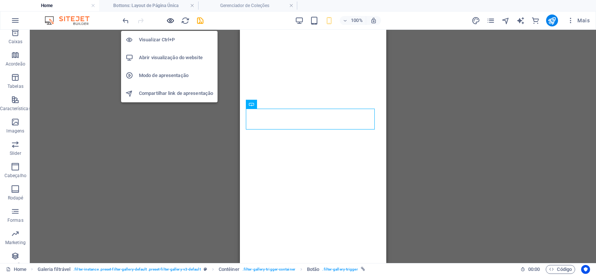
click at [171, 22] on icon "button" at bounding box center [170, 20] width 9 height 9
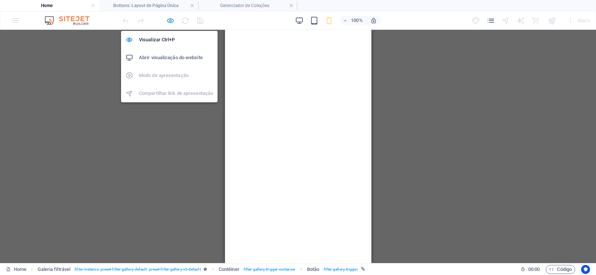
click at [170, 23] on icon "button" at bounding box center [170, 20] width 9 height 9
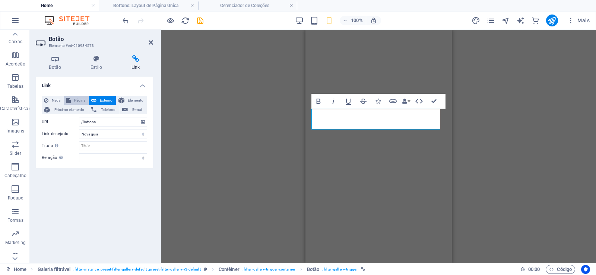
click at [76, 98] on span "Página" at bounding box center [79, 100] width 13 height 9
select select
select select "3"
click at [79, 118] on select "Home Legal Notice Privacy Nova página" at bounding box center [113, 122] width 68 height 9
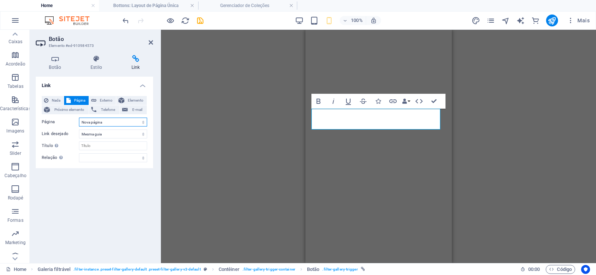
click at [141, 121] on select "Home Legal Notice Privacy Nova página" at bounding box center [113, 122] width 68 height 9
click at [104, 102] on span "Externo" at bounding box center [106, 100] width 15 height 9
click at [134, 98] on span "Elemento" at bounding box center [136, 100] width 18 height 9
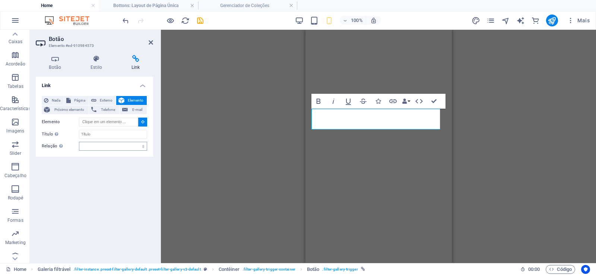
drag, startPoint x: 147, startPoint y: 147, endPoint x: 143, endPoint y: 147, distance: 4.1
click at [146, 147] on div "Nada Página Externo Elemento Próximo elemento Telefone E-mail Página Home Legal…" at bounding box center [94, 123] width 117 height 67
drag, startPoint x: 143, startPoint y: 147, endPoint x: 171, endPoint y: 140, distance: 29.3
click at [171, 140] on div "Botão Elemento #ed-910984573 Botão Estilo Link Botão Design Padrão Primário Sec…" at bounding box center [313, 146] width 566 height 233
click at [52, 99] on span "Nada" at bounding box center [56, 100] width 11 height 9
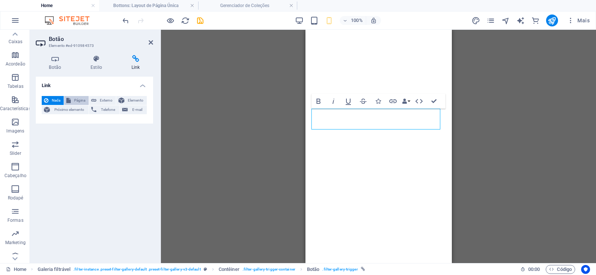
click at [86, 98] on span "Página" at bounding box center [79, 100] width 13 height 9
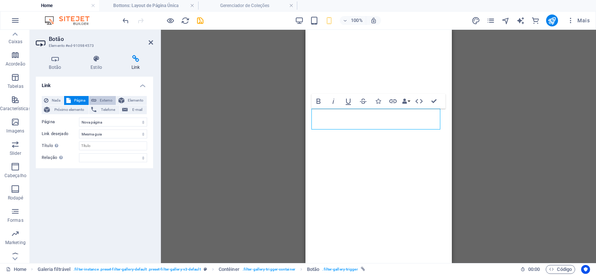
click at [95, 98] on icon at bounding box center [93, 100] width 5 height 9
select select "blank"
click at [107, 123] on input "/Bottons" at bounding box center [113, 122] width 68 height 9
click at [152, 41] on icon at bounding box center [151, 42] width 4 height 6
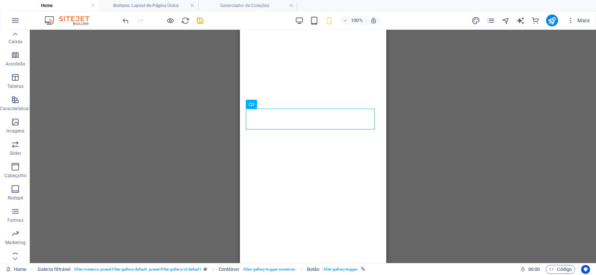
click at [179, 155] on div "H2 Pré-definida Pré-definida Contêiner Barra do Menu Logotipo Barra do Menu Sli…" at bounding box center [313, 146] width 566 height 233
click at [229, 4] on h4 "Gerenciador de Coleções" at bounding box center [247, 5] width 99 height 8
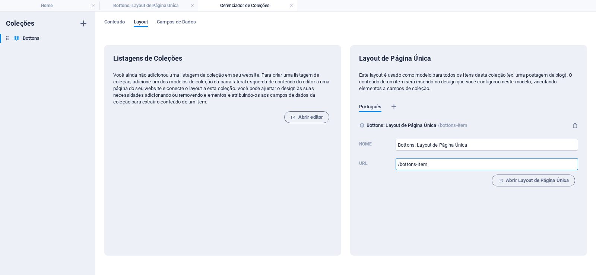
click at [420, 166] on input "/bottons-item" at bounding box center [486, 164] width 182 height 12
type input "/bottons-Item"
click at [428, 207] on div "Layout de Página Única Este layout é usado como modelo para todos os itens dest…" at bounding box center [468, 150] width 237 height 211
click at [291, 4] on link at bounding box center [291, 5] width 4 height 7
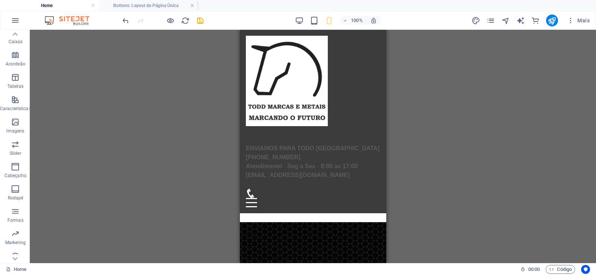
scroll to position [581, 0]
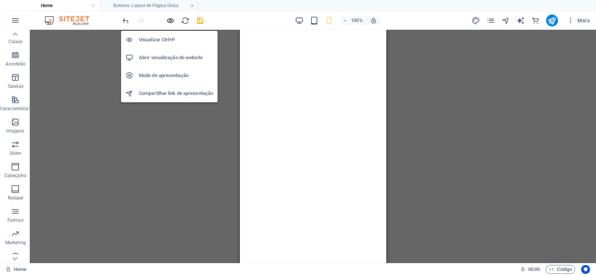
click at [171, 24] on icon "button" at bounding box center [170, 20] width 9 height 9
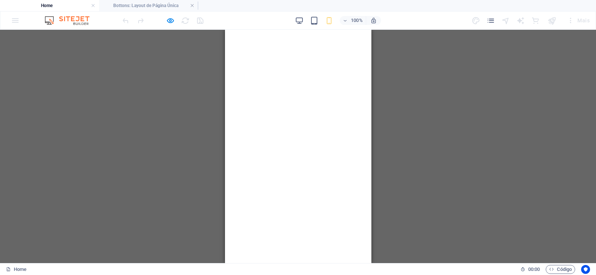
click at [68, 4] on h4 "Home" at bounding box center [49, 5] width 99 height 8
click at [163, 4] on h4 "Bottons: Layout de Página Única" at bounding box center [148, 5] width 99 height 8
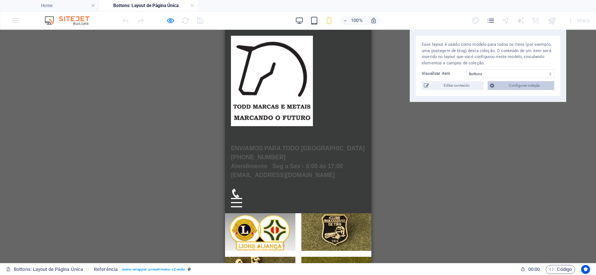
click at [505, 82] on span "Configurar coleção" at bounding box center [523, 85] width 55 height 9
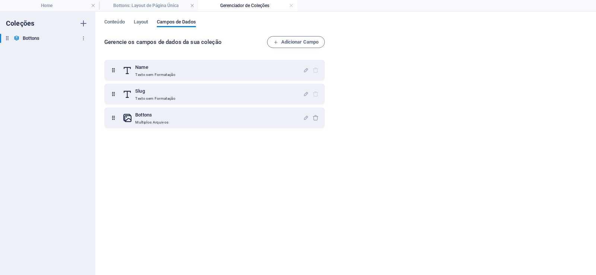
click at [42, 39] on div "Bottons Bottons" at bounding box center [44, 38] width 88 height 9
click at [81, 39] on icon "button" at bounding box center [83, 38] width 5 height 5
drag, startPoint x: 13, startPoint y: 103, endPoint x: 85, endPoint y: 188, distance: 112.0
click at [14, 107] on div at bounding box center [298, 137] width 596 height 275
click at [137, 26] on span "Layout" at bounding box center [141, 22] width 15 height 10
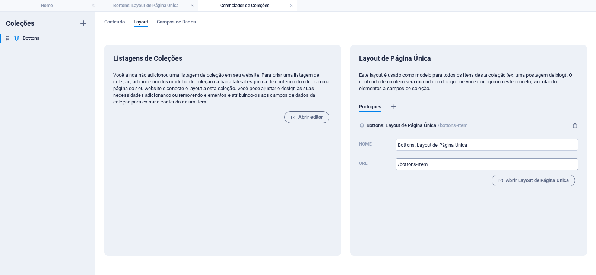
click at [437, 162] on input "/bottons-Item" at bounding box center [486, 164] width 182 height 12
click at [419, 212] on div "Layout de Página Única Este layout é usado como modelo para todos os itens dest…" at bounding box center [468, 150] width 237 height 211
click at [401, 163] on input "/bottons" at bounding box center [486, 164] width 182 height 12
drag, startPoint x: 401, startPoint y: 162, endPoint x: 401, endPoint y: 175, distance: 13.0
click at [401, 162] on input "/ottons" at bounding box center [486, 164] width 182 height 12
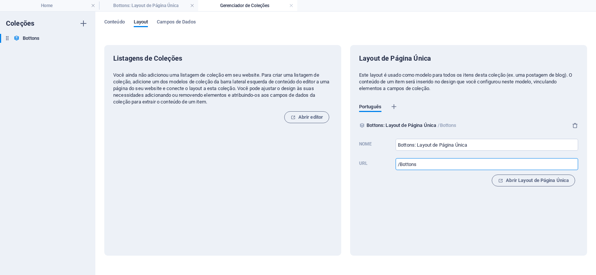
type input "/Bottons"
click at [443, 195] on div "Layout de Página Única Este layout é usado como modelo para todos os itens dest…" at bounding box center [468, 150] width 237 height 211
click at [444, 196] on div "Layout de Página Única Este layout é usado como modelo para todos os itens dest…" at bounding box center [468, 150] width 237 height 211
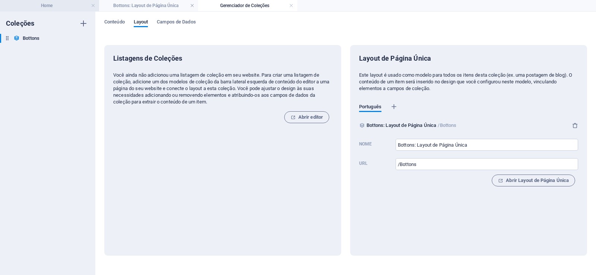
click at [70, 6] on h4 "Home" at bounding box center [49, 5] width 99 height 8
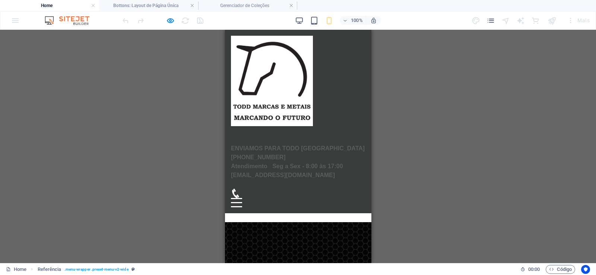
scroll to position [581, 0]
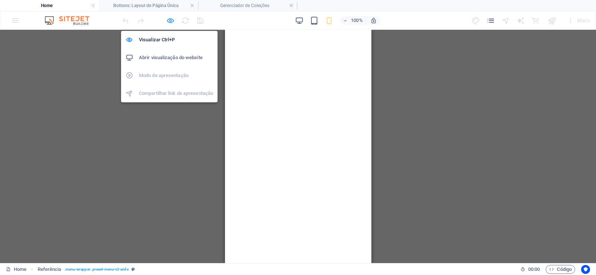
click at [170, 21] on icon "button" at bounding box center [170, 20] width 9 height 9
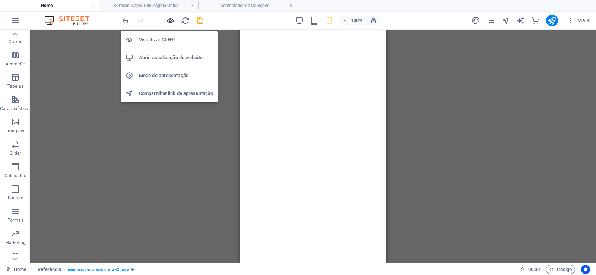
click at [171, 20] on icon "button" at bounding box center [170, 20] width 9 height 9
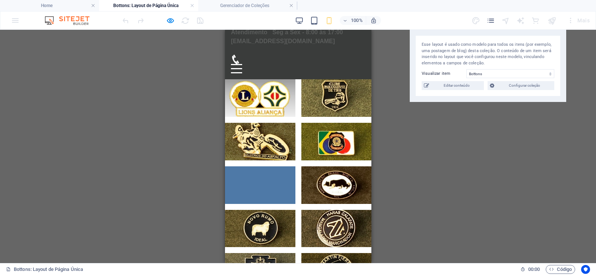
scroll to position [45, 0]
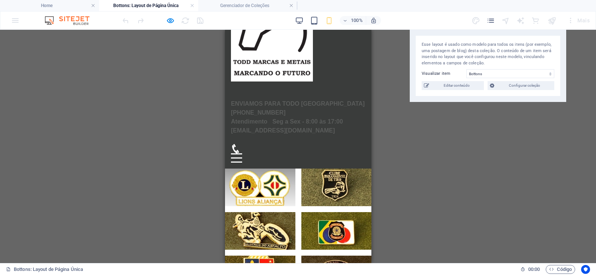
click at [242, 163] on div "Menu" at bounding box center [235, 157] width 11 height 9
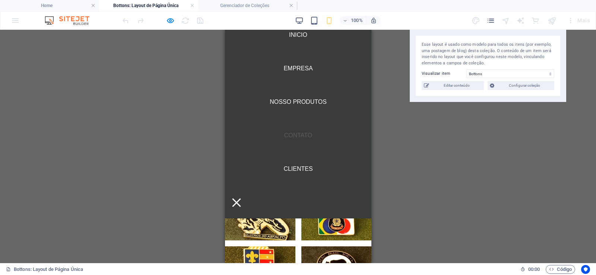
scroll to position [0, 0]
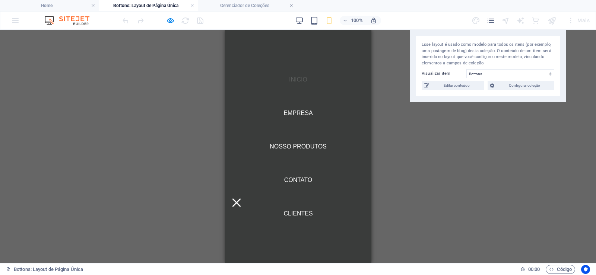
click at [297, 71] on link "Inicio" at bounding box center [298, 80] width 30 height 18
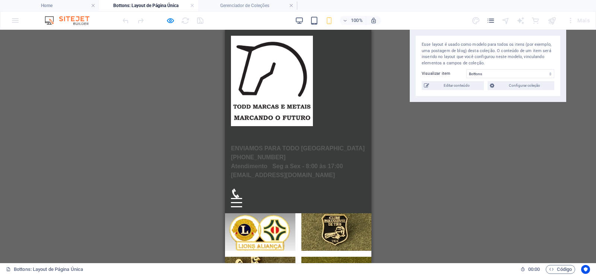
click at [245, 102] on img at bounding box center [271, 81] width 82 height 90
click at [76, 2] on h4 "Home" at bounding box center [49, 5] width 99 height 8
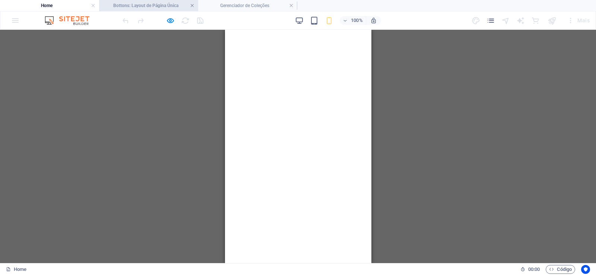
click at [191, 6] on link at bounding box center [192, 5] width 4 height 7
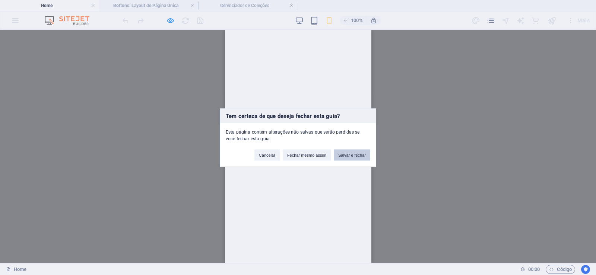
drag, startPoint x: 345, startPoint y: 154, endPoint x: 145, endPoint y: 164, distance: 199.7
click at [345, 154] on button "Salvar e fechar" at bounding box center [352, 154] width 36 height 11
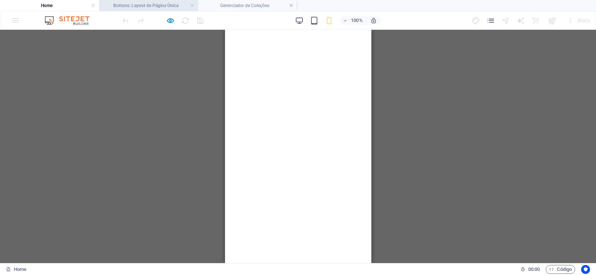
click at [138, 2] on h4 "Bottons: Layout de Página Única" at bounding box center [148, 5] width 99 height 8
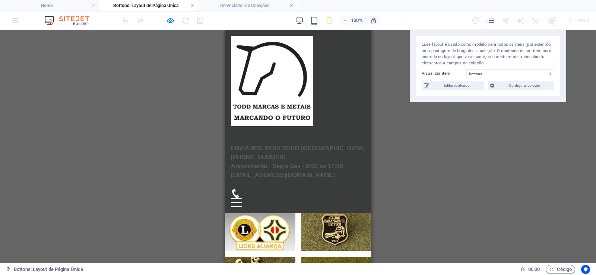
click at [192, 5] on link at bounding box center [192, 5] width 4 height 7
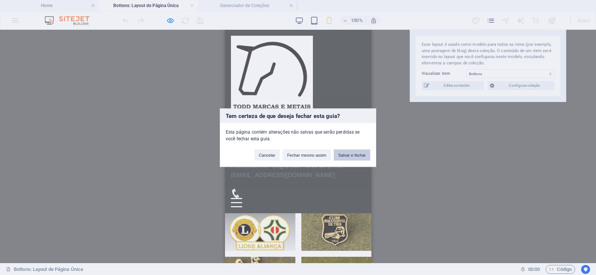
click at [363, 157] on button "Salvar e fechar" at bounding box center [352, 154] width 36 height 11
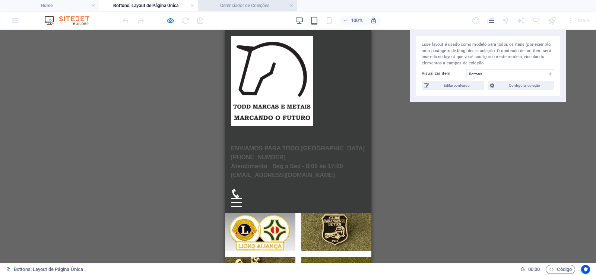
drag, startPoint x: 258, startPoint y: 6, endPoint x: 296, endPoint y: 7, distance: 37.2
click at [293, 4] on link at bounding box center [291, 5] width 4 height 7
drag, startPoint x: 191, startPoint y: 6, endPoint x: 200, endPoint y: 35, distance: 29.7
click at [194, 6] on link at bounding box center [192, 5] width 4 height 7
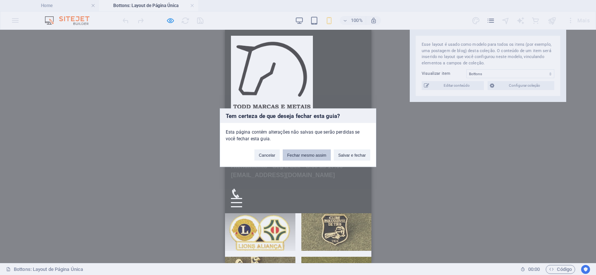
click at [309, 156] on button "Fechar mesmo assim" at bounding box center [307, 154] width 48 height 11
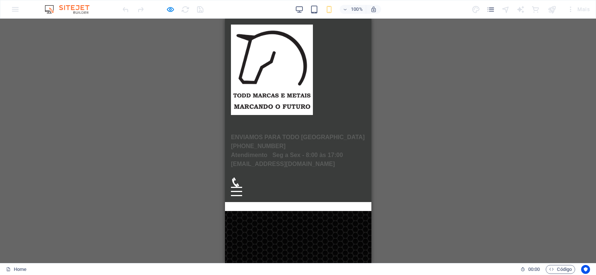
scroll to position [581, 0]
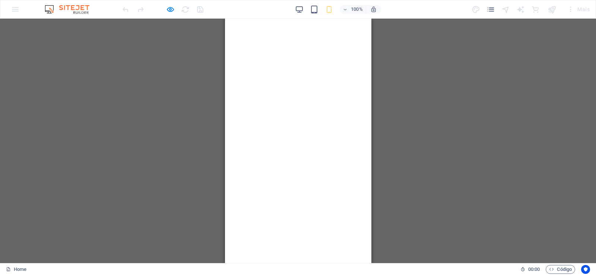
click at [137, 136] on div "H2 Pré-definida Pré-definida Contêiner Barra do Menu Logotipo Barra do Menu Sli…" at bounding box center [298, 141] width 596 height 245
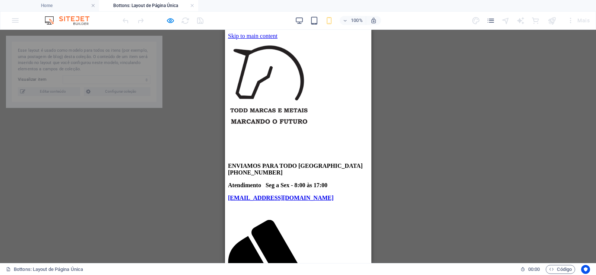
scroll to position [0, 0]
select select "68bc300027deb7747c0cf53b"
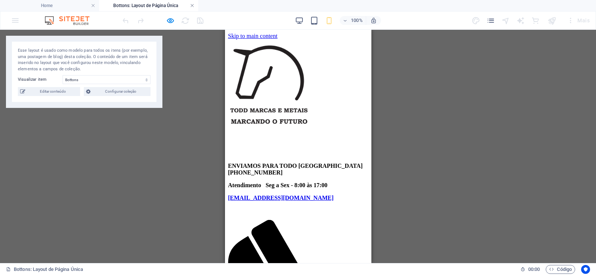
click at [192, 3] on link at bounding box center [192, 5] width 4 height 7
